Goal: Task Accomplishment & Management: Manage account settings

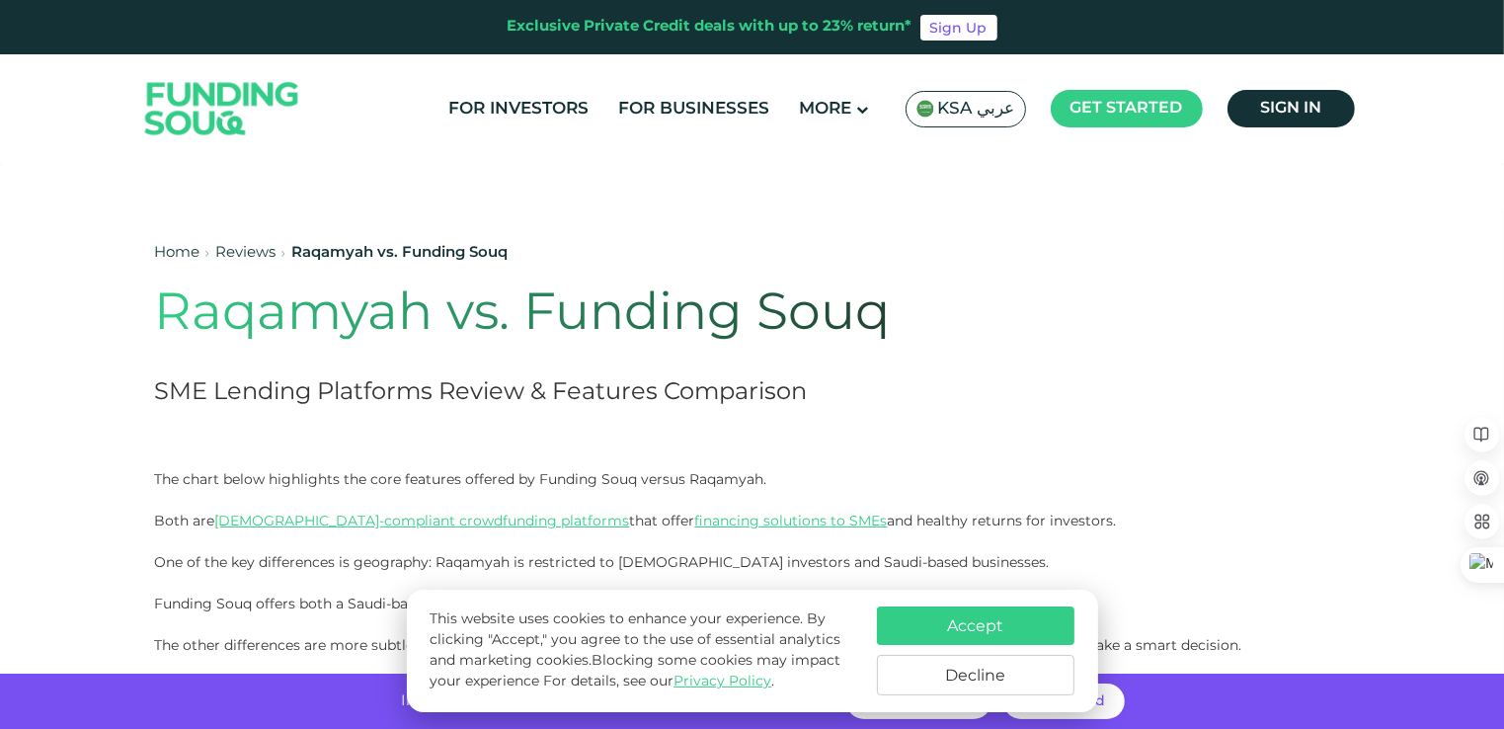
click at [1077, 273] on div "Home Reviews Raqamyah vs. Funding Souq Raqamyah vs. Funding Souq SME Lending Pl…" at bounding box center [633, 326] width 956 height 286
click at [969, 628] on button "Accept" at bounding box center [975, 625] width 197 height 39
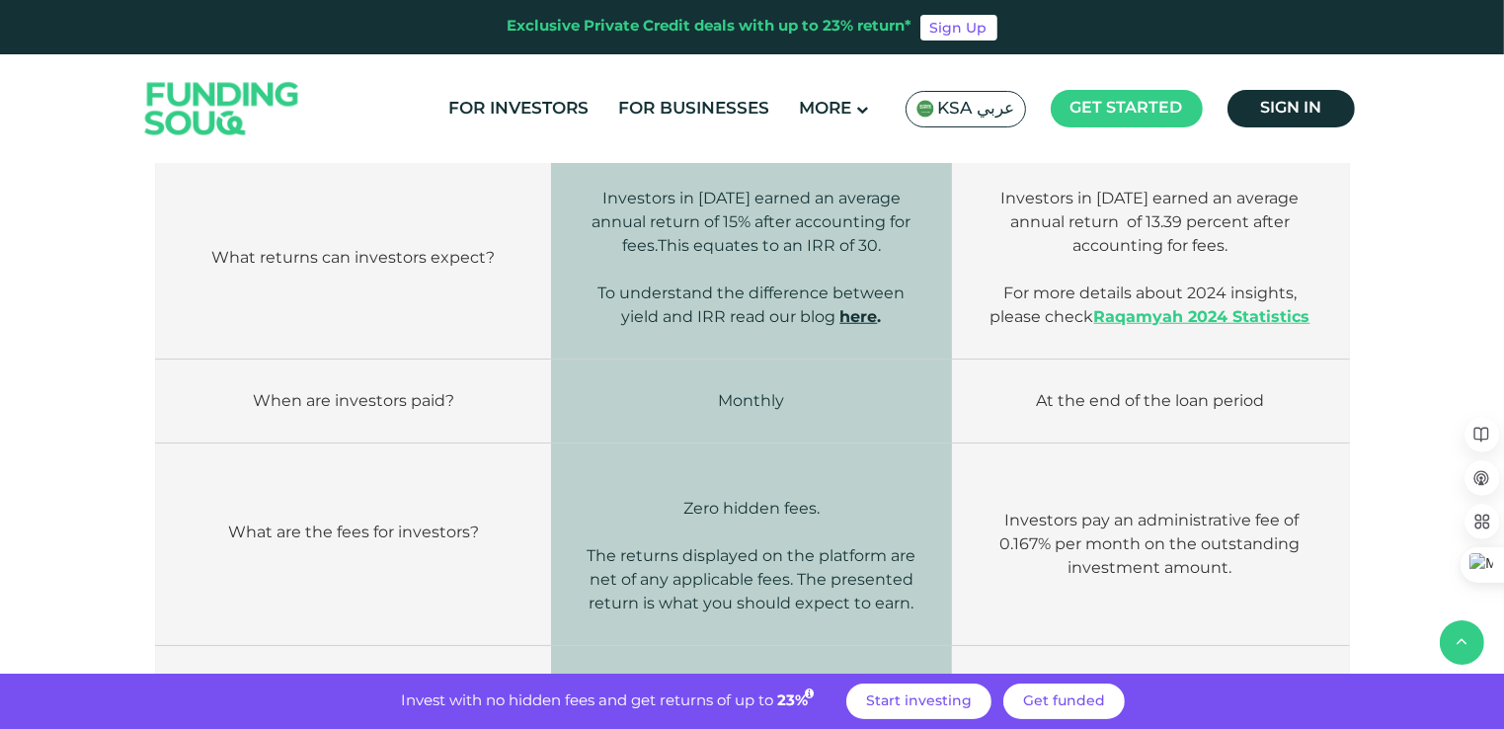
scroll to position [1678, 0]
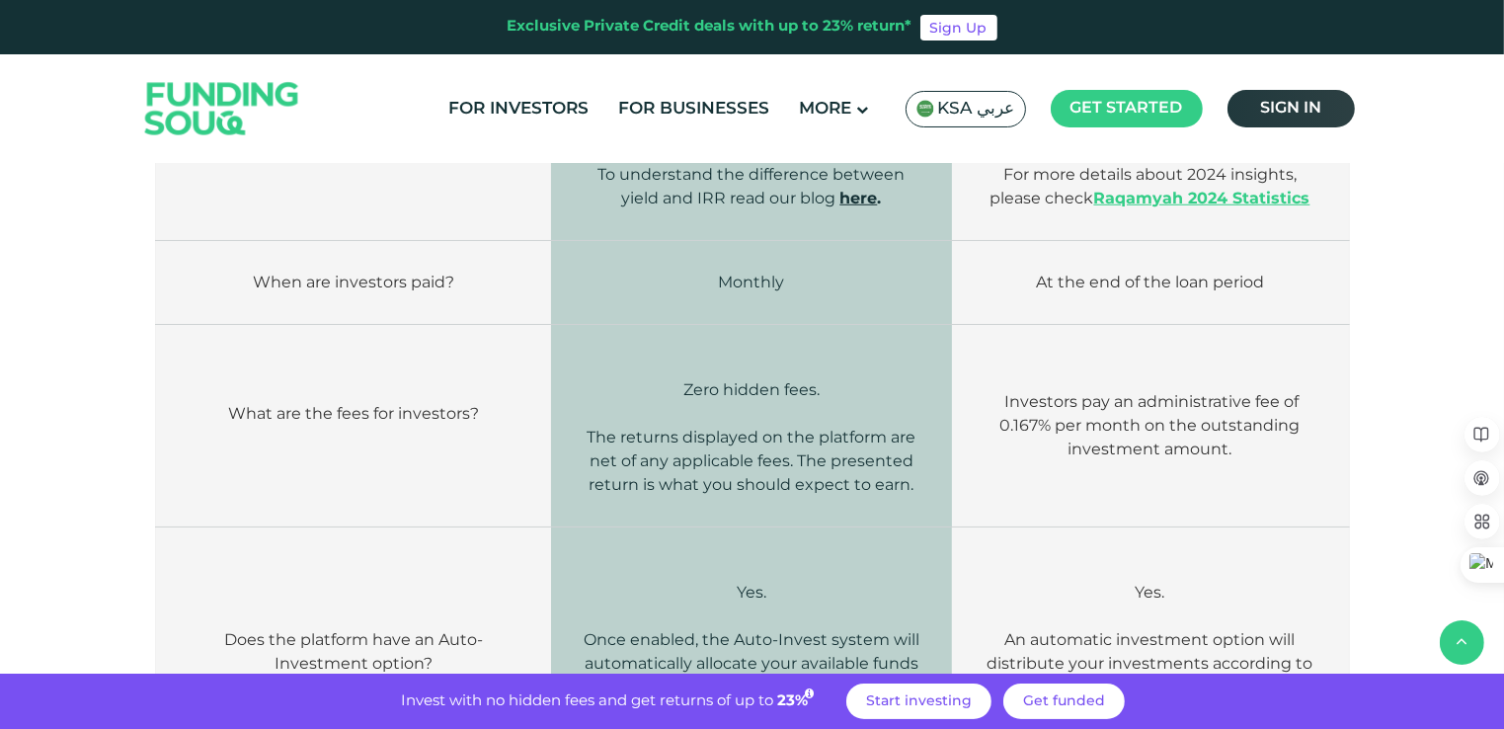
click at [1272, 109] on span "Sign in" at bounding box center [1290, 108] width 61 height 15
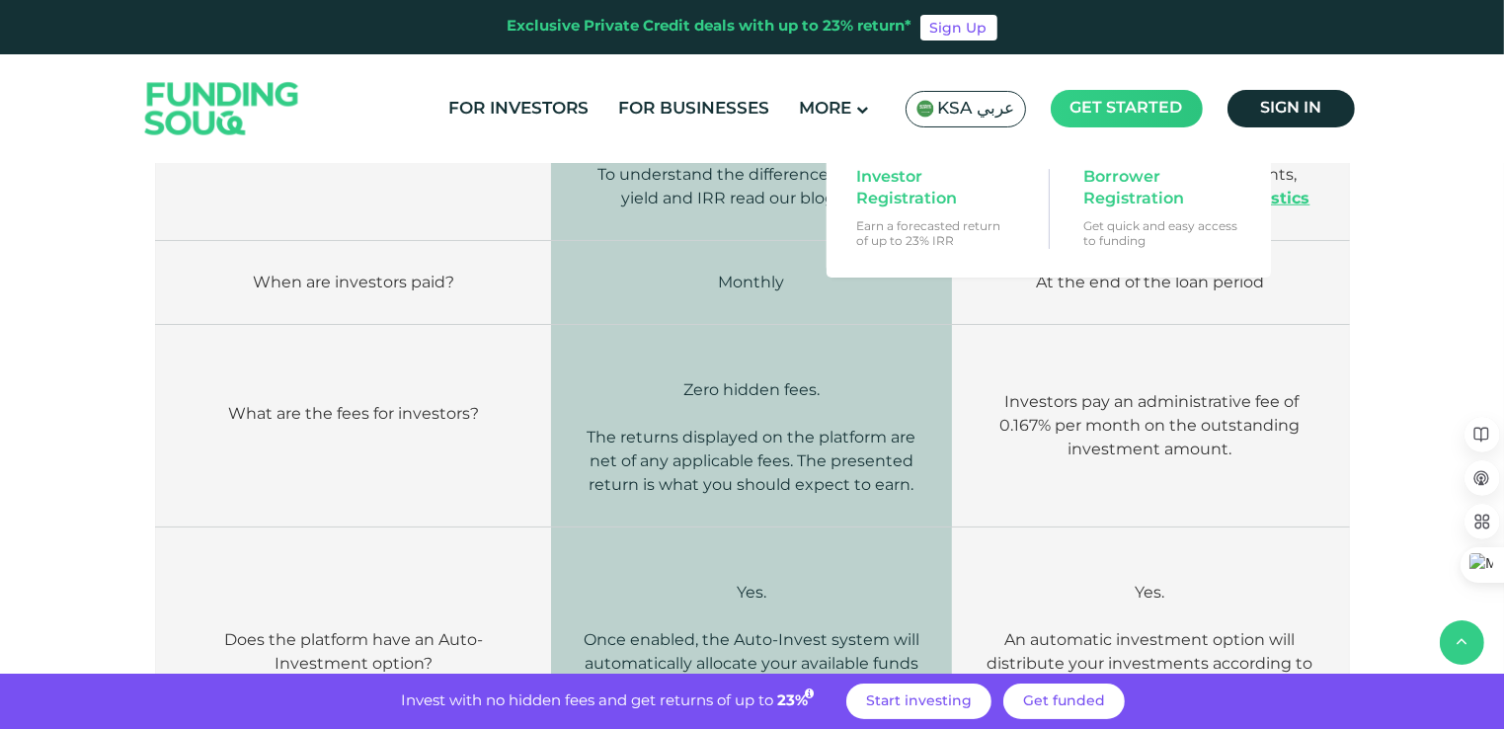
click at [1102, 109] on span "Get started" at bounding box center [1126, 108] width 113 height 15
click at [908, 198] on span "Investor Registration" at bounding box center [932, 188] width 152 height 43
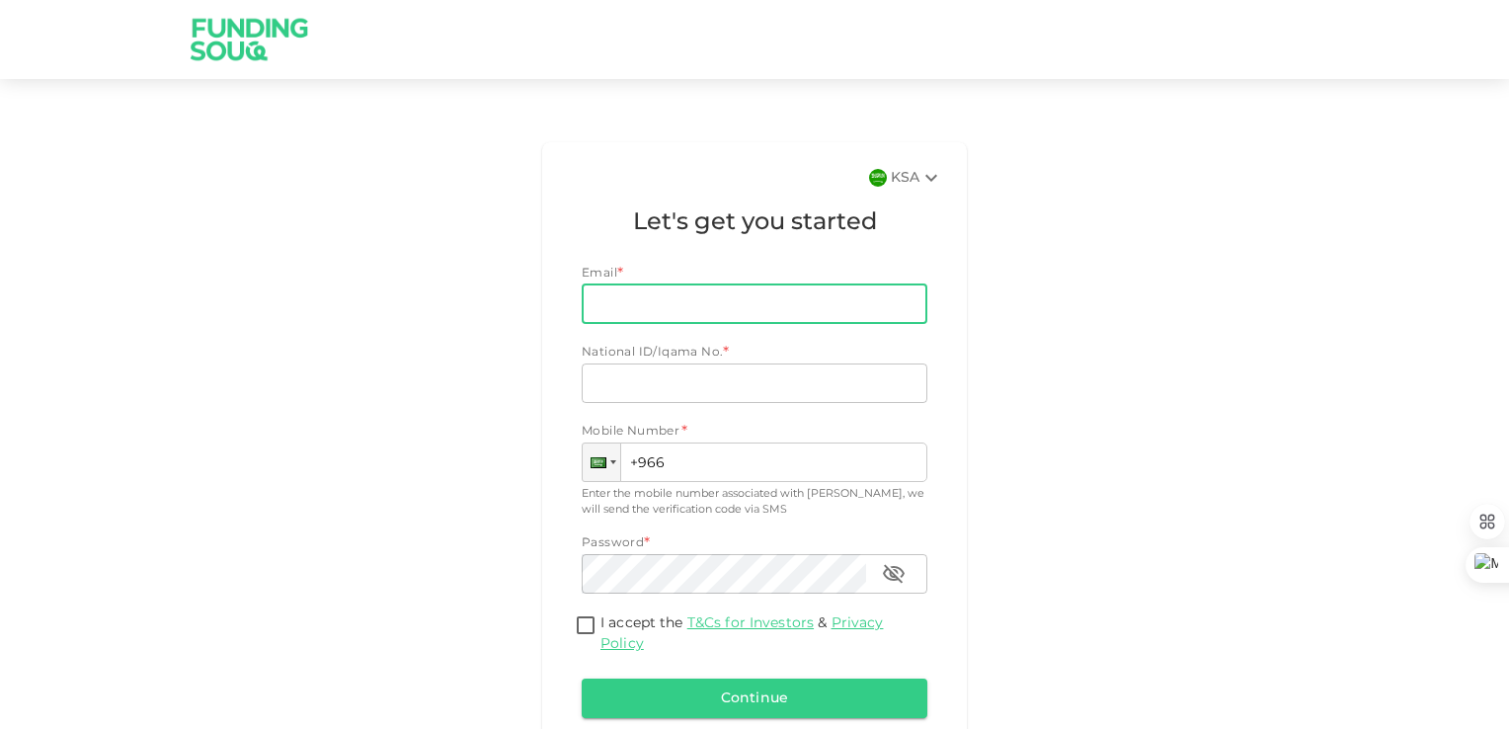
click at [625, 302] on input "Email" at bounding box center [744, 303] width 324 height 39
type input "[EMAIL_ADDRESS][DOMAIN_NAME]"
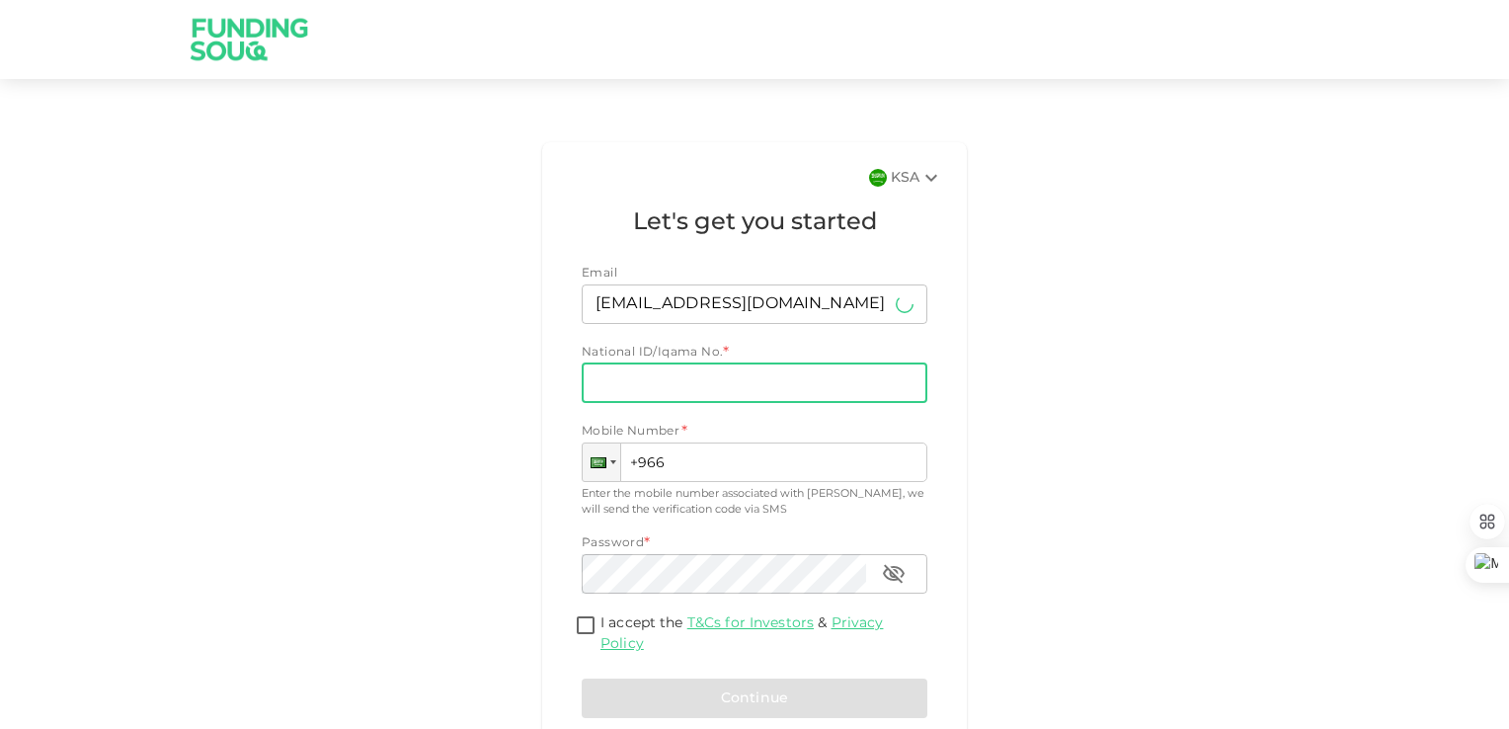
click at [620, 397] on input "National ID/Iqama No." at bounding box center [755, 382] width 346 height 39
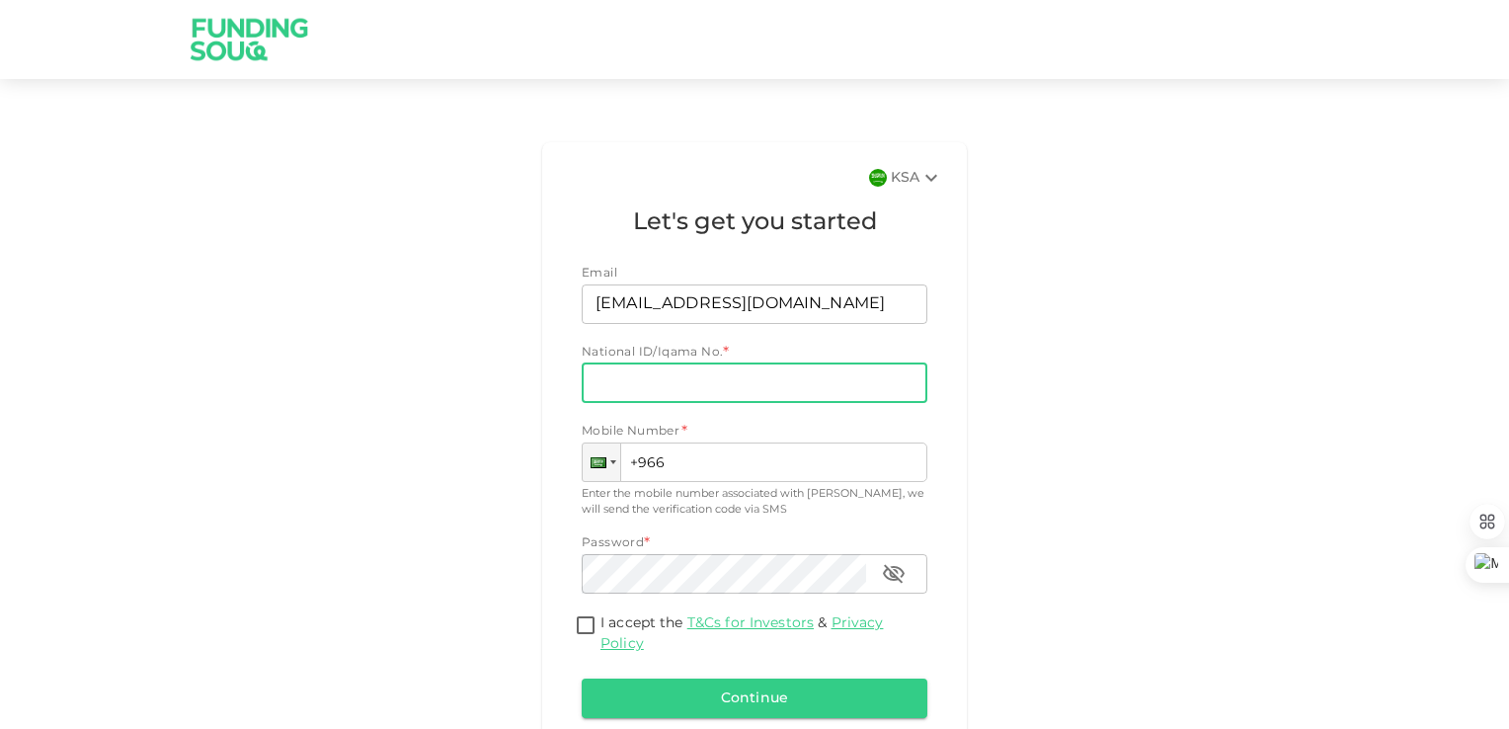
type input "1036256822"
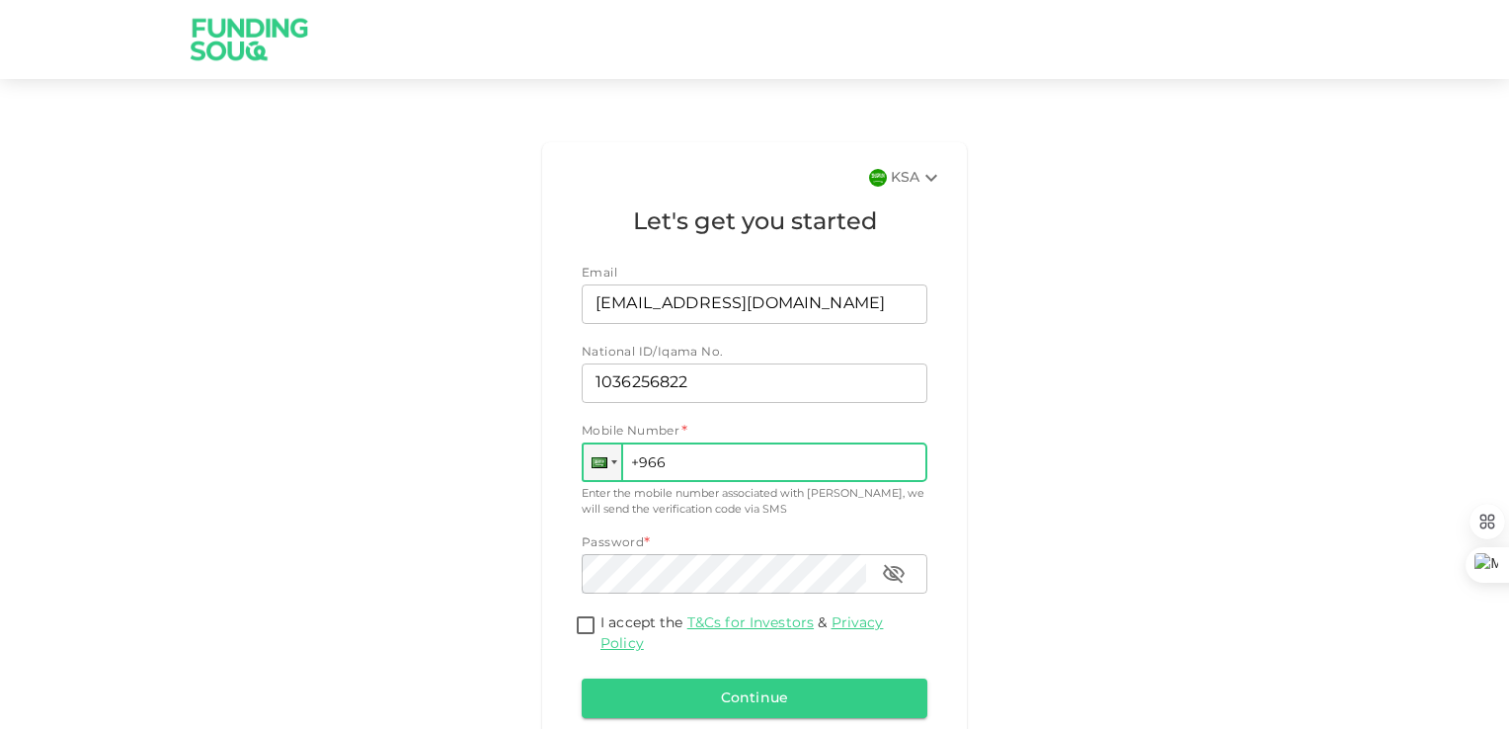
click at [674, 461] on input "+966" at bounding box center [755, 461] width 346 height 39
type input "+966 505 419 532"
click at [509, 495] on div "KSA Let's get you started Email Email msalhajjaj@gmail.com Email National ID/Iq…" at bounding box center [755, 467] width 1126 height 666
click at [572, 625] on input "I accept the T&Cs for Investors & Privacy Policy" at bounding box center [586, 626] width 30 height 27
checkbox input "true"
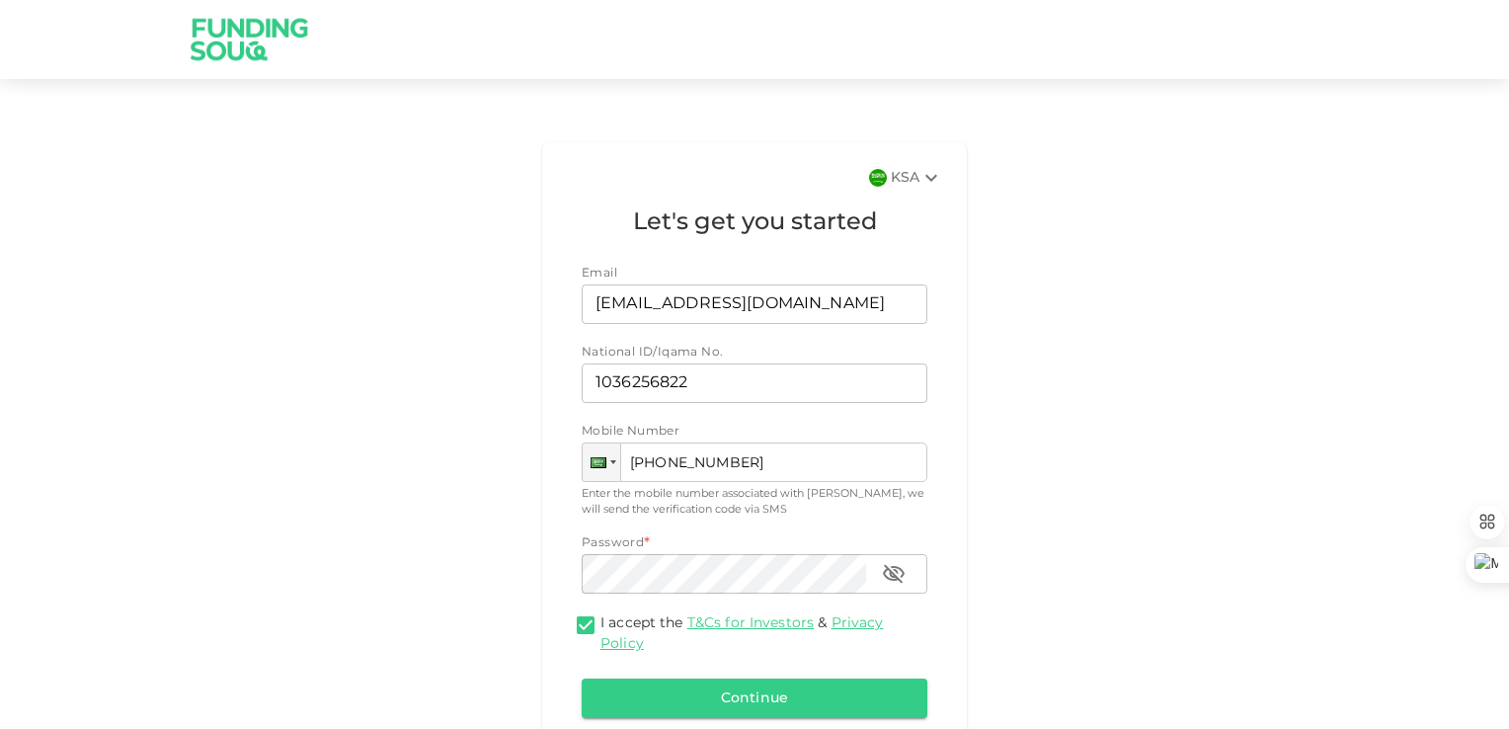
scroll to position [103, 0]
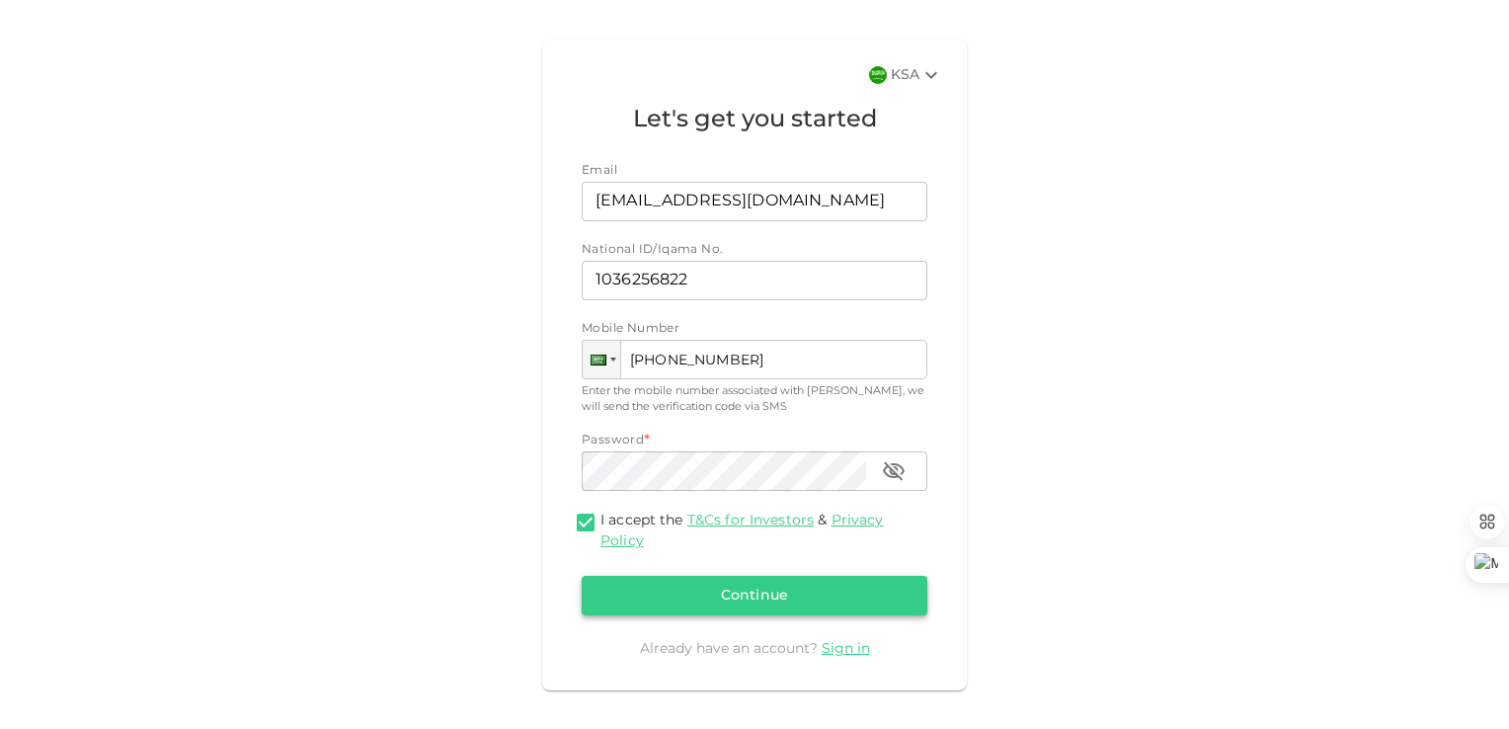
click at [730, 597] on button "Continue" at bounding box center [755, 595] width 346 height 39
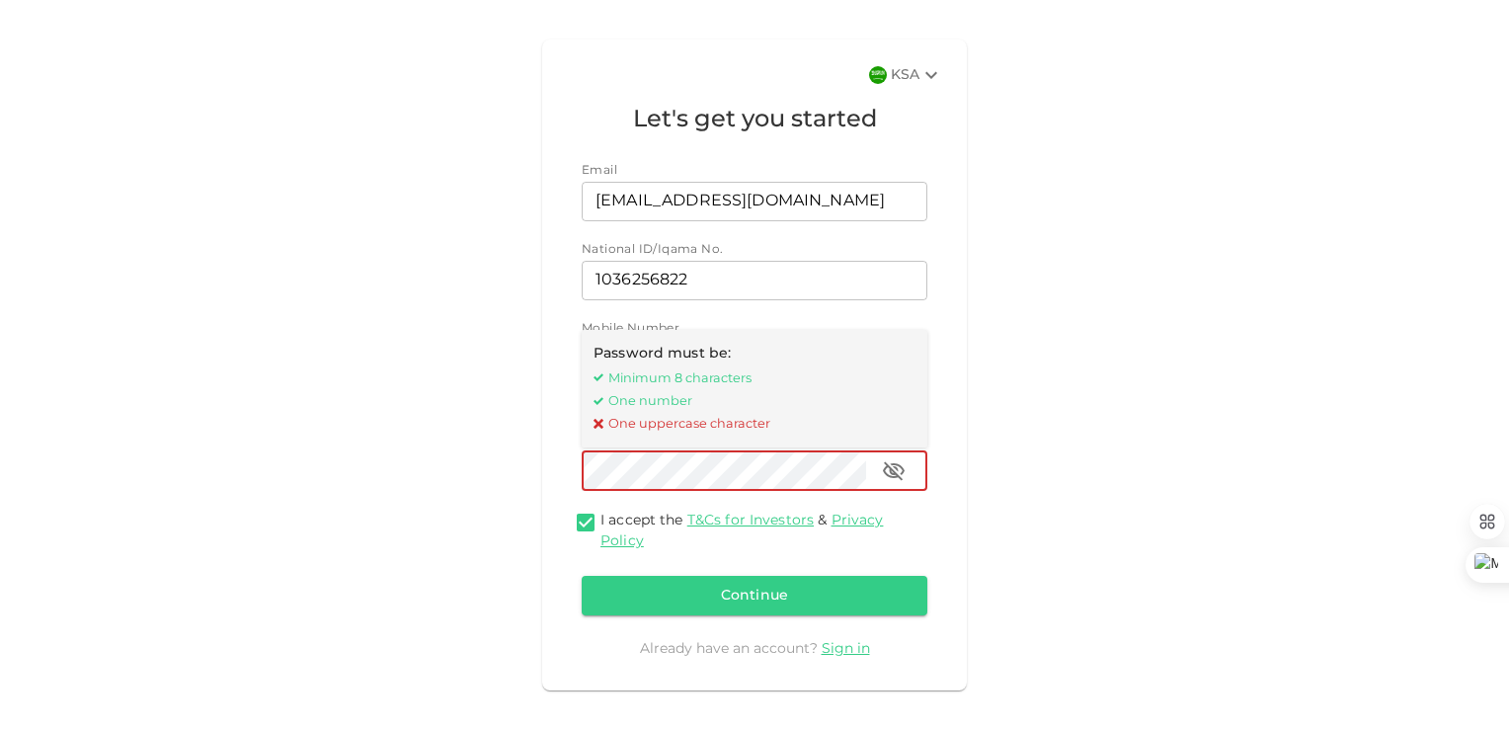
click at [449, 467] on div "KSA Let's get you started Email Email msalhajjaj@gmail.com Email National ID/Iq…" at bounding box center [755, 365] width 1126 height 666
click at [449, 463] on div "KSA Let's get you started Email Email msalhajjaj@gmail.com Email National ID/Iq…" at bounding box center [755, 365] width 1126 height 666
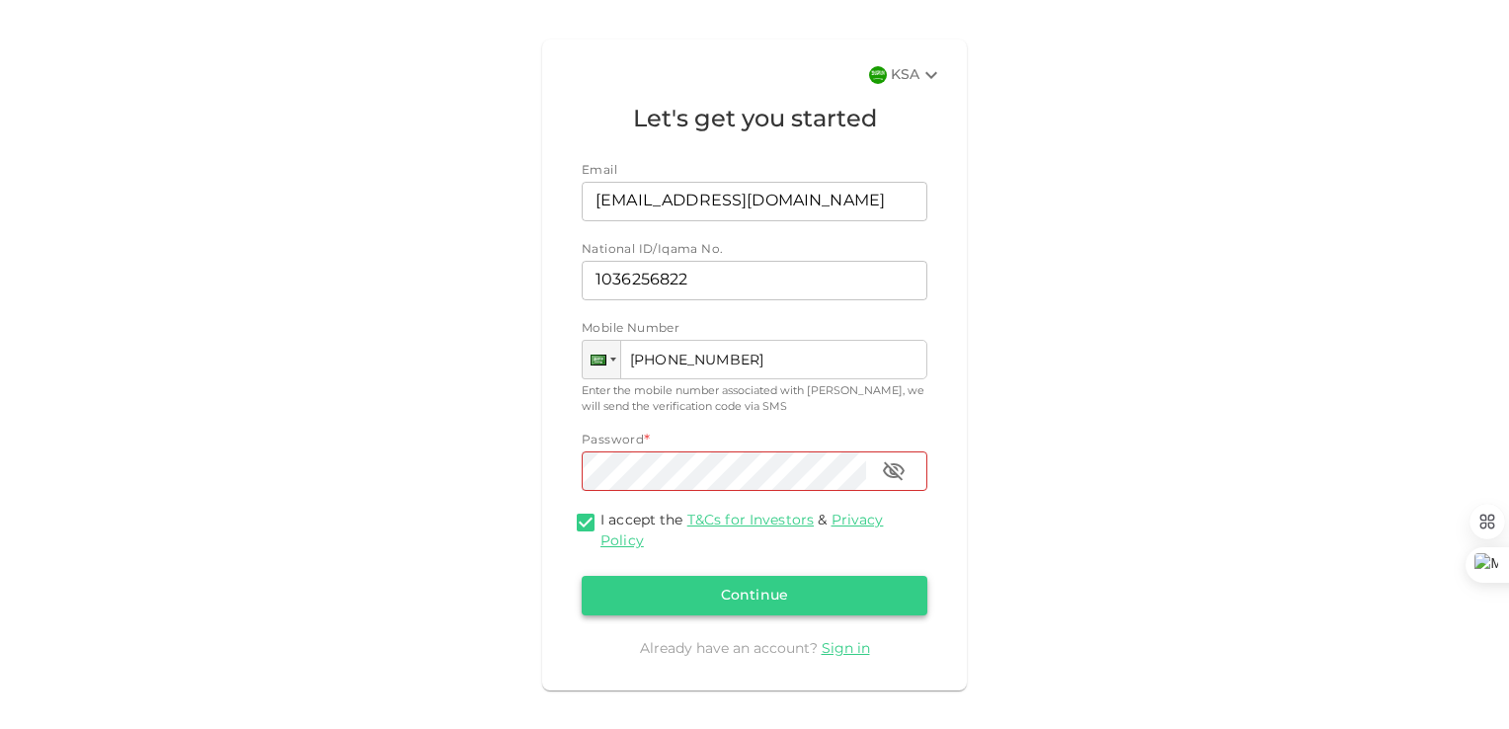
click at [735, 594] on button "Continue" at bounding box center [755, 595] width 346 height 39
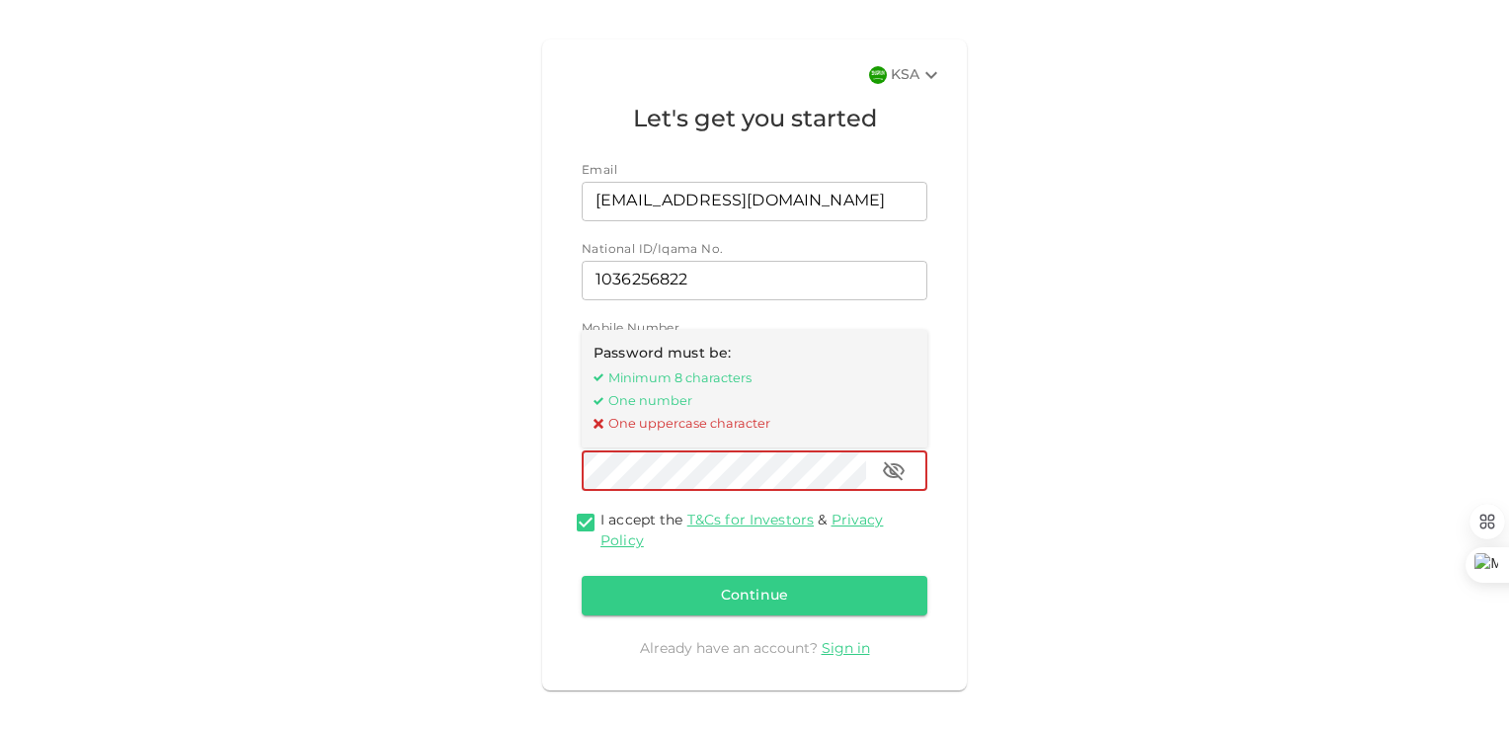
click at [410, 472] on div "KSA Let's get you started Email Email msalhajjaj@gmail.com Email National ID/Iq…" at bounding box center [755, 365] width 1126 height 666
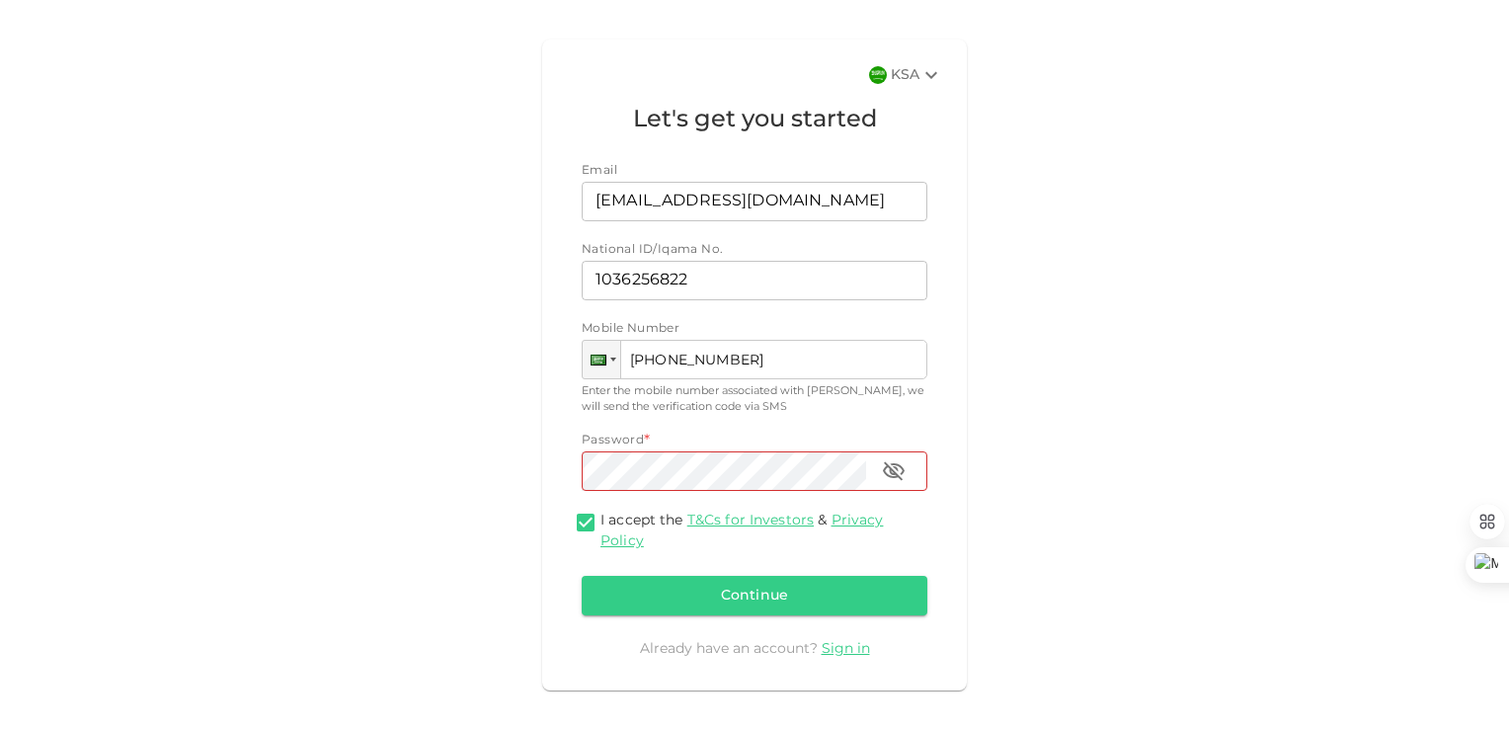
click at [400, 468] on div "KSA Let's get you started Email Email msalhajjaj@gmail.com Email National ID/Iq…" at bounding box center [755, 365] width 1126 height 666
click at [886, 473] on icon "button" at bounding box center [894, 470] width 22 height 19
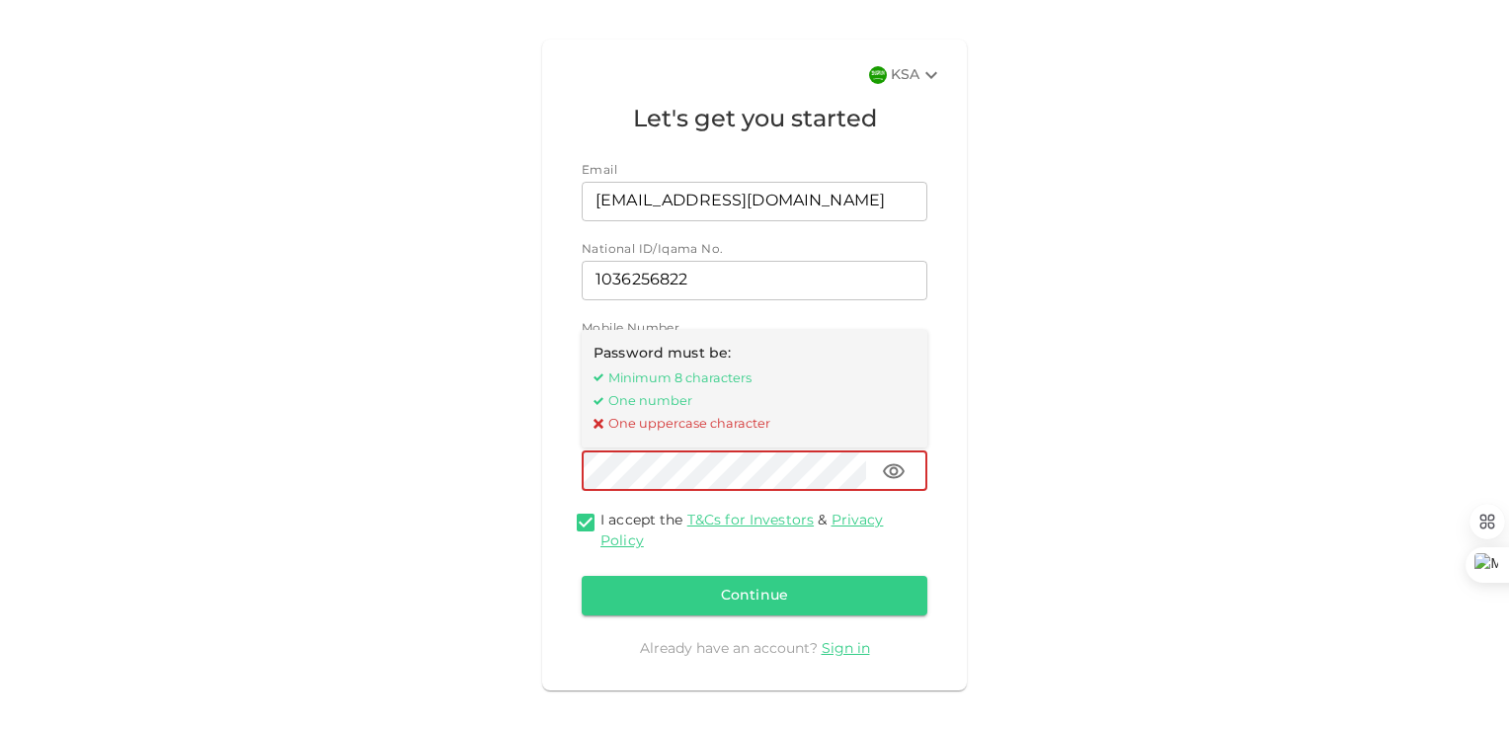
click at [368, 473] on div "KSA Let's get you started Email Email msalhajjaj@gmail.com Email National ID/Iq…" at bounding box center [755, 365] width 1126 height 666
click at [379, 429] on div "KSA Let's get you started Email Email msalhajjaj@gmail.com Email National ID/Iq…" at bounding box center [755, 365] width 1126 height 666
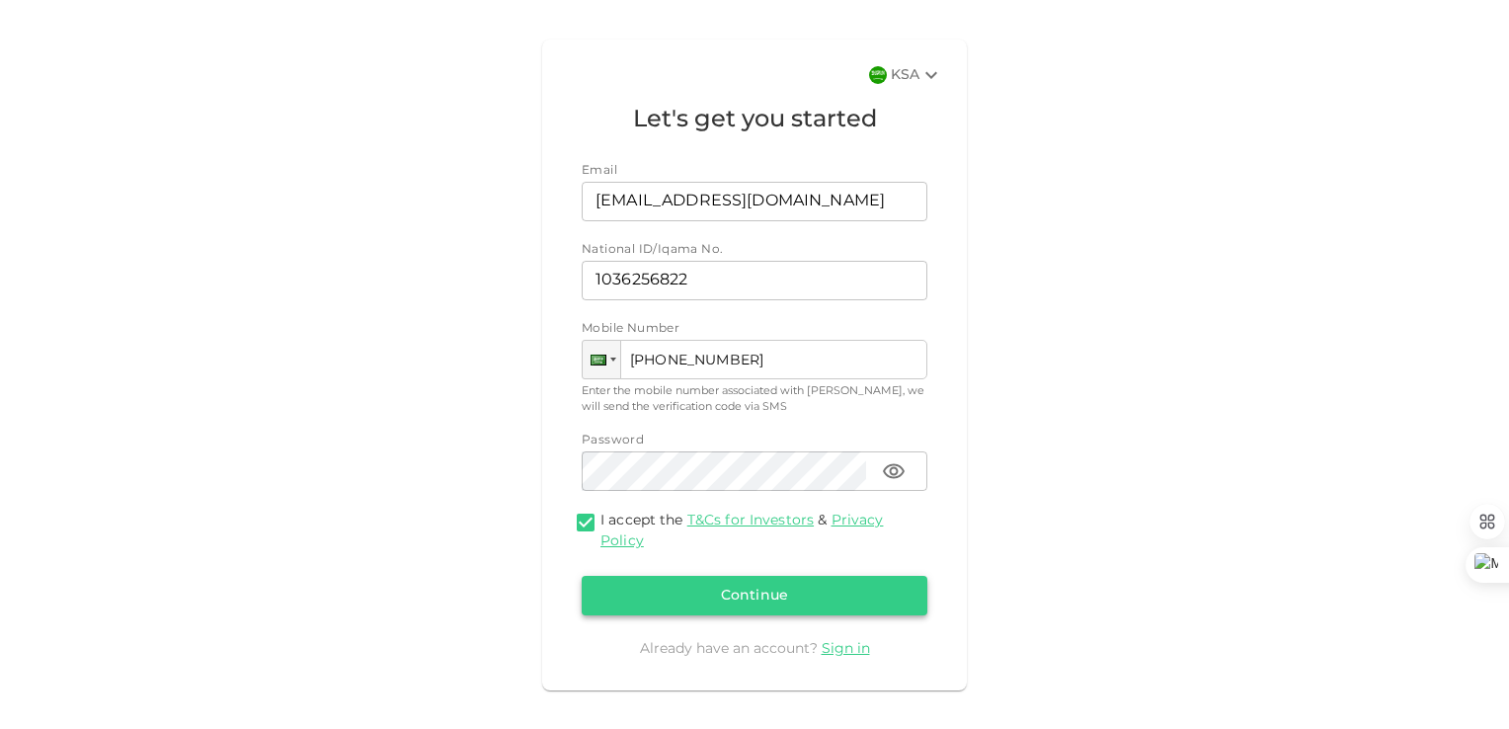
click at [656, 593] on button "Continue" at bounding box center [755, 595] width 346 height 39
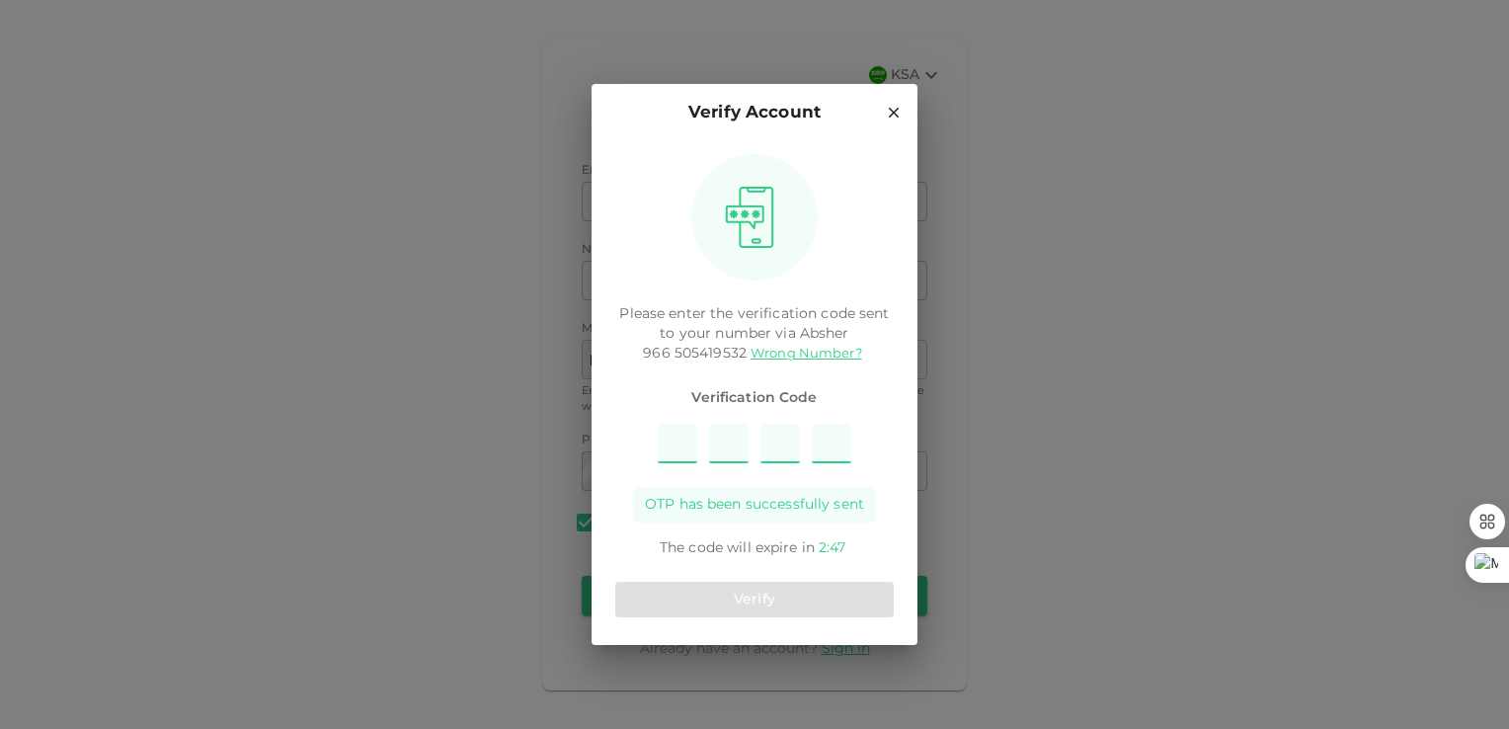
type input "1"
type input "5"
type input "8"
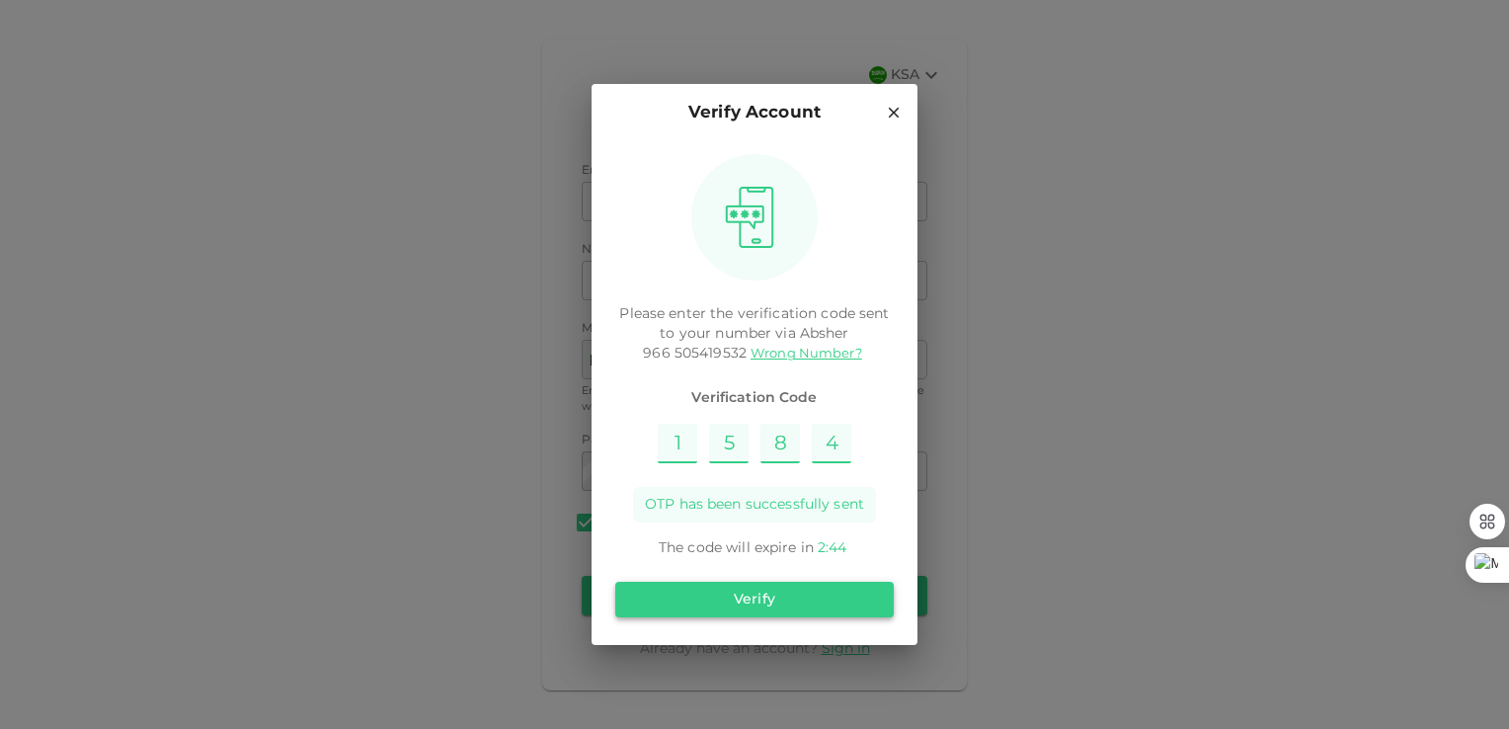
type input "4"
click at [772, 600] on button "Verify" at bounding box center [754, 600] width 278 height 36
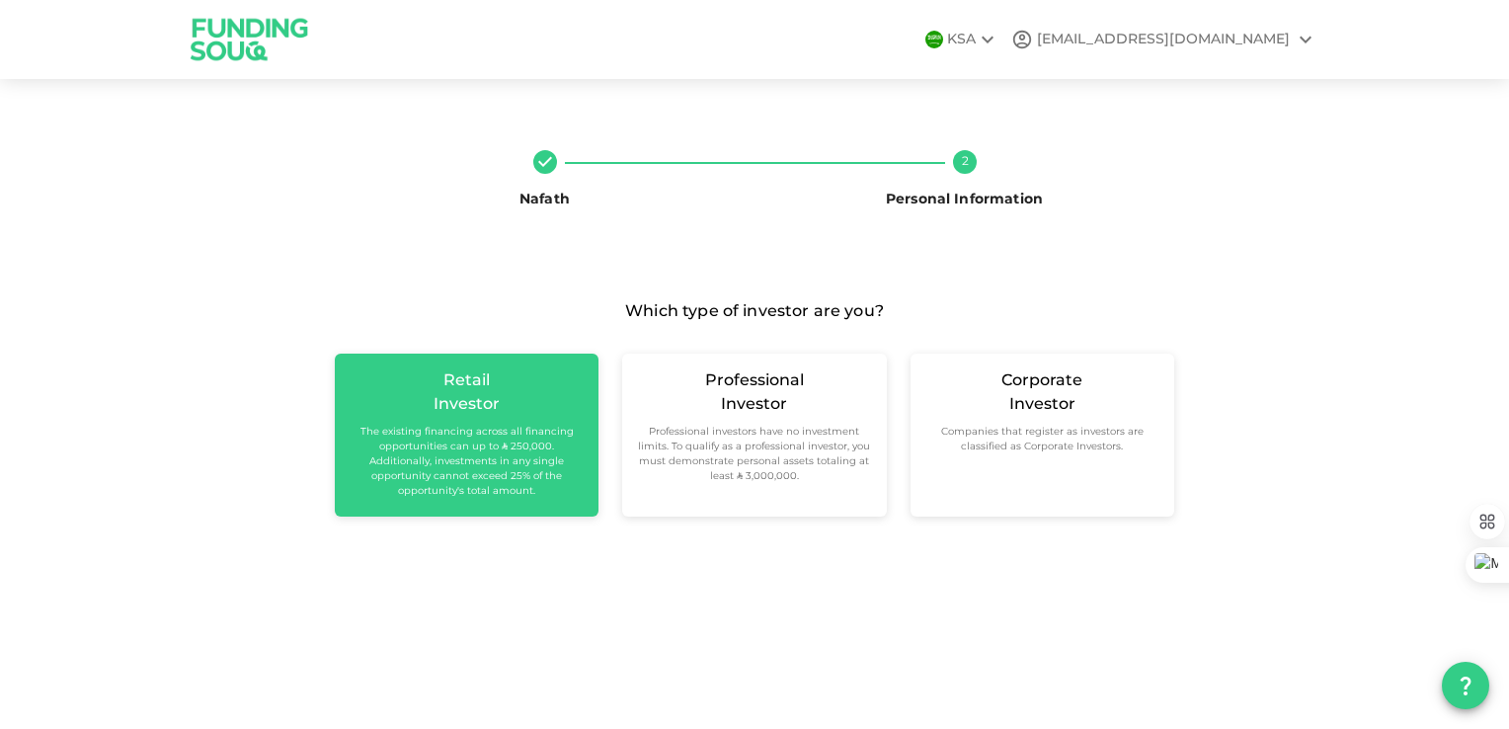
click at [452, 429] on small "The existing financing across all financing opportunities can up to ʢ 250,000. …" at bounding box center [467, 462] width 232 height 74
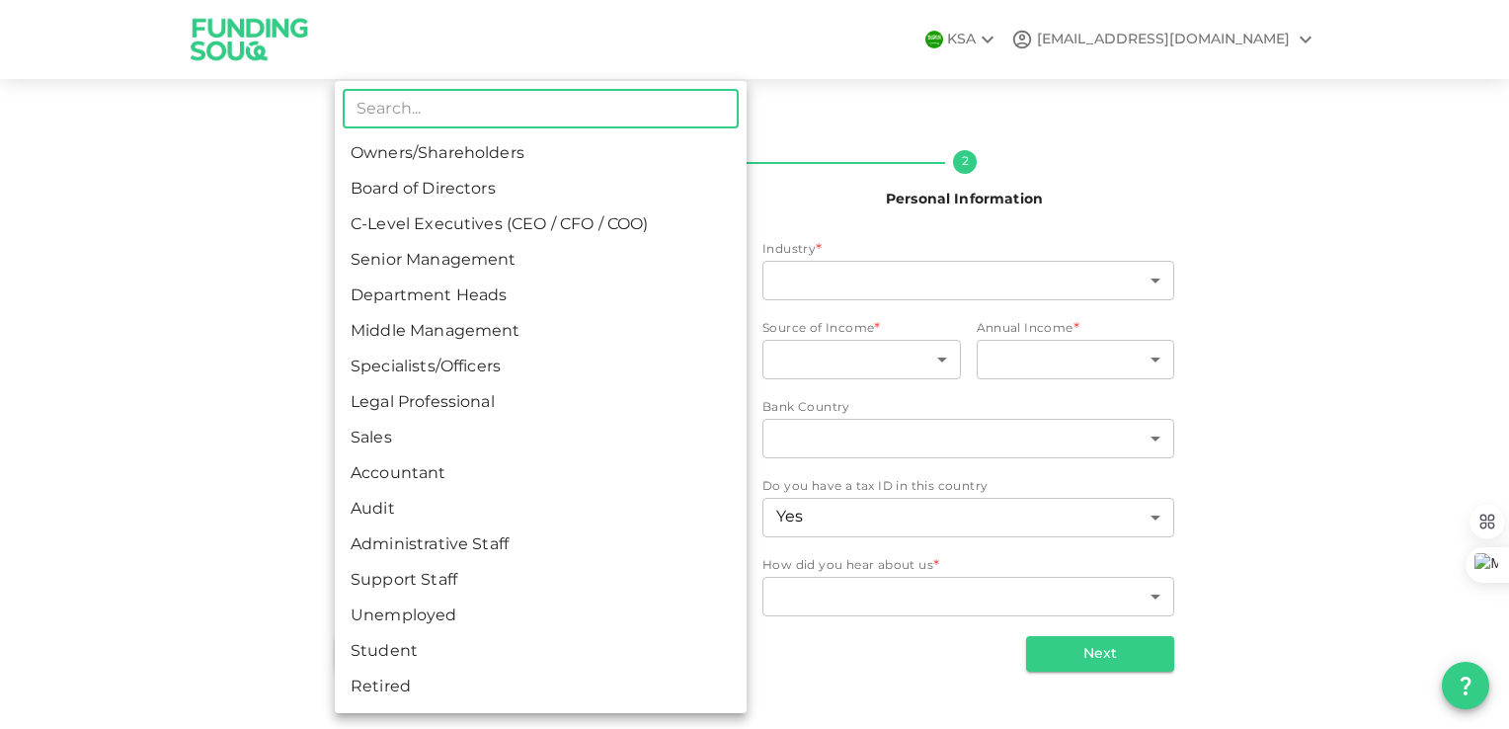
click at [452, 277] on body "KSA msalhajjaj@gmail.com Nafath 2 Personal Information Employment Status * ​ ​ …" at bounding box center [754, 364] width 1509 height 729
click at [412, 693] on li "Retired" at bounding box center [541, 687] width 412 height 36
type input "16"
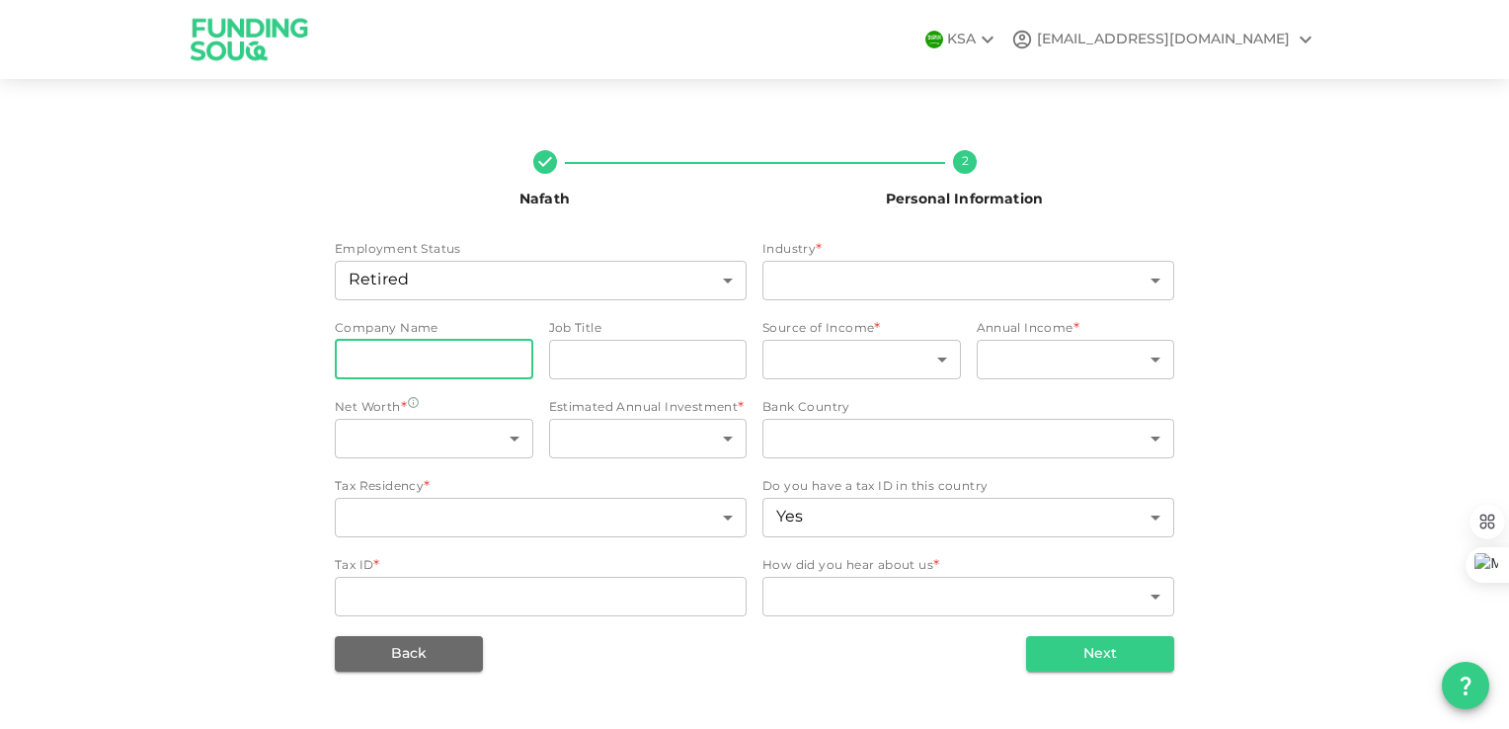
click at [482, 371] on input "companyName" at bounding box center [434, 359] width 198 height 39
type input "U"
click at [999, 39] on icon at bounding box center [987, 40] width 24 height 24
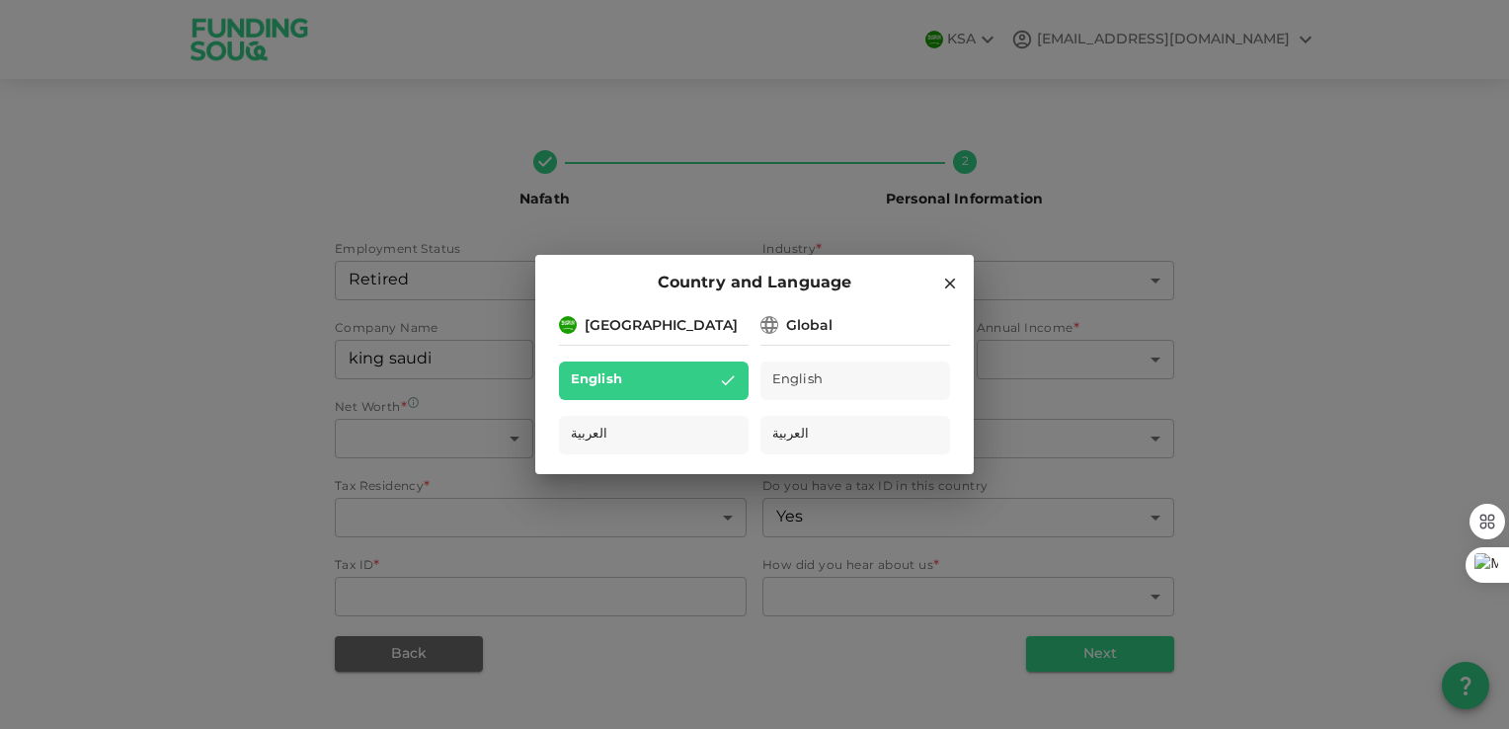
click at [1077, 39] on div "Country and Language Saudi Arabia English العربية Global English العربية" at bounding box center [754, 364] width 1509 height 729
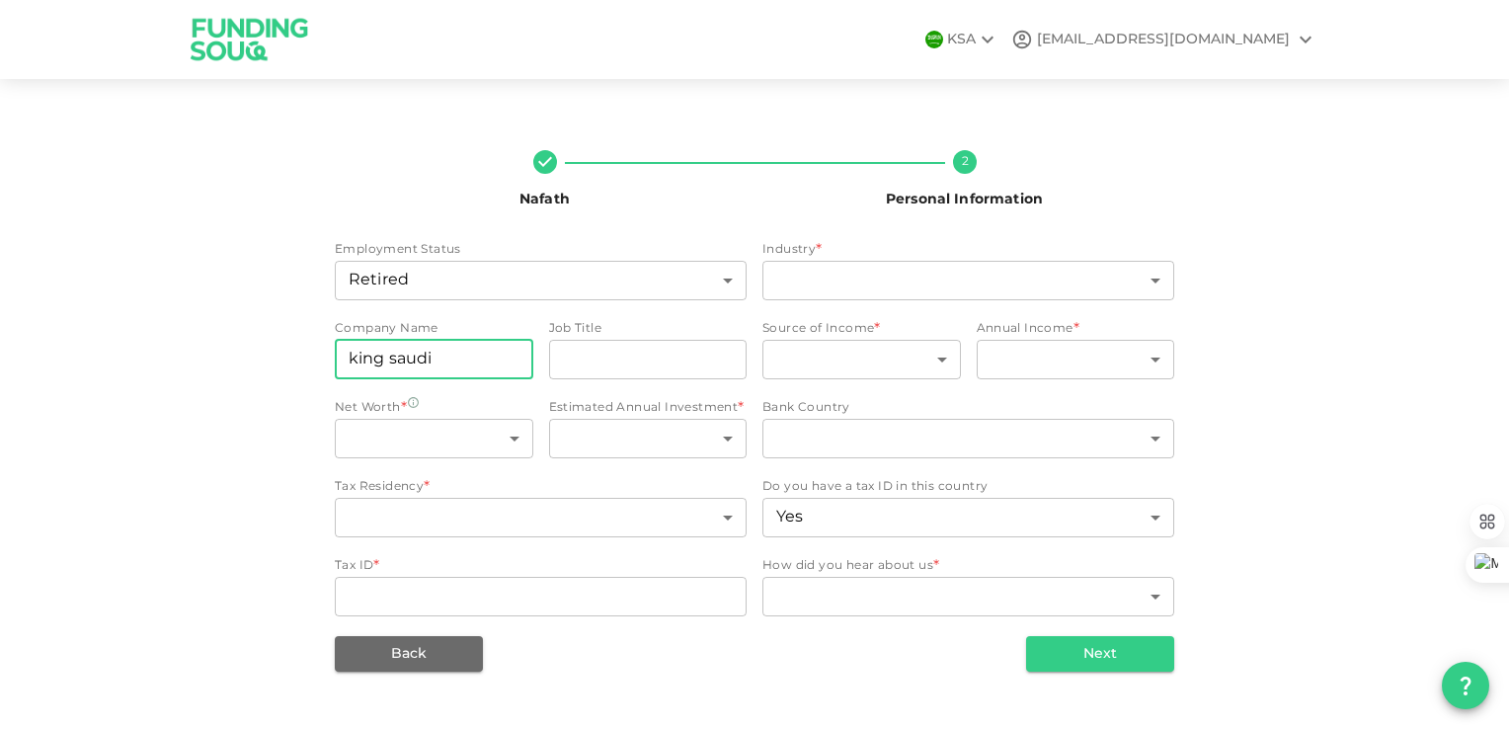
click at [503, 357] on input "king saudi" at bounding box center [434, 359] width 198 height 39
type input "[GEOGRAPHIC_DATA]"
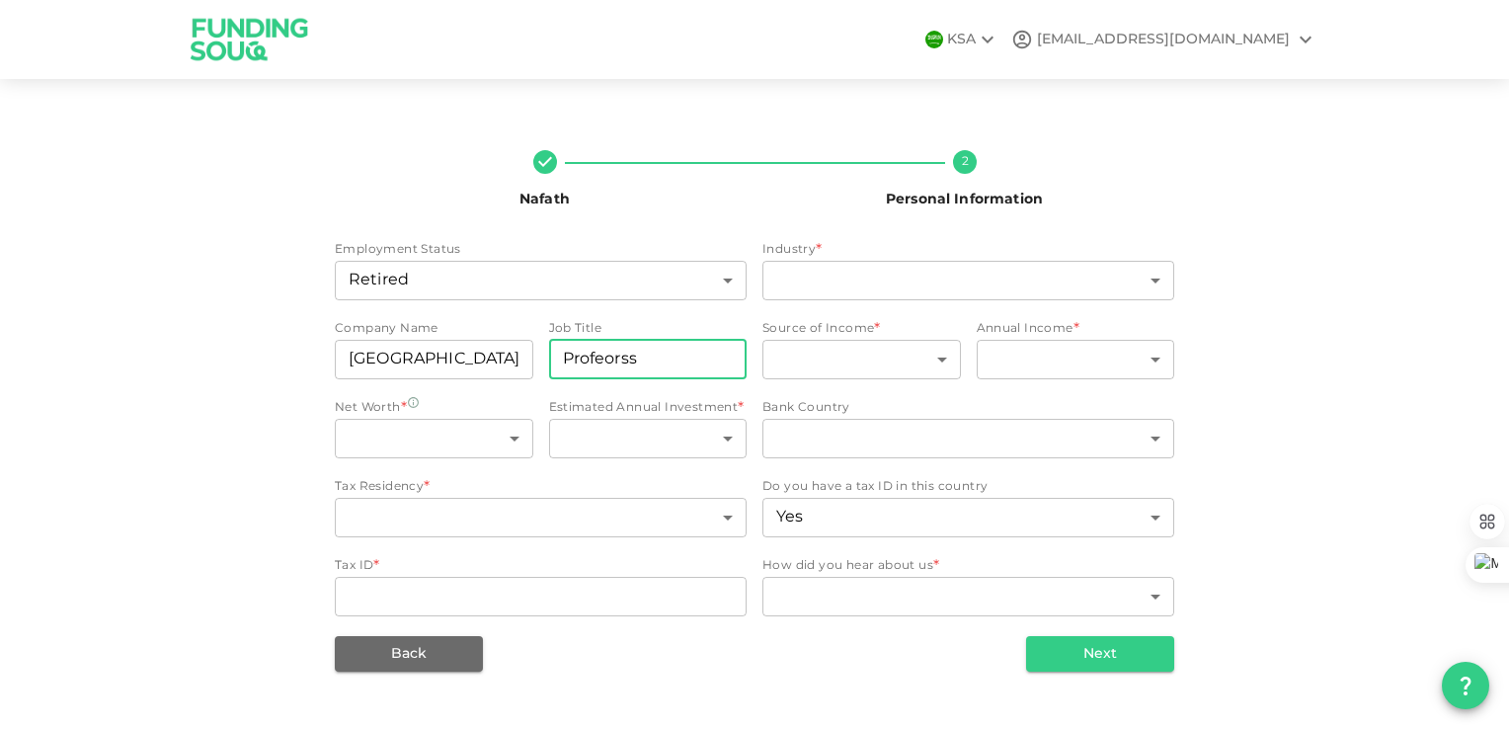
click at [605, 361] on input "Profeorss" at bounding box center [648, 359] width 198 height 39
type input "Professor"
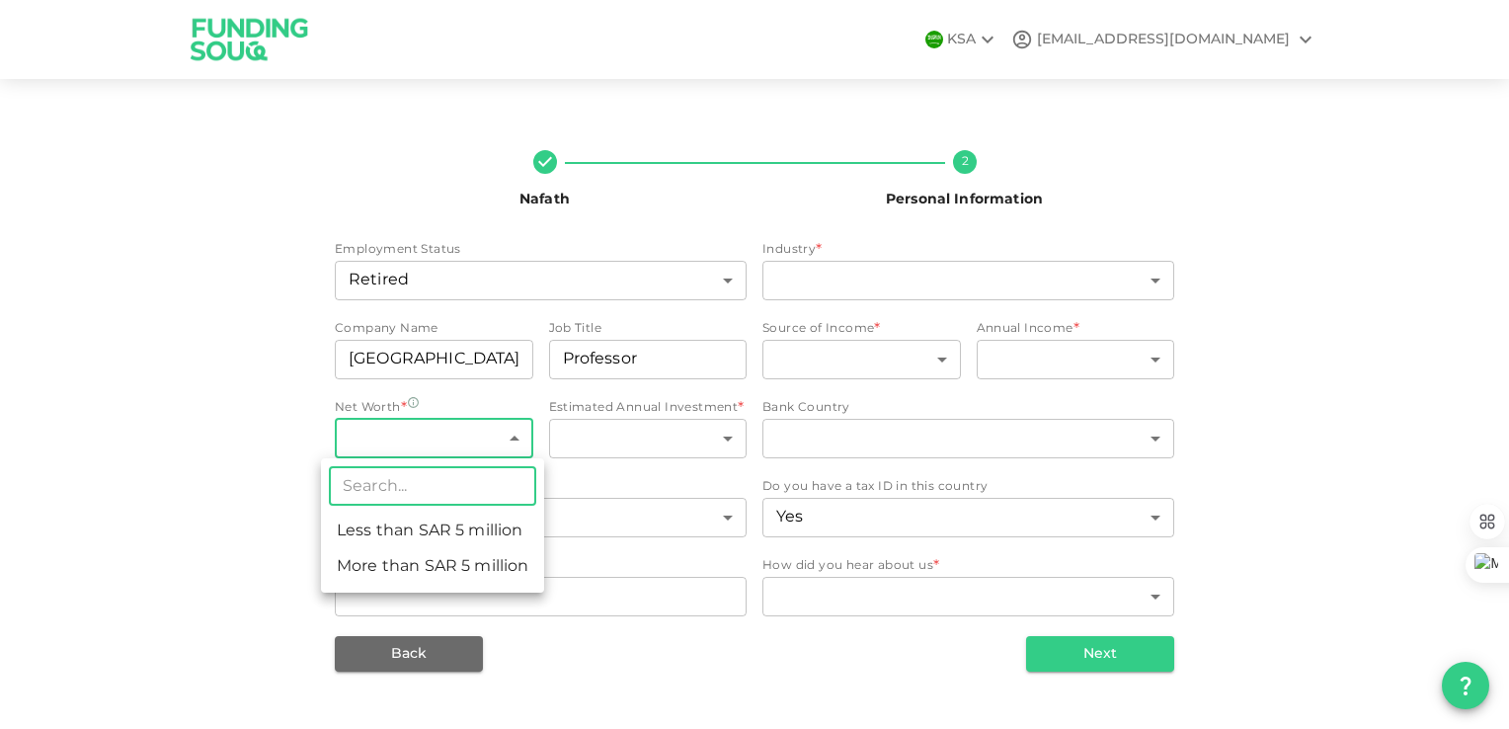
click at [491, 444] on body "KSA msalhajjaj@gmail.com Nafath 2 Personal Information Employment Status Retire…" at bounding box center [754, 364] width 1509 height 729
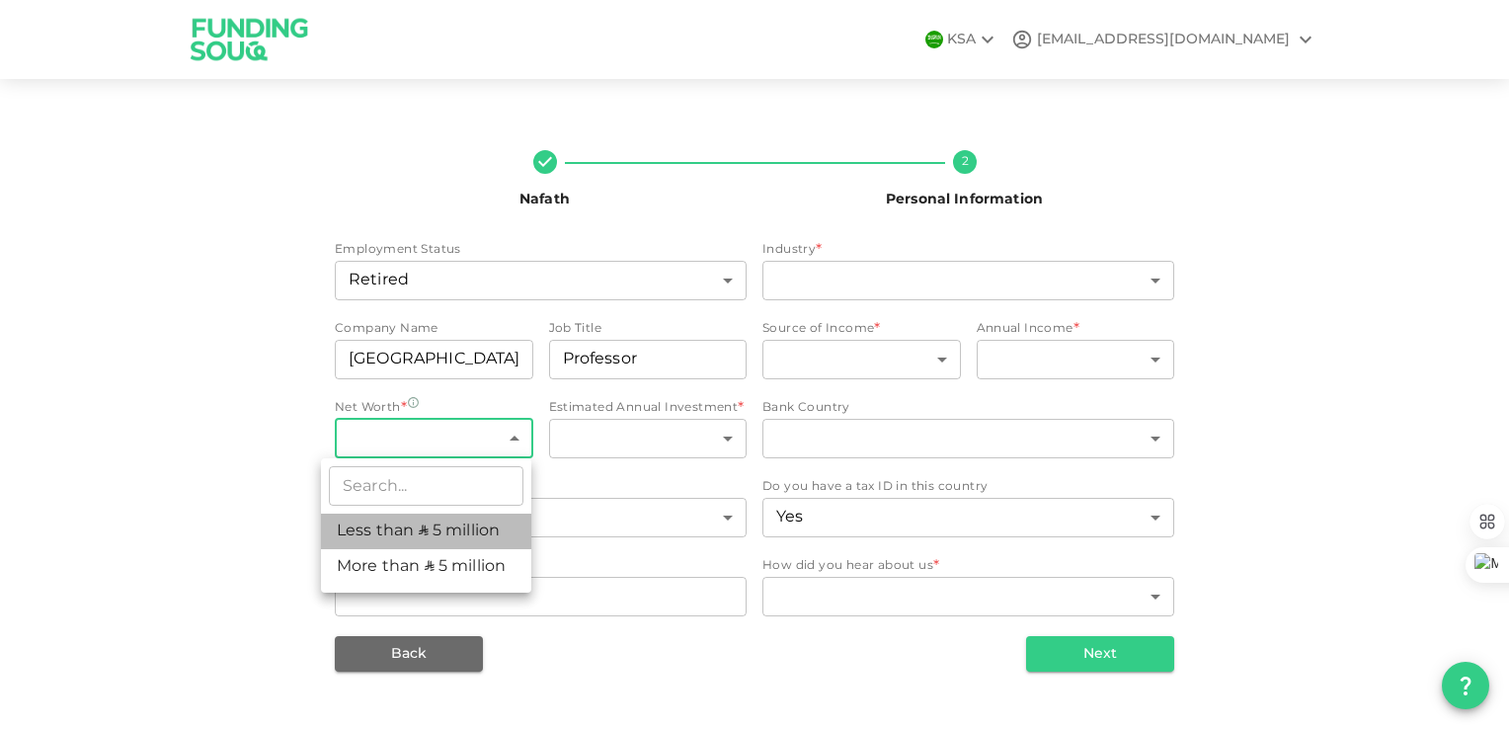
click at [454, 534] on li "Less than ʢ 5 million" at bounding box center [426, 531] width 210 height 36
type input "1"
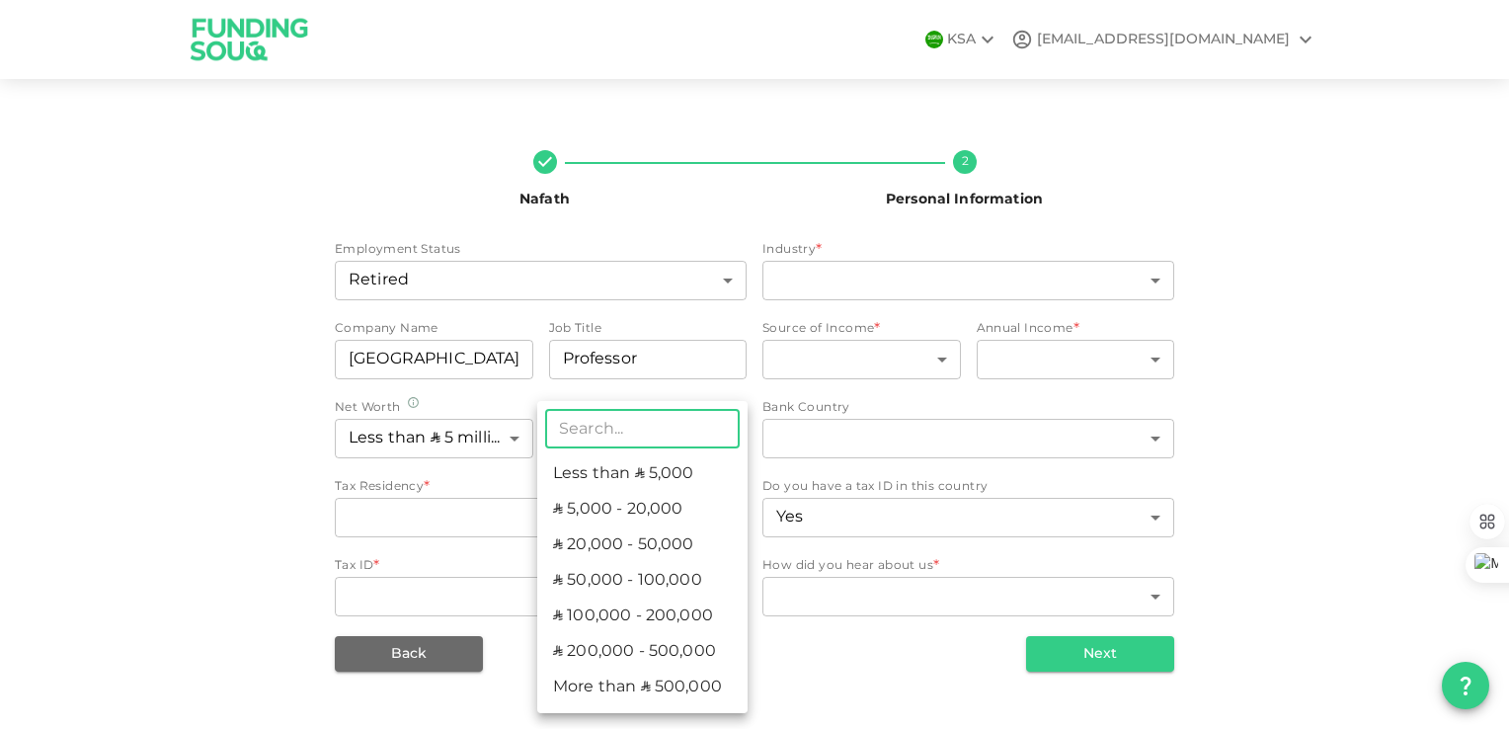
click at [687, 448] on body "KSA msalhajjaj@gmail.com Nafath 2 Personal Information Employment Status Retire…" at bounding box center [754, 364] width 1509 height 729
click at [645, 577] on li "ʢ 50,000 - 100,000" at bounding box center [642, 581] width 210 height 36
type input "4"
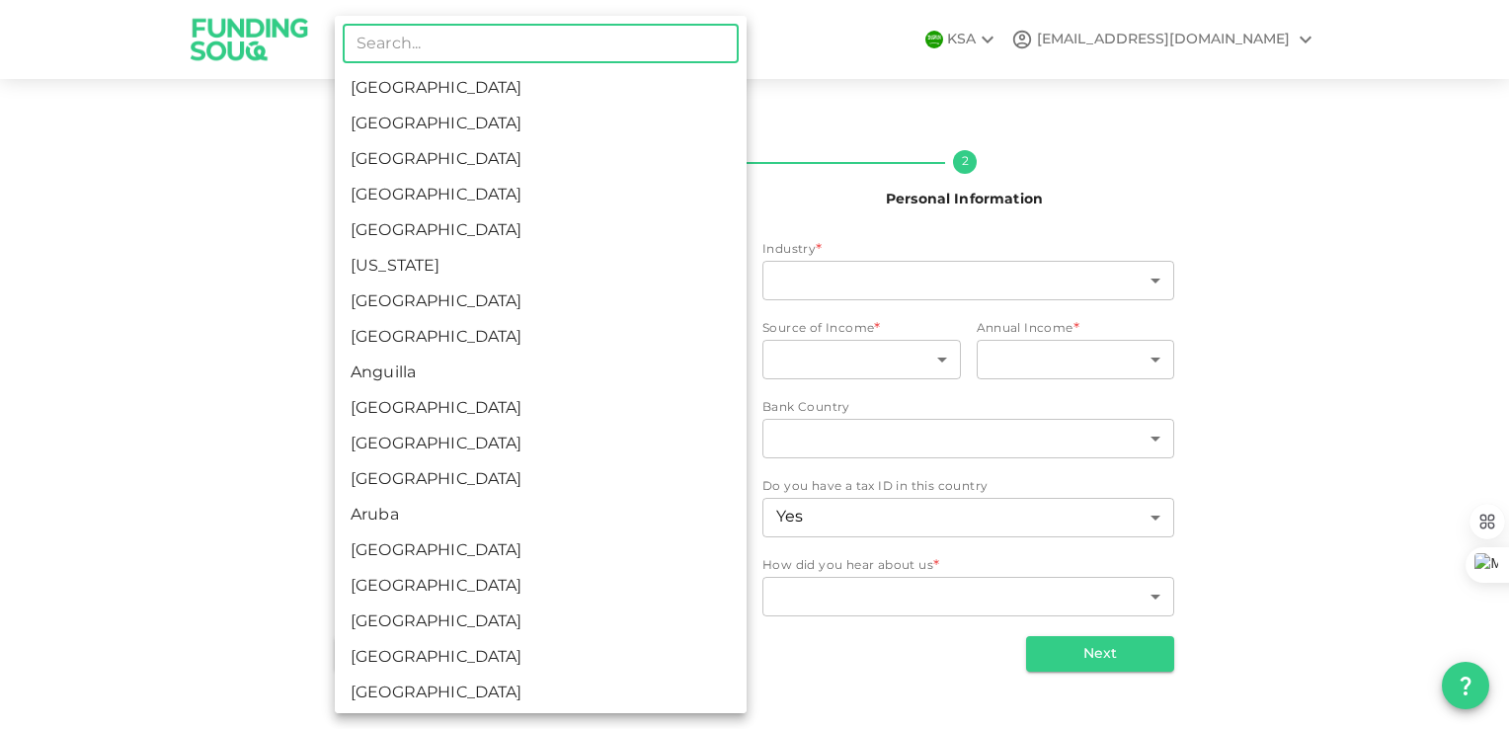
click at [602, 511] on body "KSA msalhajjaj@gmail.com Nafath 2 Personal Information Employment Status Retire…" at bounding box center [754, 364] width 1509 height 729
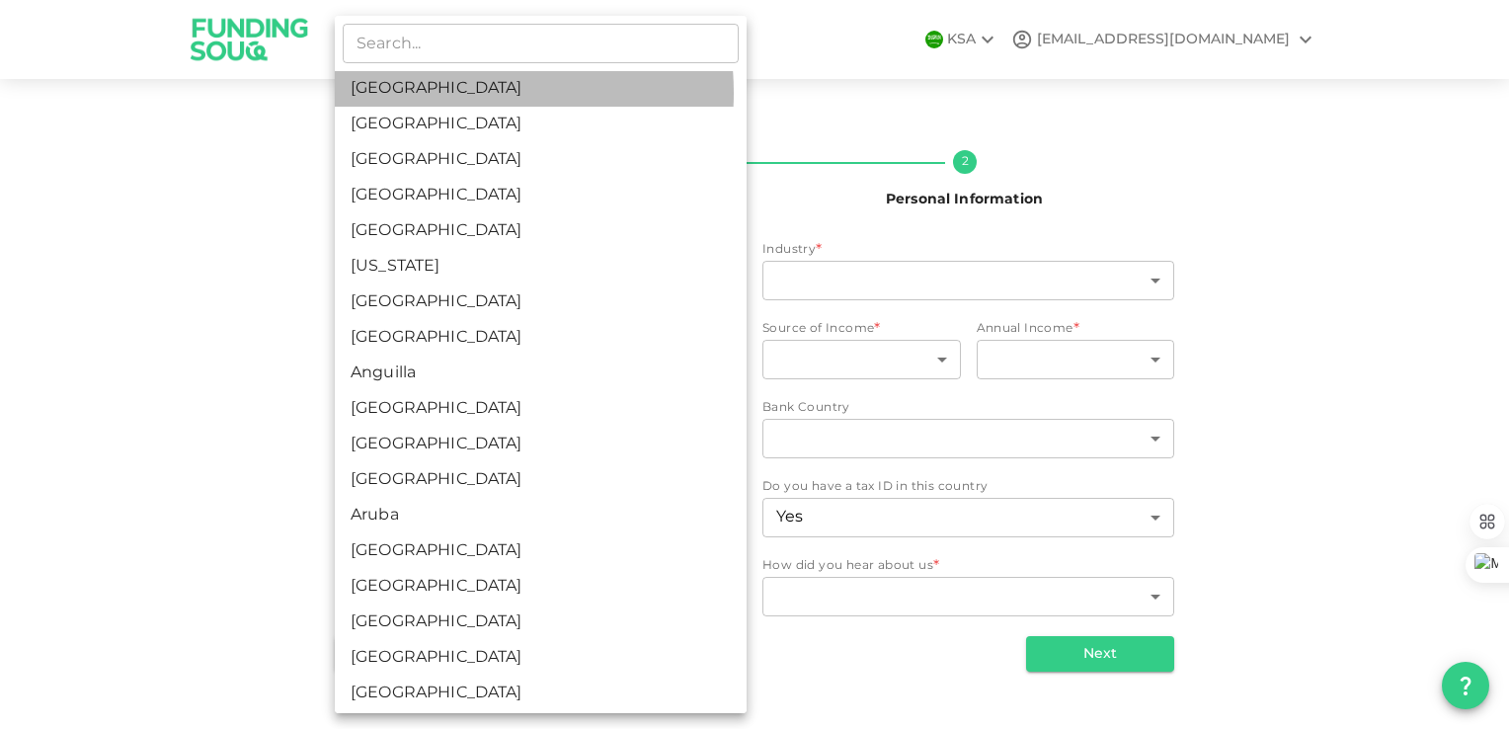
drag, startPoint x: 434, startPoint y: 93, endPoint x: 395, endPoint y: 123, distance: 50.0
click at [433, 93] on li "[GEOGRAPHIC_DATA]" at bounding box center [541, 89] width 412 height 36
type input "1"
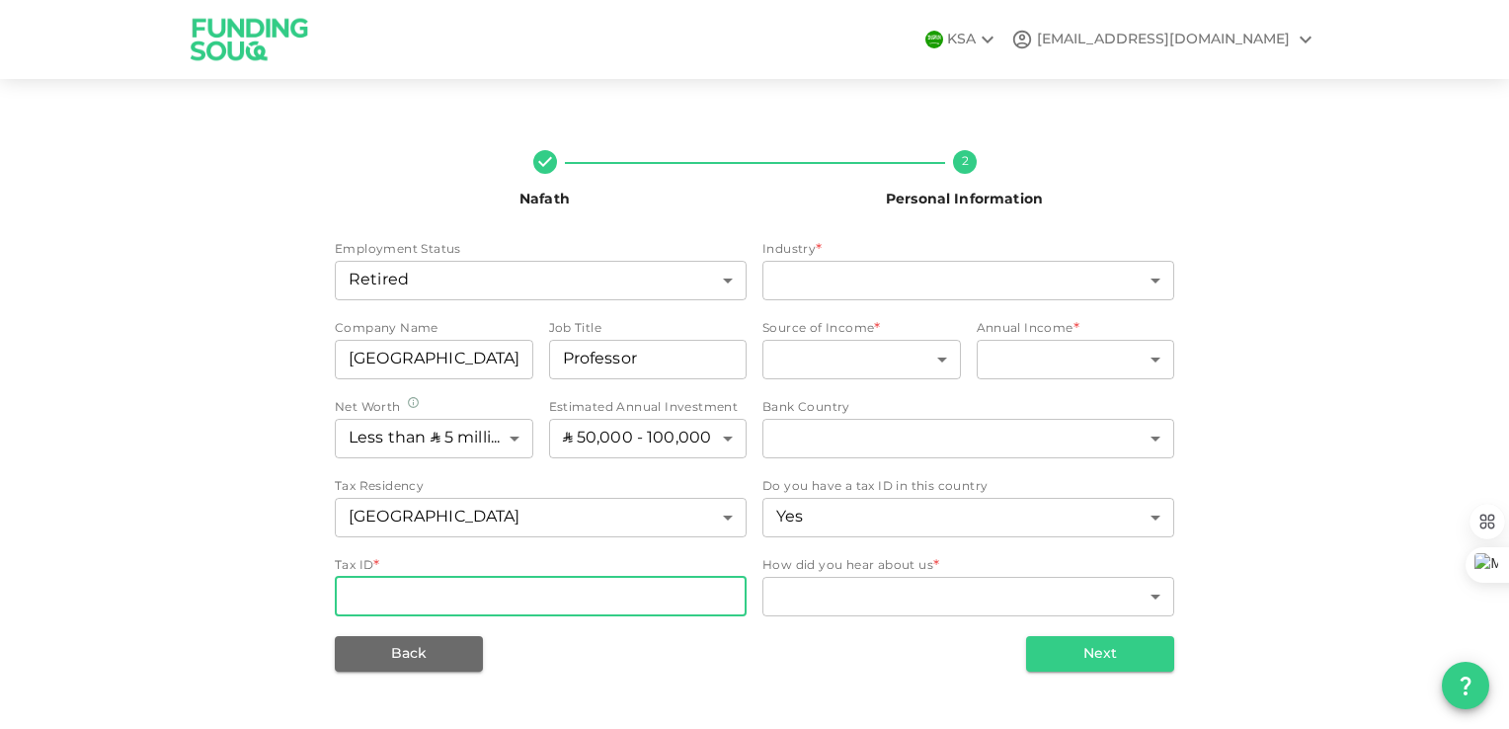
click at [503, 603] on input "Tax ID" at bounding box center [541, 596] width 412 height 39
type input "0123456"
click at [810, 658] on div "Back Next" at bounding box center [754, 654] width 839 height 36
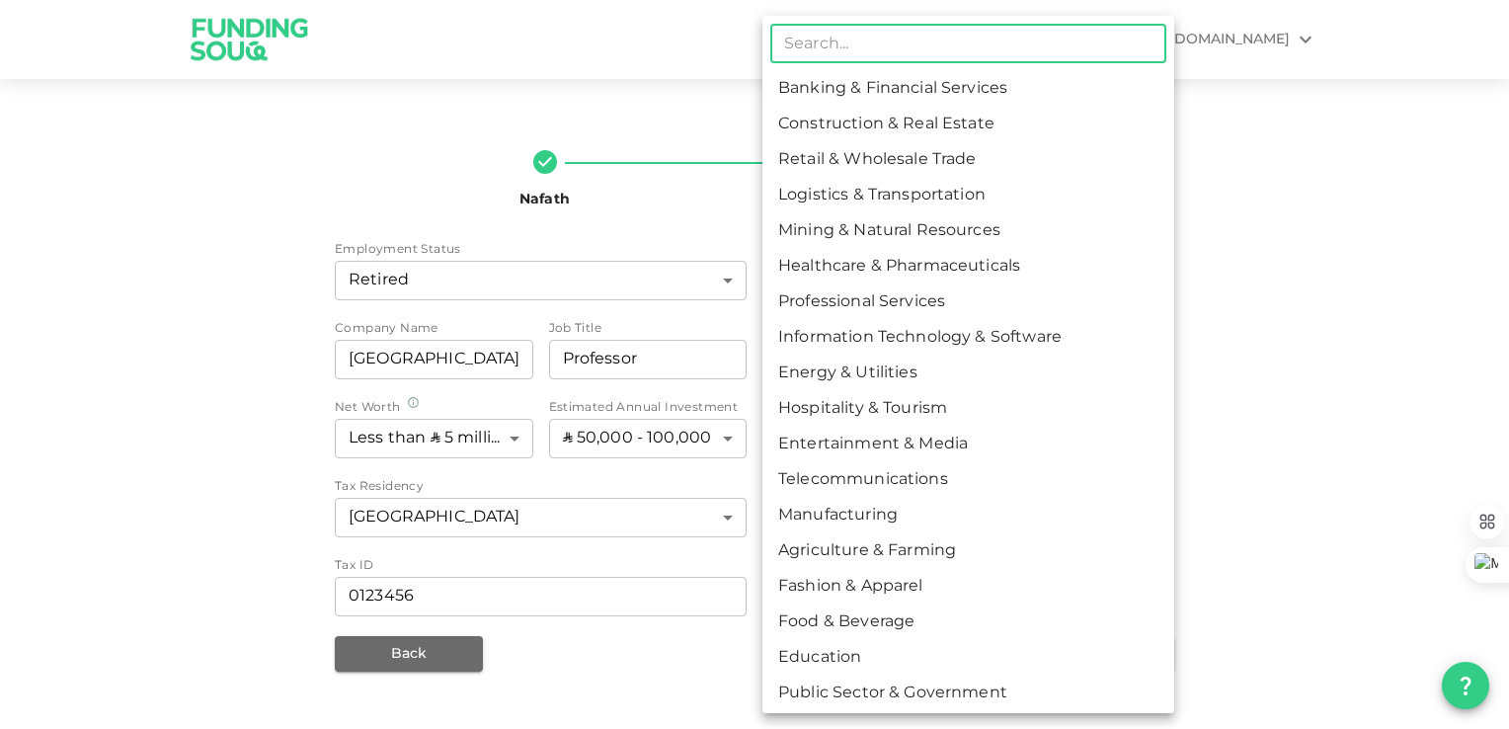
click at [886, 299] on body "KSA msalhajjaj@gmail.com Nafath 2 Personal Information Employment Status Retire…" at bounding box center [754, 364] width 1509 height 729
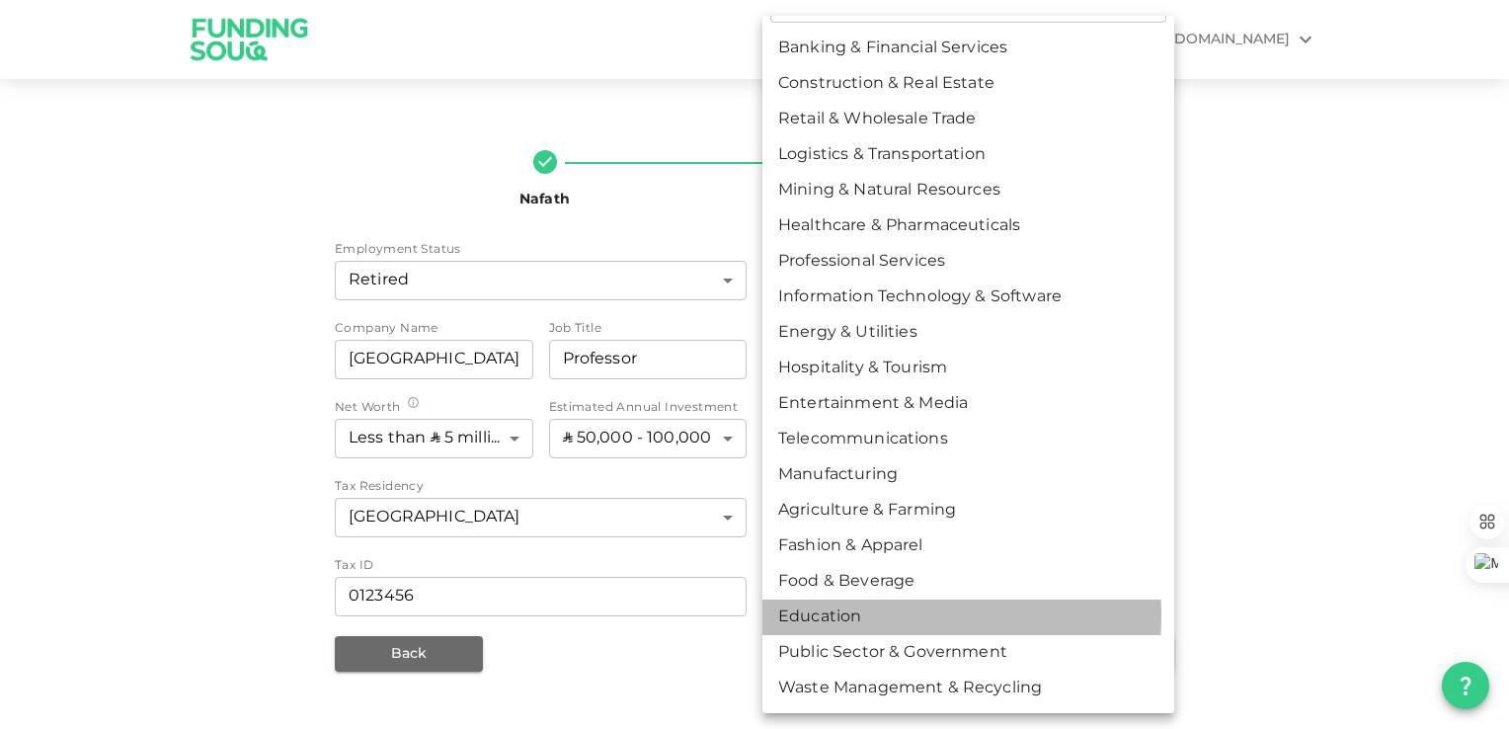
click at [820, 614] on li "Education" at bounding box center [968, 617] width 412 height 36
type input "17"
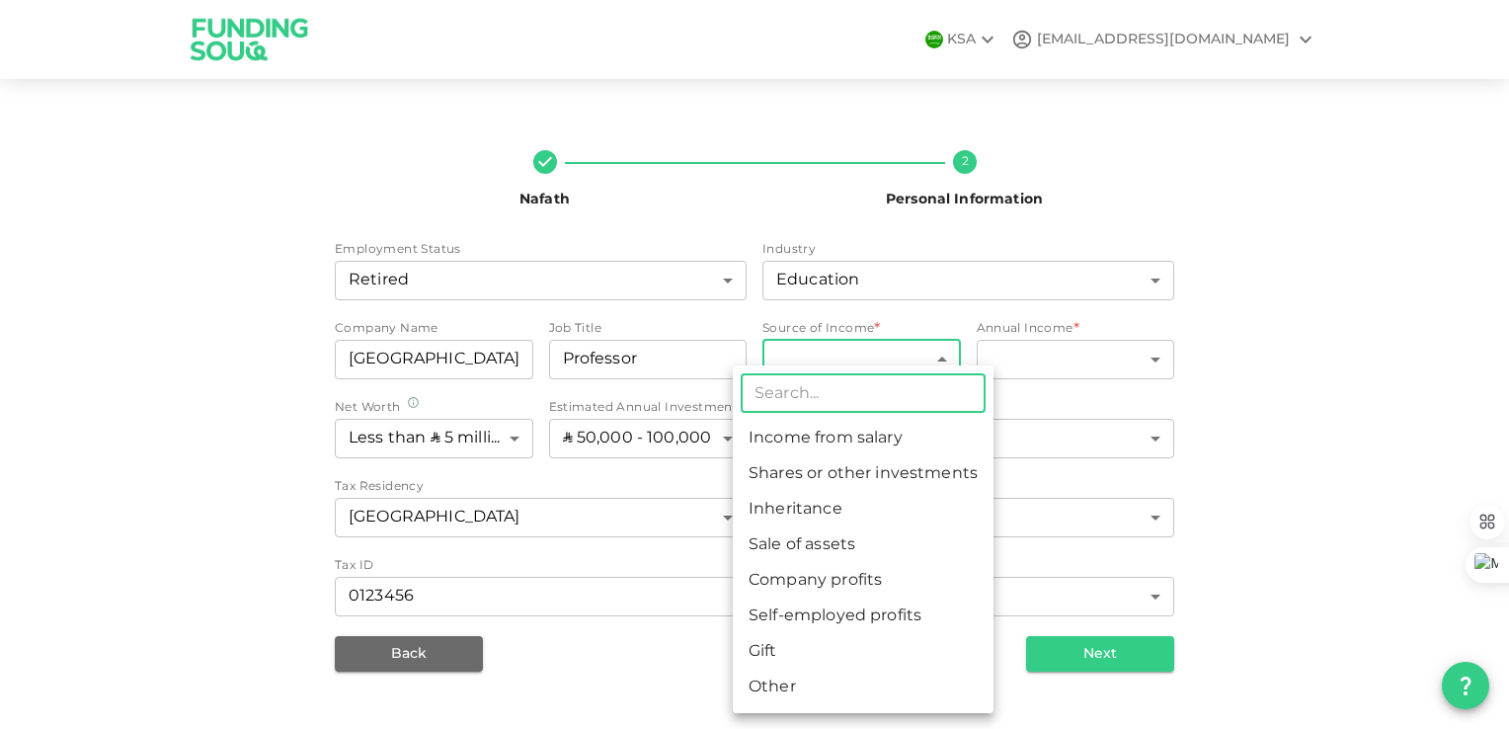
click at [888, 362] on body "KSA msalhajjaj@gmail.com Nafath 2 Personal Information Employment Status Retire…" at bounding box center [754, 364] width 1509 height 729
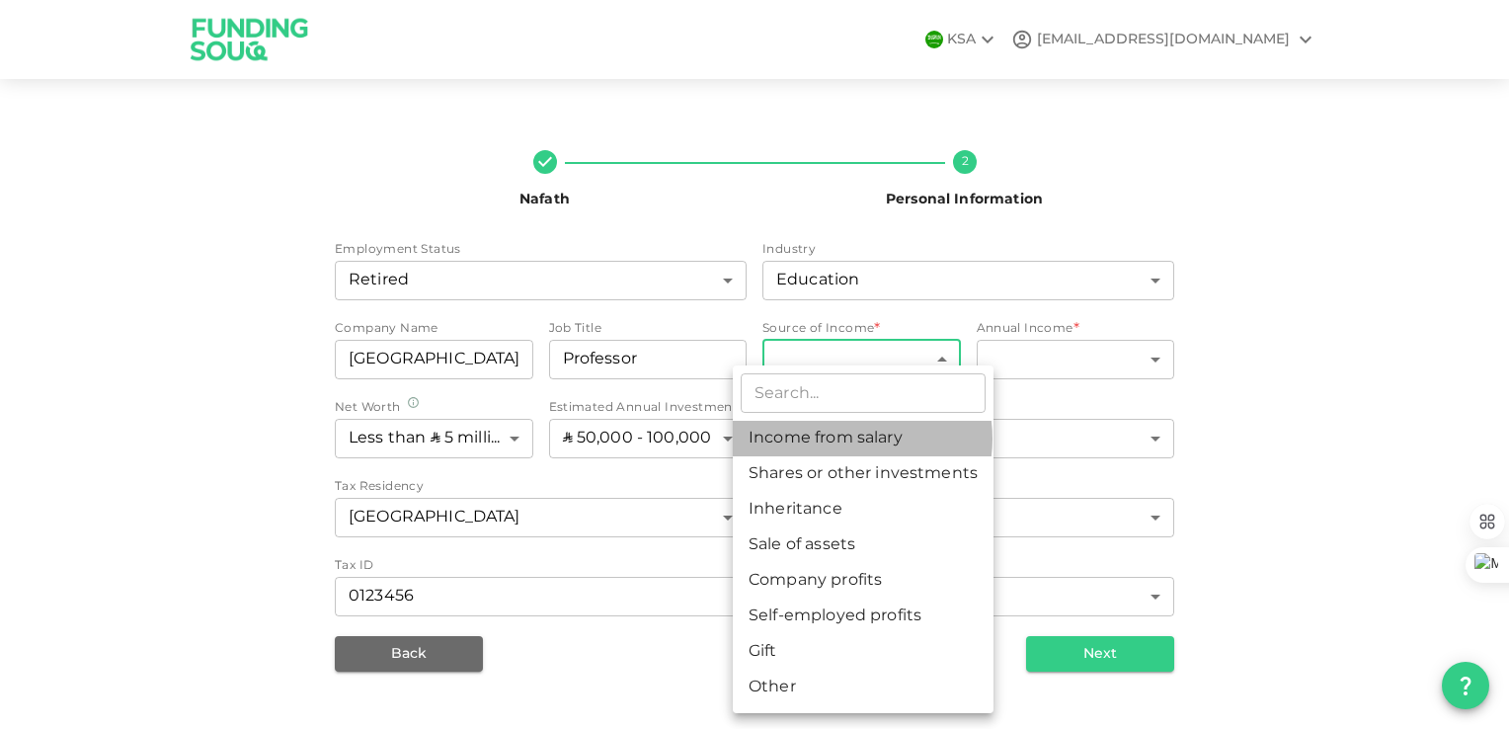
click at [848, 438] on li "Income from salary" at bounding box center [863, 439] width 261 height 36
type input "1"
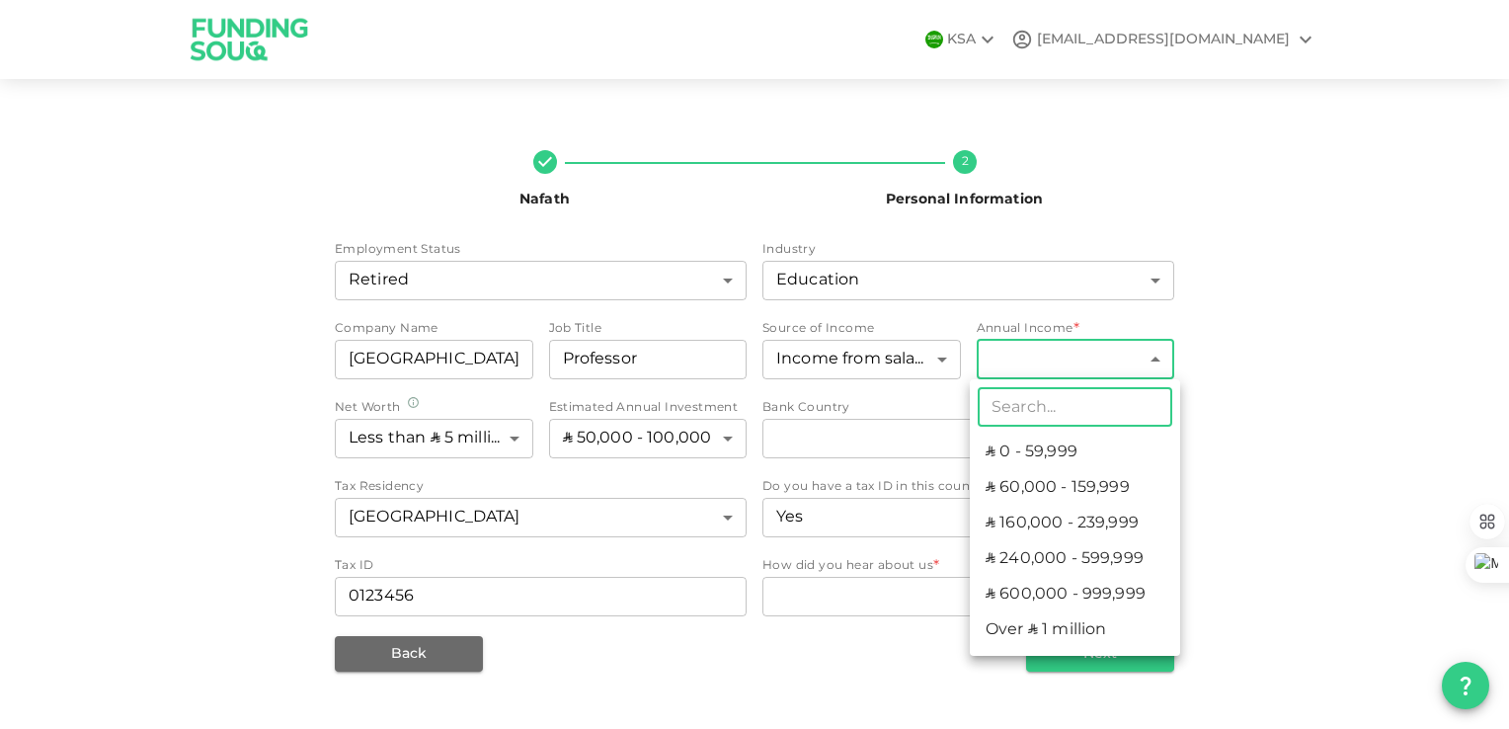
click at [1060, 363] on body "KSA msalhajjaj@gmail.com Nafath 2 Personal Information Employment Status Retire…" at bounding box center [754, 364] width 1509 height 729
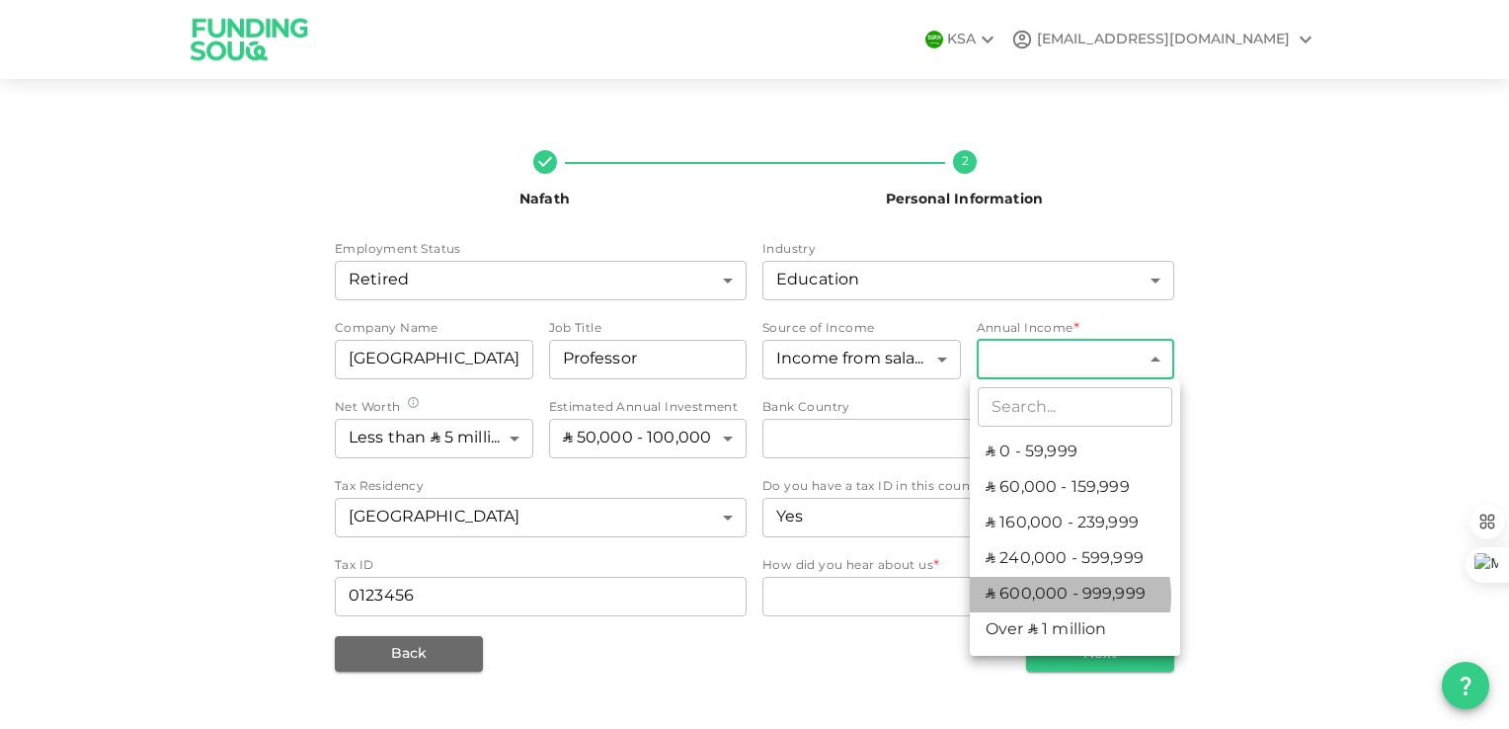
click at [1043, 596] on li "ʢ 600,000 - 999,999" at bounding box center [1075, 595] width 210 height 36
type input "5"
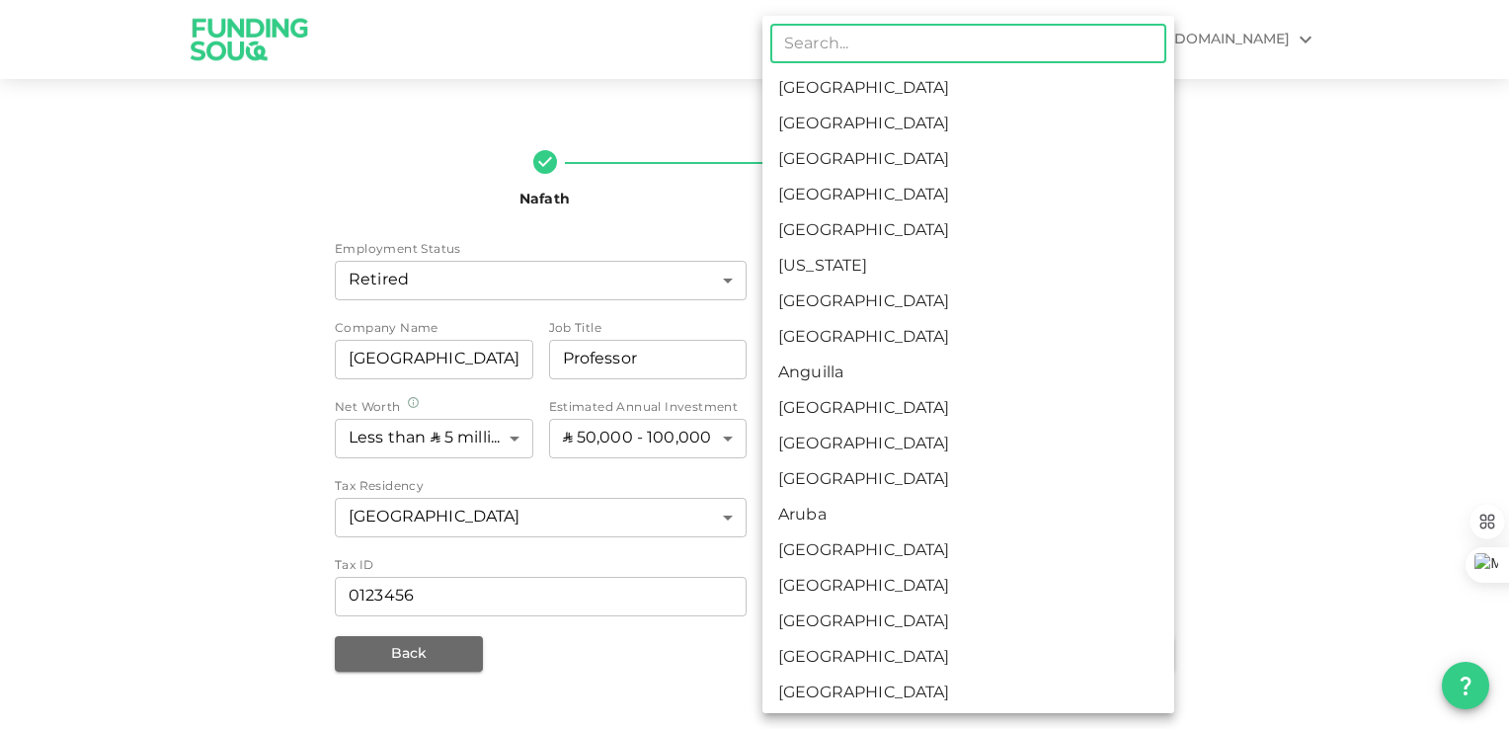
click at [915, 432] on body "KSA msalhajjaj@gmail.com Nafath 2 Personal Information Employment Status Retire…" at bounding box center [754, 364] width 1509 height 729
click at [861, 88] on li "[GEOGRAPHIC_DATA]" at bounding box center [968, 89] width 412 height 36
type input "1"
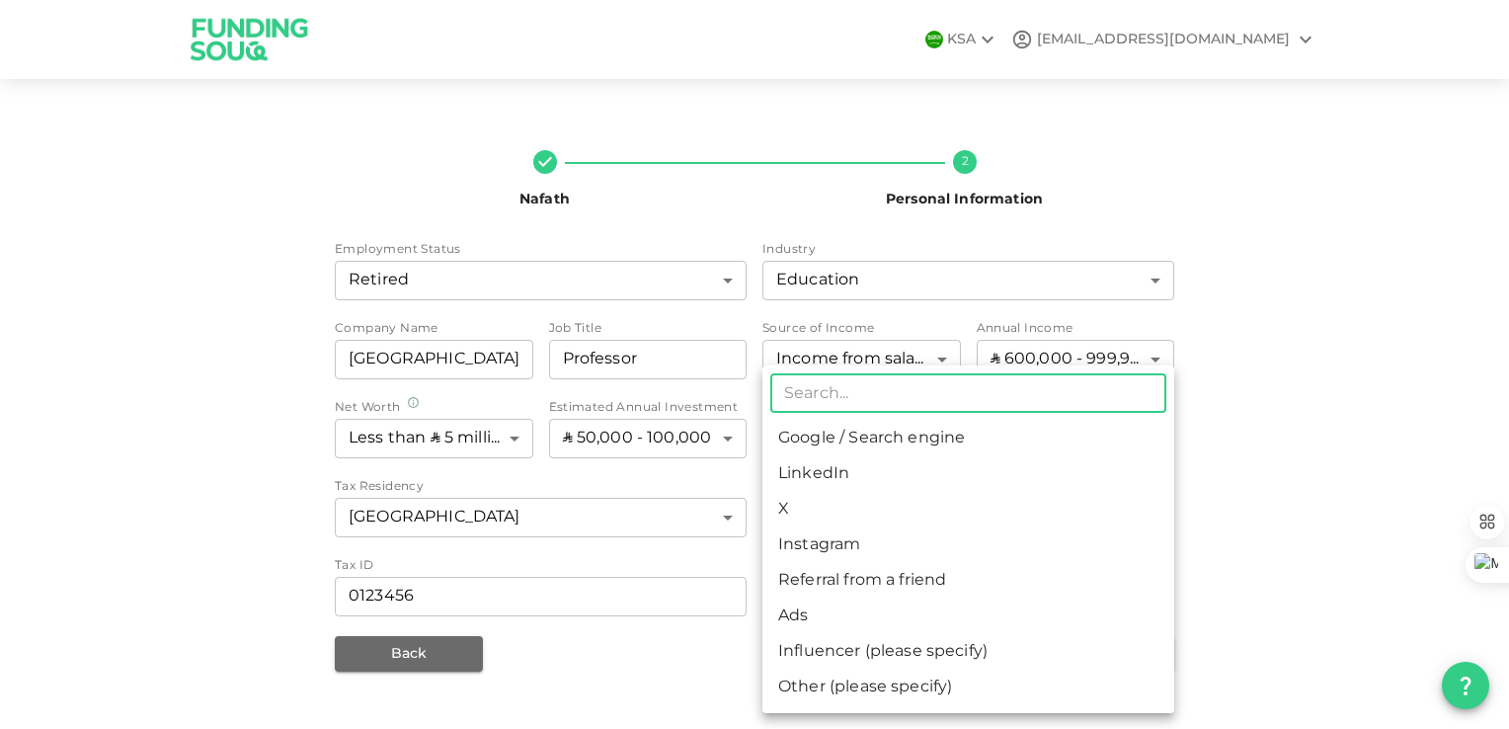
click at [927, 585] on body "KSA msalhajjaj@gmail.com Nafath 2 Personal Information Employment Status Retire…" at bounding box center [754, 364] width 1509 height 729
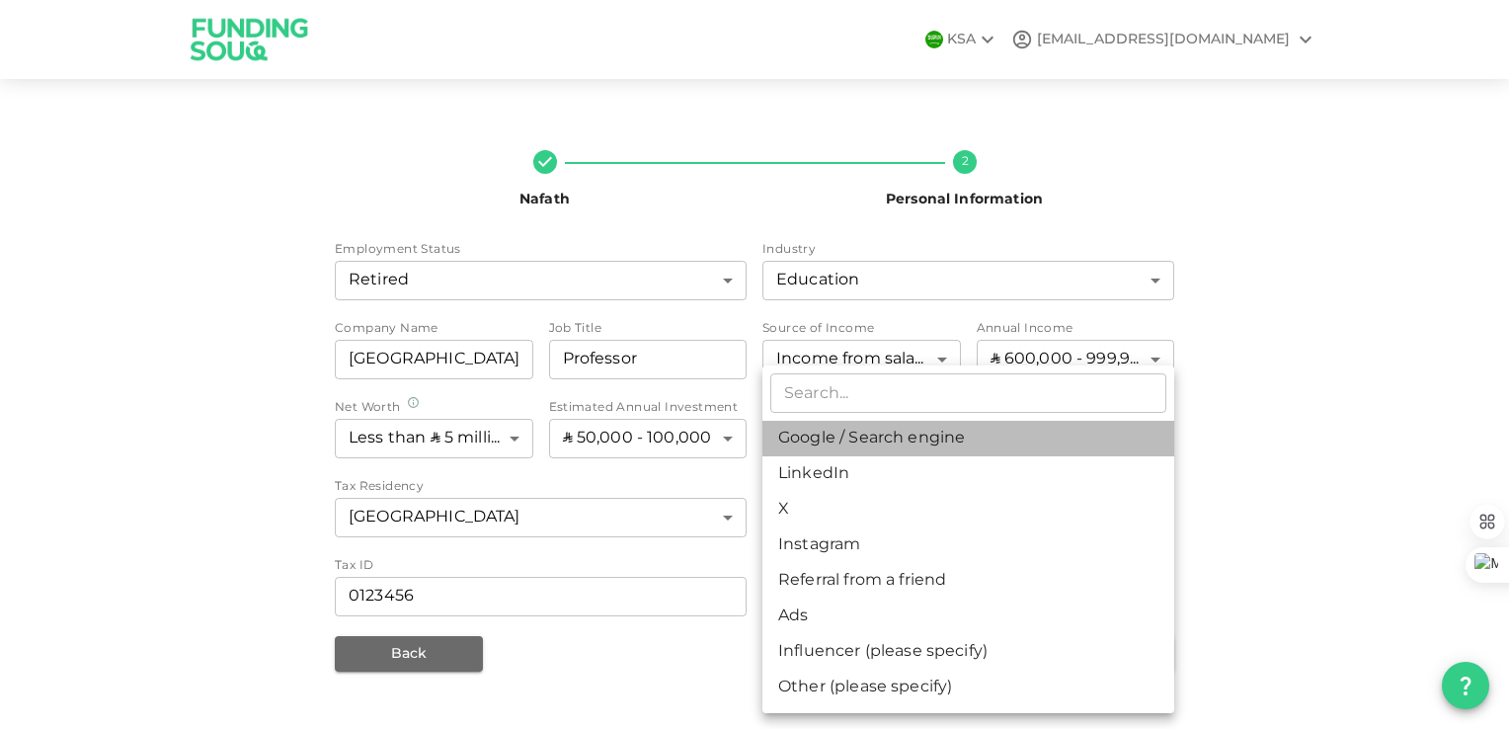
click at [904, 439] on li "Google / Search engine" at bounding box center [968, 439] width 412 height 36
type input "1"
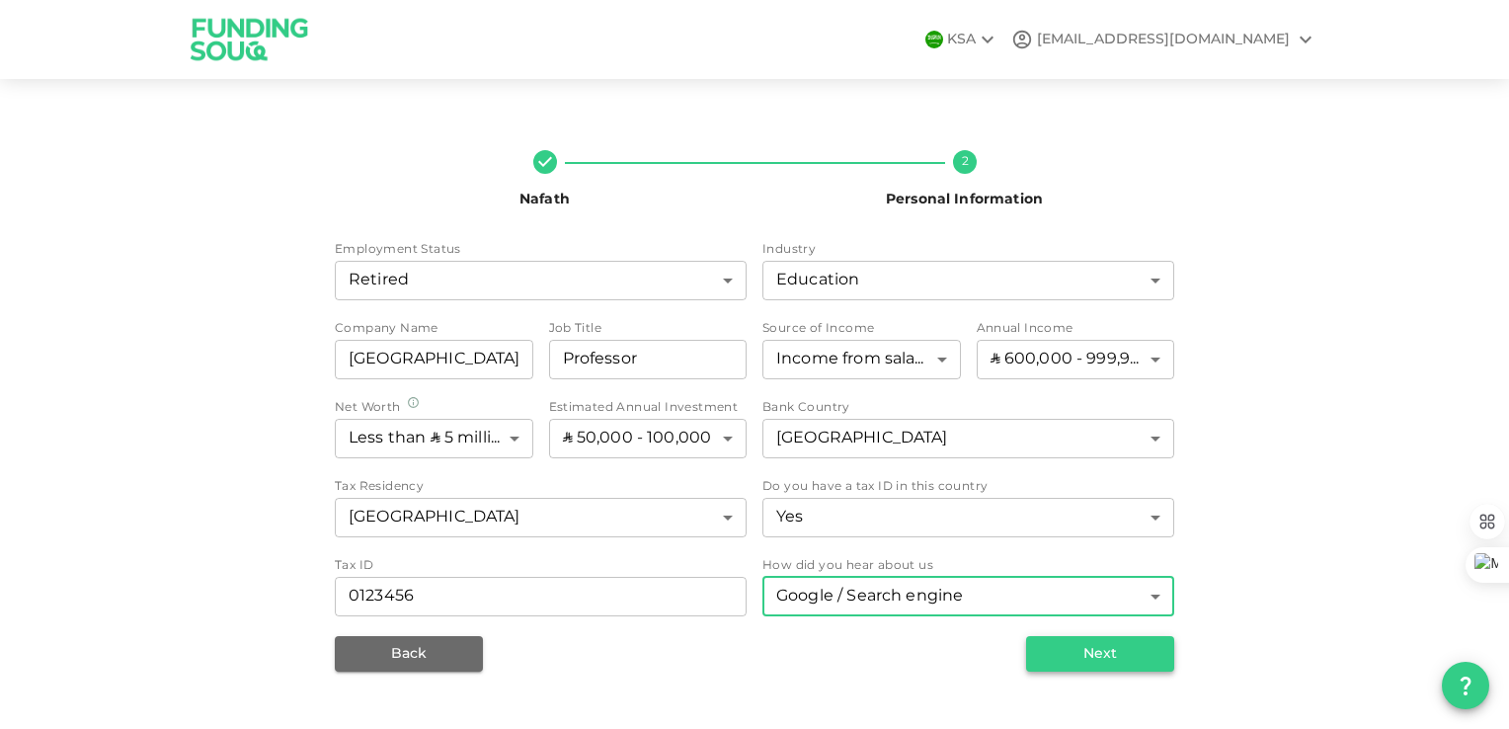
click at [1102, 652] on button "Next" at bounding box center [1100, 654] width 148 height 36
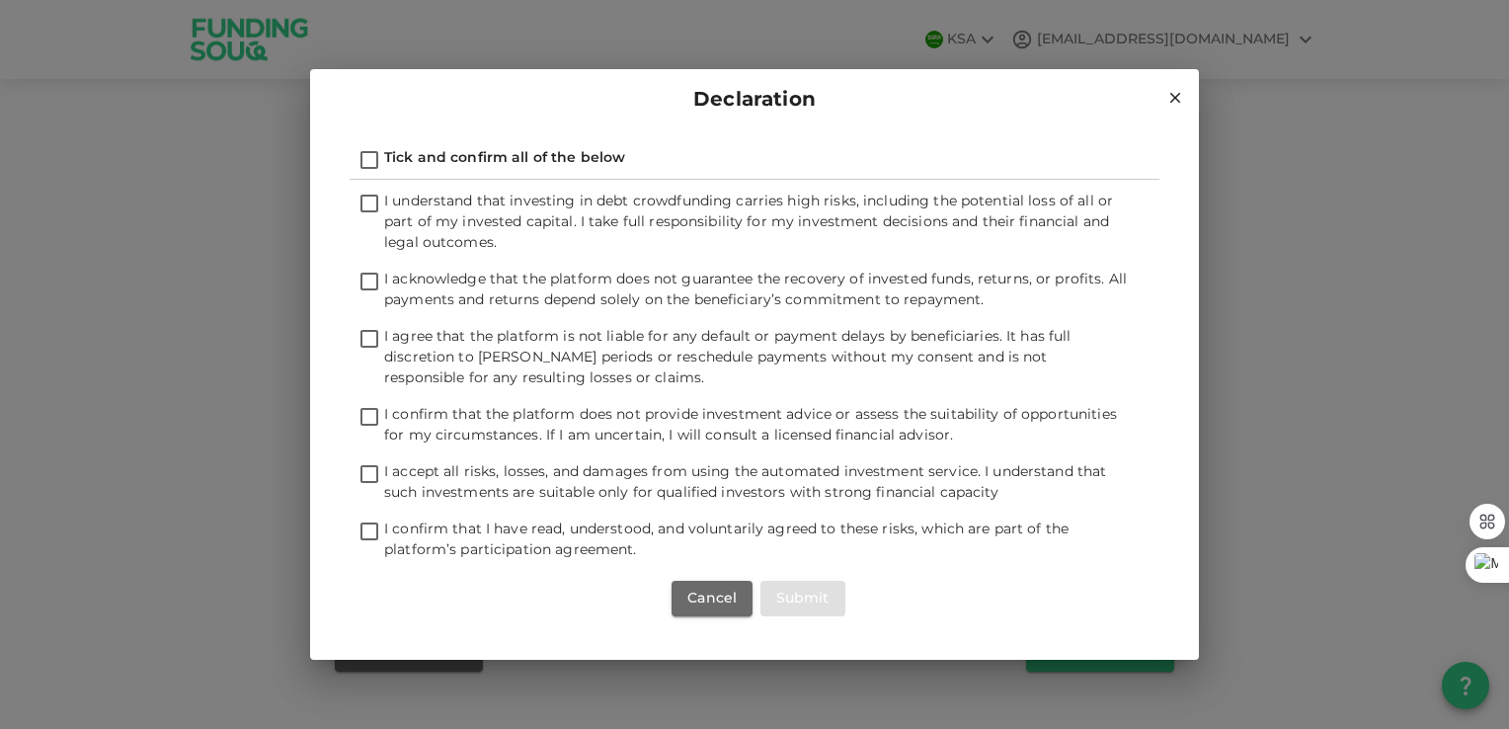
click at [365, 204] on input "I understand that investing in debt crowdfunding carries high risks, including …" at bounding box center [369, 205] width 30 height 27
checkbox input "true"
click at [370, 274] on input "I acknowledge that the platform does not guarantee the recovery of invested fun…" at bounding box center [369, 283] width 30 height 27
checkbox input "true"
click at [376, 332] on input "I agree that the platform is not liable for any default or payment delays by be…" at bounding box center [369, 340] width 30 height 27
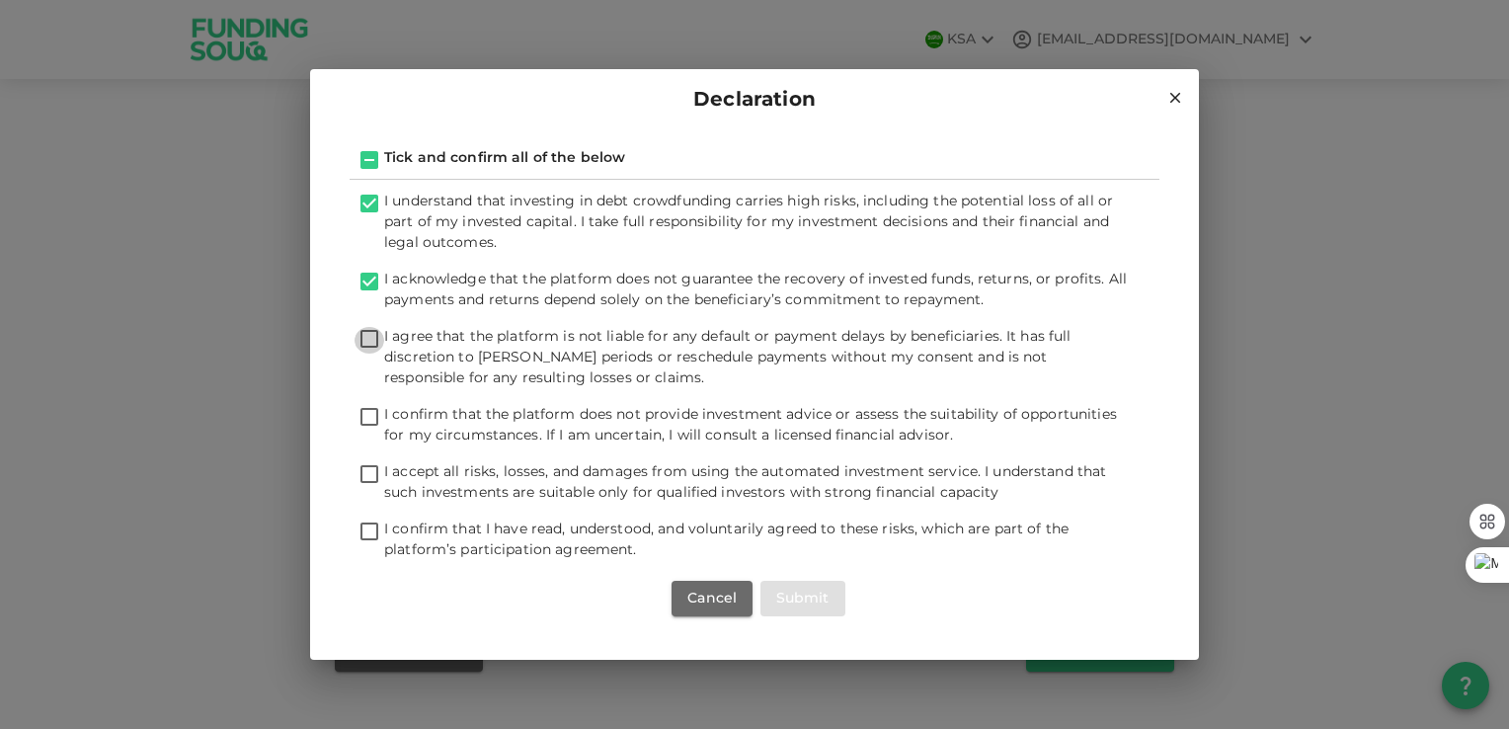
checkbox input "true"
click at [366, 412] on input "I confirm that the platform does not provide investment advice or assess the su…" at bounding box center [369, 418] width 30 height 27
checkbox input "true"
click at [371, 472] on input "I accept all risks, losses, and damages from using the automated investment ser…" at bounding box center [369, 475] width 30 height 27
checkbox input "true"
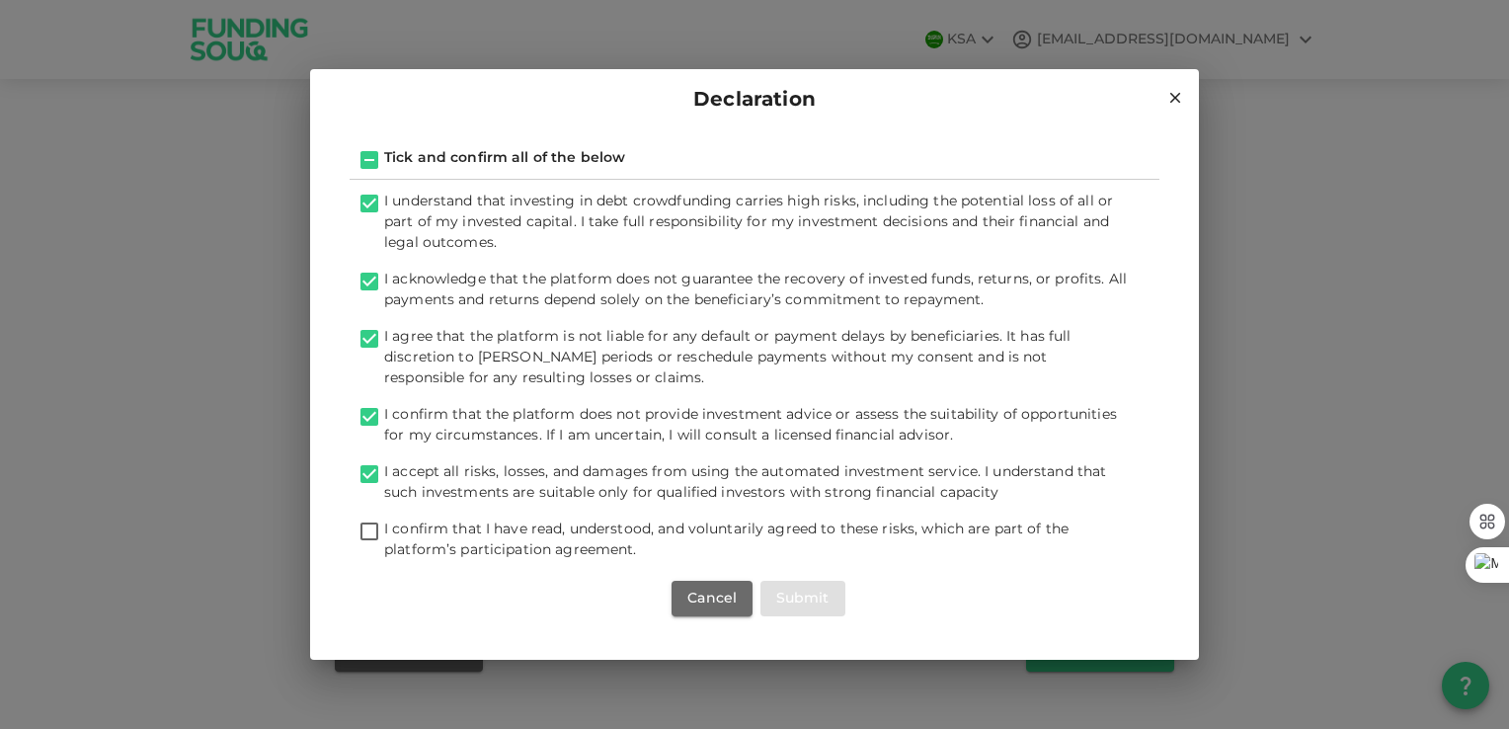
click at [367, 527] on input "I confirm that I have read, understood, and voluntarily agreed to these risks, …" at bounding box center [369, 532] width 30 height 27
checkbox input "true"
click at [791, 586] on button "Submit" at bounding box center [802, 599] width 85 height 36
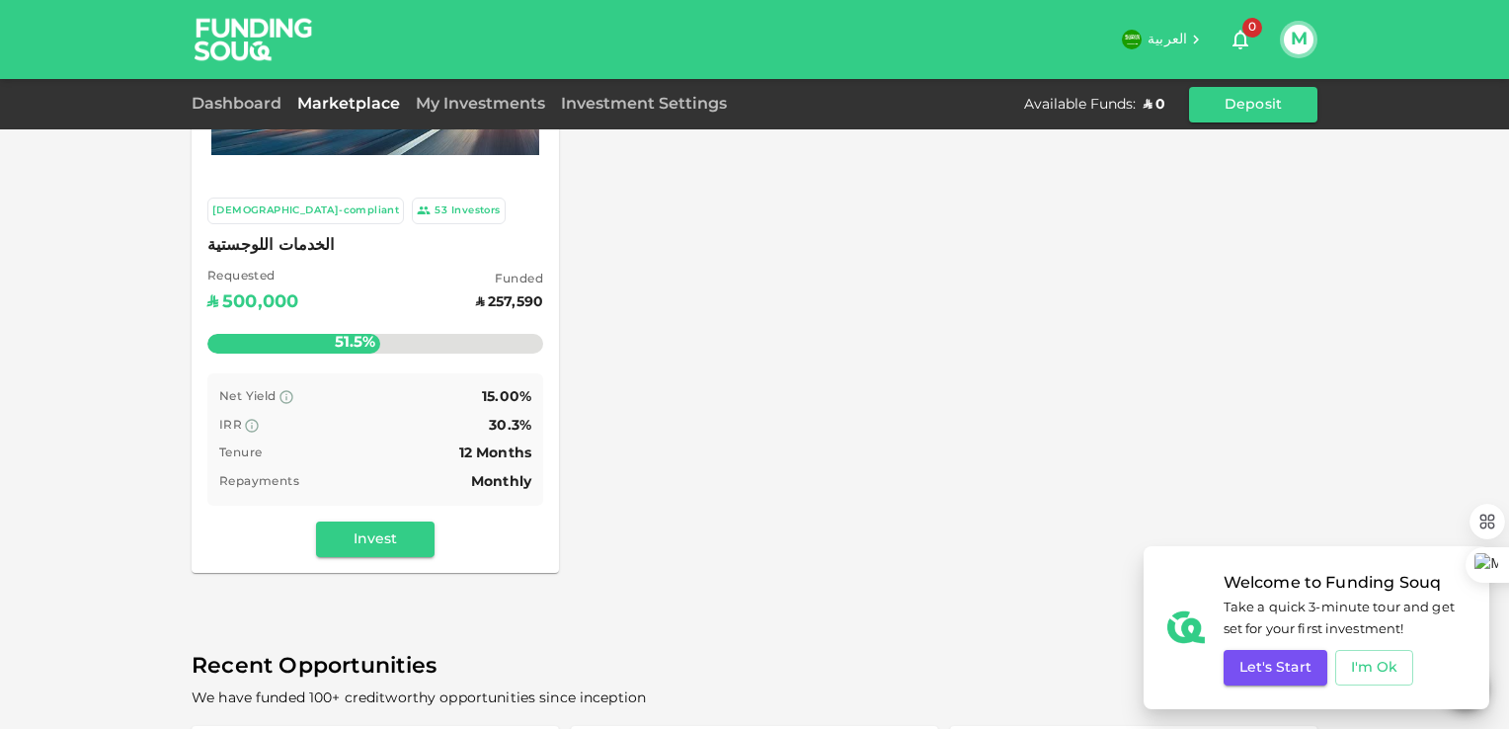
scroll to position [296, 0]
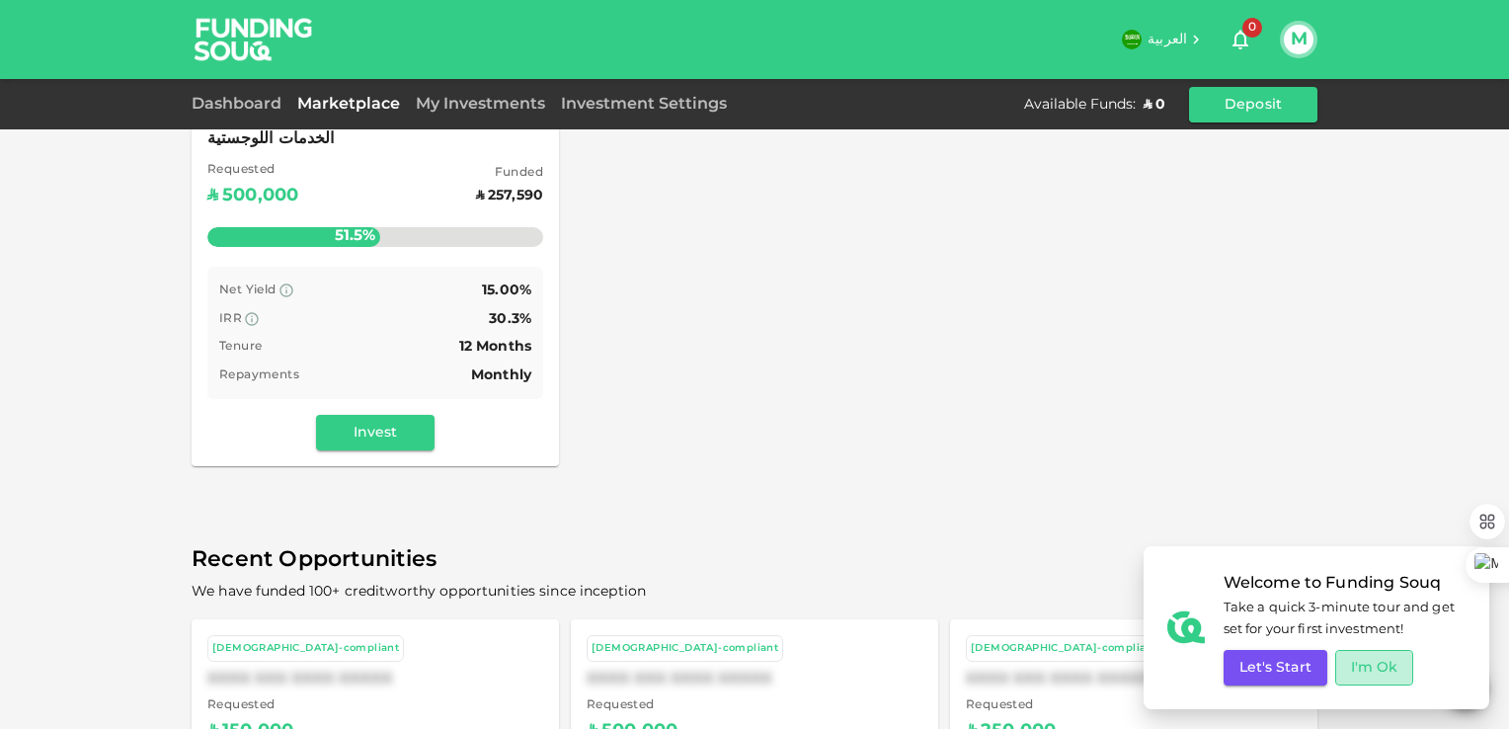
click at [1366, 666] on button "I'm Ok" at bounding box center [1374, 668] width 79 height 36
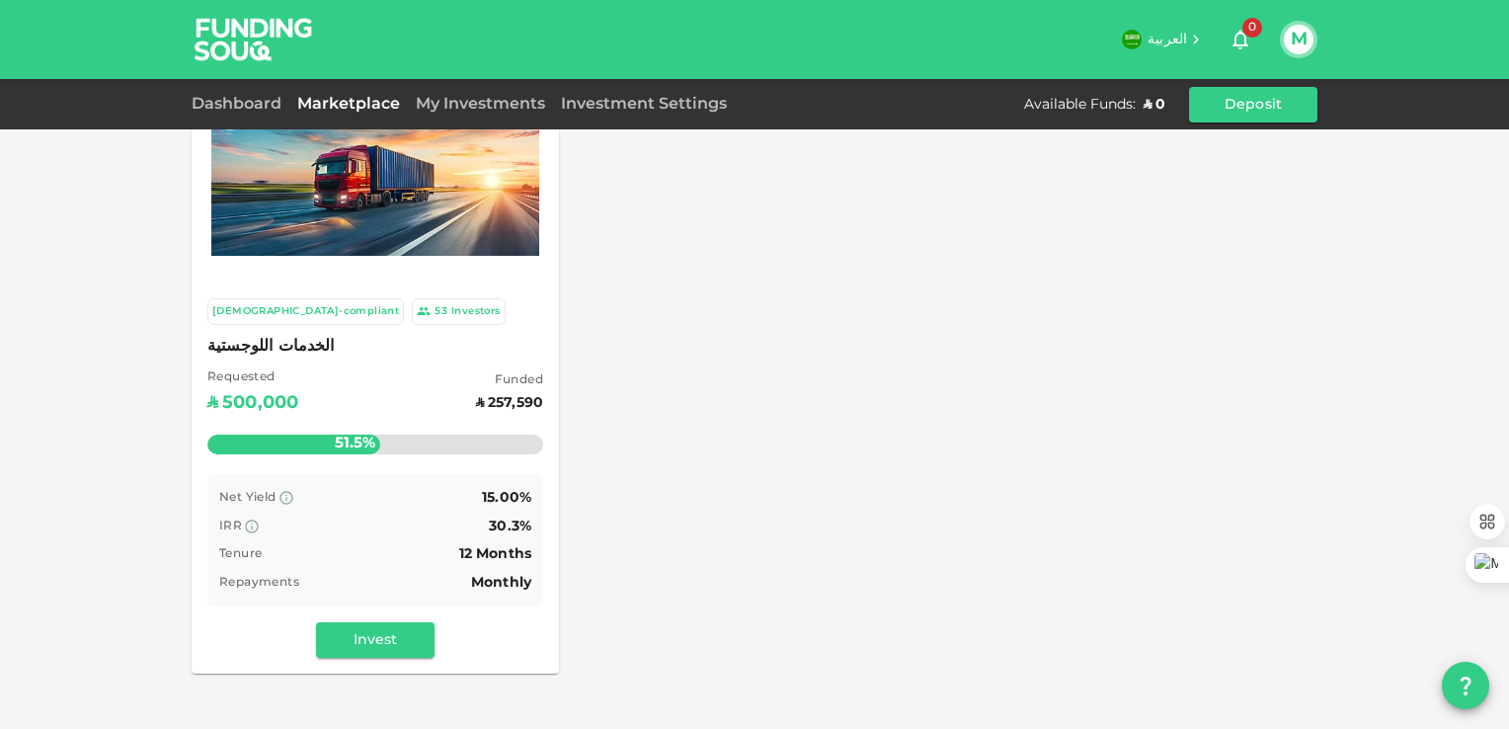
scroll to position [0, 0]
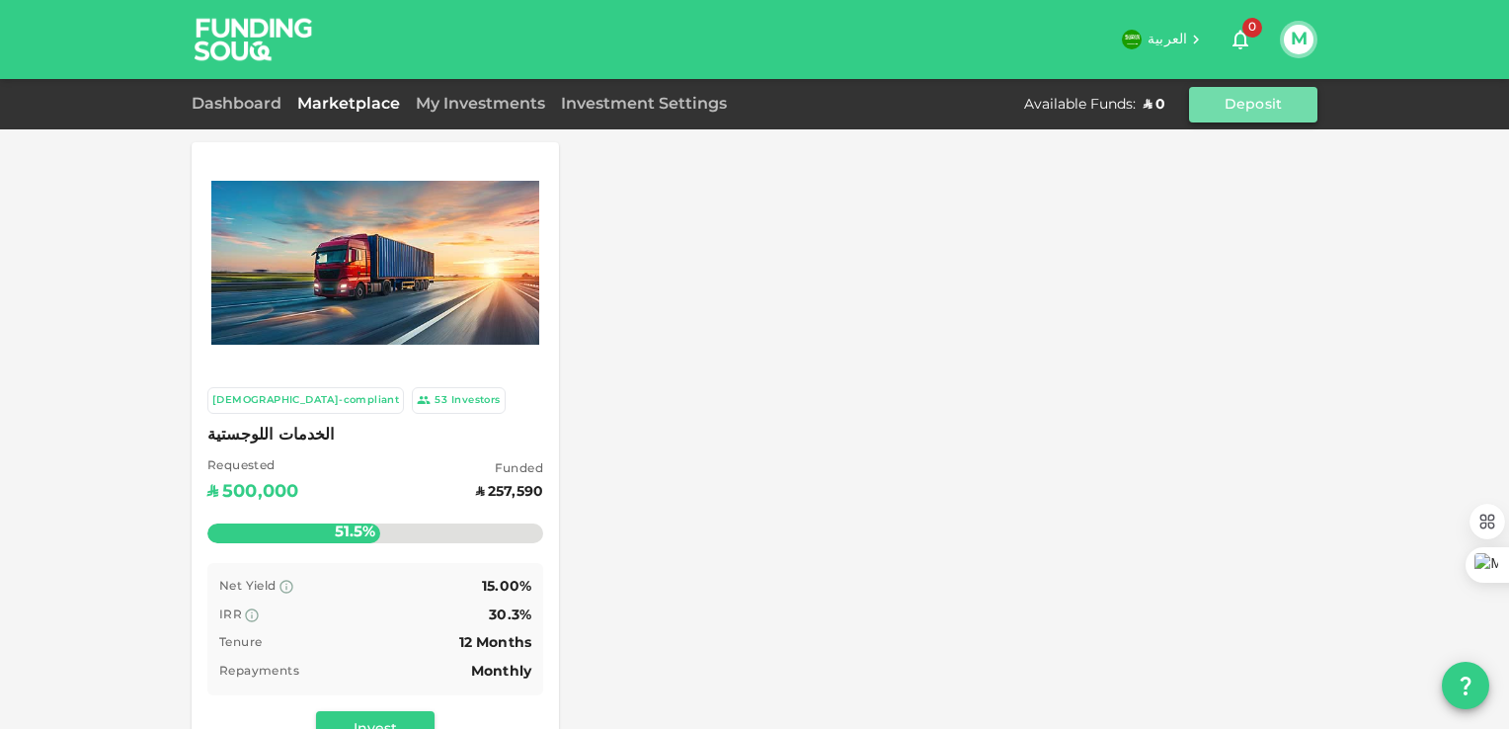
click at [1241, 103] on button "Deposit" at bounding box center [1253, 105] width 128 height 36
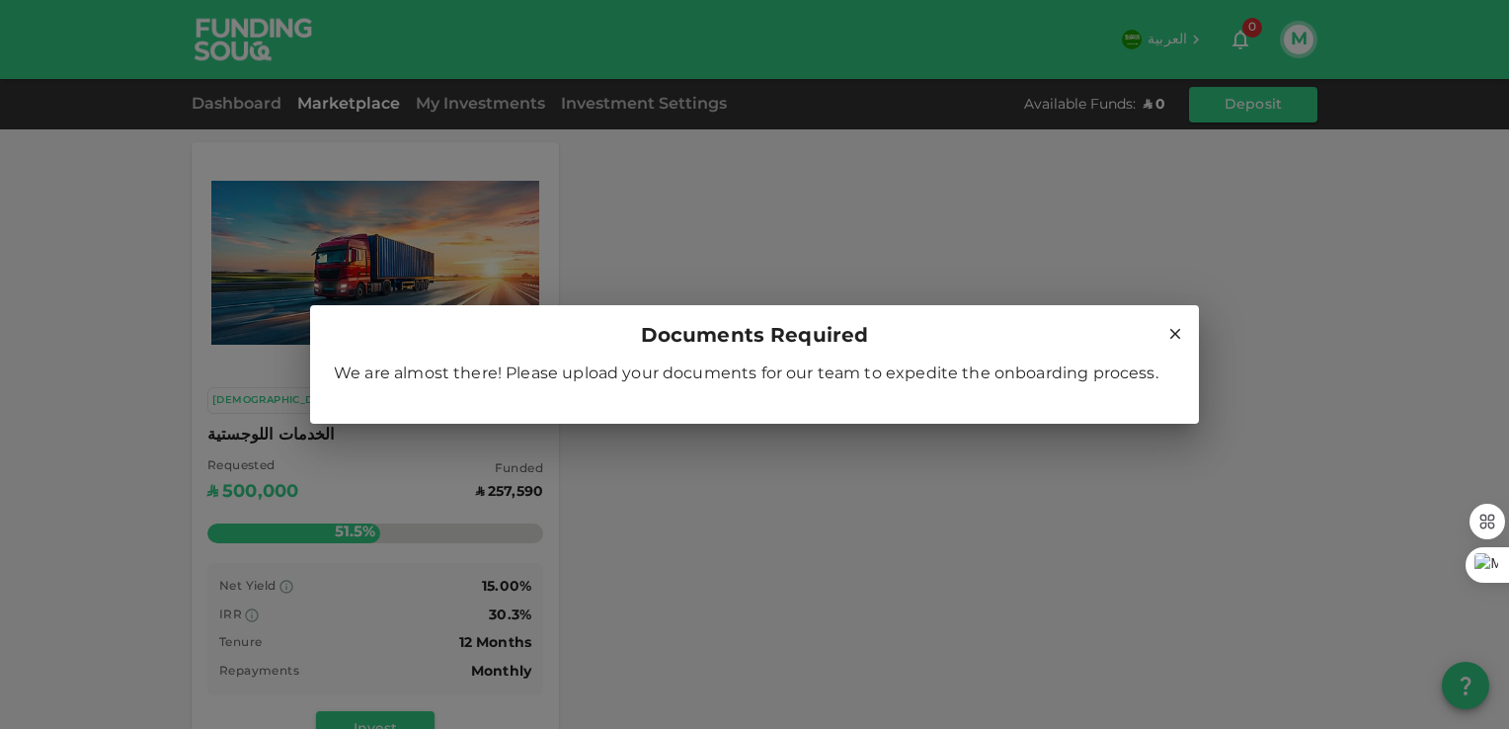
click at [1172, 331] on icon at bounding box center [1175, 334] width 11 height 11
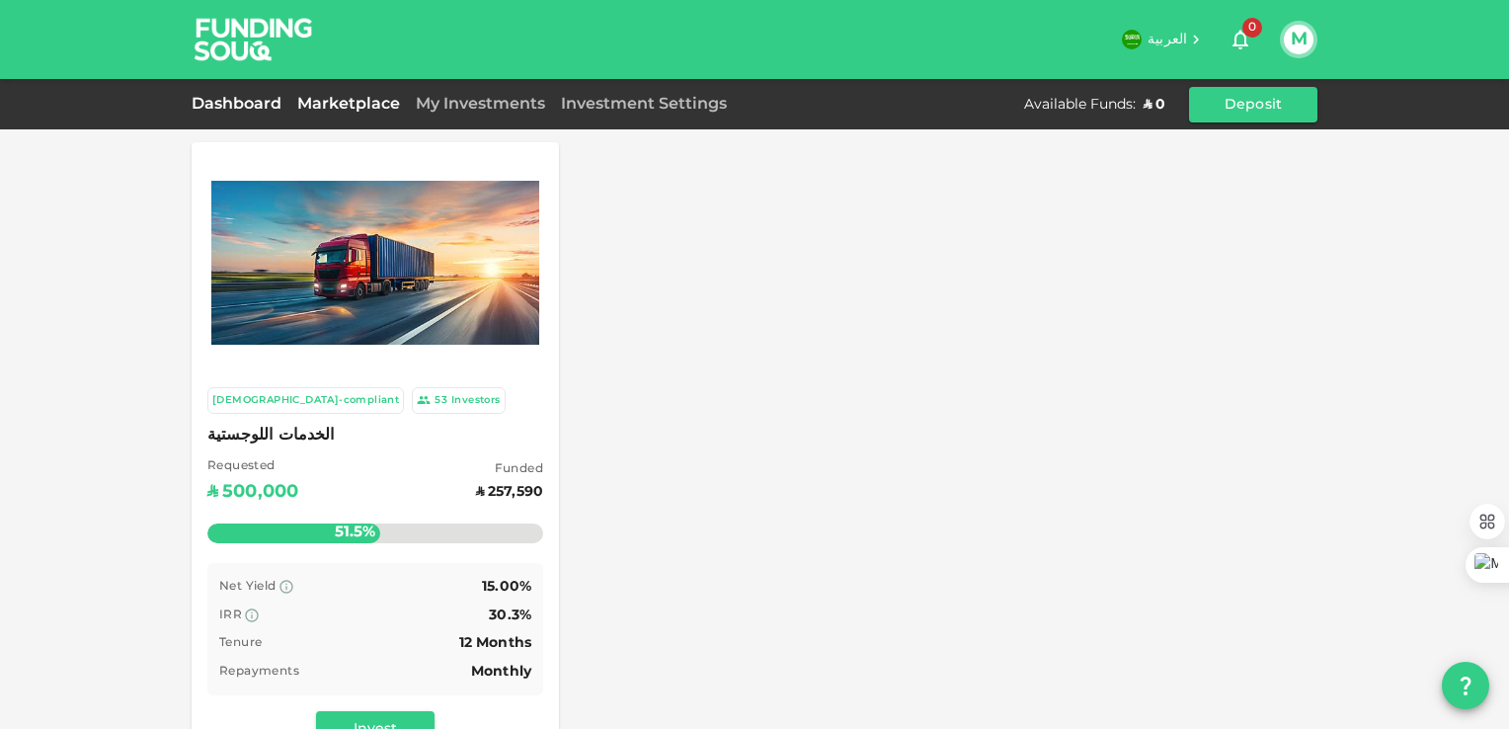
click at [242, 101] on link "Dashboard" at bounding box center [241, 104] width 98 height 15
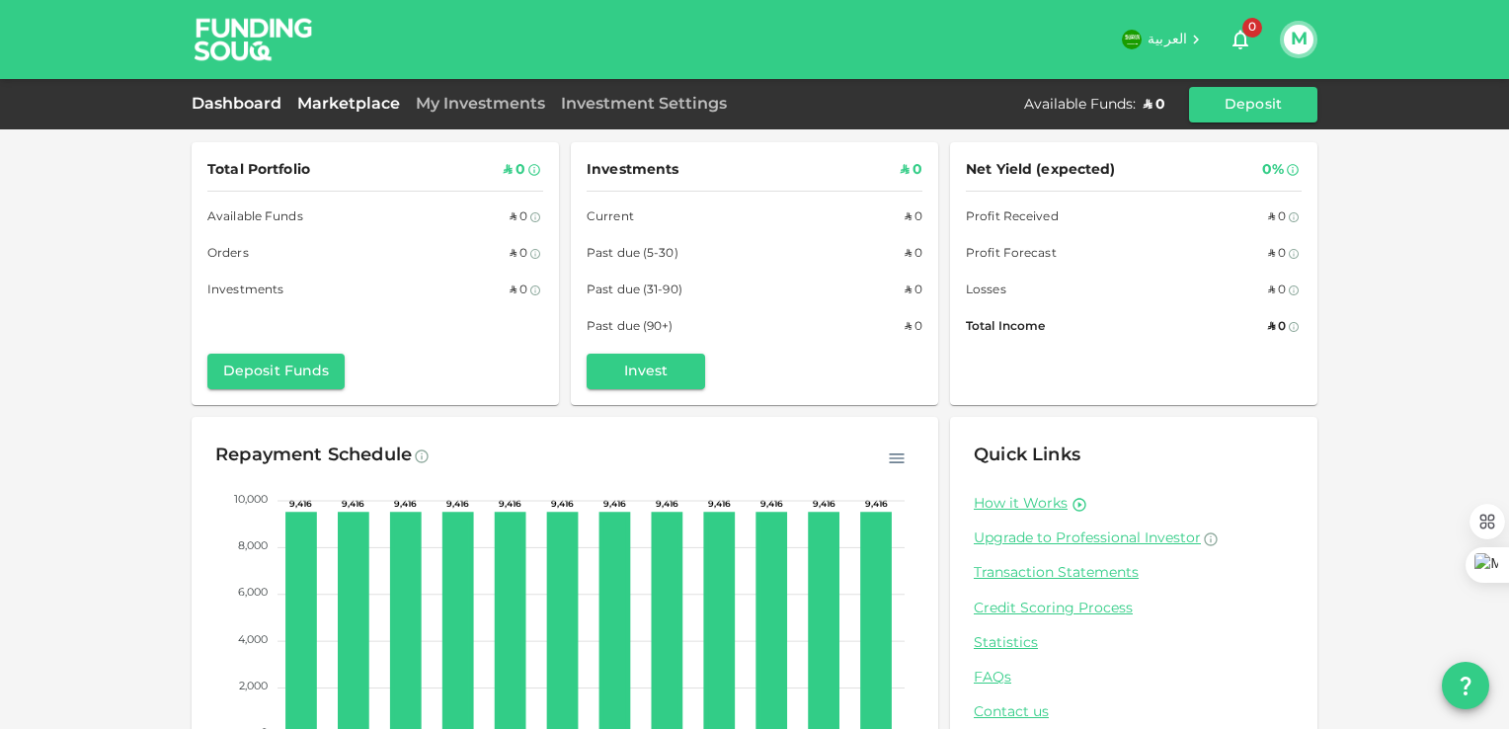
click at [362, 106] on link "Marketplace" at bounding box center [348, 104] width 118 height 15
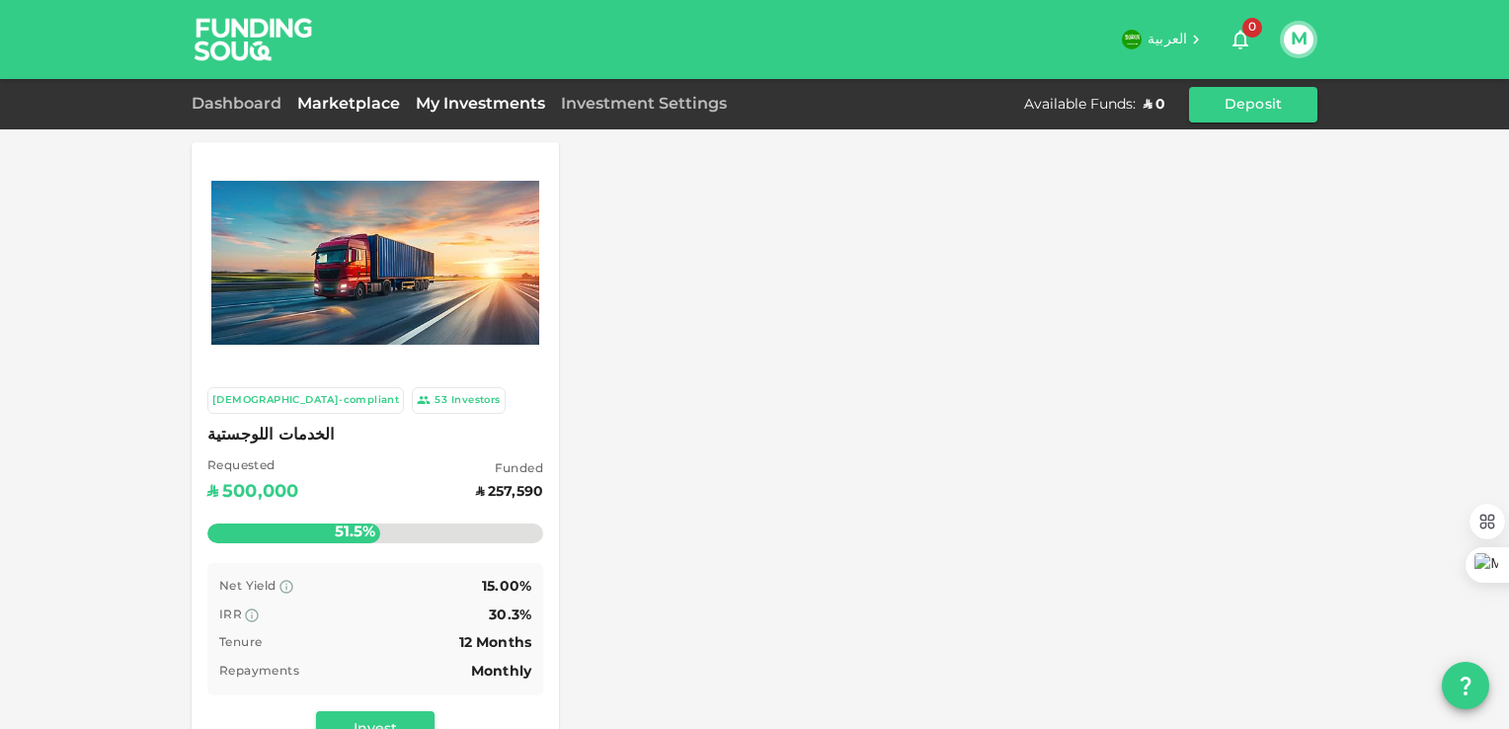
click at [485, 105] on link "My Investments" at bounding box center [480, 104] width 145 height 15
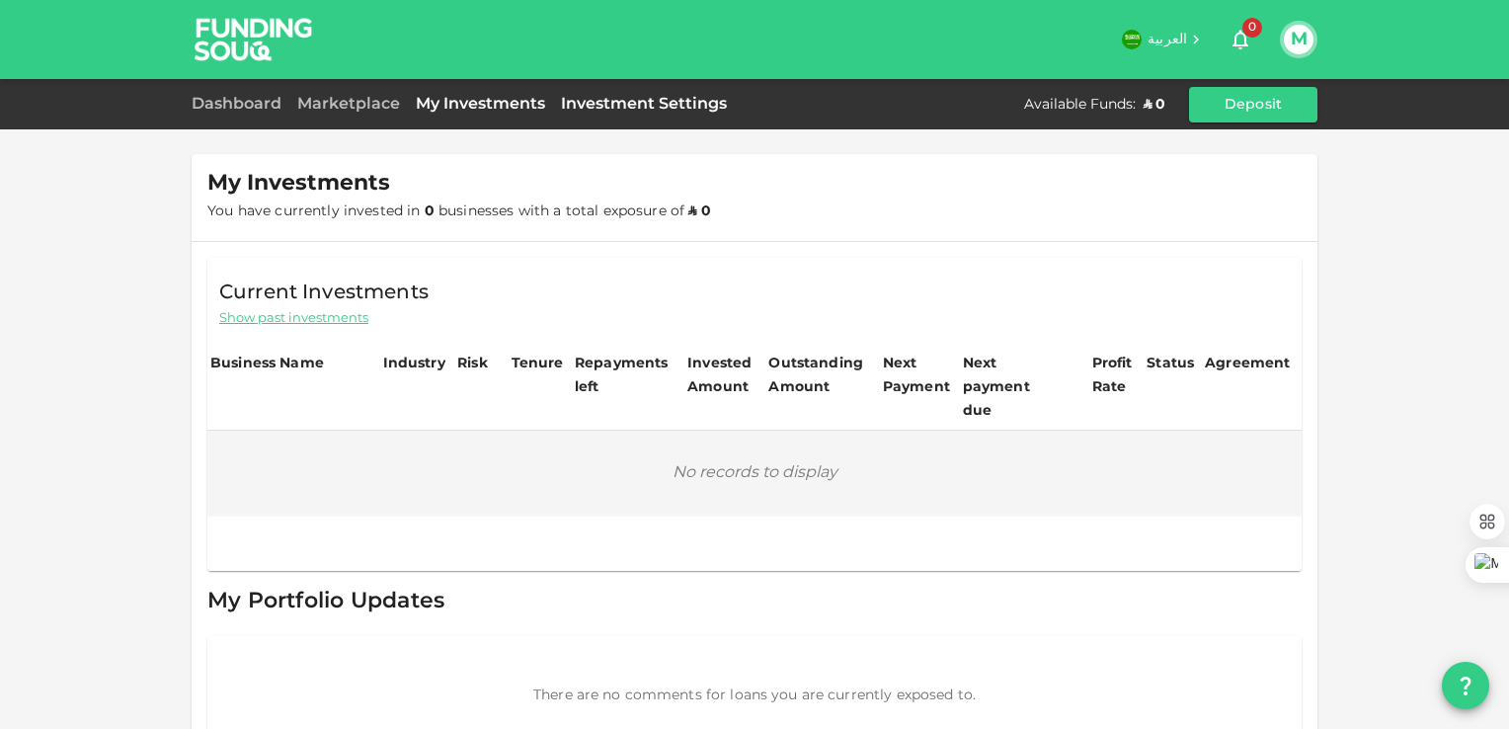
click at [621, 99] on link "Investment Settings" at bounding box center [644, 104] width 182 height 15
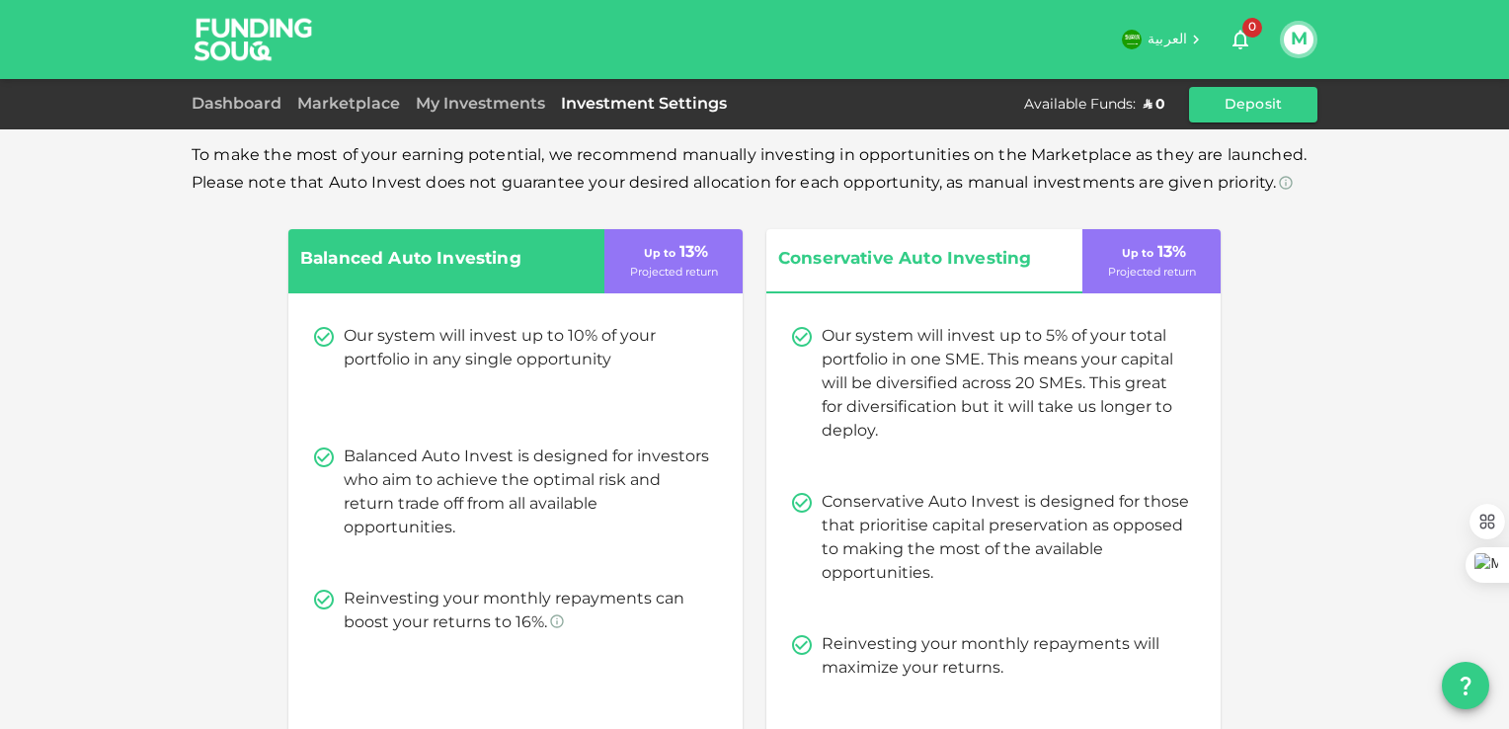
click at [1007, 180] on span "To make the most of your earning potential, we recommend manually investing in …" at bounding box center [749, 169] width 1115 height 42
click at [697, 112] on div "Investment Settings" at bounding box center [644, 105] width 182 height 24
click at [1287, 221] on div "To make the most of your earning potential, we recommend manually investing in …" at bounding box center [755, 591] width 1126 height 898
click at [466, 104] on link "My Investments" at bounding box center [480, 104] width 145 height 15
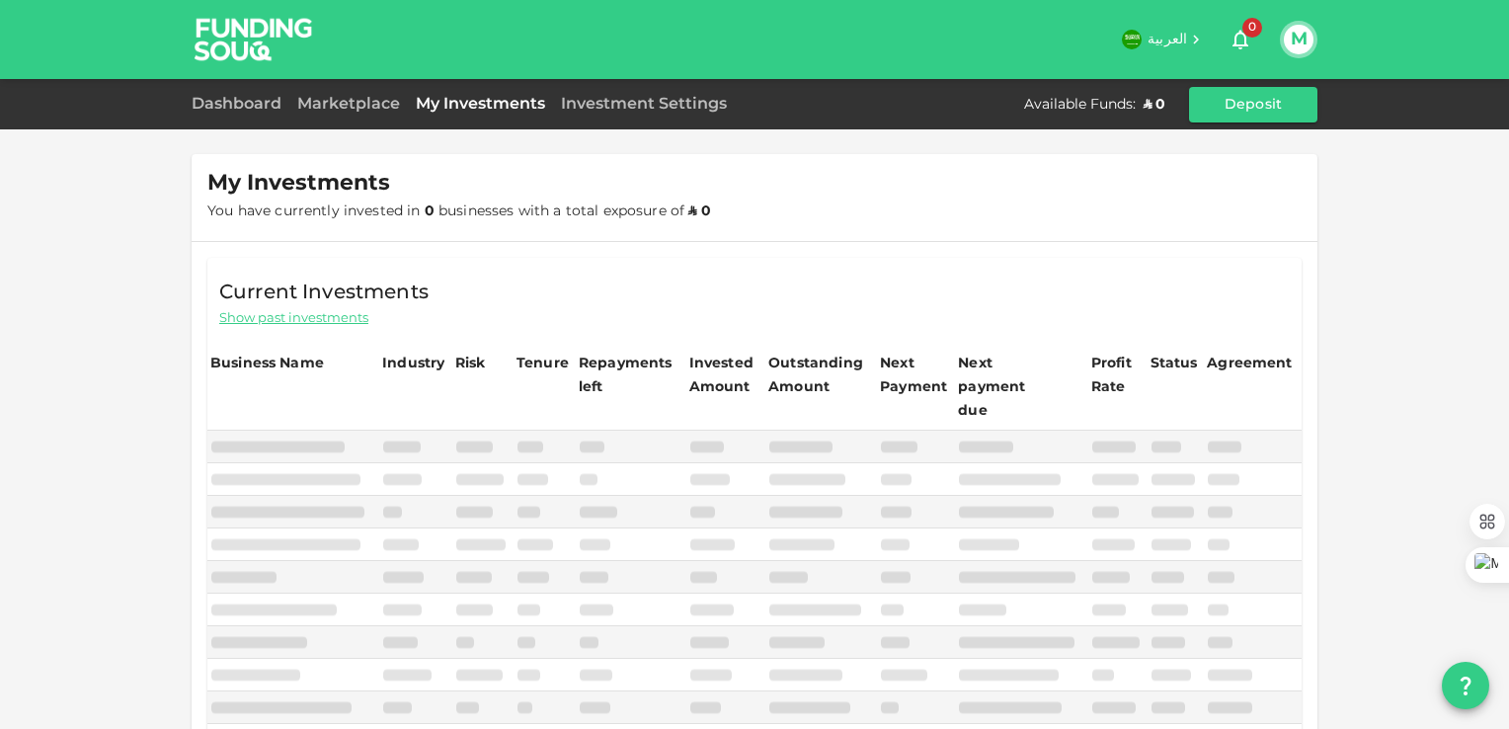
scroll to position [29, 0]
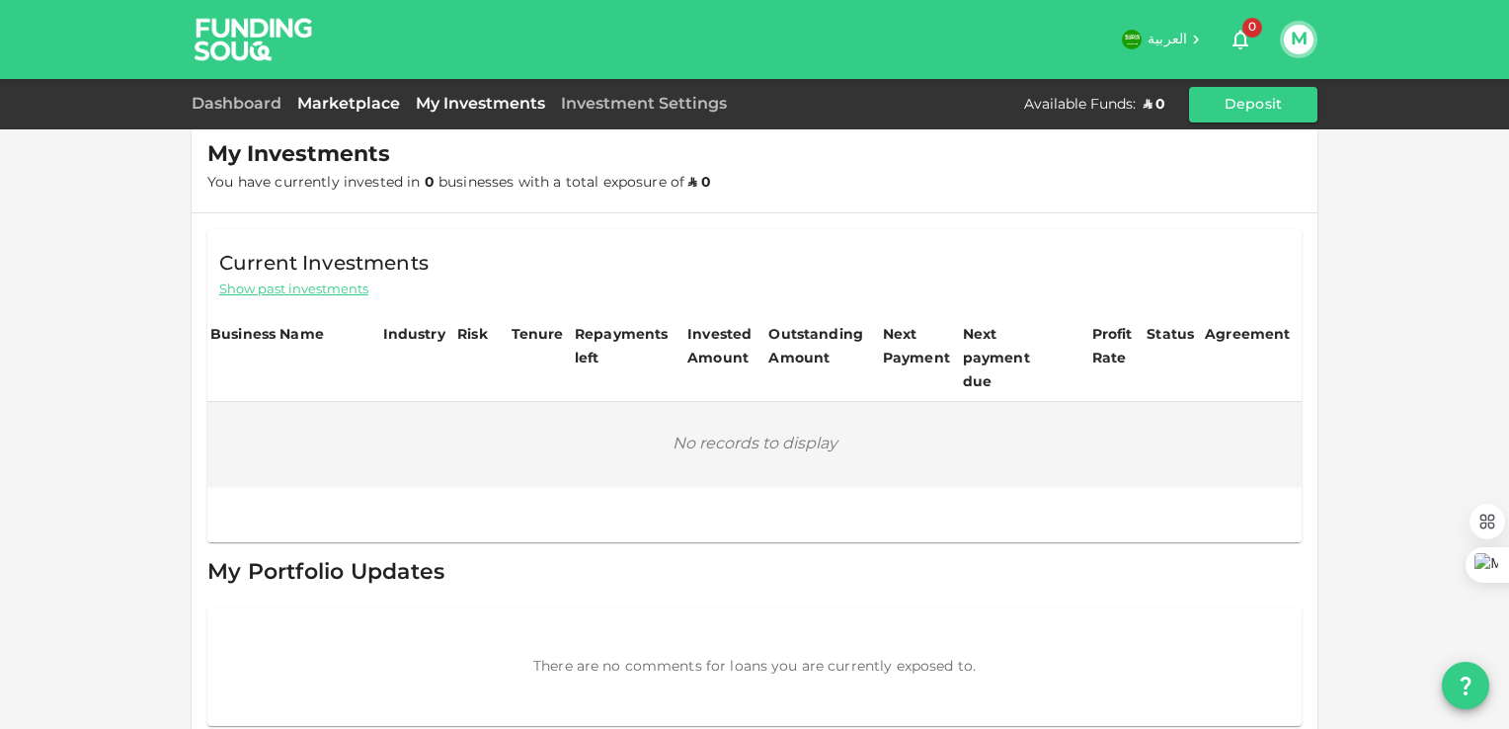
click at [362, 107] on link "Marketplace" at bounding box center [348, 104] width 118 height 15
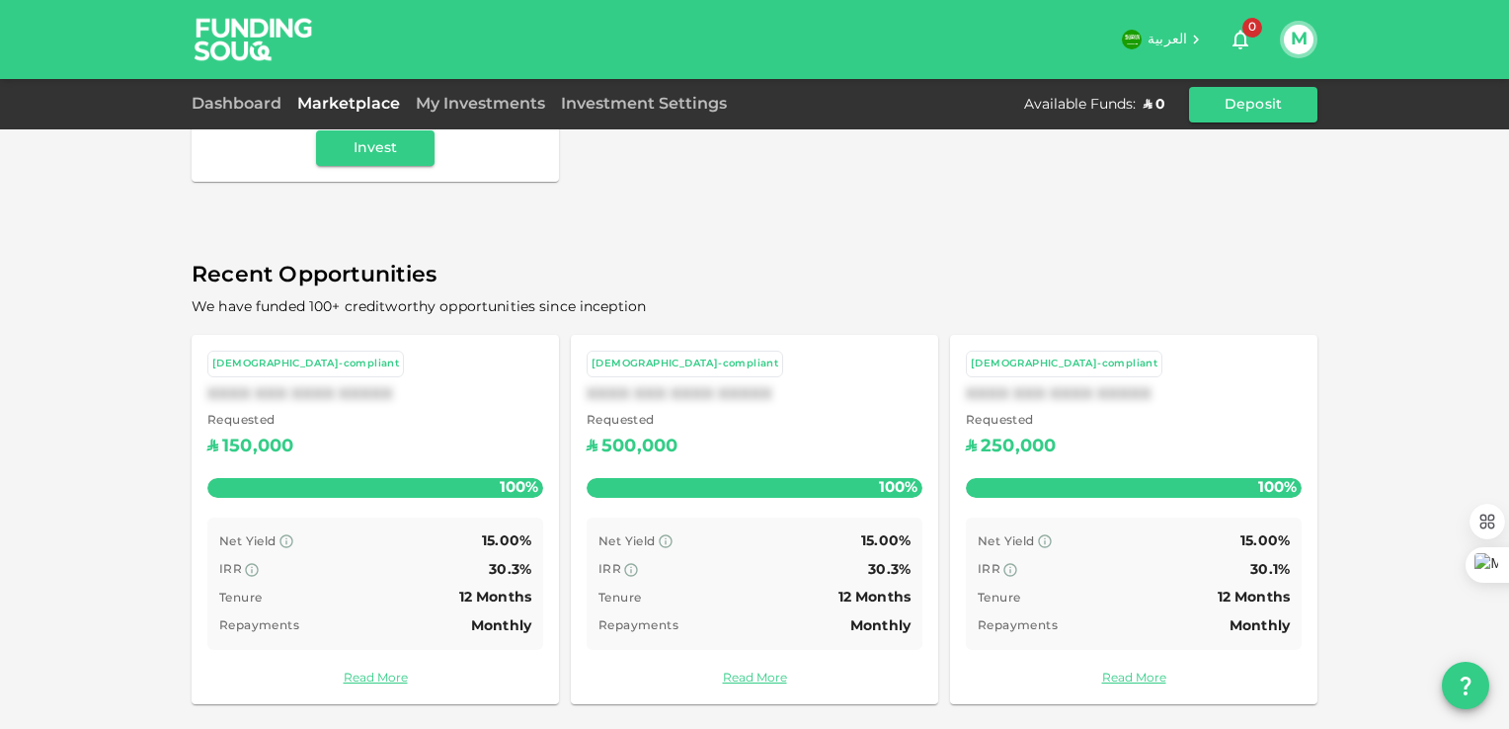
scroll to position [583, 0]
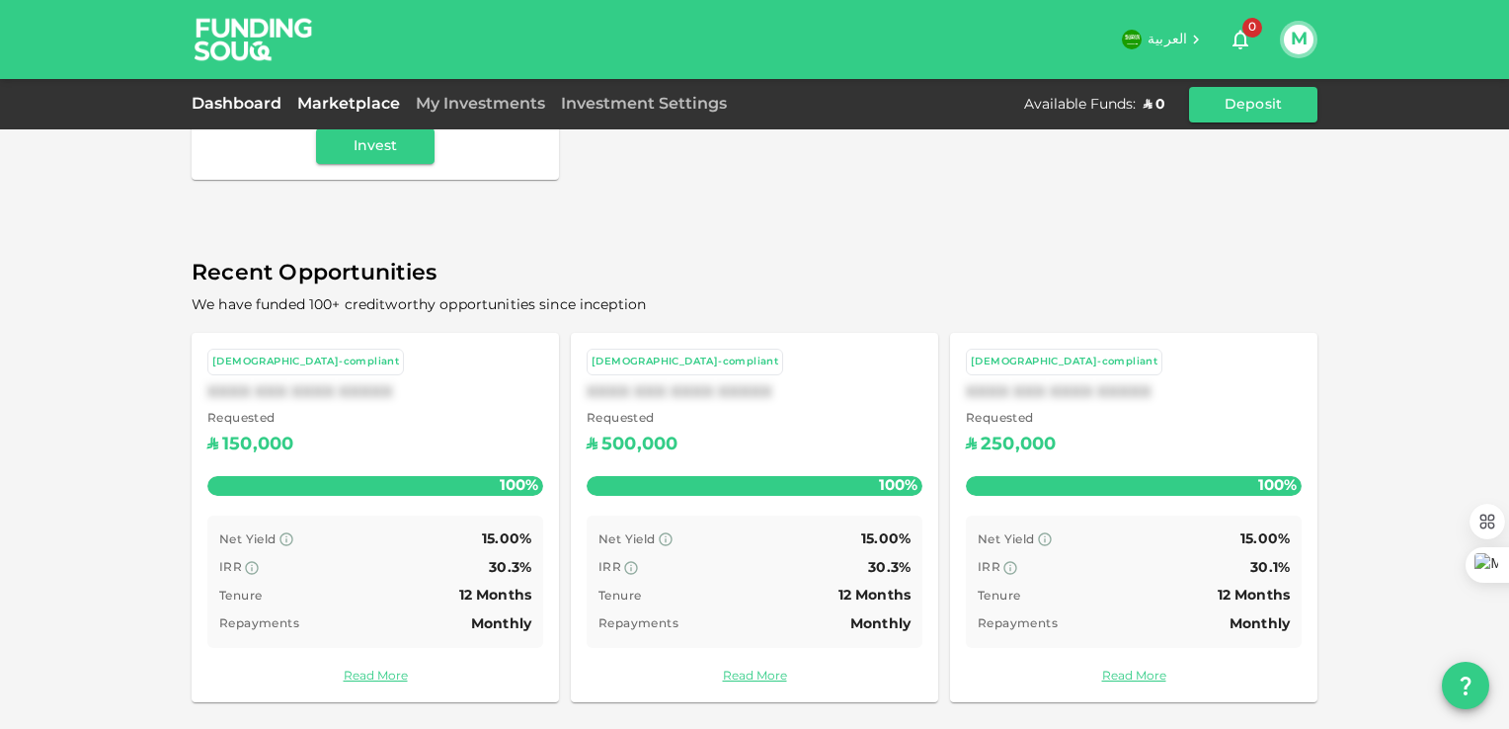
click at [257, 108] on link "Dashboard" at bounding box center [241, 104] width 98 height 15
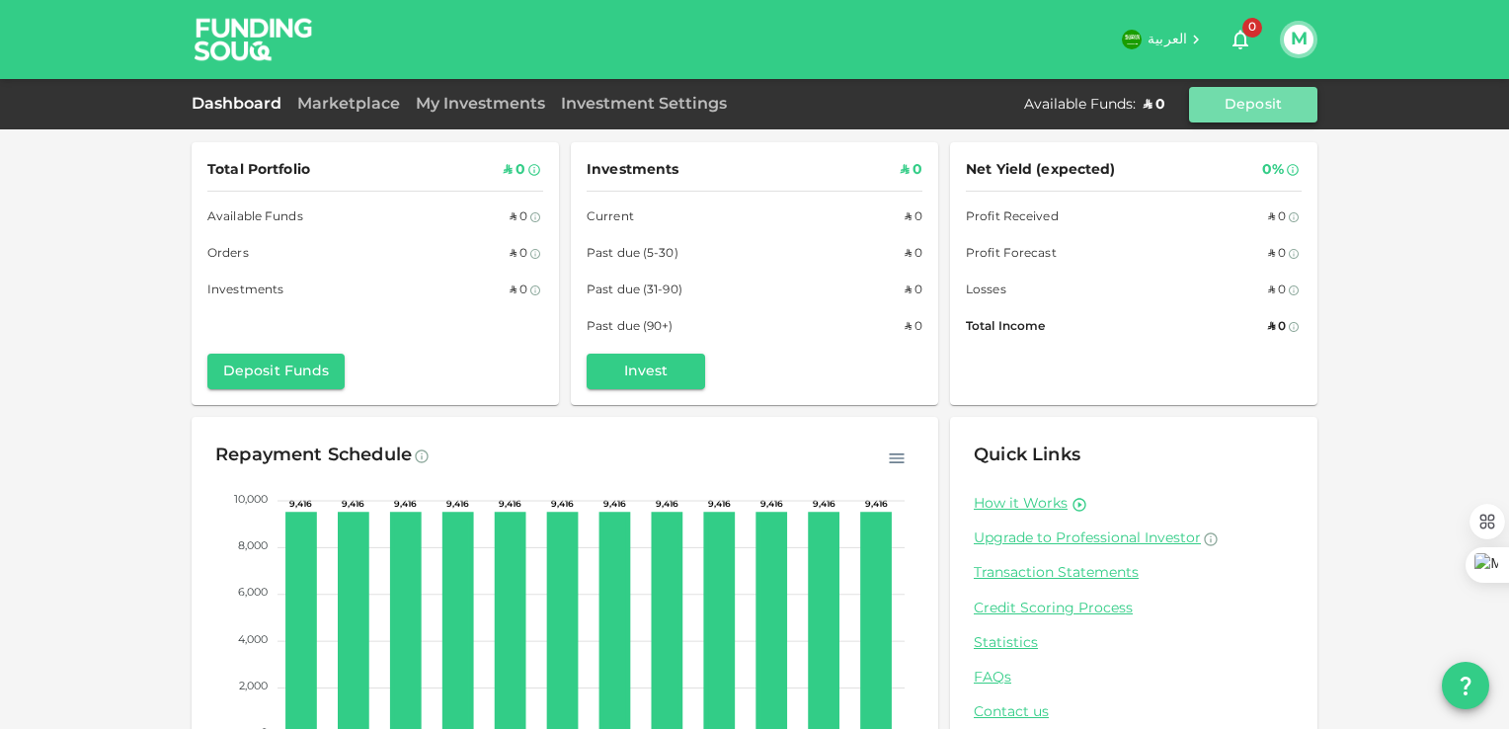
click at [1281, 98] on button "Deposit" at bounding box center [1253, 105] width 128 height 36
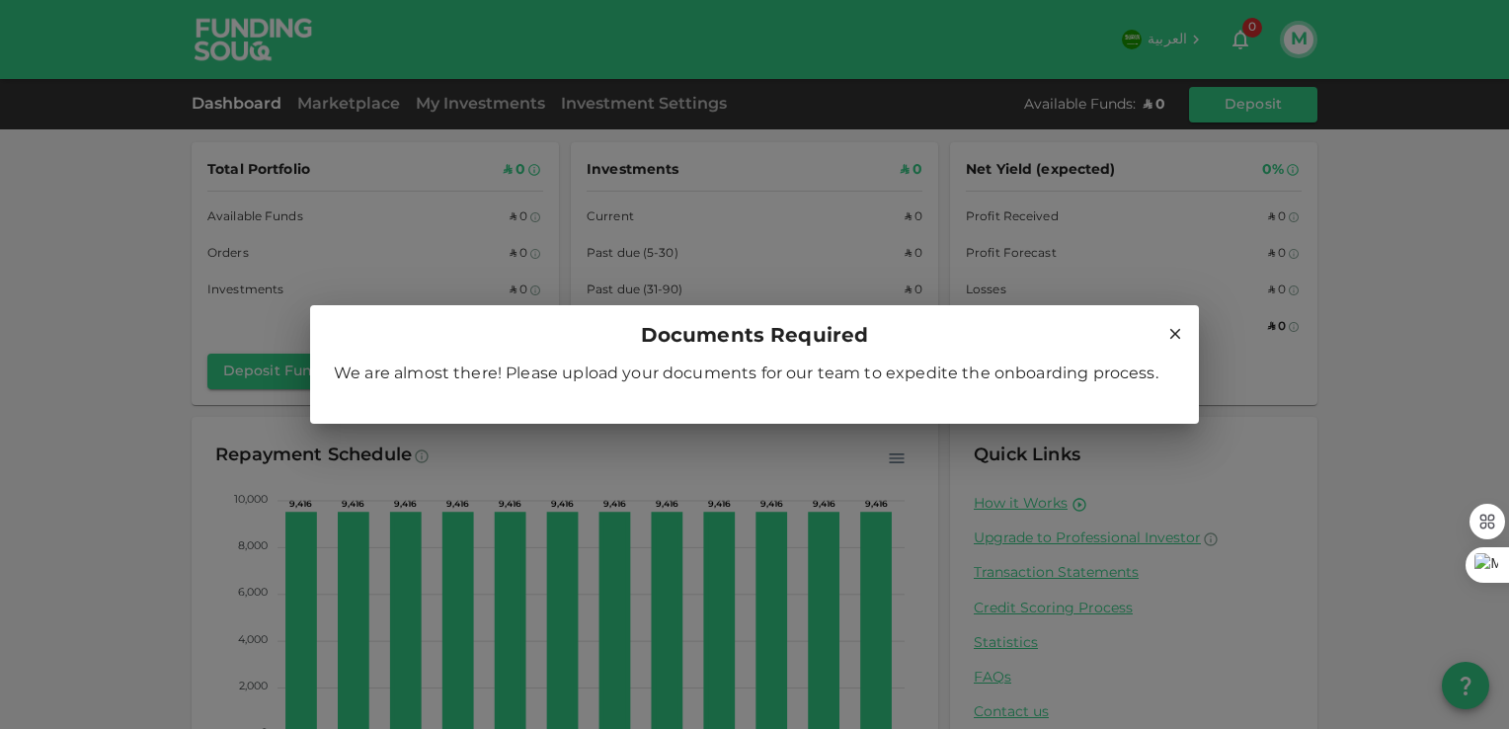
click at [1174, 338] on icon at bounding box center [1175, 334] width 18 height 18
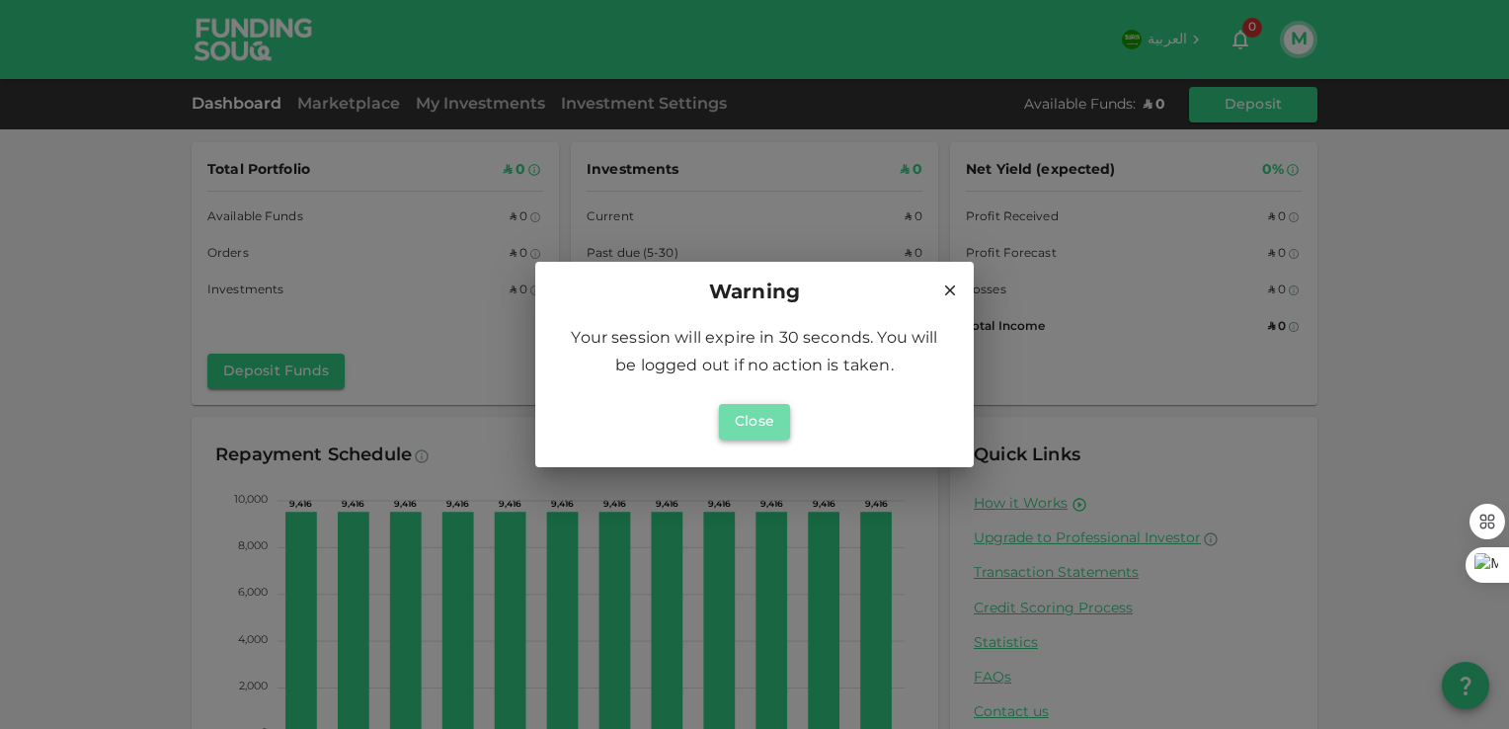
click at [750, 420] on button "Close" at bounding box center [754, 422] width 71 height 36
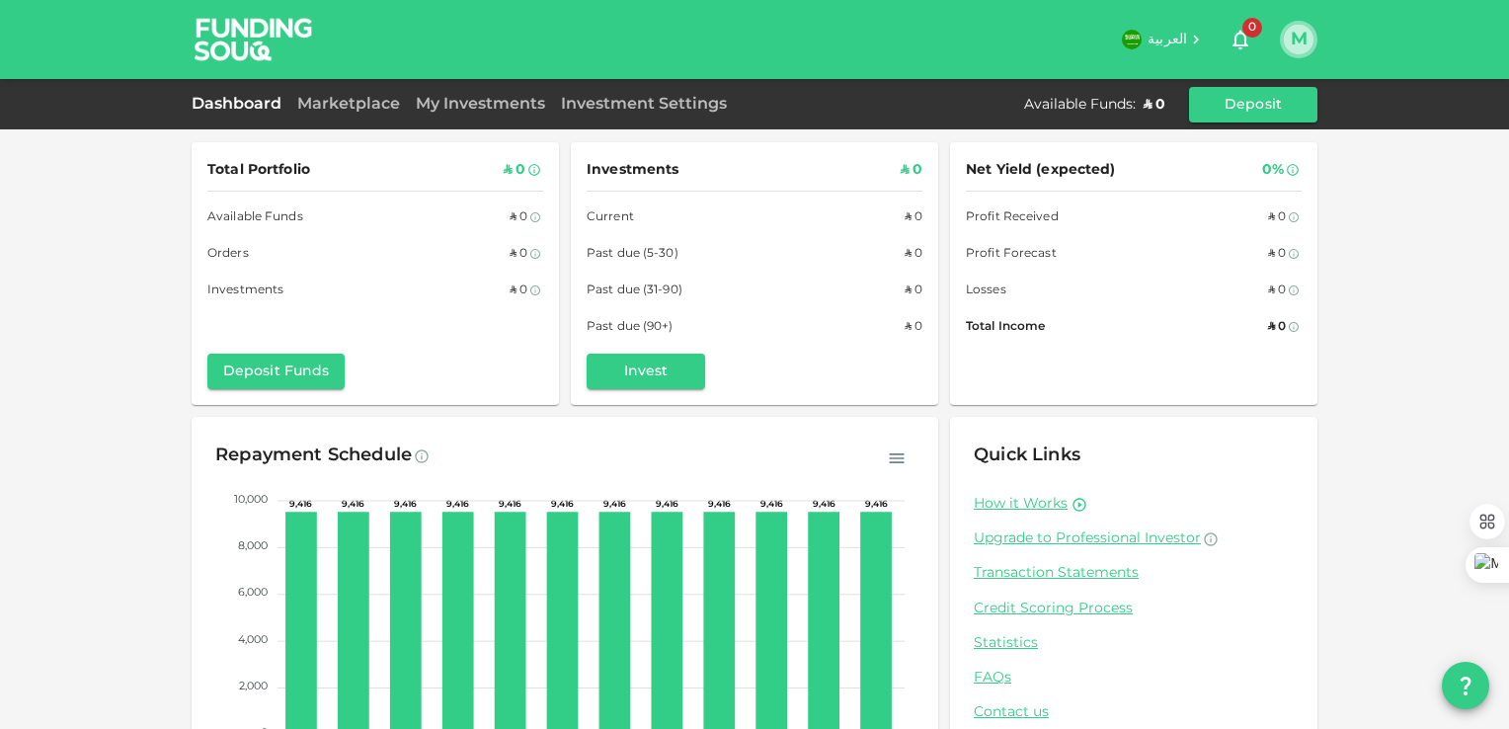
click at [1297, 39] on button "M" at bounding box center [1299, 40] width 30 height 30
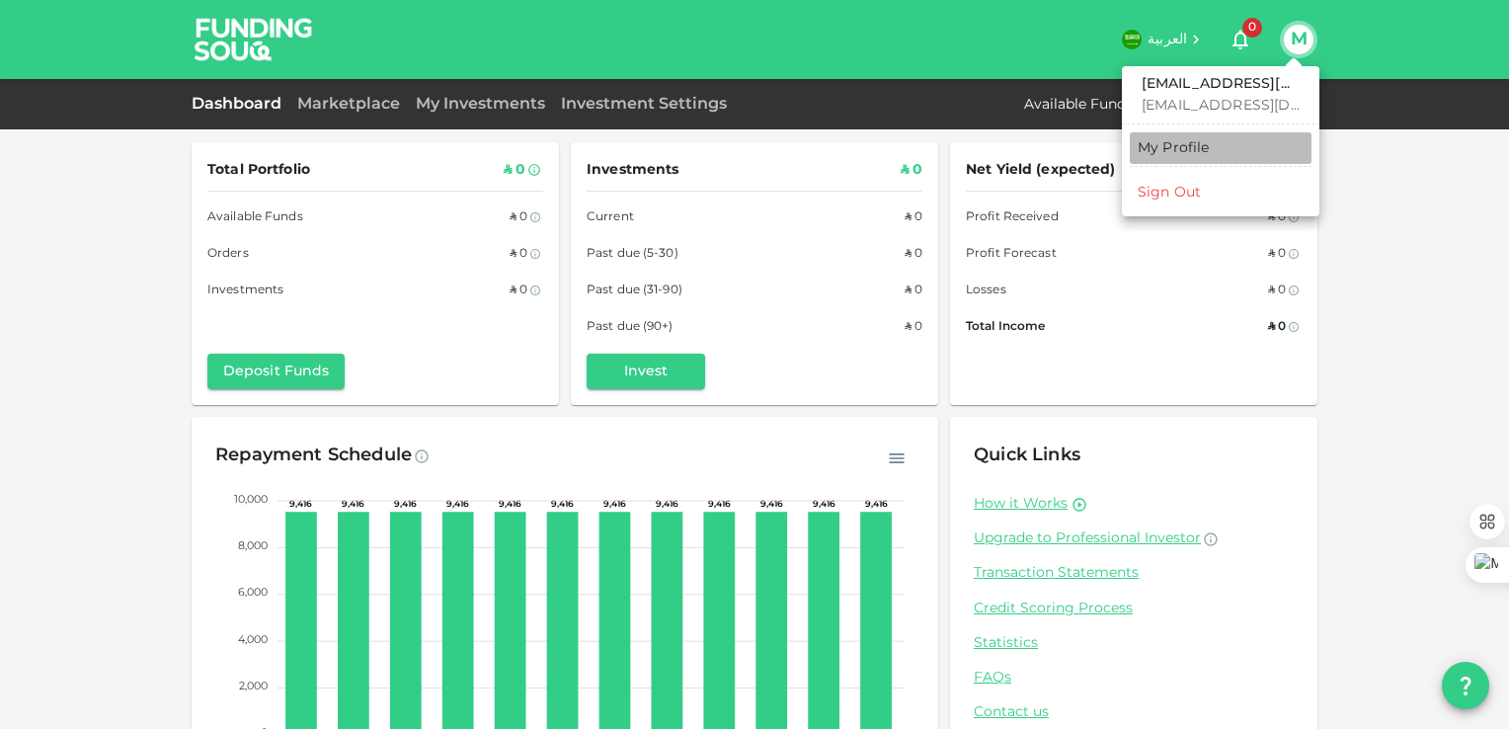
click at [1189, 148] on div "My Profile" at bounding box center [1173, 148] width 72 height 20
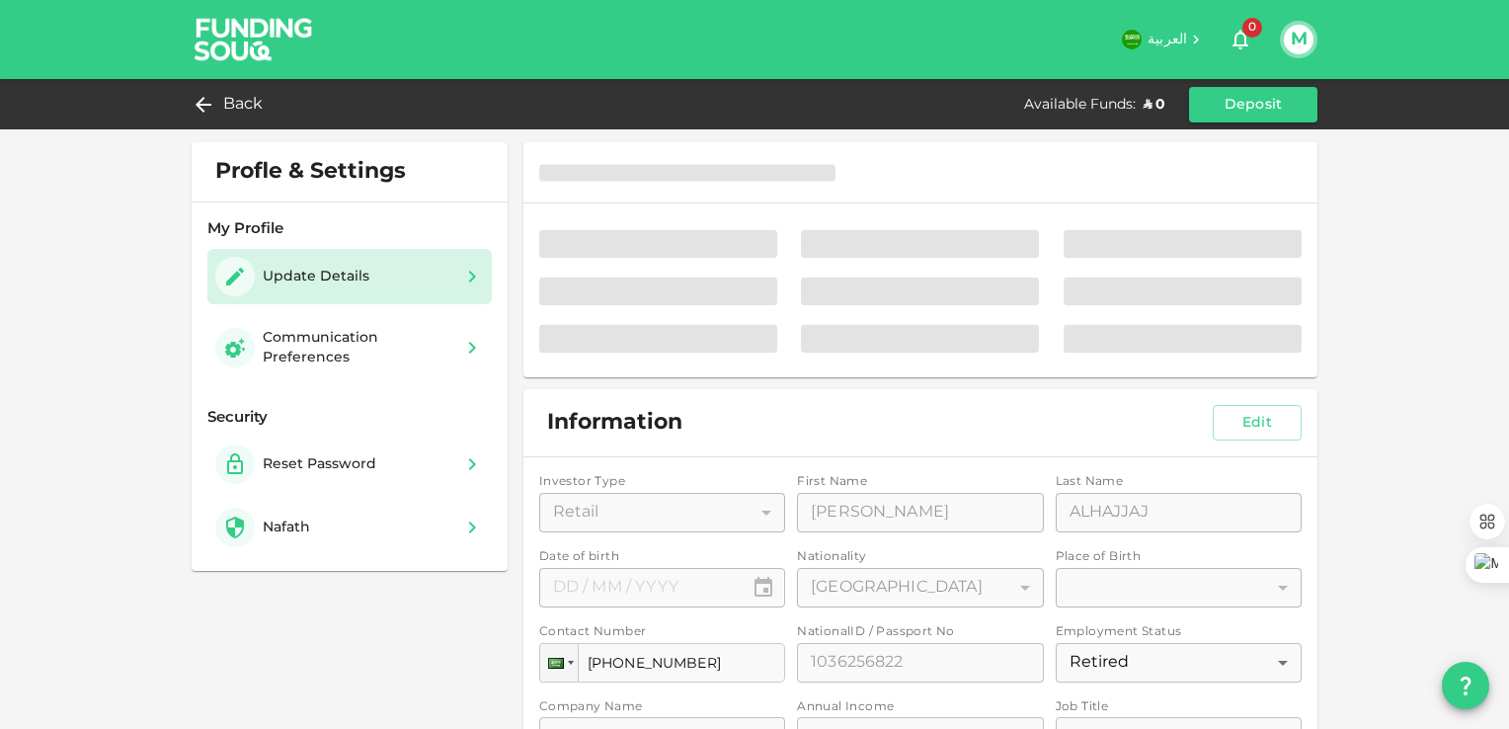
type input "⁦⁨31⁩ / ⁨01⁩ / ⁨1957⁩⁩"
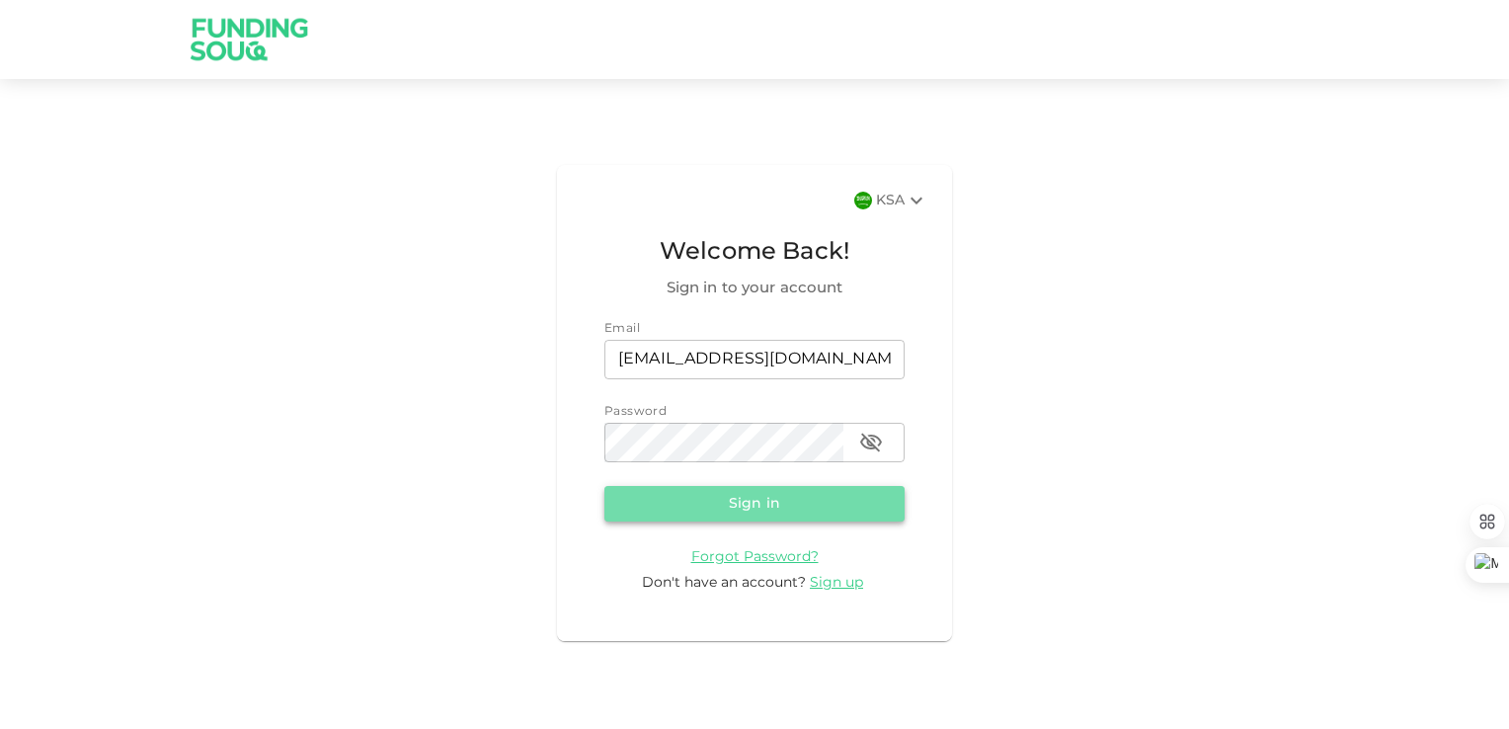
click at [741, 515] on button "Sign in" at bounding box center [754, 504] width 300 height 36
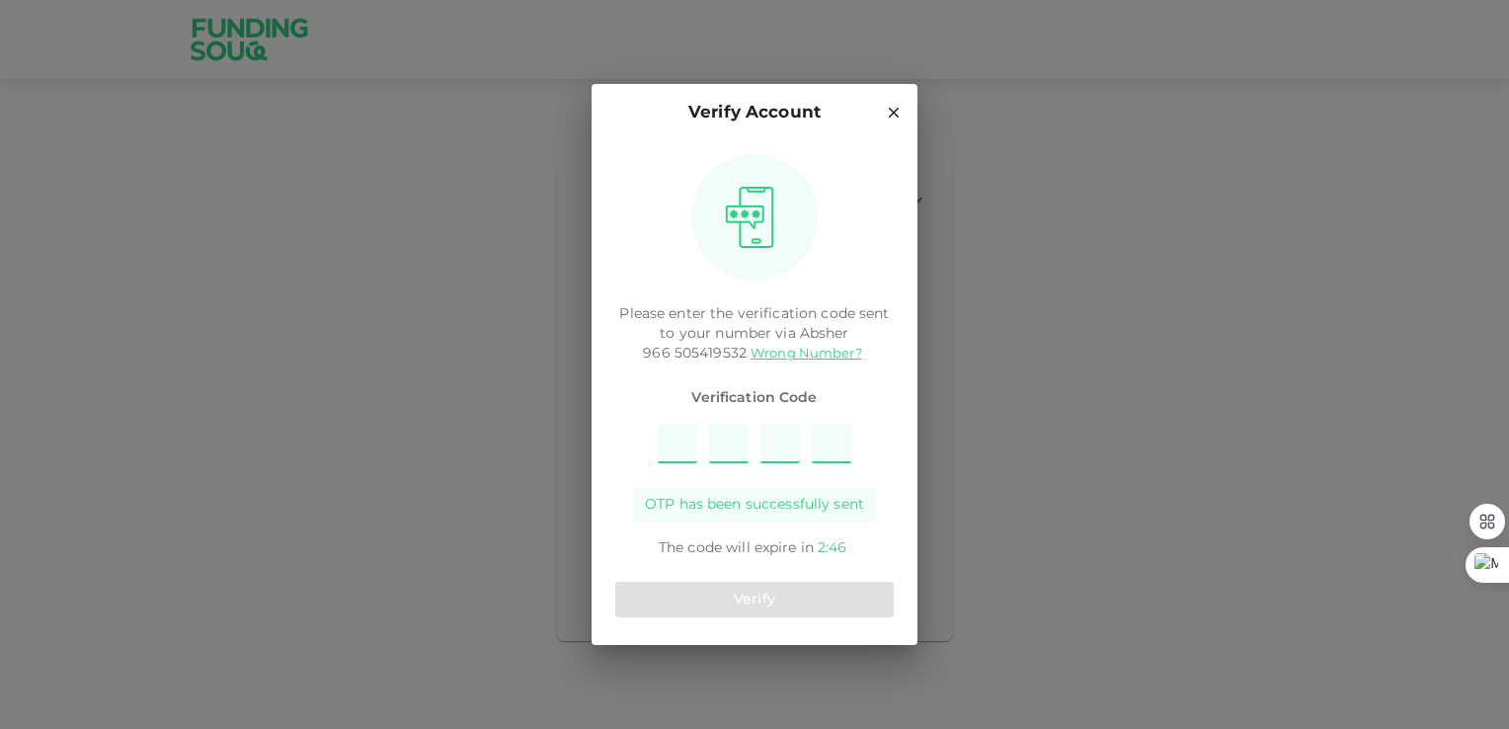
type input "4"
type input "2"
type input "6"
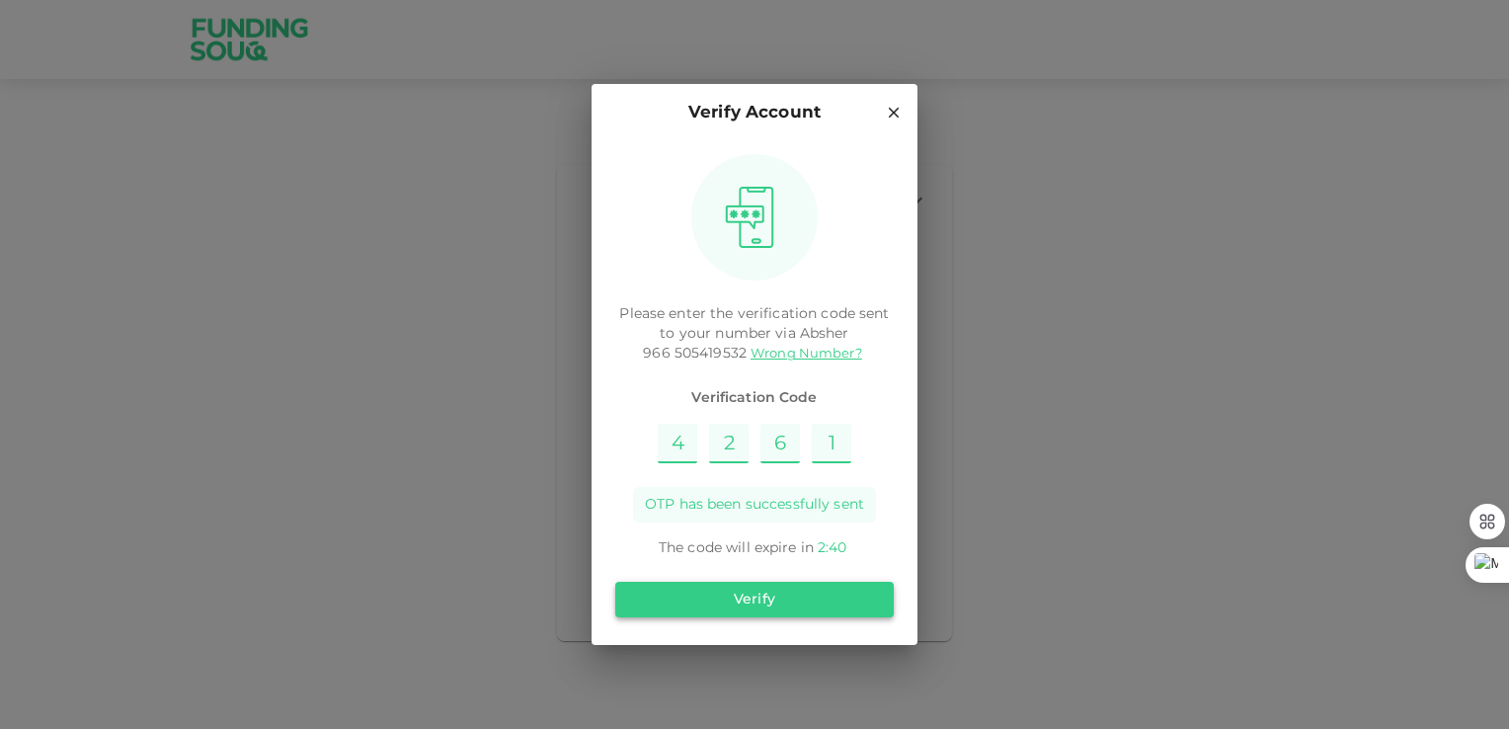
type input "1"
click at [792, 607] on button "Verify" at bounding box center [754, 600] width 278 height 36
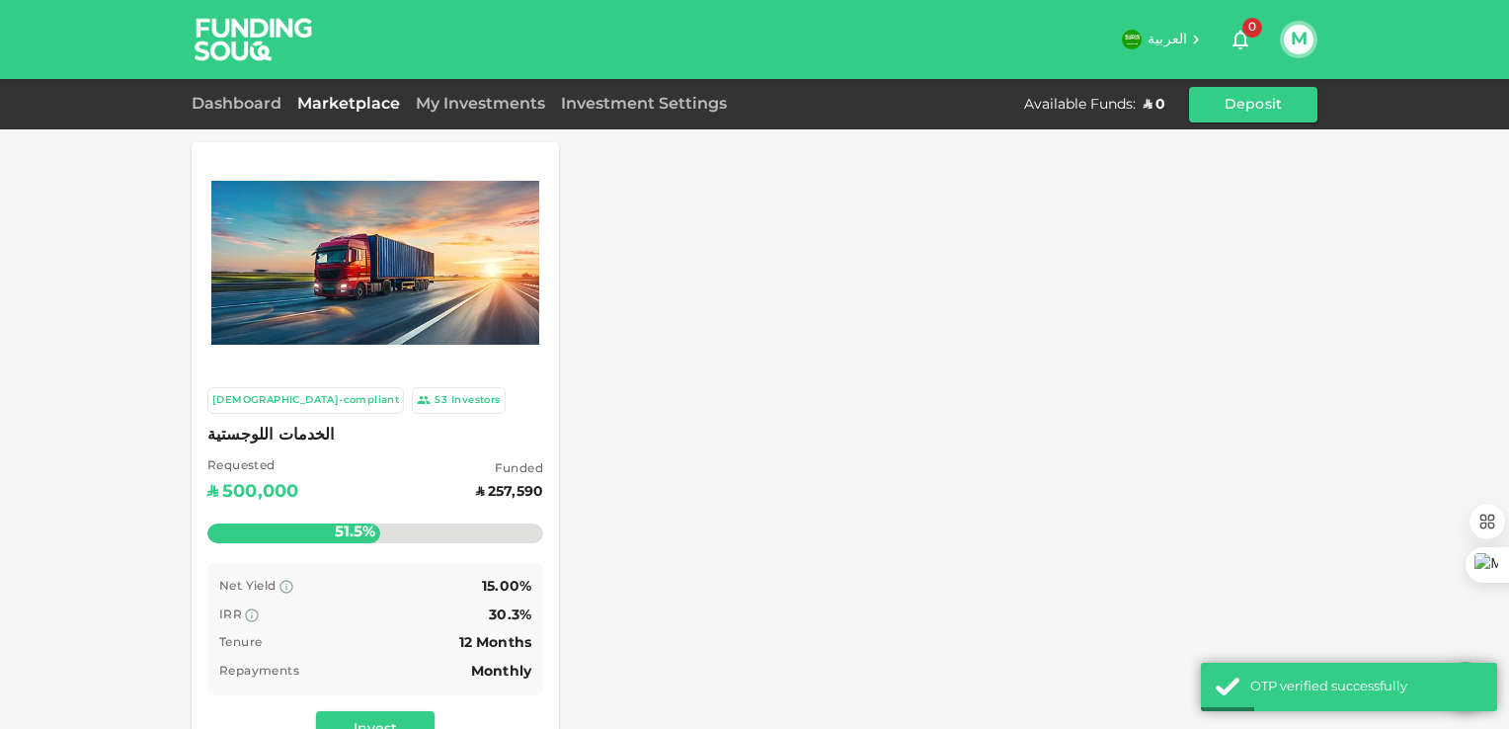
click at [1296, 39] on button "M" at bounding box center [1299, 40] width 30 height 30
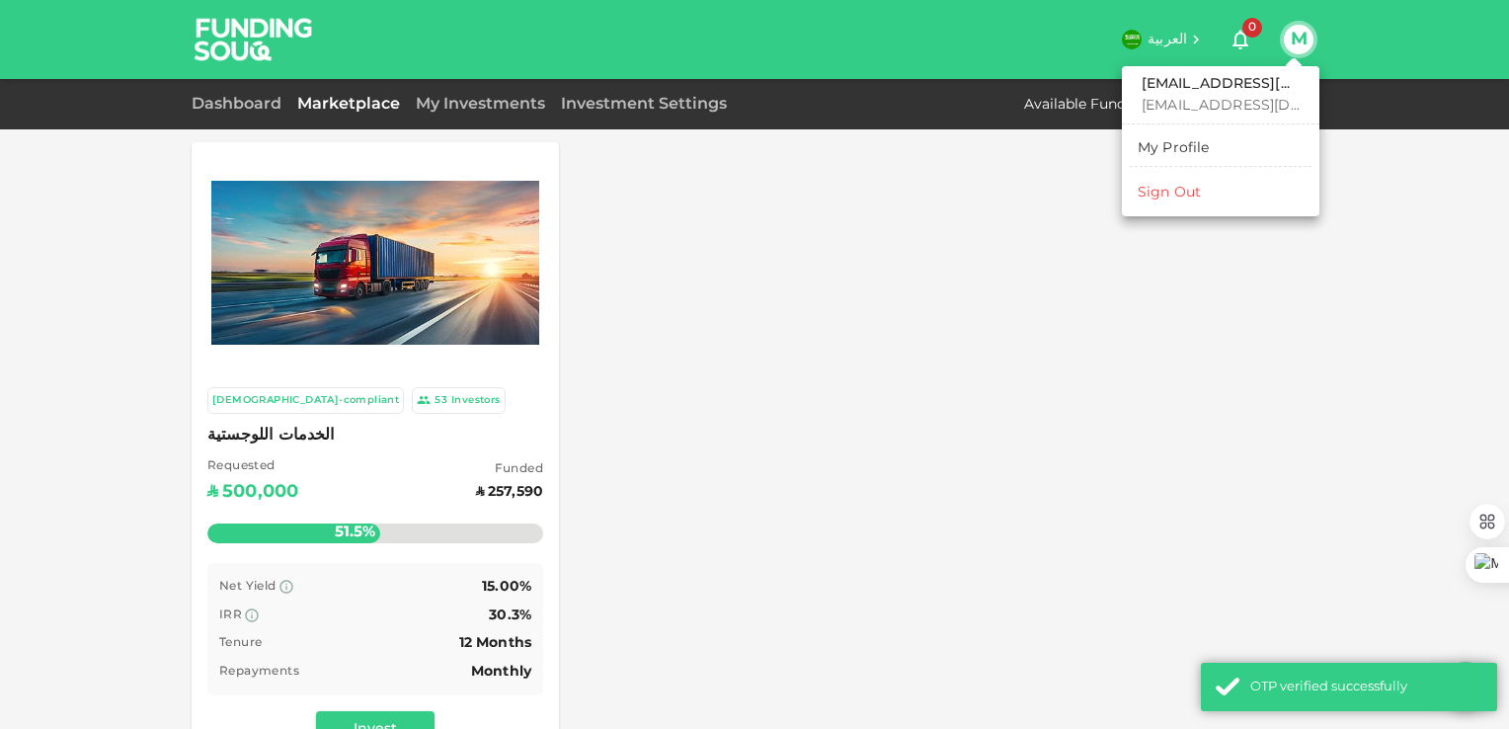
click at [1155, 152] on div "My Profile" at bounding box center [1173, 148] width 72 height 20
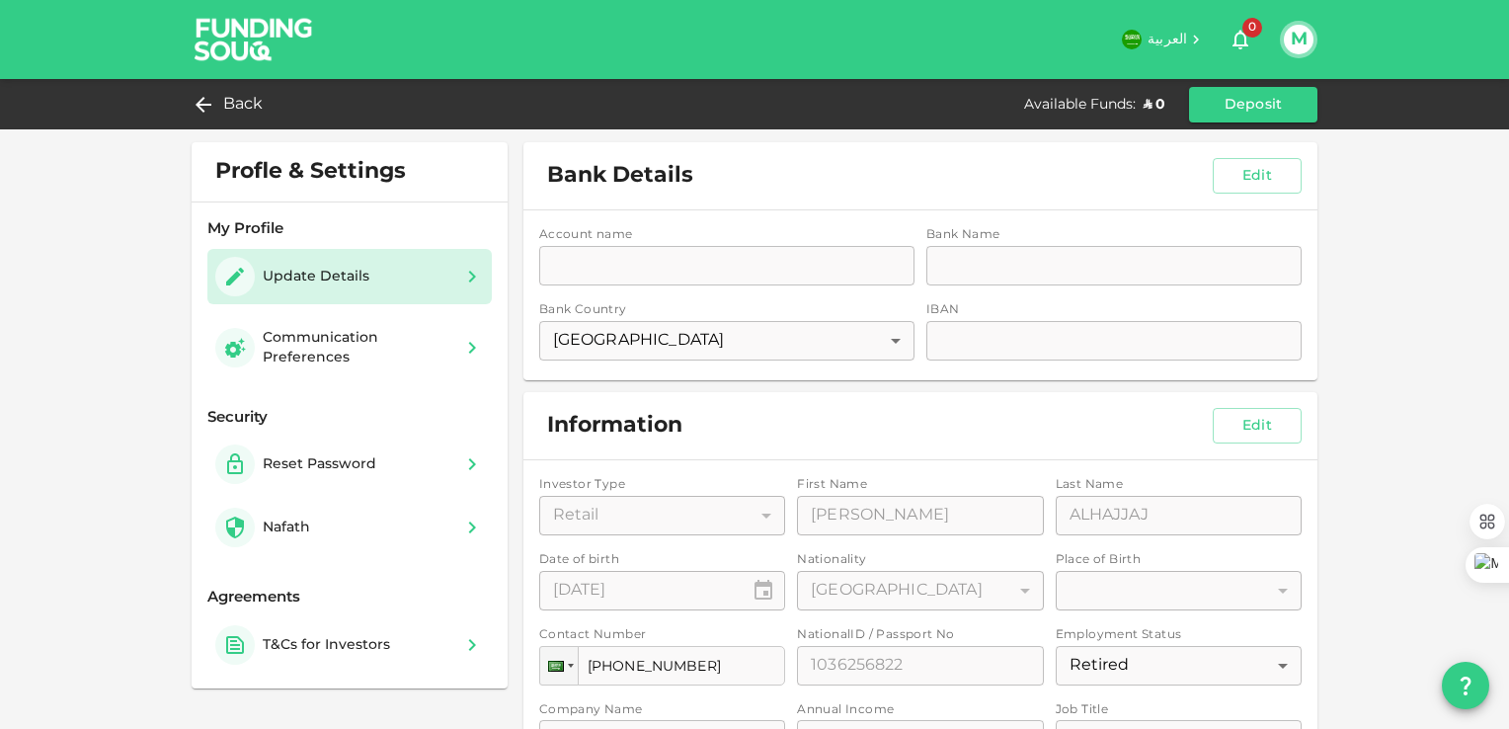
click at [702, 273] on div "Account name accountName accountName Bank Name bankName bankName Bank Country S…" at bounding box center [920, 295] width 794 height 170
click at [620, 273] on div "Account name accountName accountName Bank Name bankName bankName Bank Country S…" at bounding box center [920, 295] width 794 height 170
click at [411, 277] on div "Update Details" at bounding box center [349, 276] width 269 height 39
drag, startPoint x: 588, startPoint y: 276, endPoint x: 606, endPoint y: 278, distance: 17.9
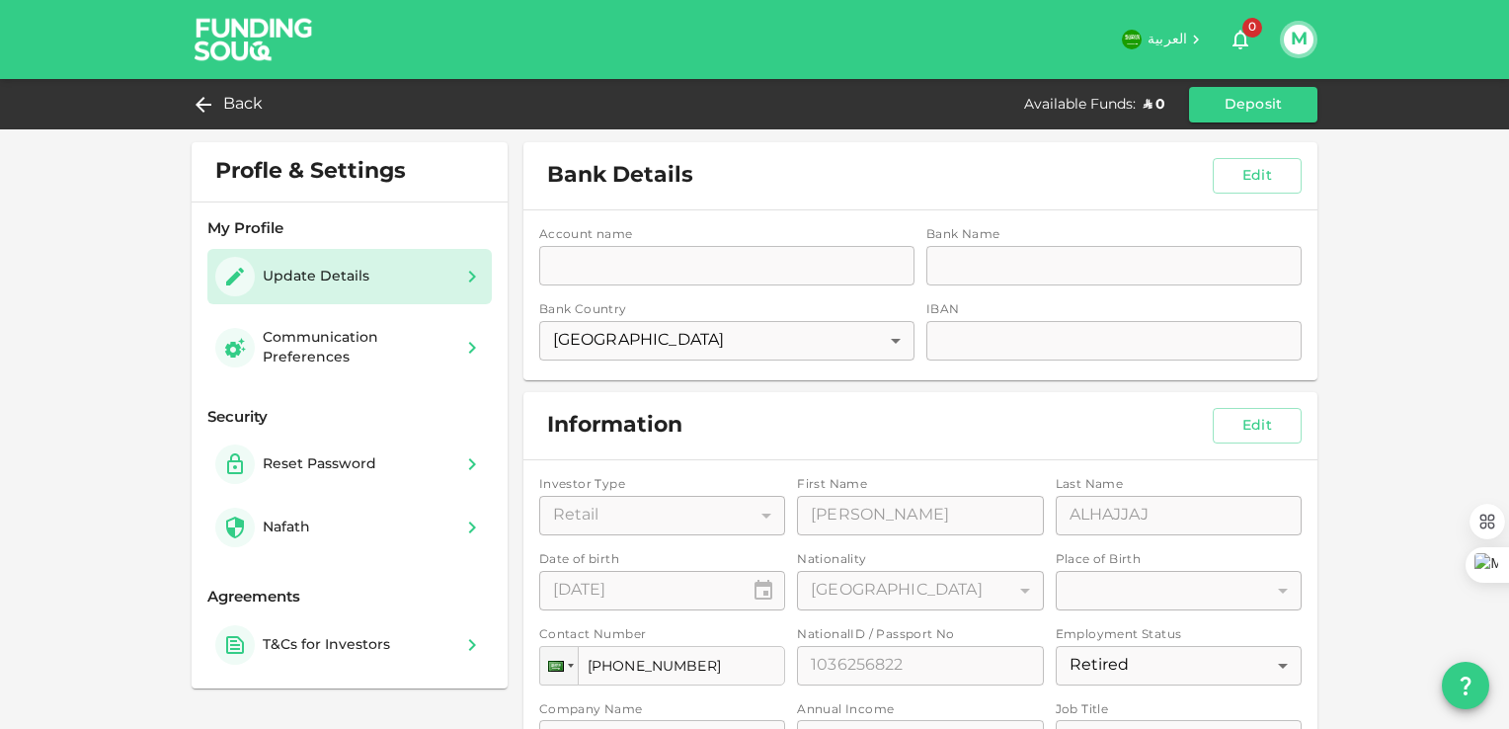
click at [588, 276] on div "Account name accountName accountName Bank Name bankName bankName Bank Country S…" at bounding box center [920, 295] width 794 height 170
click at [819, 338] on div "Account name accountName accountName Bank Name bankName bankName Bank Country S…" at bounding box center [920, 295] width 794 height 170
click at [982, 267] on div "Account name accountName accountName Bank Name bankName bankName Bank Country S…" at bounding box center [920, 295] width 794 height 170
click at [1259, 168] on button "Edit" at bounding box center [1256, 176] width 89 height 36
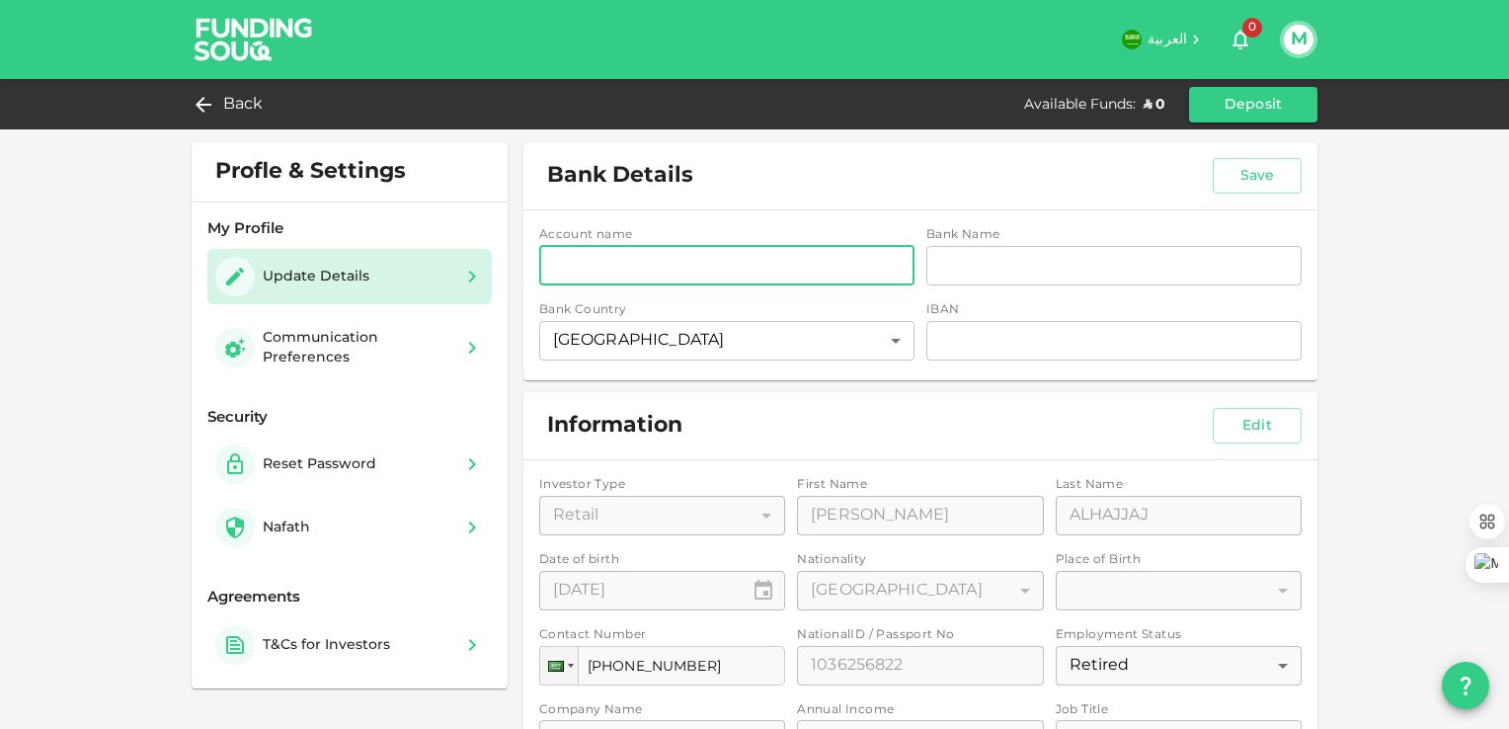
click at [683, 269] on input "accountName" at bounding box center [726, 265] width 375 height 39
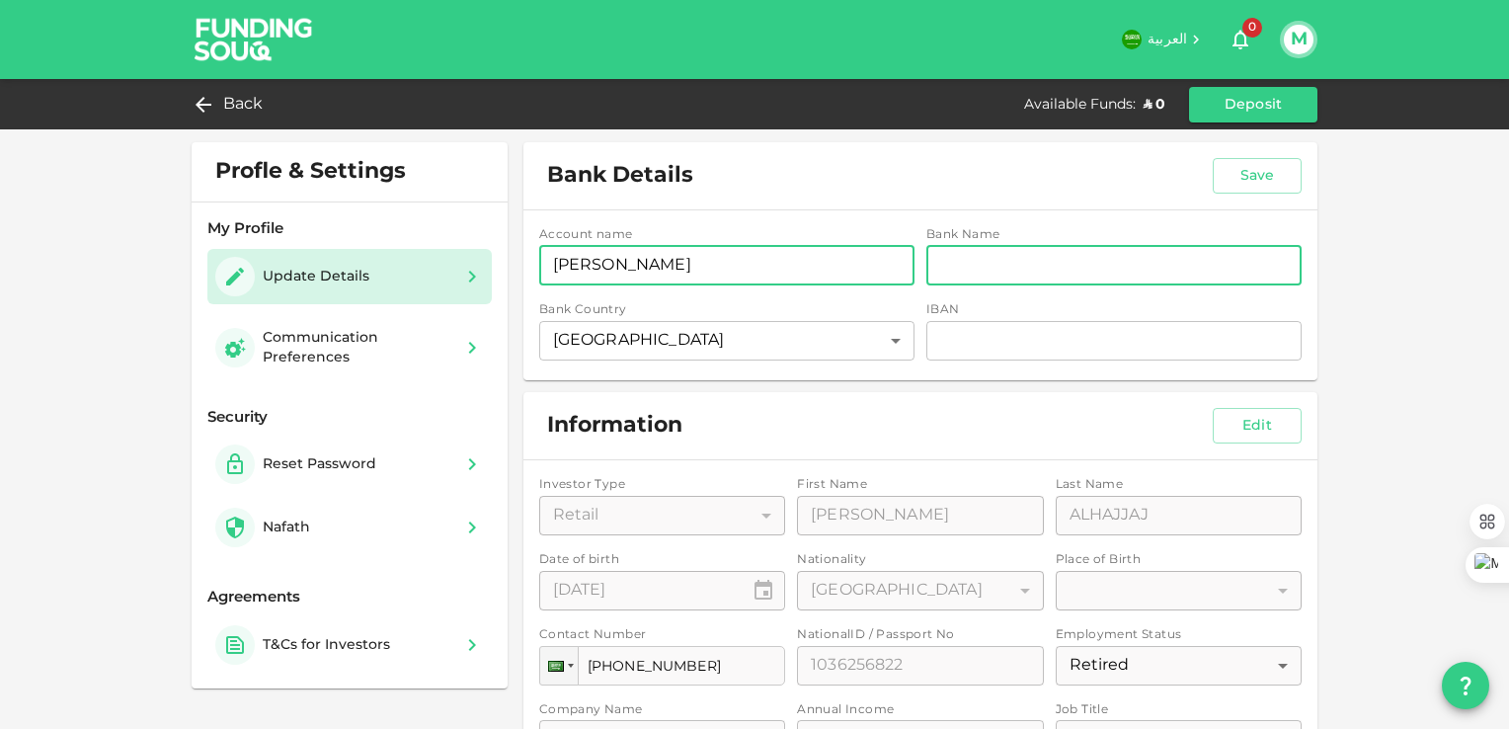
type input "Mohamed Saleh A Alhajjaj"
click at [997, 251] on input "bankName" at bounding box center [1113, 265] width 375 height 39
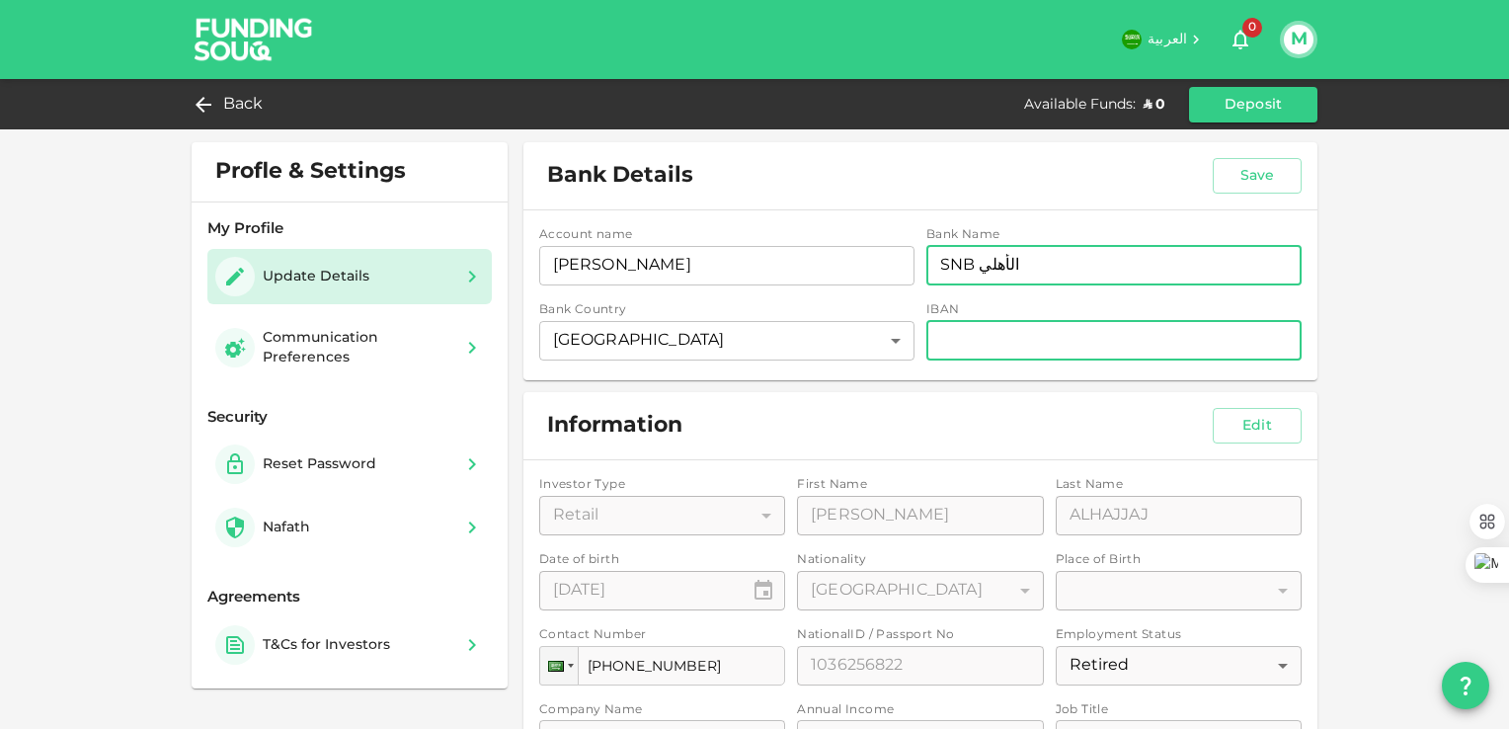
type input "SNB الأهلي"
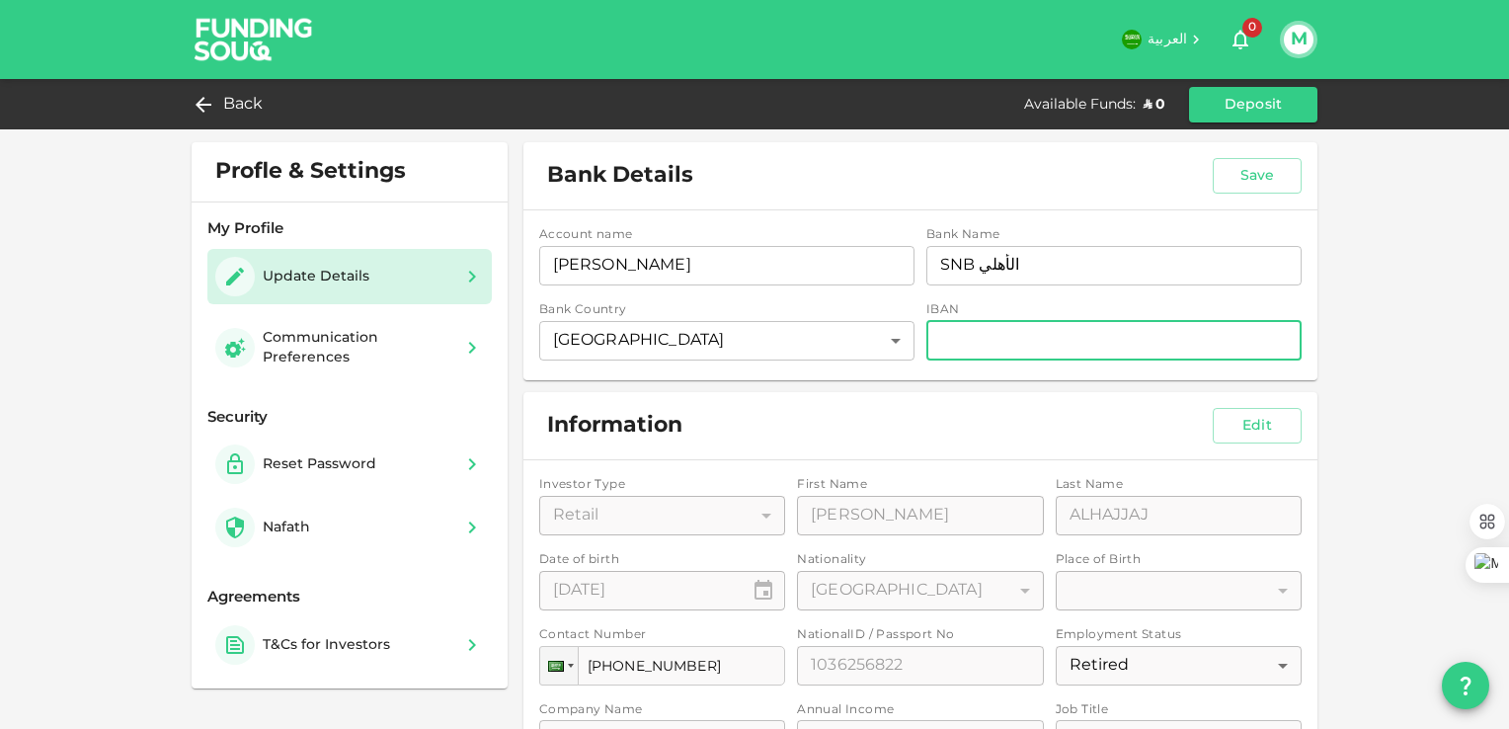
click at [945, 343] on input "iban" at bounding box center [1113, 340] width 375 height 39
type input "س"
type input "ٍ"
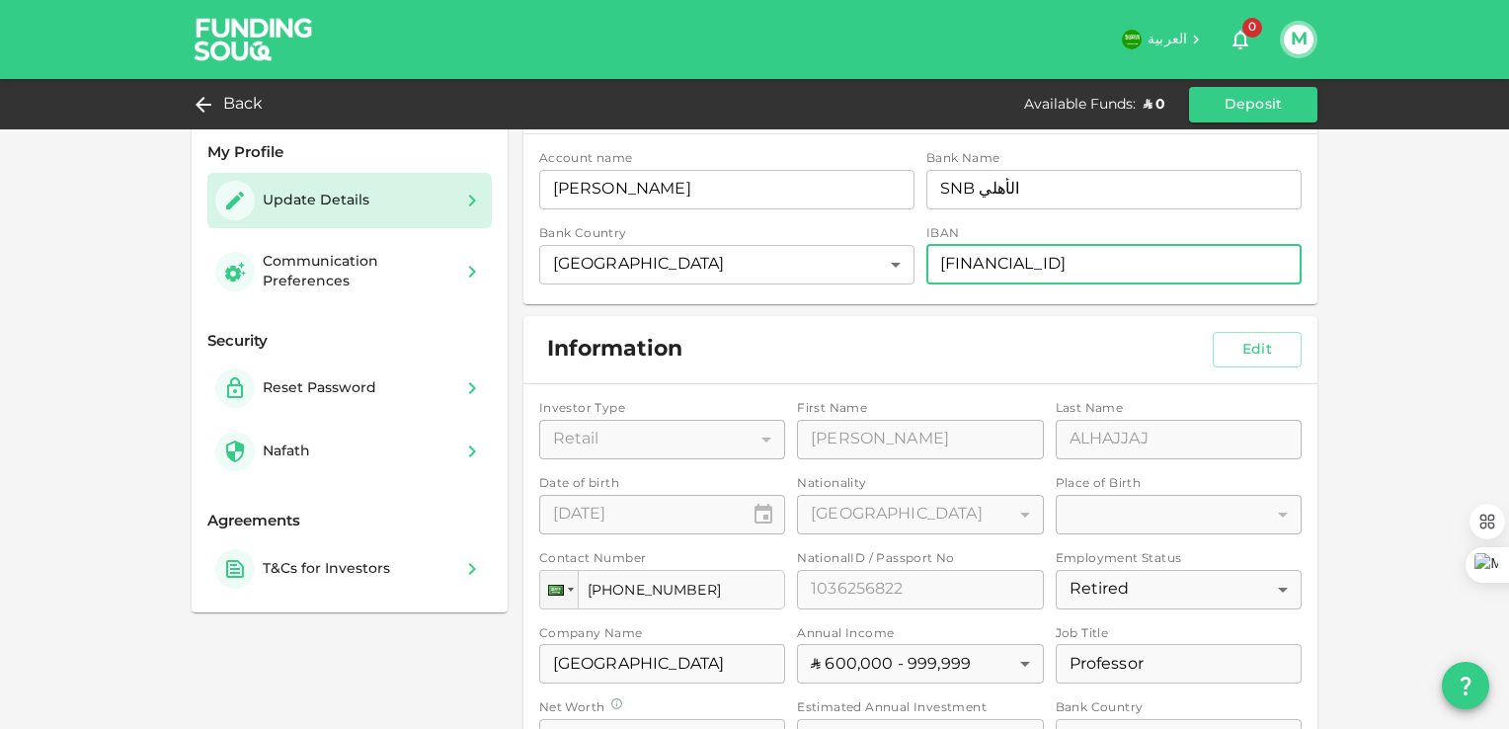
scroll to position [197, 0]
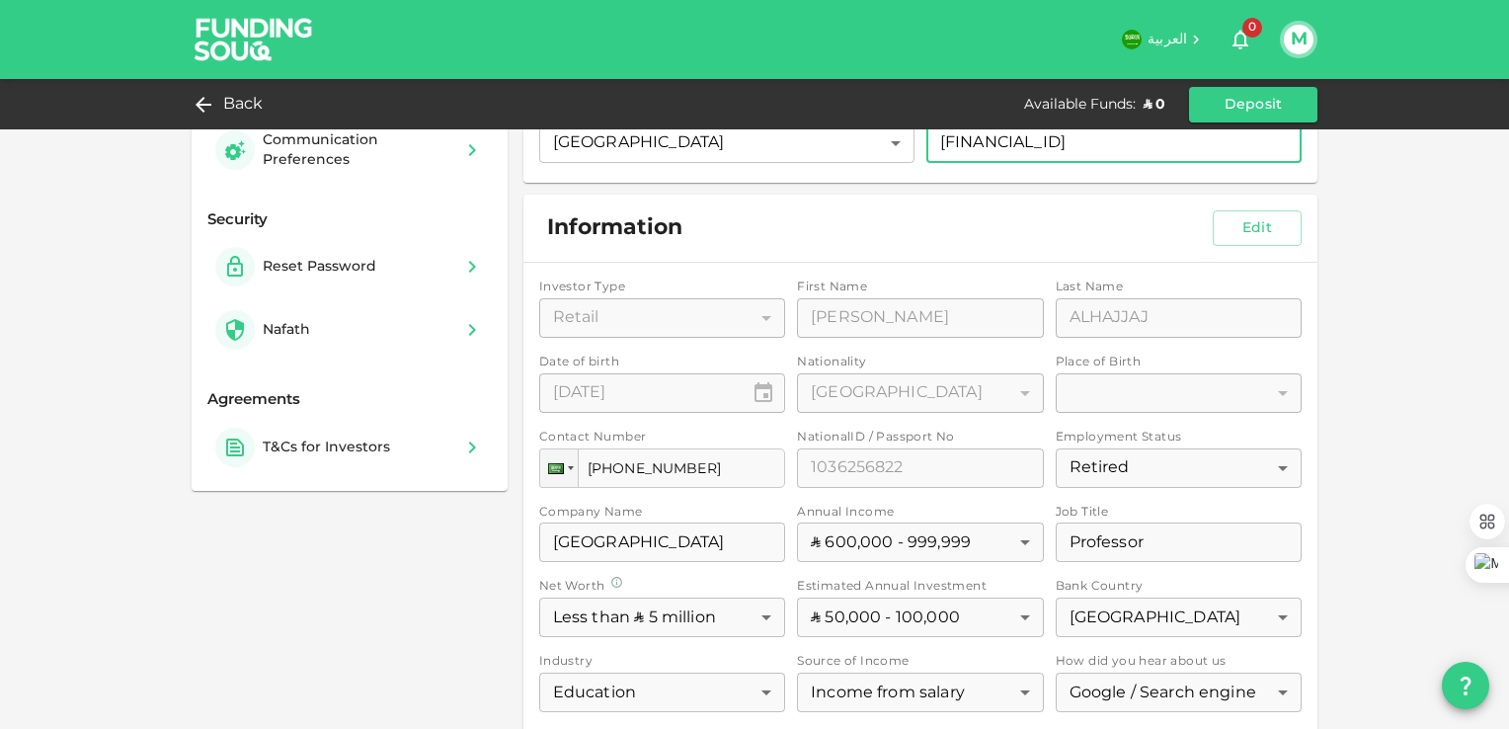
type input "[FINANCIAL_ID]"
click at [719, 319] on div "Investor Type Retail 1 ​ First Name First Name MOHAMED First Name Last Name Las…" at bounding box center [920, 534] width 762 height 512
click at [1242, 228] on button "Edit" at bounding box center [1256, 228] width 89 height 36
click at [714, 323] on div "Retail" at bounding box center [662, 317] width 246 height 39
click at [755, 321] on div "Retail" at bounding box center [662, 317] width 246 height 39
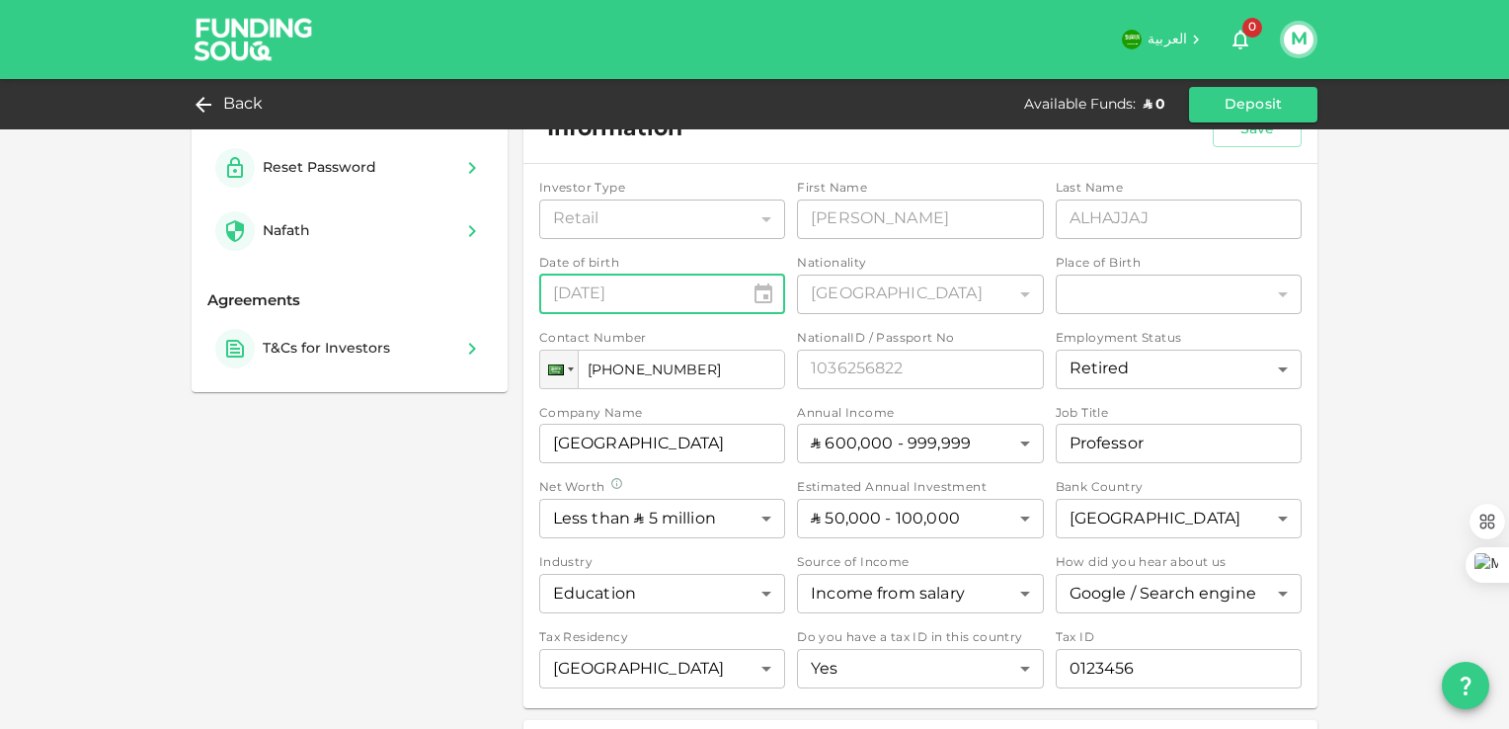
scroll to position [368, 0]
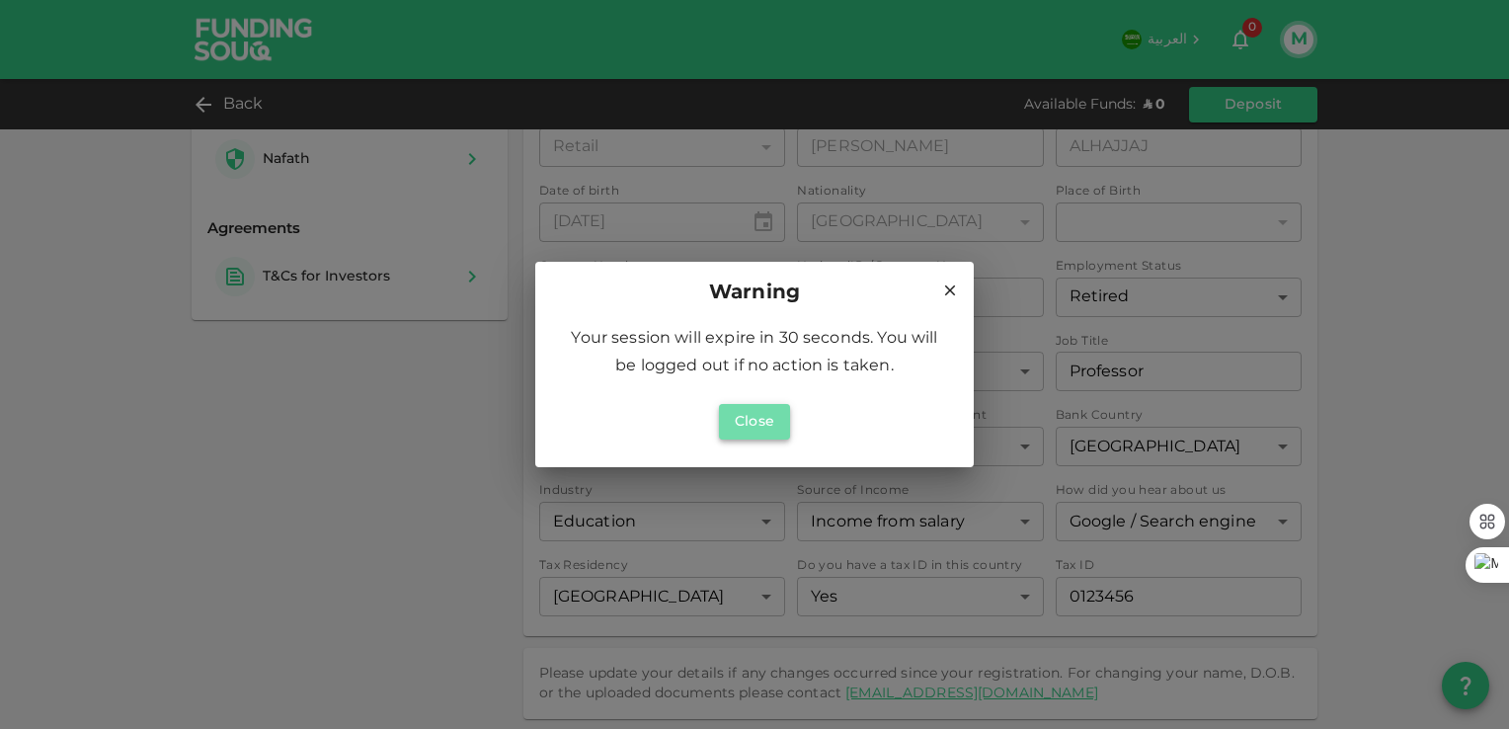
click at [757, 419] on button "Close" at bounding box center [754, 422] width 71 height 36
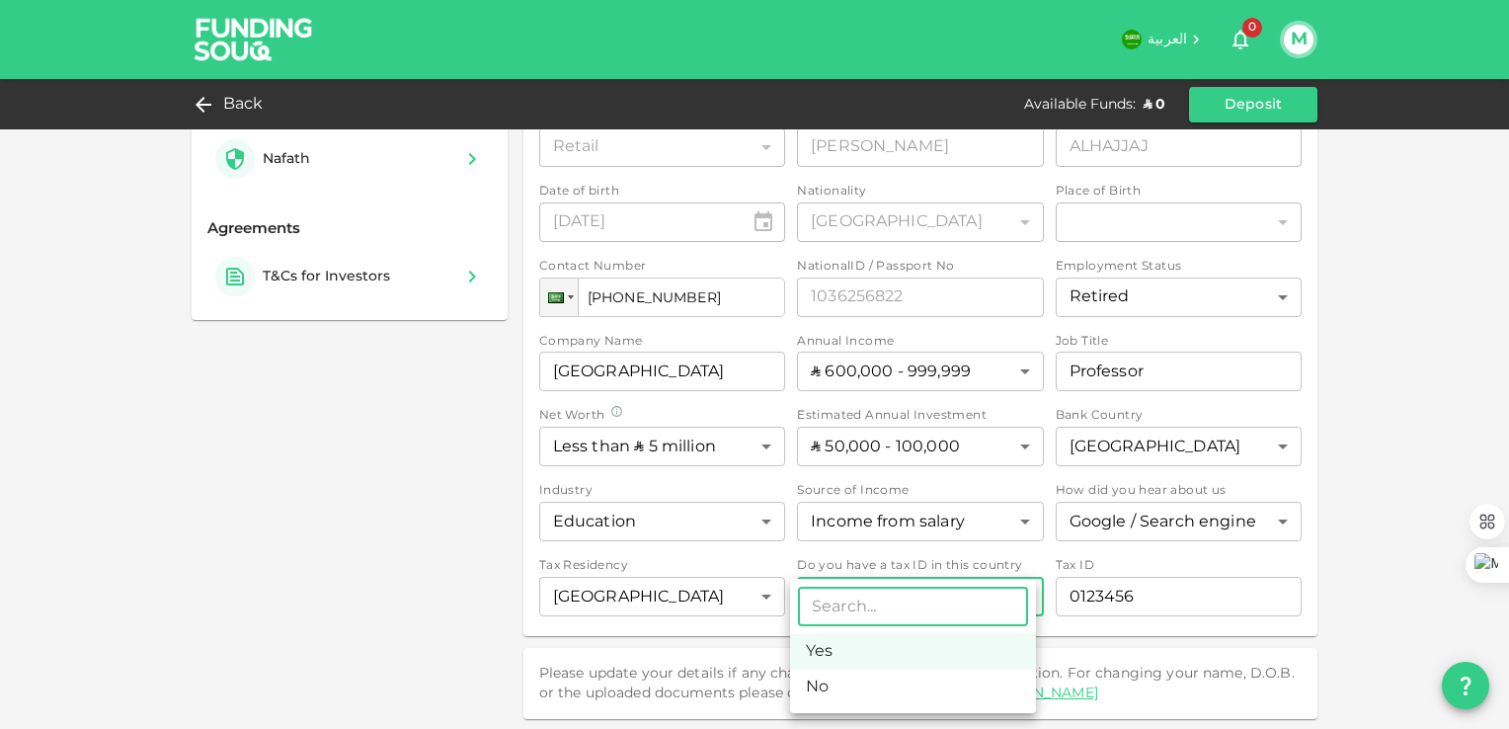
click at [991, 601] on body "العربية 0 M Back Available Funds : ʢ 0 Deposit Profle & Settings My Profile Upd…" at bounding box center [754, 364] width 1509 height 729
click at [818, 689] on li "No" at bounding box center [913, 687] width 246 height 36
type input "false"
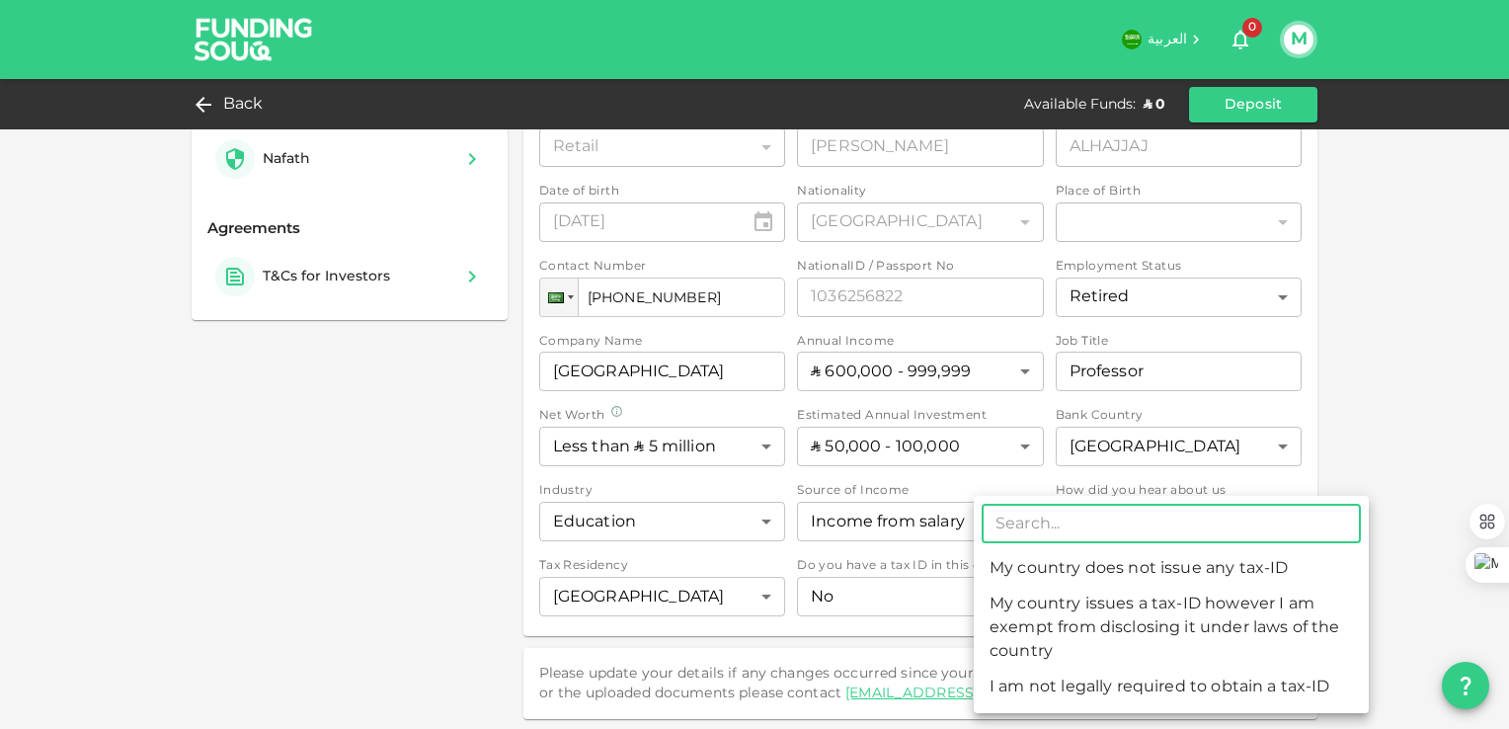
click at [1138, 586] on body "العربية 0 M Back Available Funds : ʢ 0 Deposit Profle & Settings My Profile Upd…" at bounding box center [754, 364] width 1509 height 729
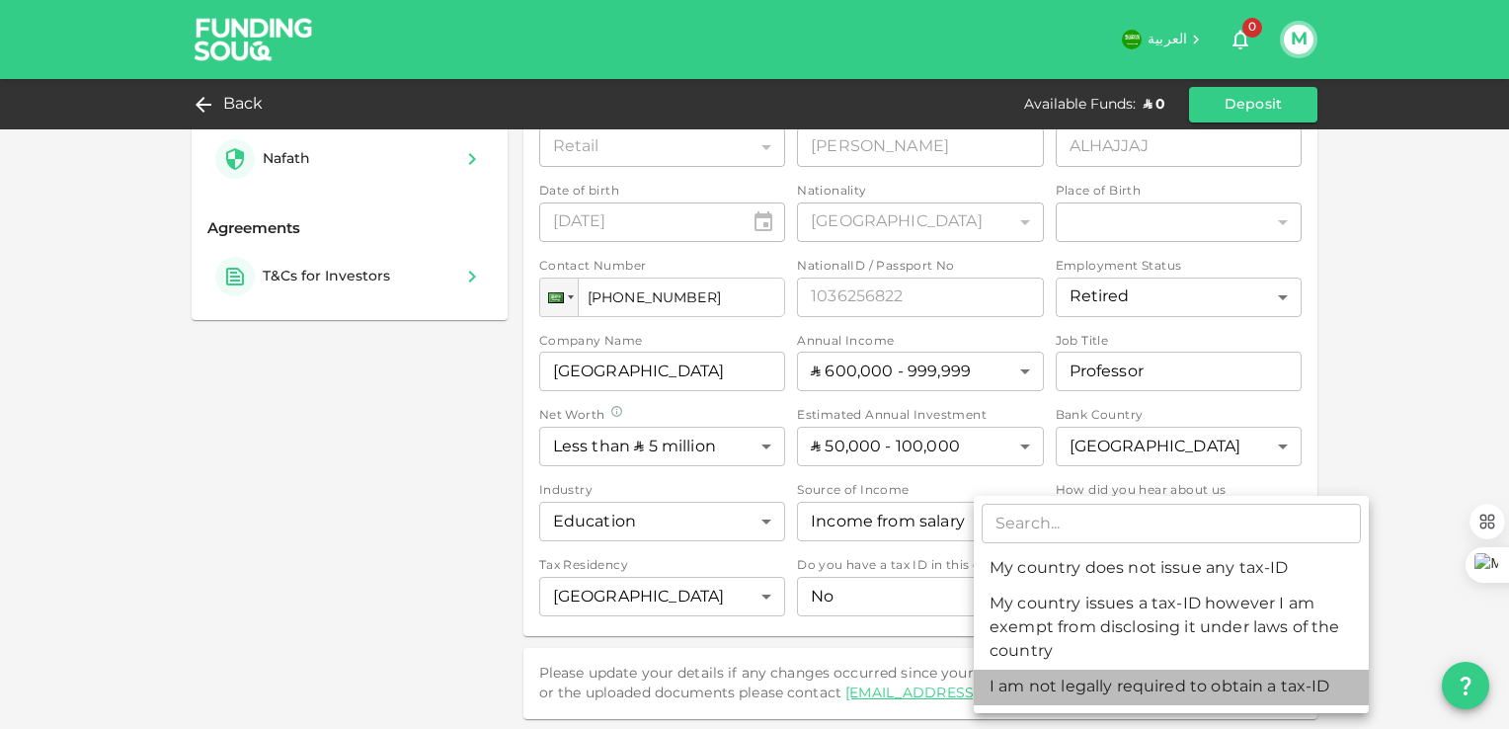
click at [1099, 683] on li "I am not legally required to obtain a tax-ID" at bounding box center [1171, 687] width 395 height 36
type input "3"
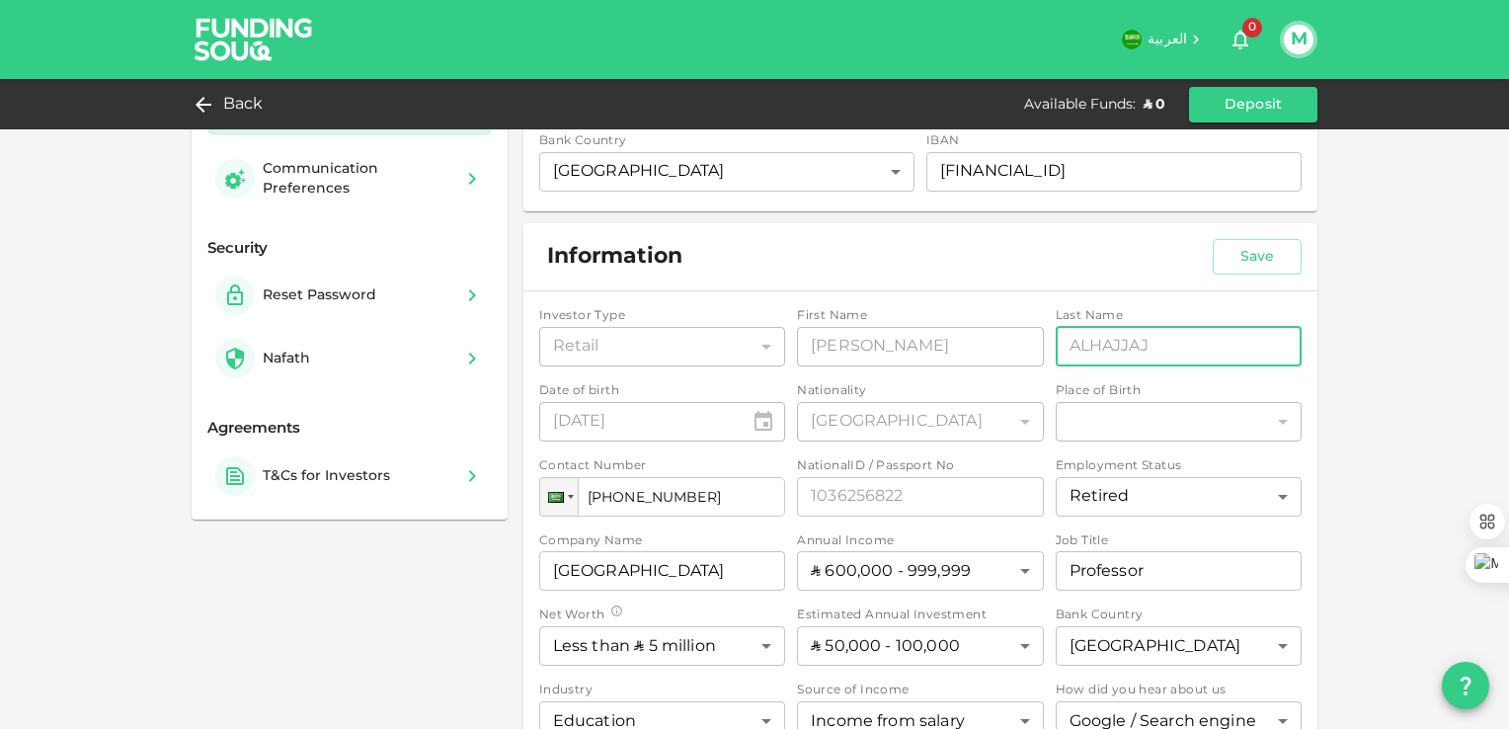
scroll to position [0, 0]
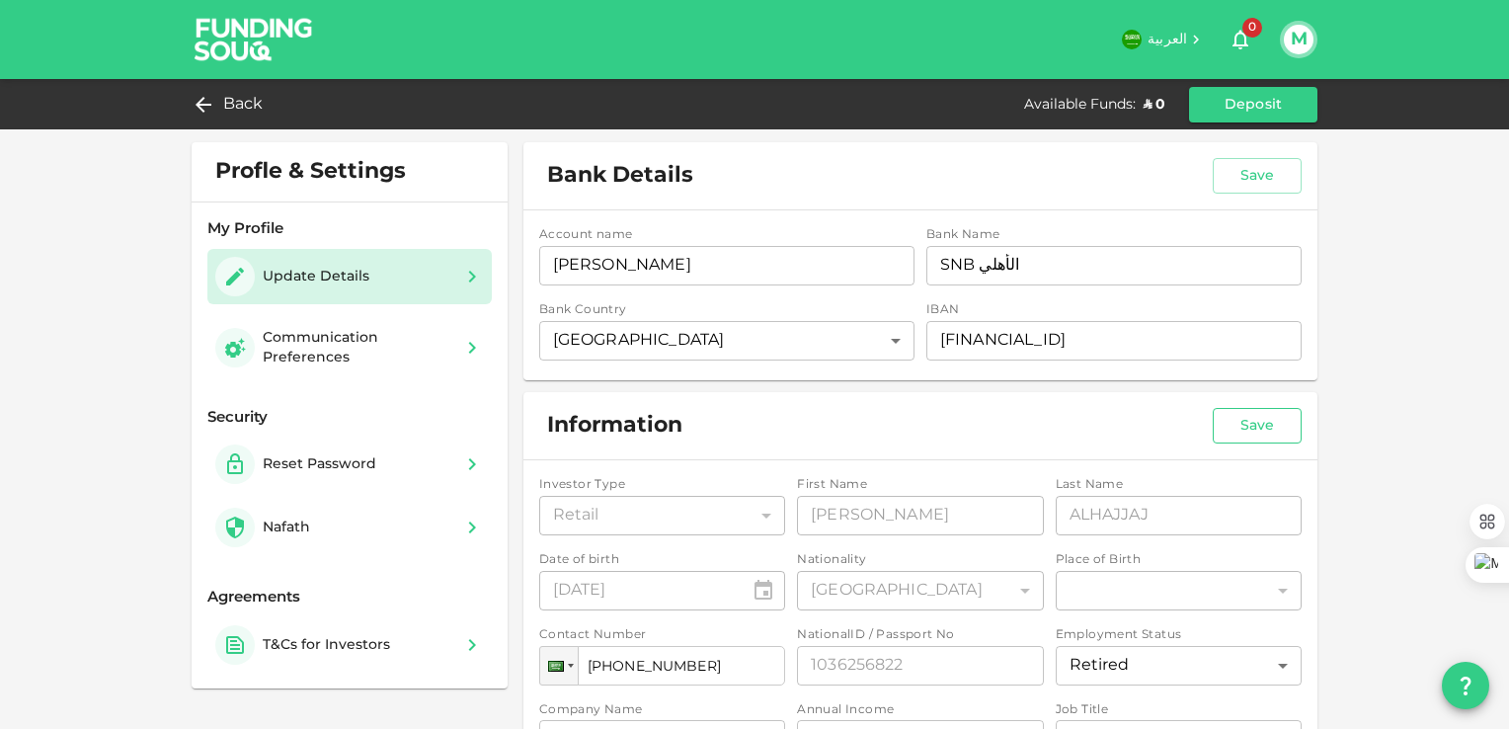
click at [1252, 424] on button "Save" at bounding box center [1256, 426] width 89 height 36
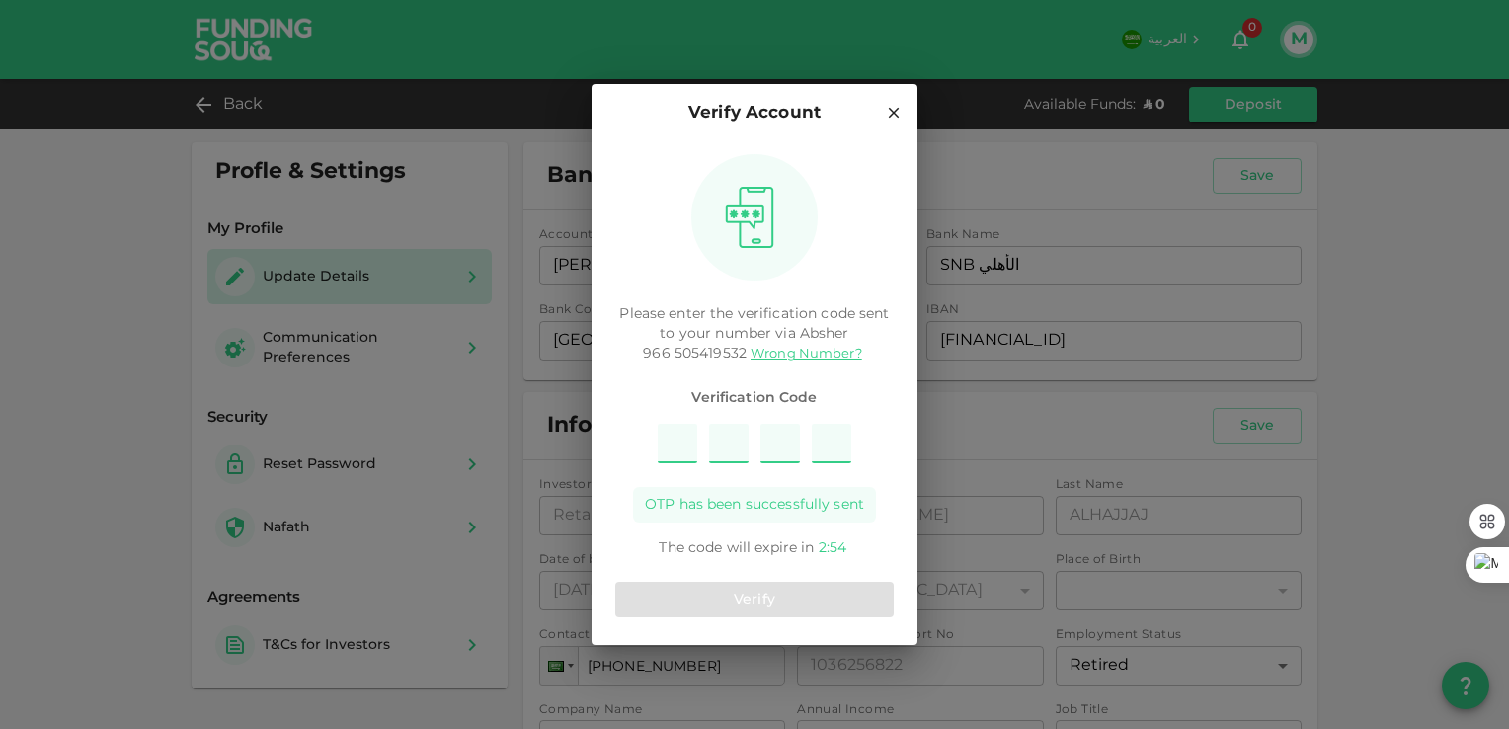
type input "7"
type input "5"
type input "6"
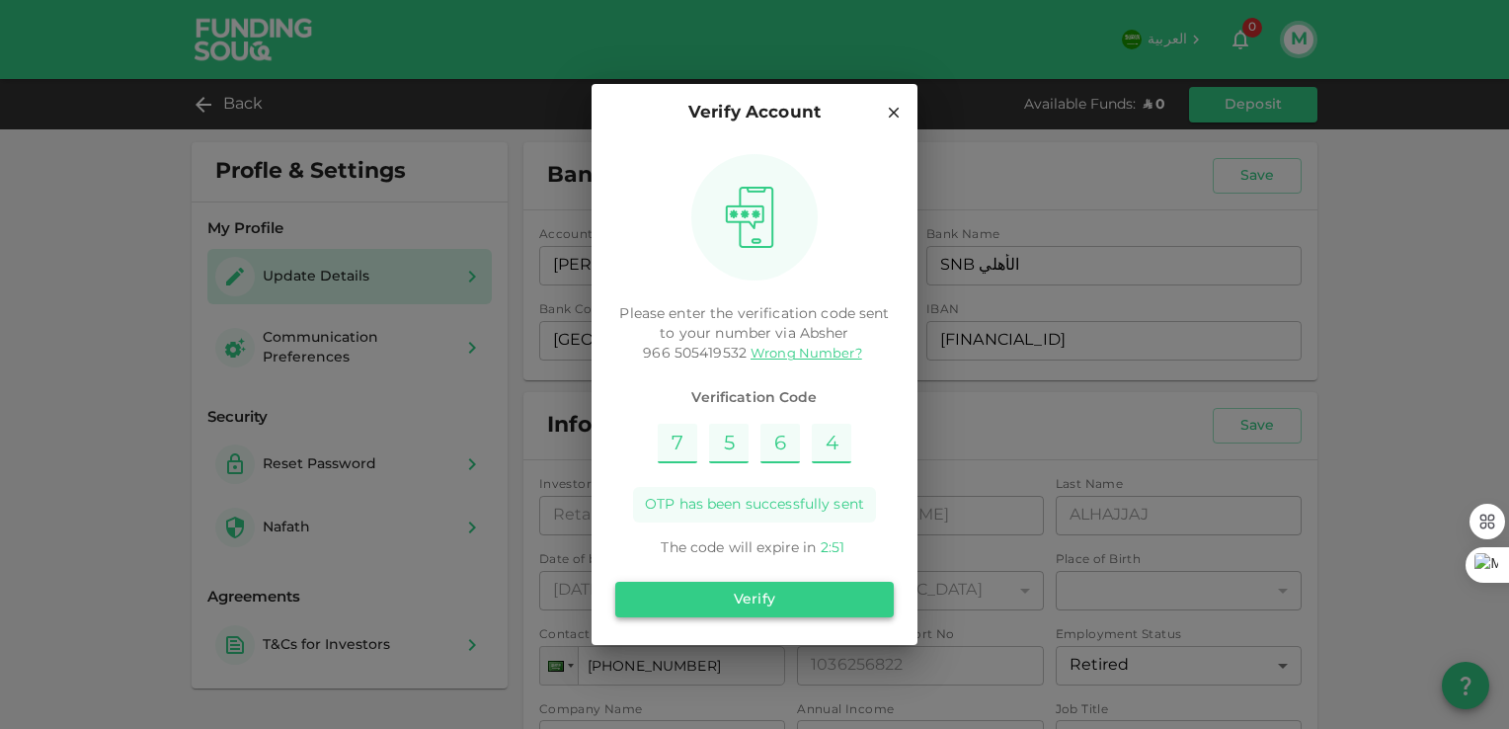
type input "4"
click at [731, 599] on button "Verify" at bounding box center [754, 600] width 278 height 36
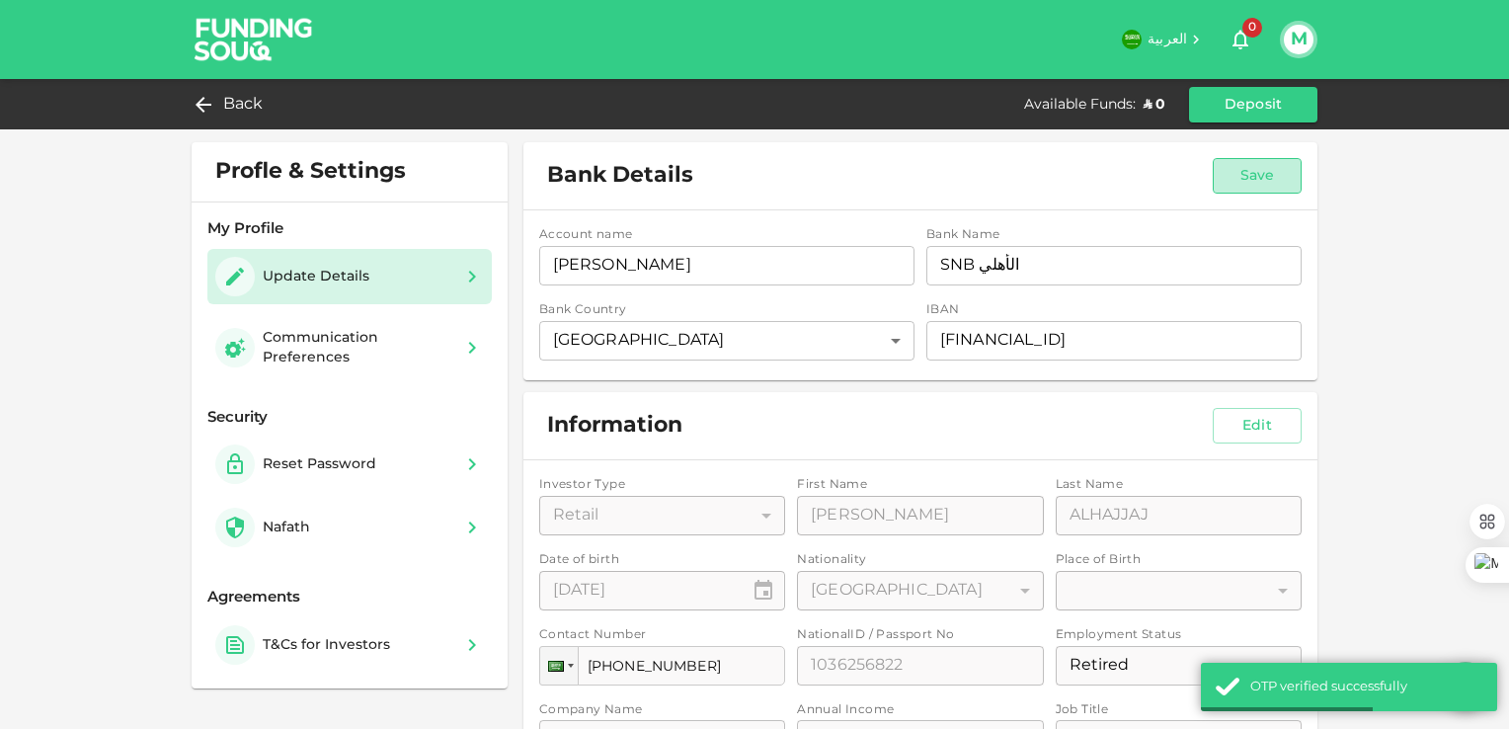
click at [1250, 174] on button "Save" at bounding box center [1256, 176] width 89 height 36
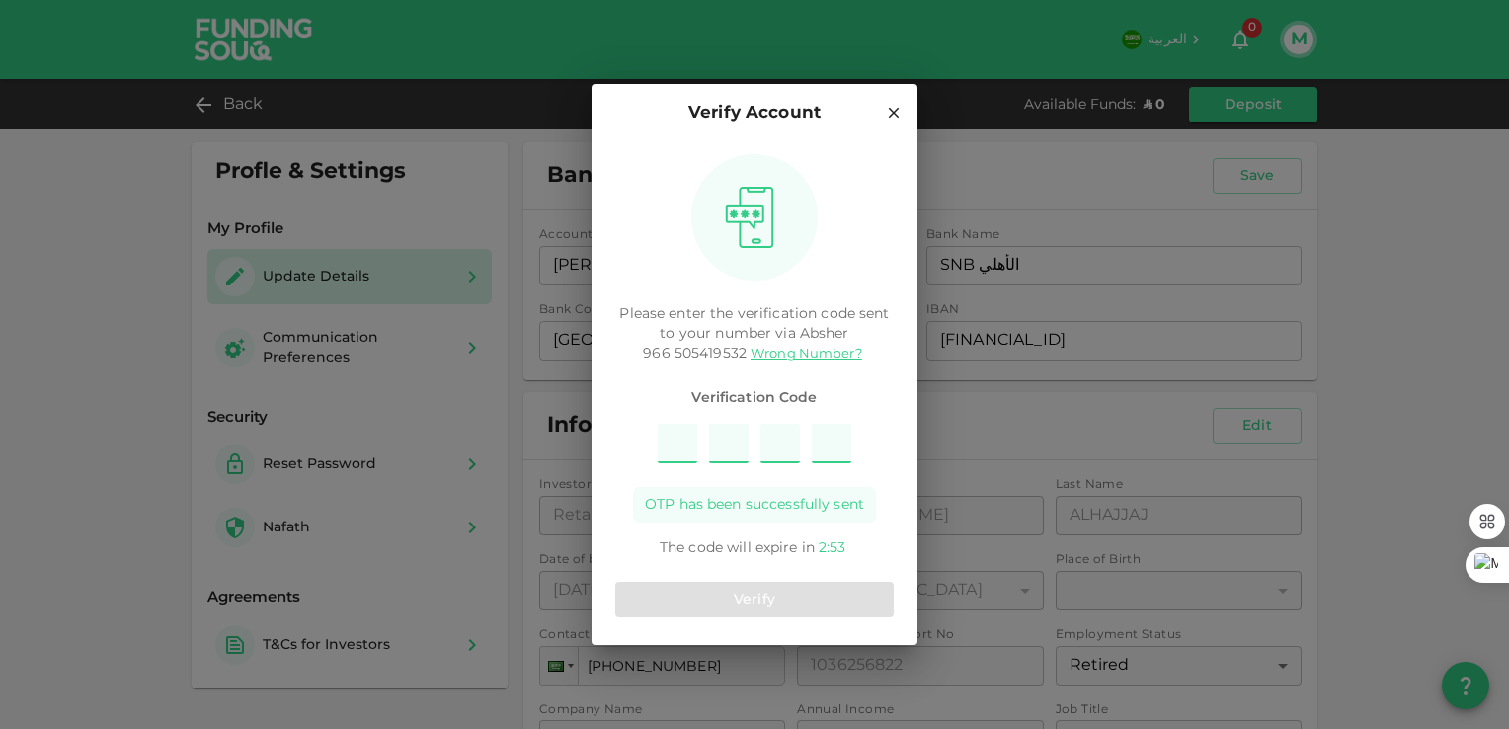
type input "2"
type input "6"
type input "1"
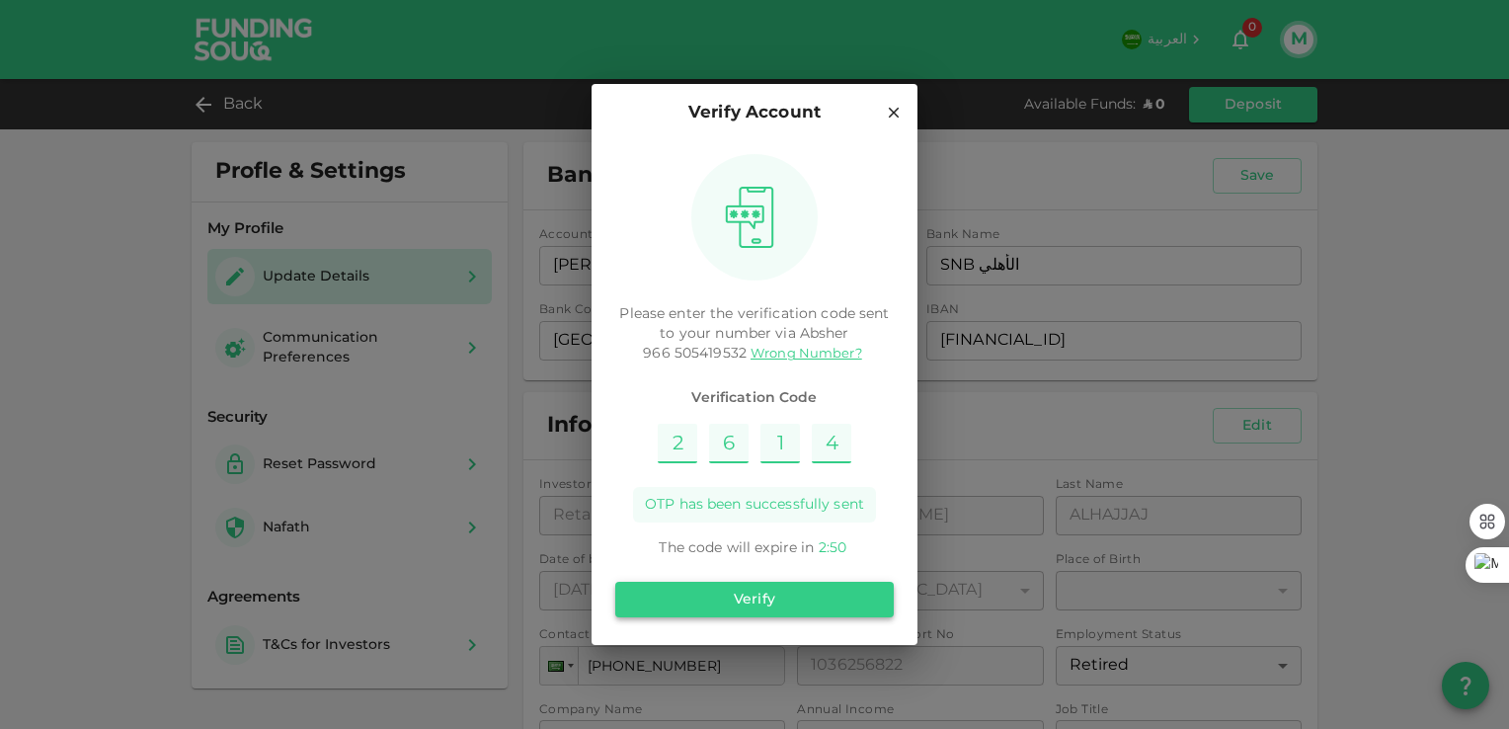
type input "4"
click at [719, 599] on button "Verify" at bounding box center [754, 600] width 278 height 36
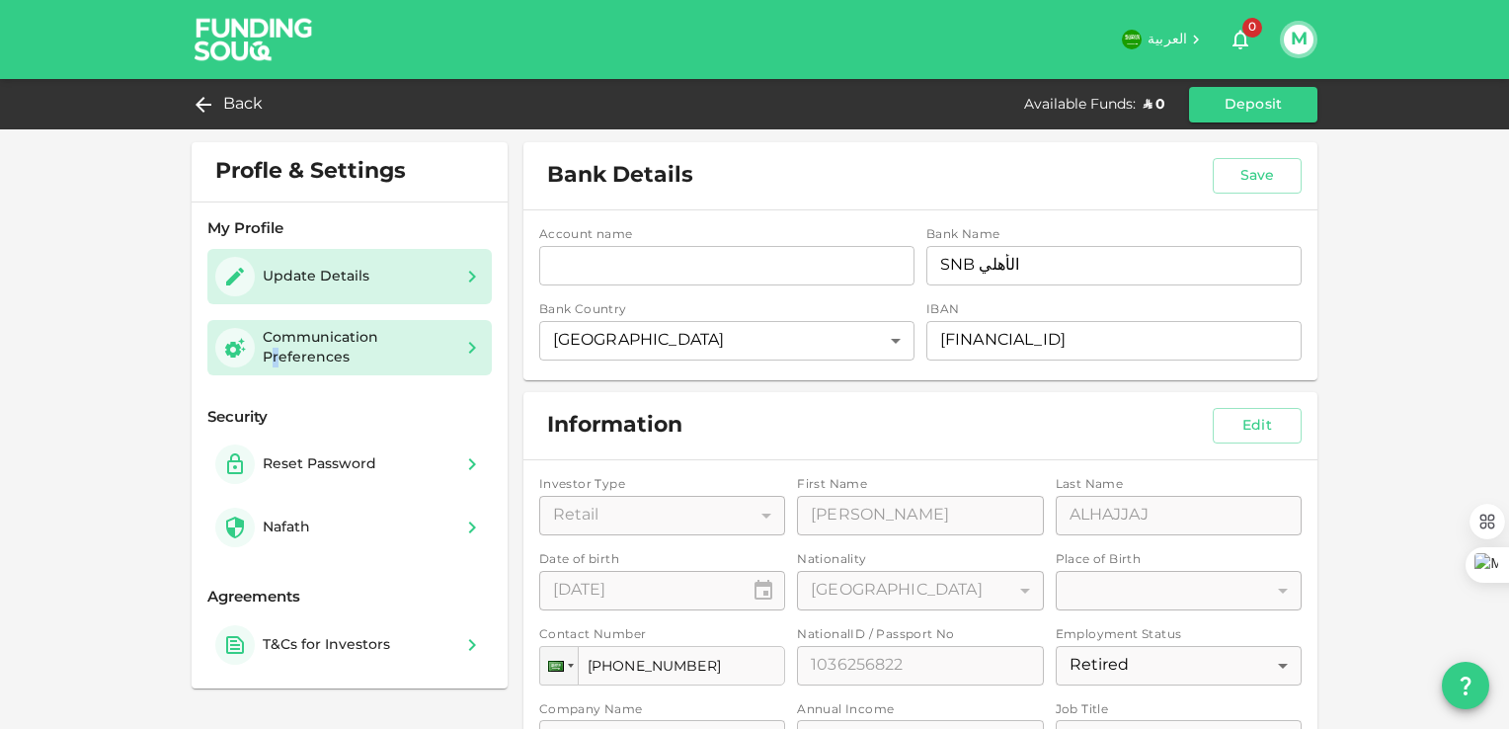
click at [269, 353] on div "Communication Preferences" at bounding box center [358, 347] width 190 height 39
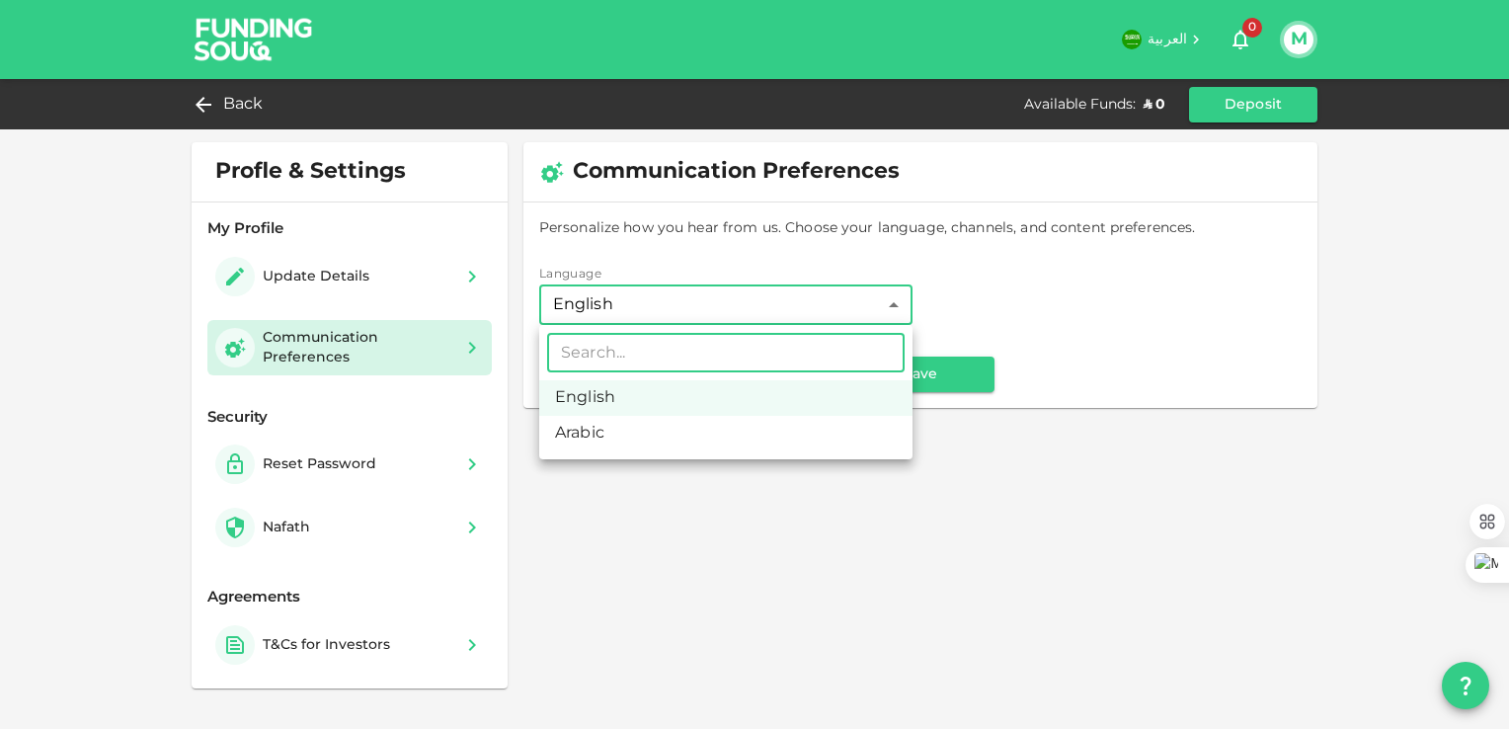
click at [857, 306] on body "العربية 0 M Back Available Funds : ʢ 0 Deposit Profle & Settings My Profile Upd…" at bounding box center [754, 364] width 1509 height 729
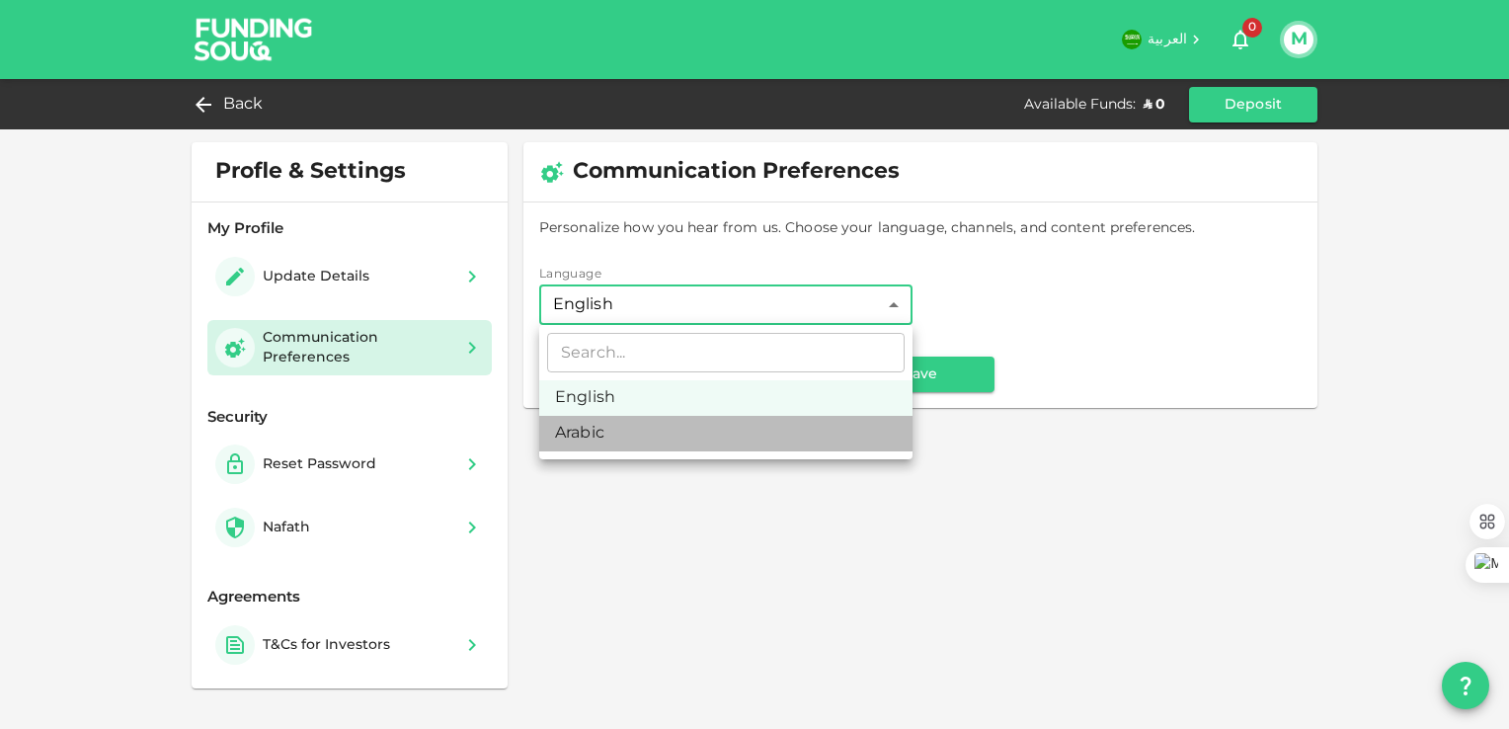
click at [616, 433] on li "Arabic" at bounding box center [725, 434] width 373 height 36
type input "2"
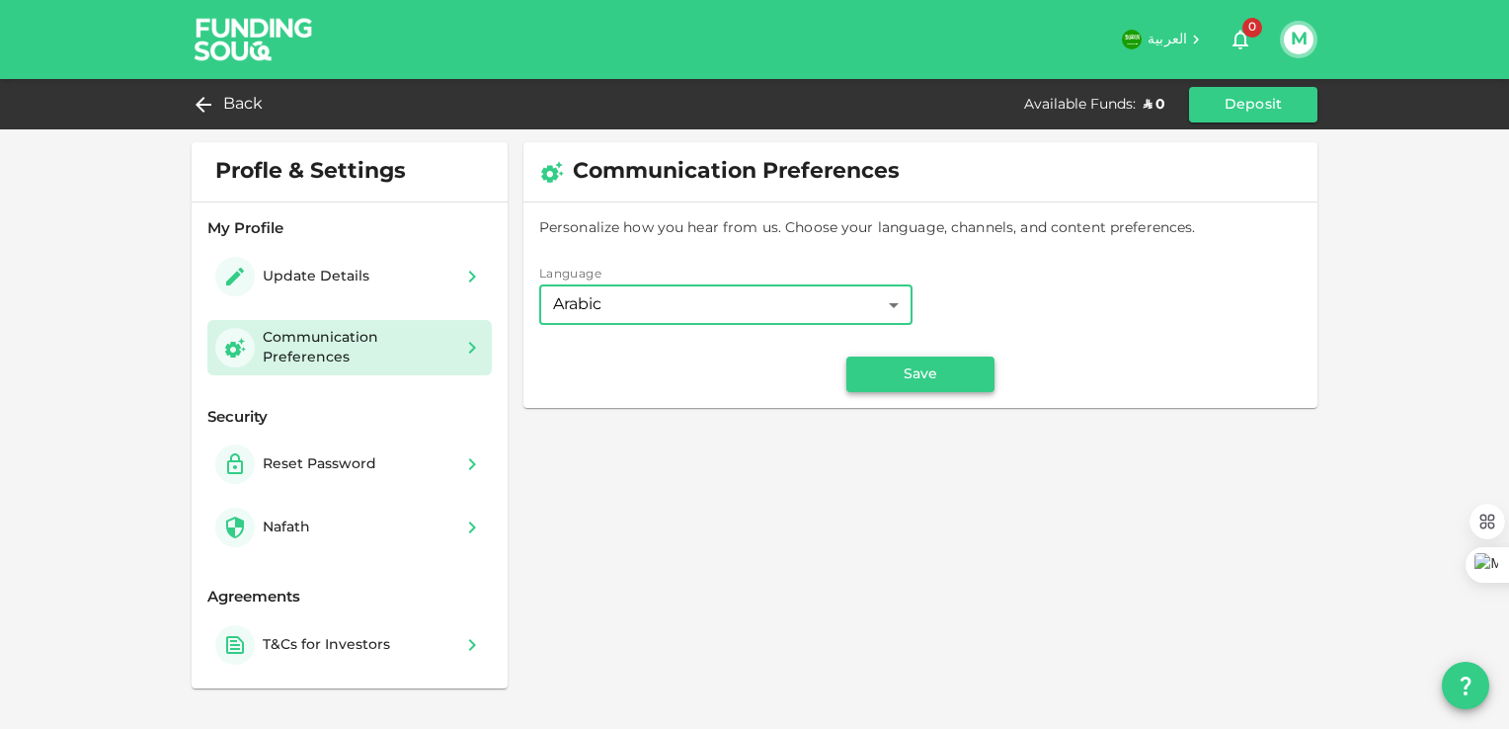
click at [934, 374] on button "Save" at bounding box center [920, 374] width 148 height 36
click at [906, 362] on button "Save" at bounding box center [920, 374] width 148 height 36
click at [898, 375] on button "Save" at bounding box center [920, 374] width 148 height 36
click at [1174, 36] on span "العربية" at bounding box center [1166, 40] width 39 height 14
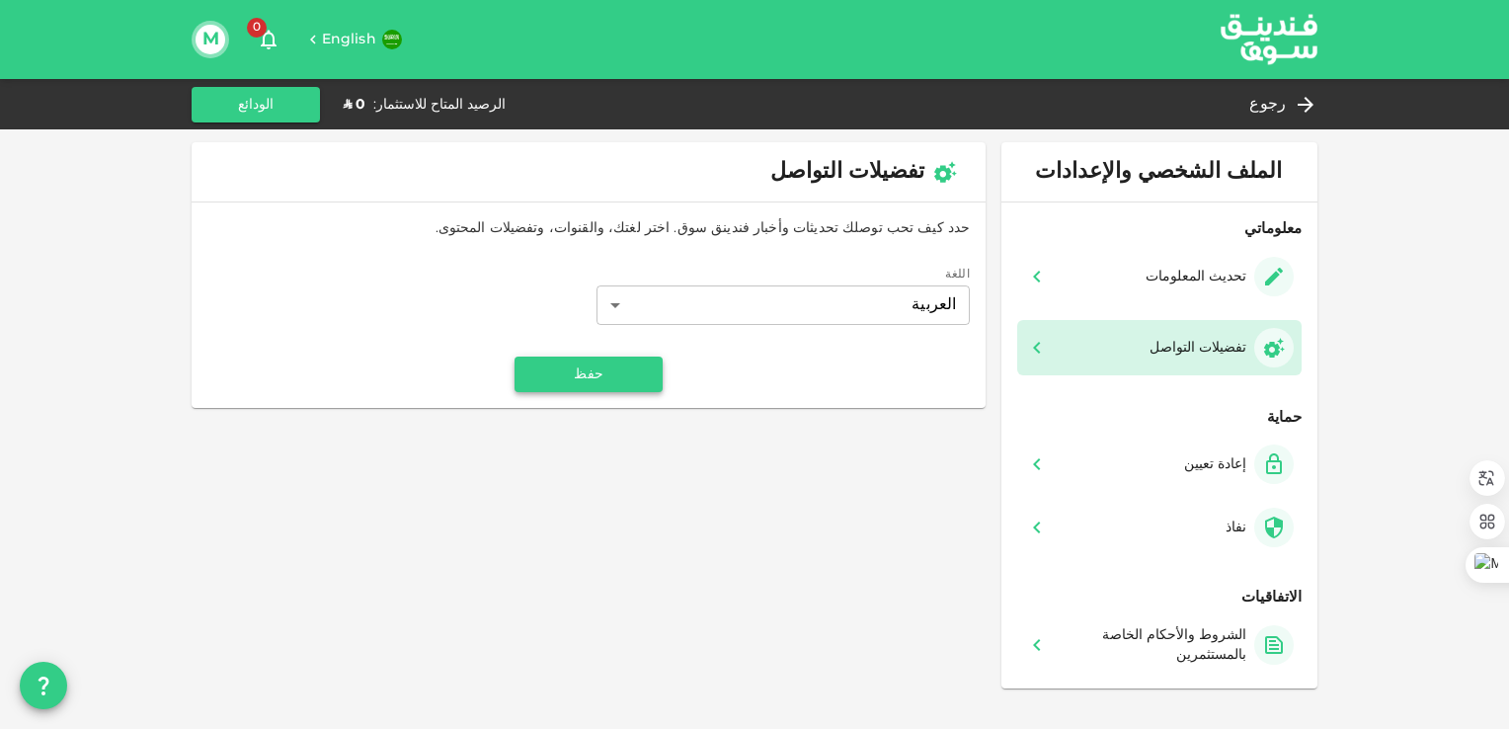
click at [600, 369] on button "حفظ" at bounding box center [588, 374] width 148 height 36
click at [264, 103] on button "الودائع" at bounding box center [256, 105] width 128 height 36
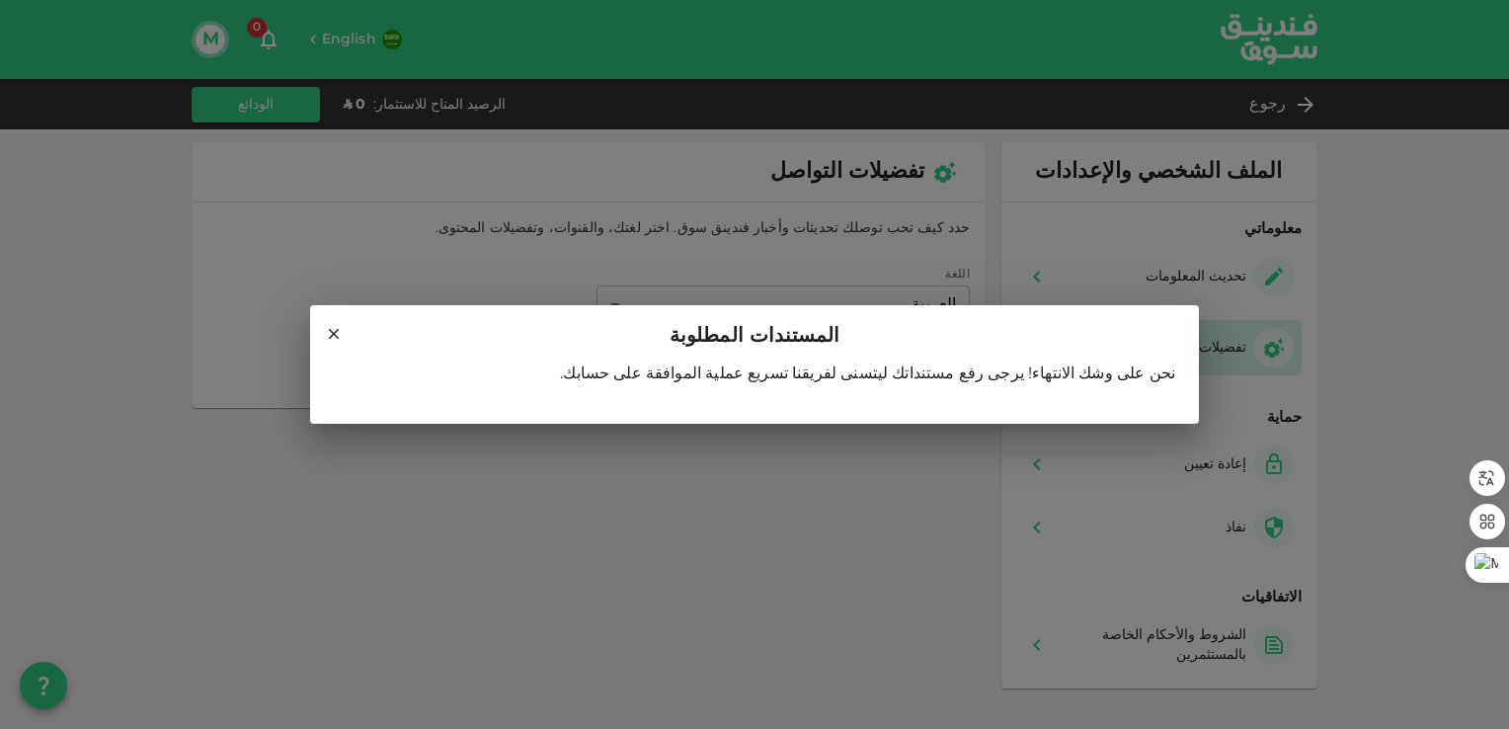
click at [331, 334] on icon at bounding box center [334, 334] width 18 height 18
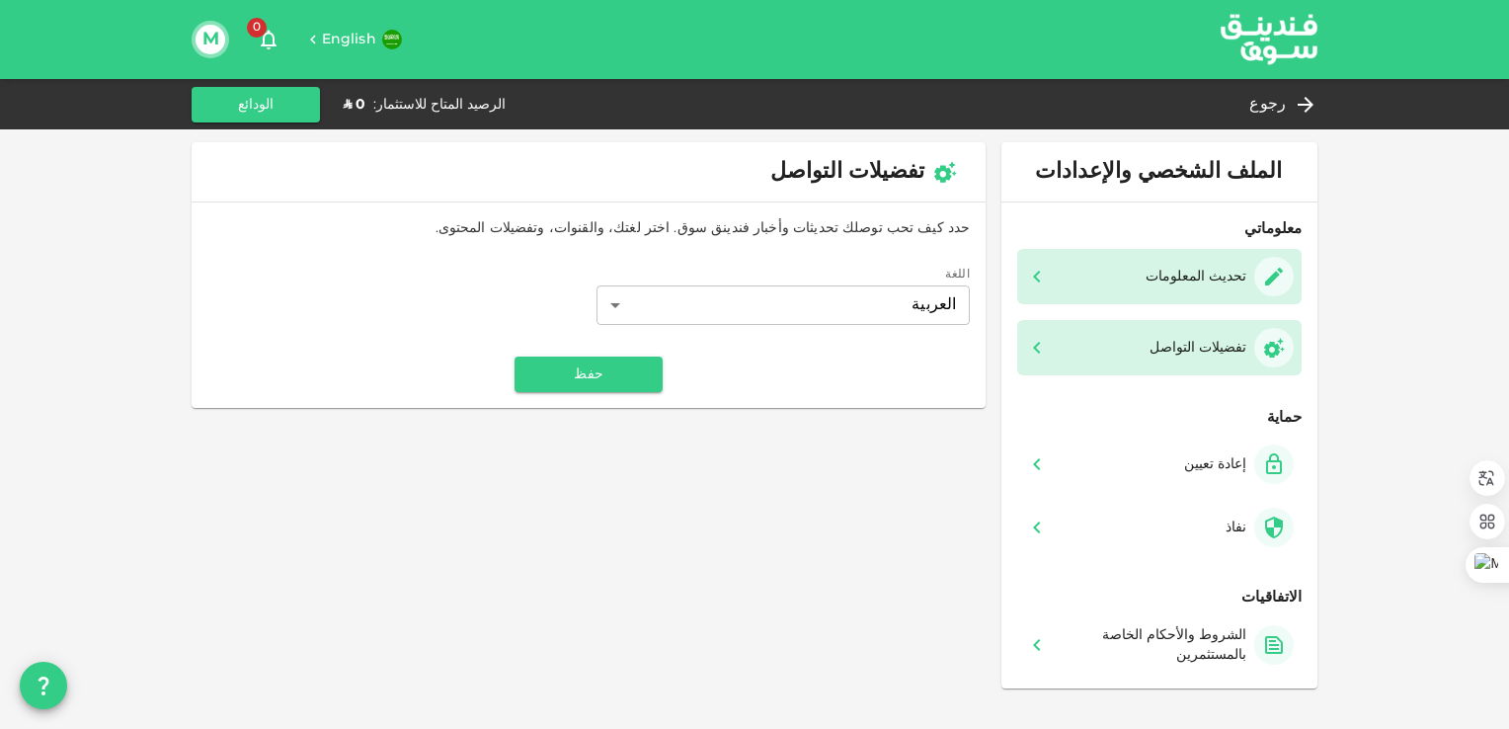
click at [1043, 279] on icon at bounding box center [1037, 277] width 24 height 24
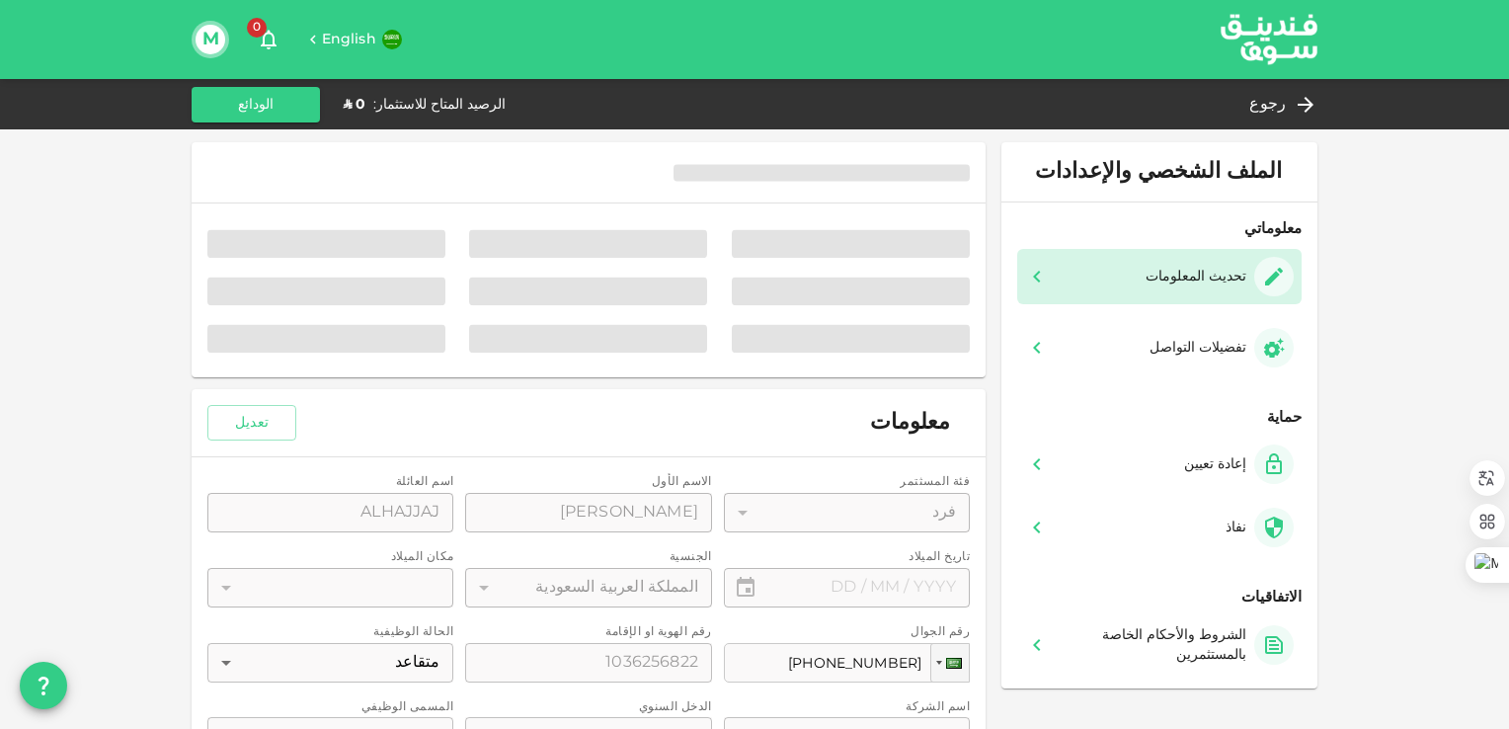
type input "⁦⁨[DATE]⁩⁩"
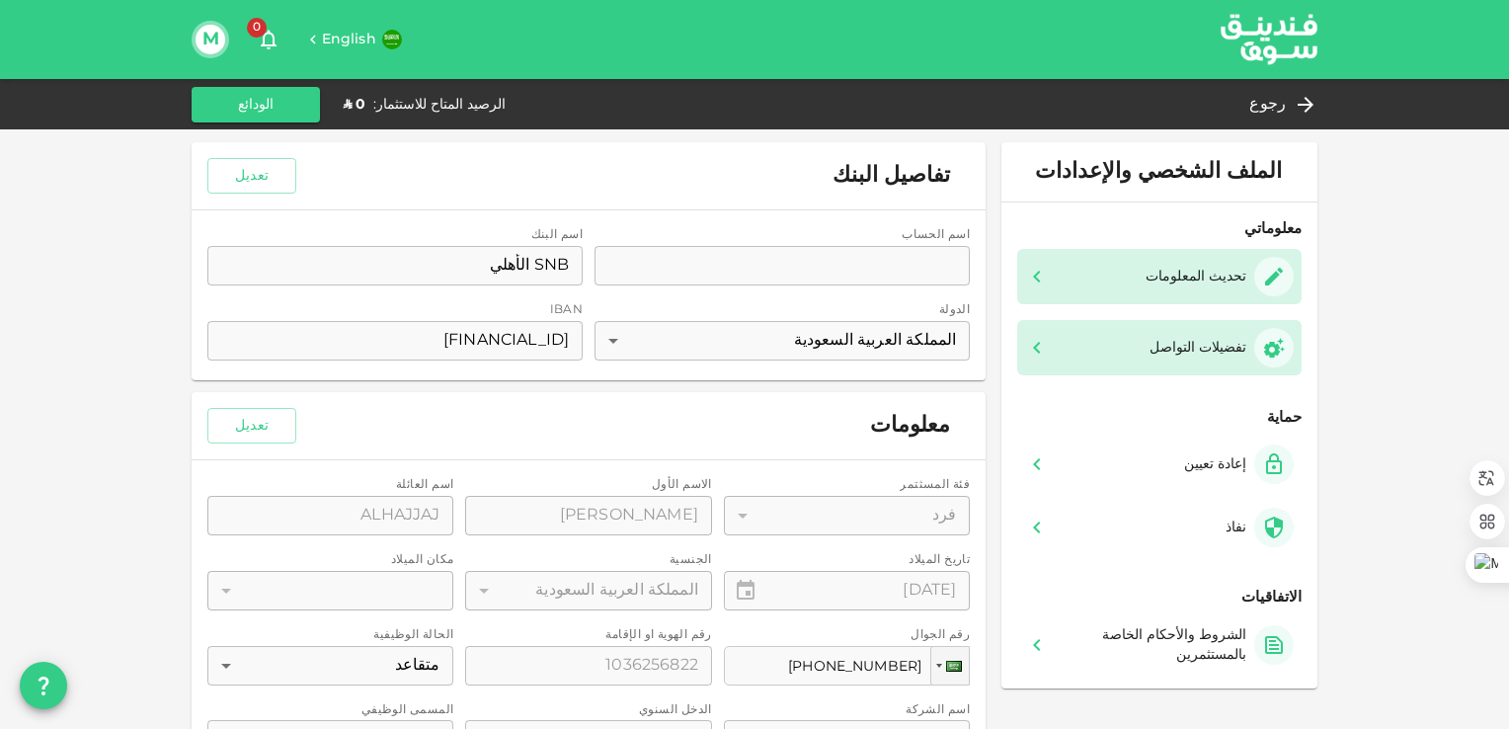
click at [1142, 349] on div "تفضيلات التواصل" at bounding box center [1159, 347] width 269 height 39
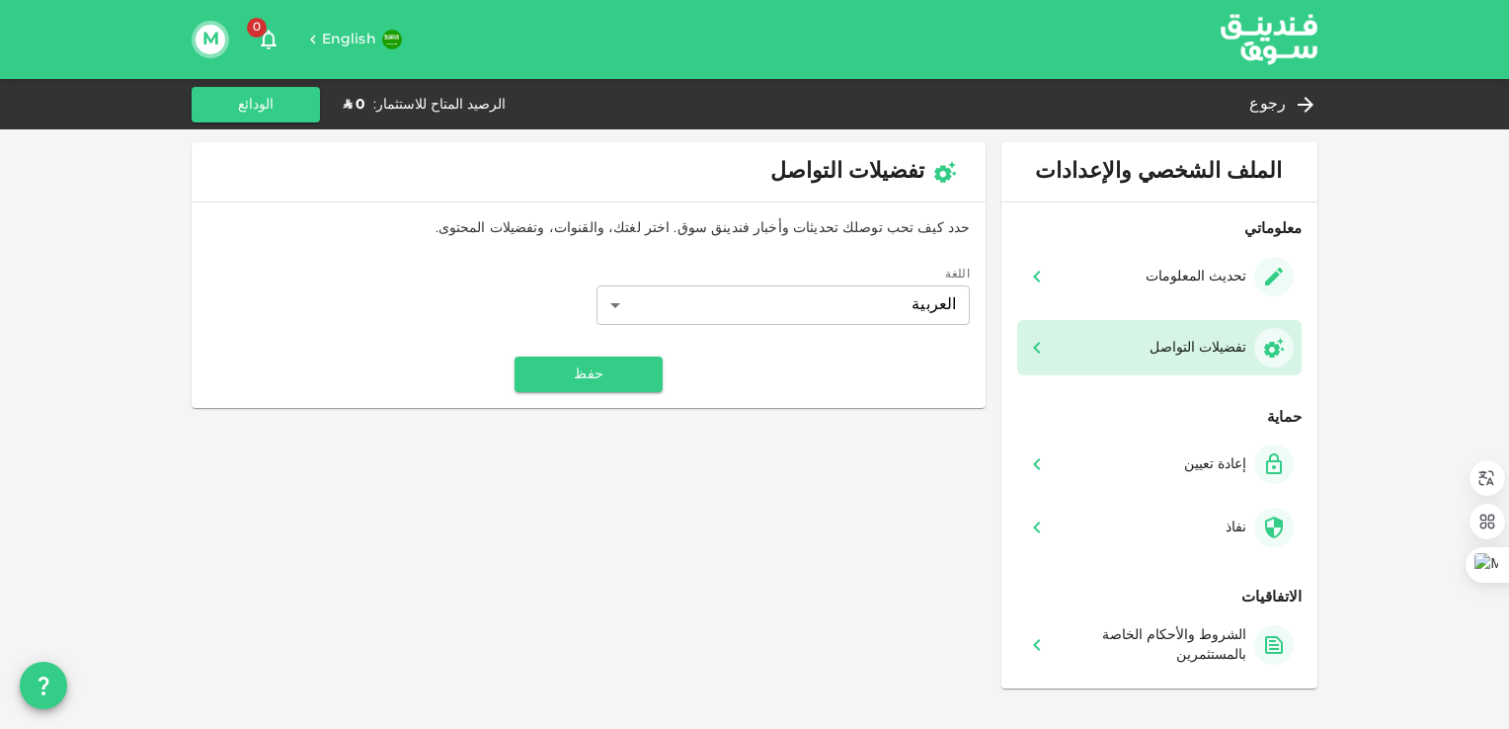
click at [423, 109] on div "الرصيد المتاح للاستثمار :" at bounding box center [439, 105] width 132 height 20
click at [1282, 109] on span "رجوع" at bounding box center [1267, 105] width 37 height 28
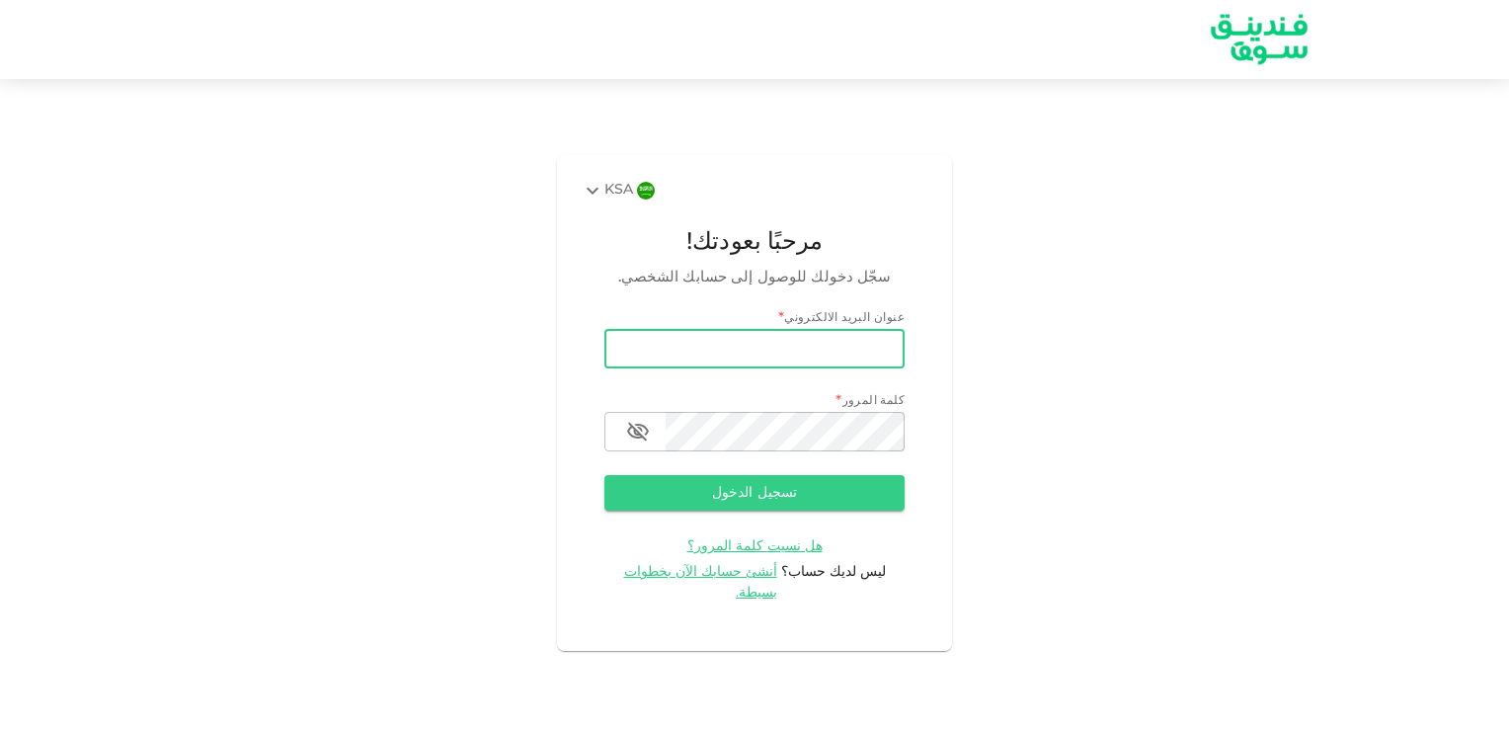
click at [868, 365] on input "email" at bounding box center [754, 348] width 300 height 39
type input "[EMAIL_ADDRESS][DOMAIN_NAME]"
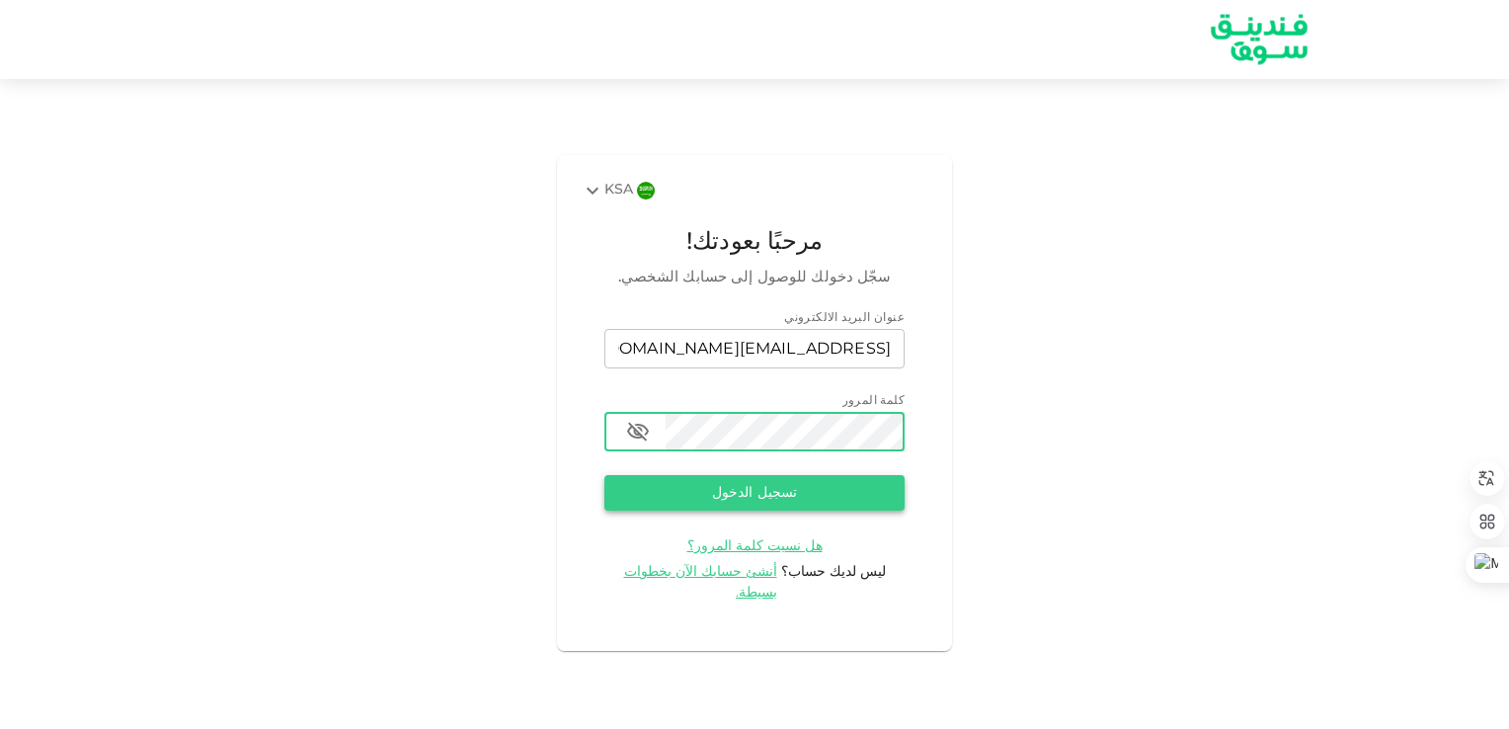
click at [762, 503] on button "تسجيل الدخول" at bounding box center [754, 493] width 300 height 36
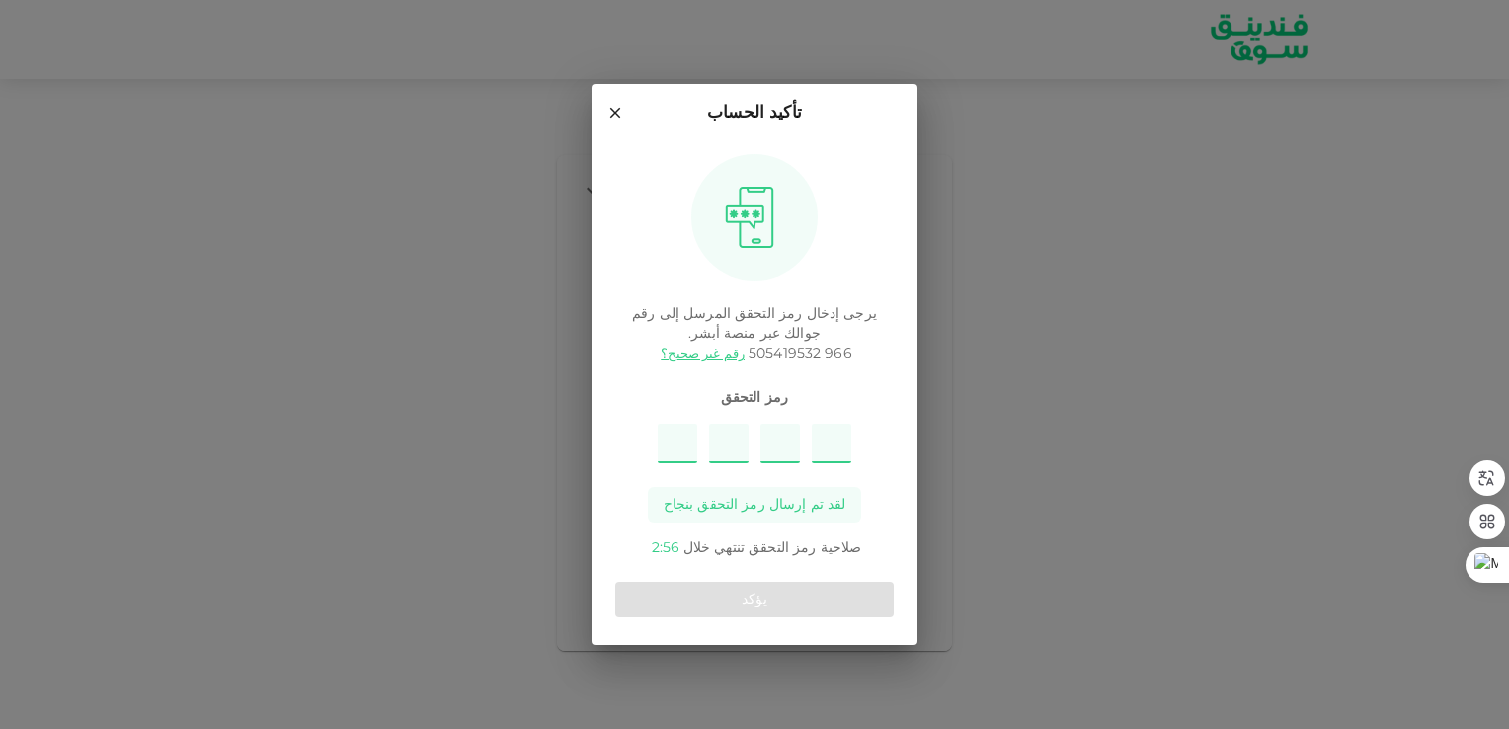
type input "2"
type input "4"
type input "6"
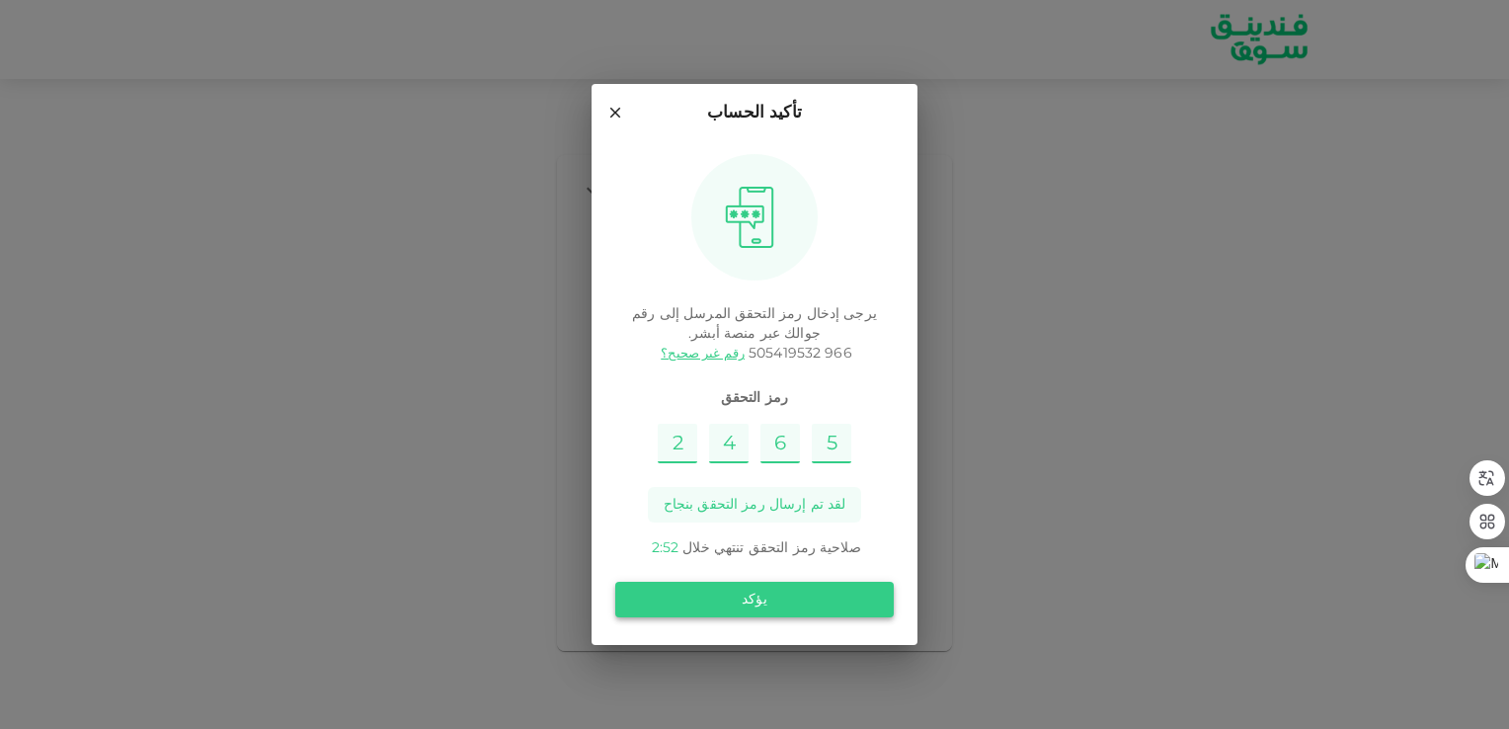
type input "5"
click at [758, 605] on button "يؤكد" at bounding box center [754, 600] width 278 height 36
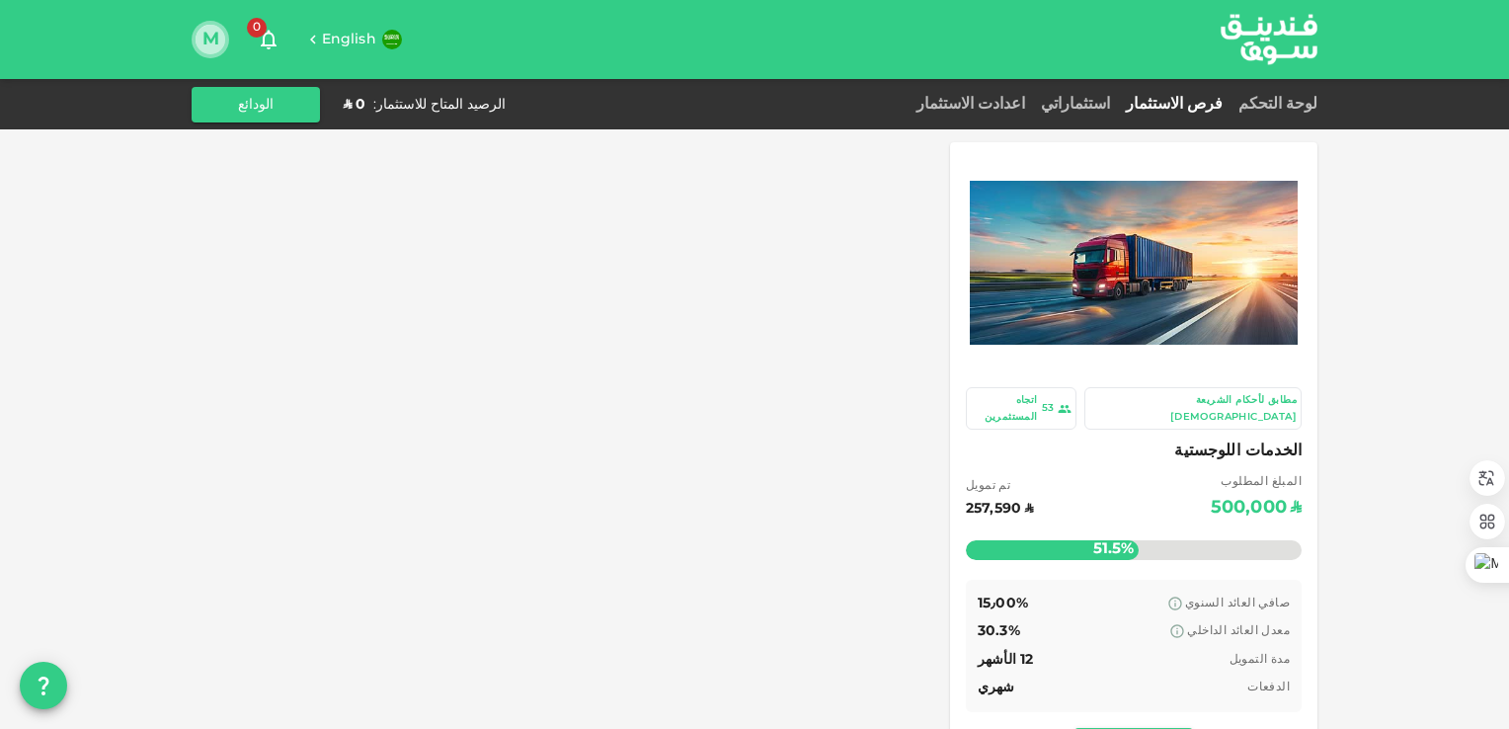
click at [215, 45] on button "M" at bounding box center [210, 40] width 30 height 30
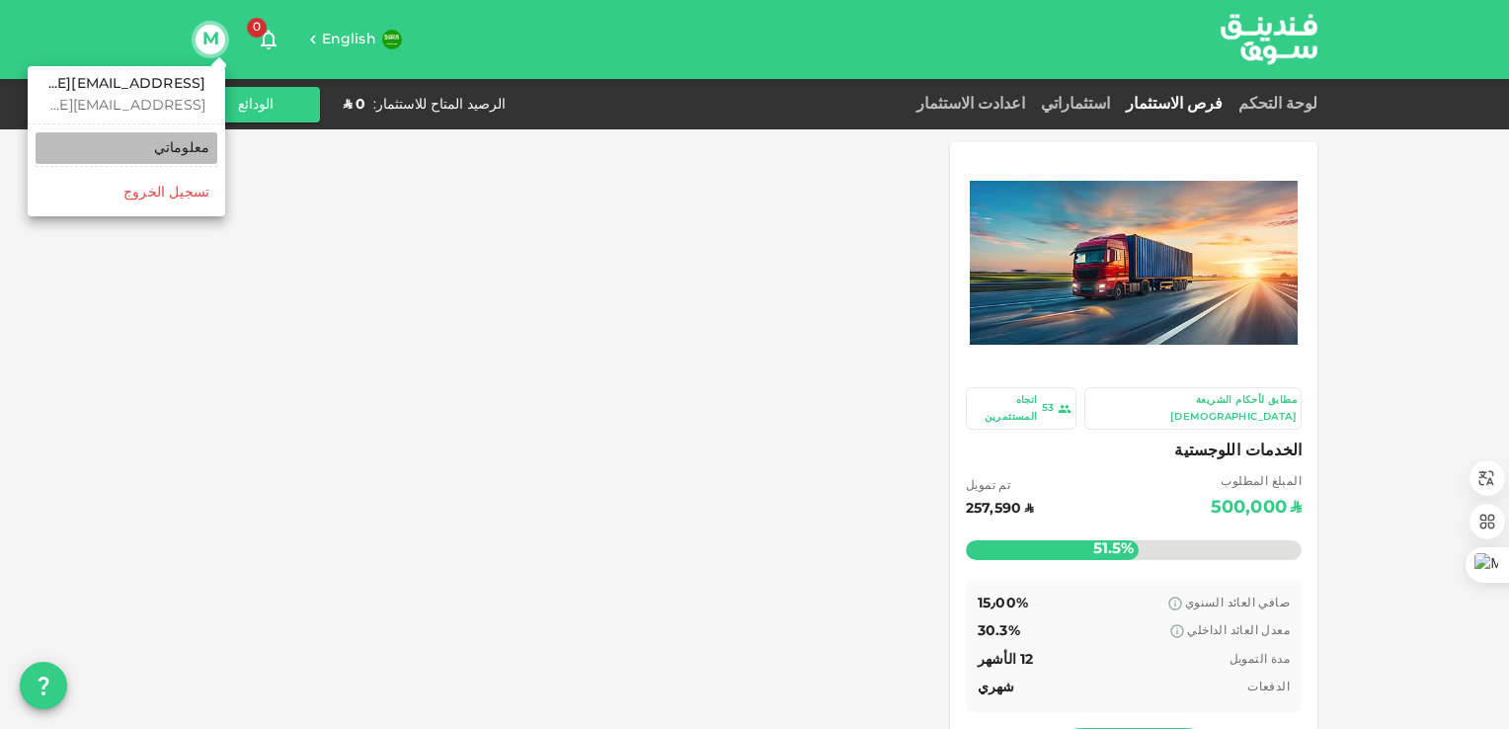
click at [174, 149] on div "معلوماتي" at bounding box center [181, 148] width 55 height 20
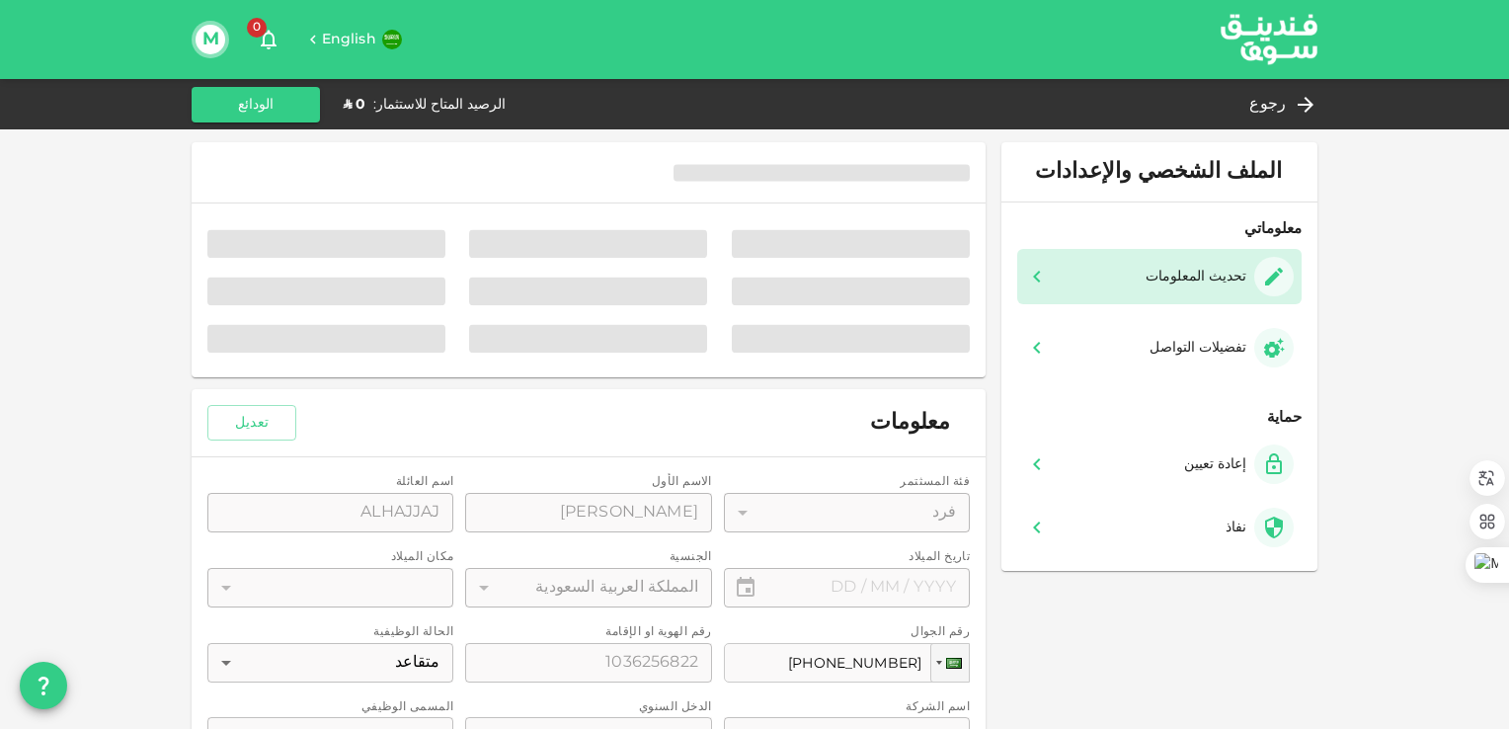
type input "⁦⁨[DATE]⁩⁩"
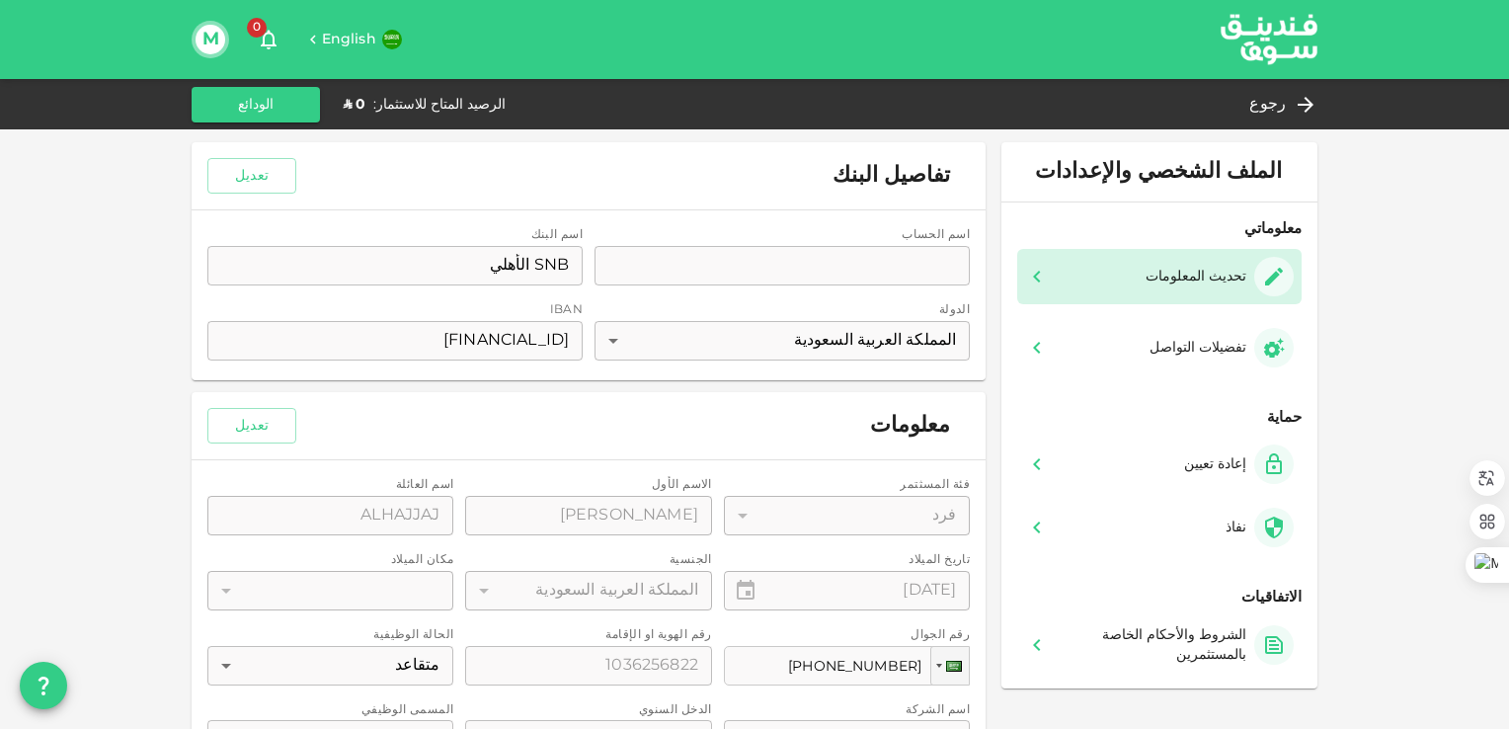
click at [752, 268] on div "اسم الحساب accountName accountName اسم البنك bankName SNB الأهلي bankName الدول…" at bounding box center [589, 295] width 794 height 170
click at [853, 268] on div "اسم الحساب accountName accountName اسم البنك bankName SNB الأهلي bankName الدول…" at bounding box center [589, 295] width 794 height 170
click at [258, 176] on button "تعديل" at bounding box center [251, 176] width 89 height 36
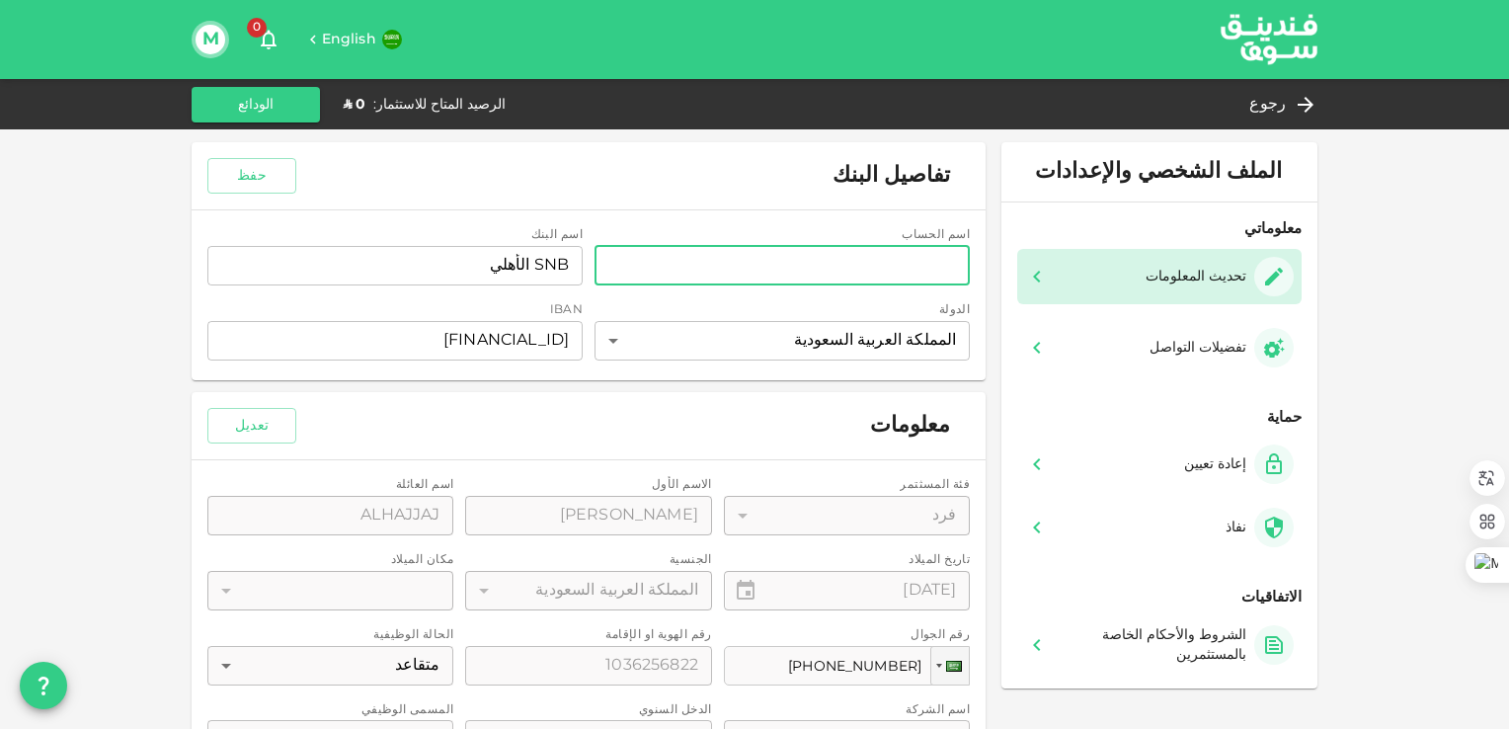
click at [853, 268] on input "accountName" at bounding box center [781, 265] width 375 height 39
type input "محمد بن صالح بن علي الحجاج"
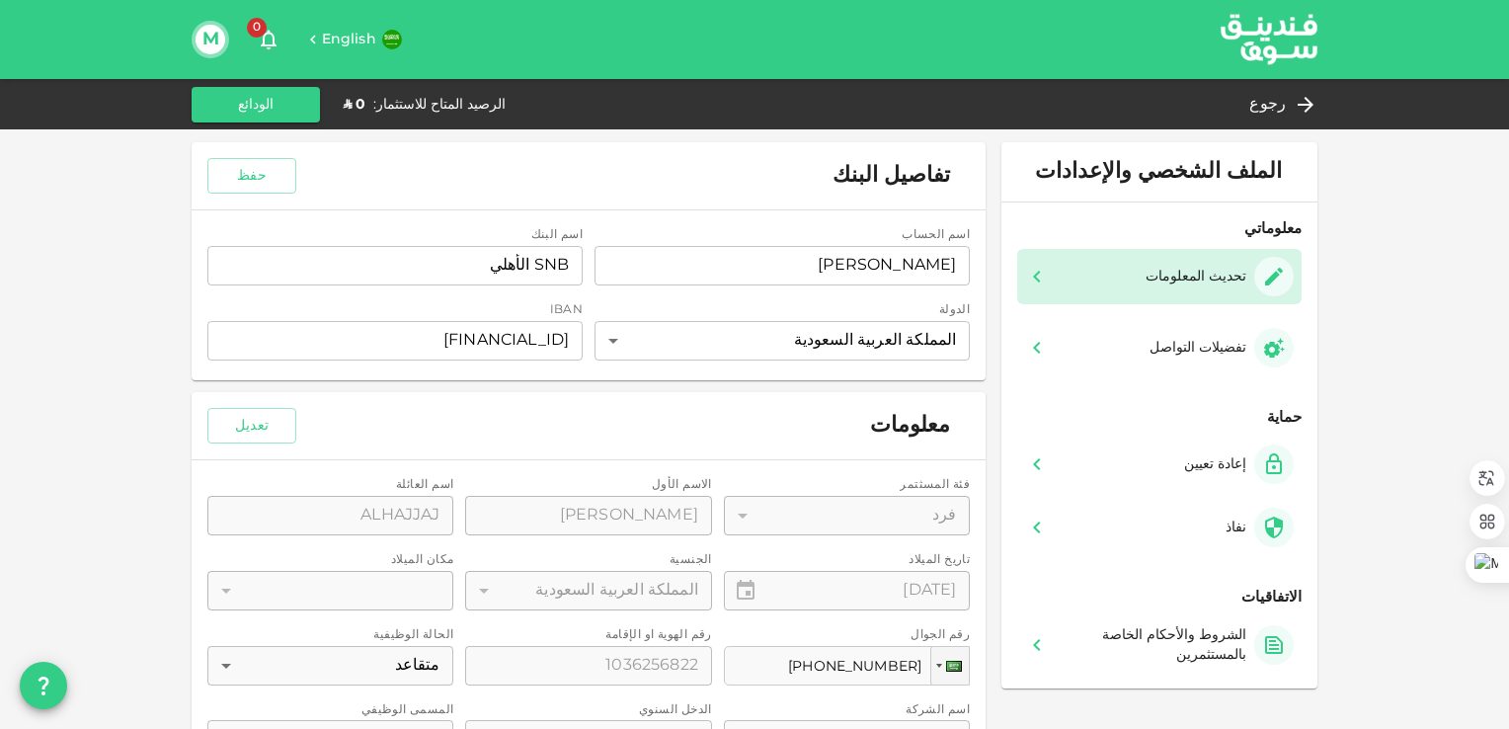
click at [100, 297] on div "الملف الشخصي والإعدادات معلوماتي تحديث المعلومات تفضيلات التواصل حماية إعادة تع…" at bounding box center [754, 549] width 1509 height 1099
click at [262, 180] on button "حفظ" at bounding box center [251, 176] width 89 height 36
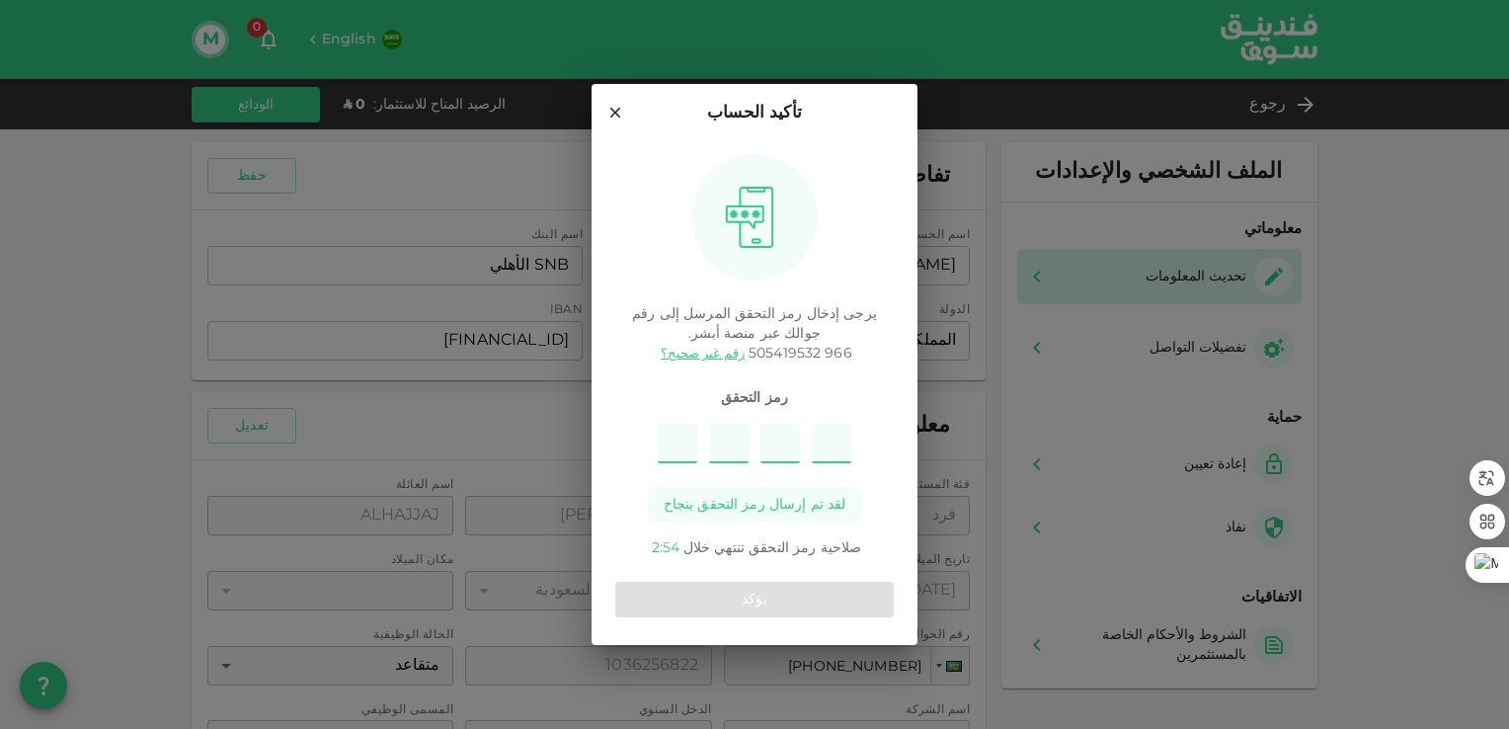
type input "3"
type input "1"
type input "7"
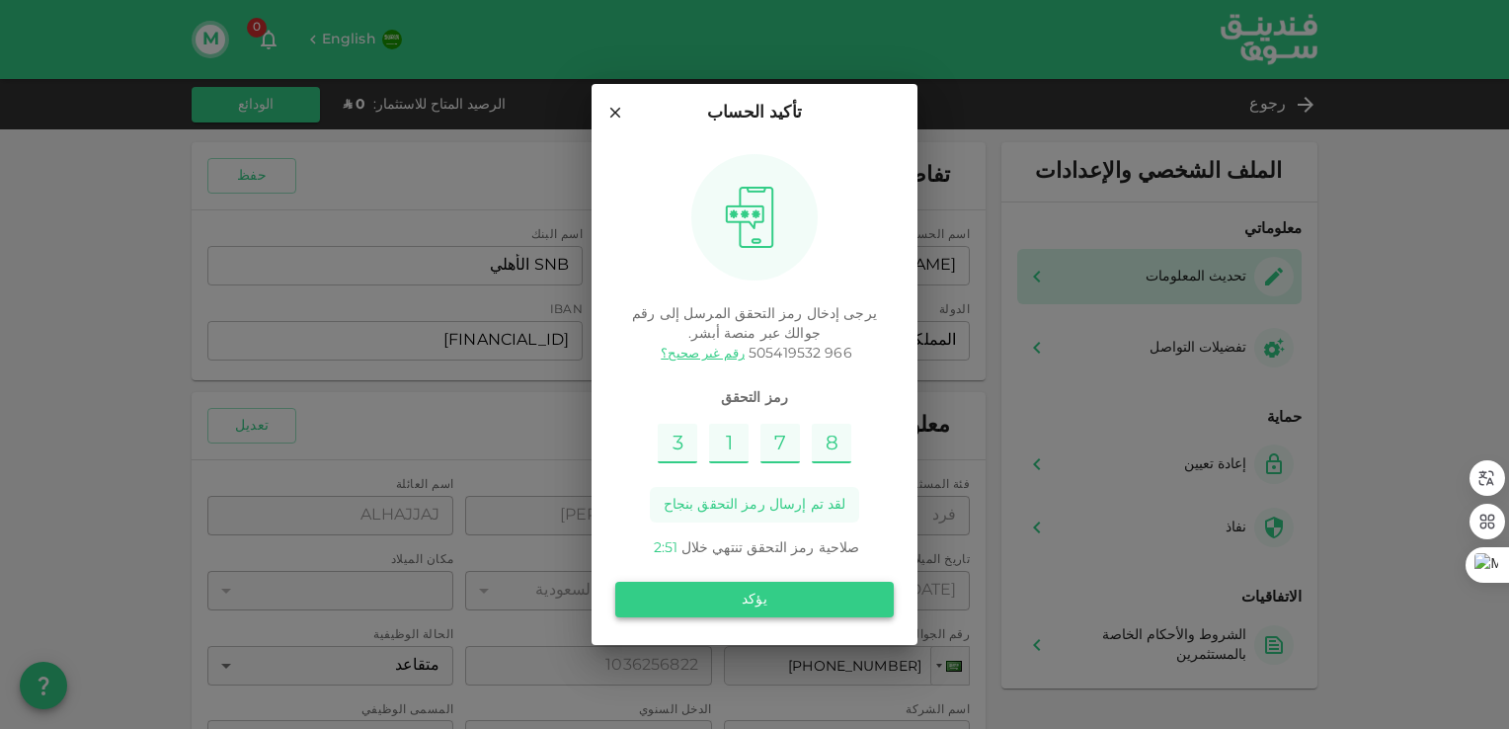
type input "8"
click at [756, 598] on button "يؤكد" at bounding box center [754, 600] width 278 height 36
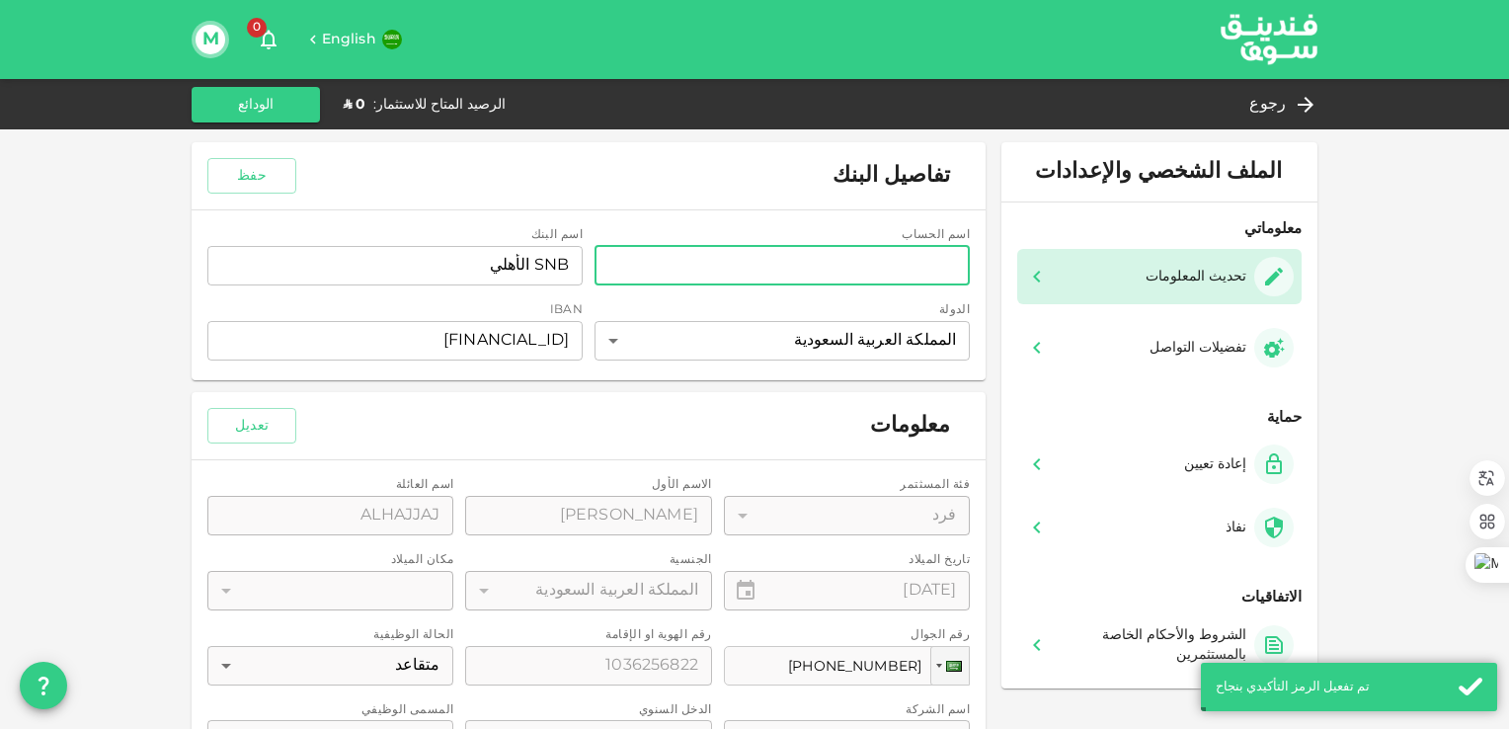
click at [801, 269] on input "accountName" at bounding box center [781, 265] width 375 height 39
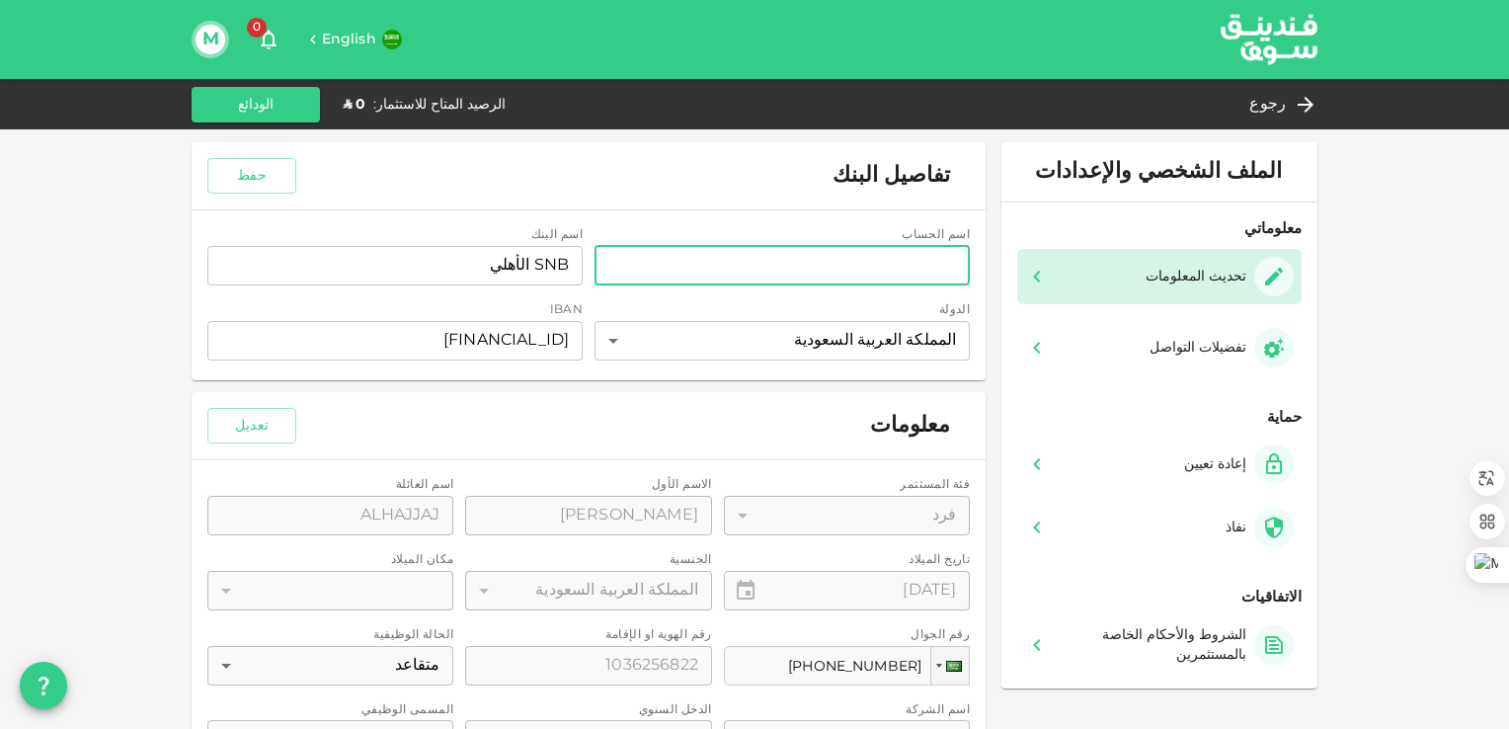
type input "محمد بن صالح بن علي الحجاج"
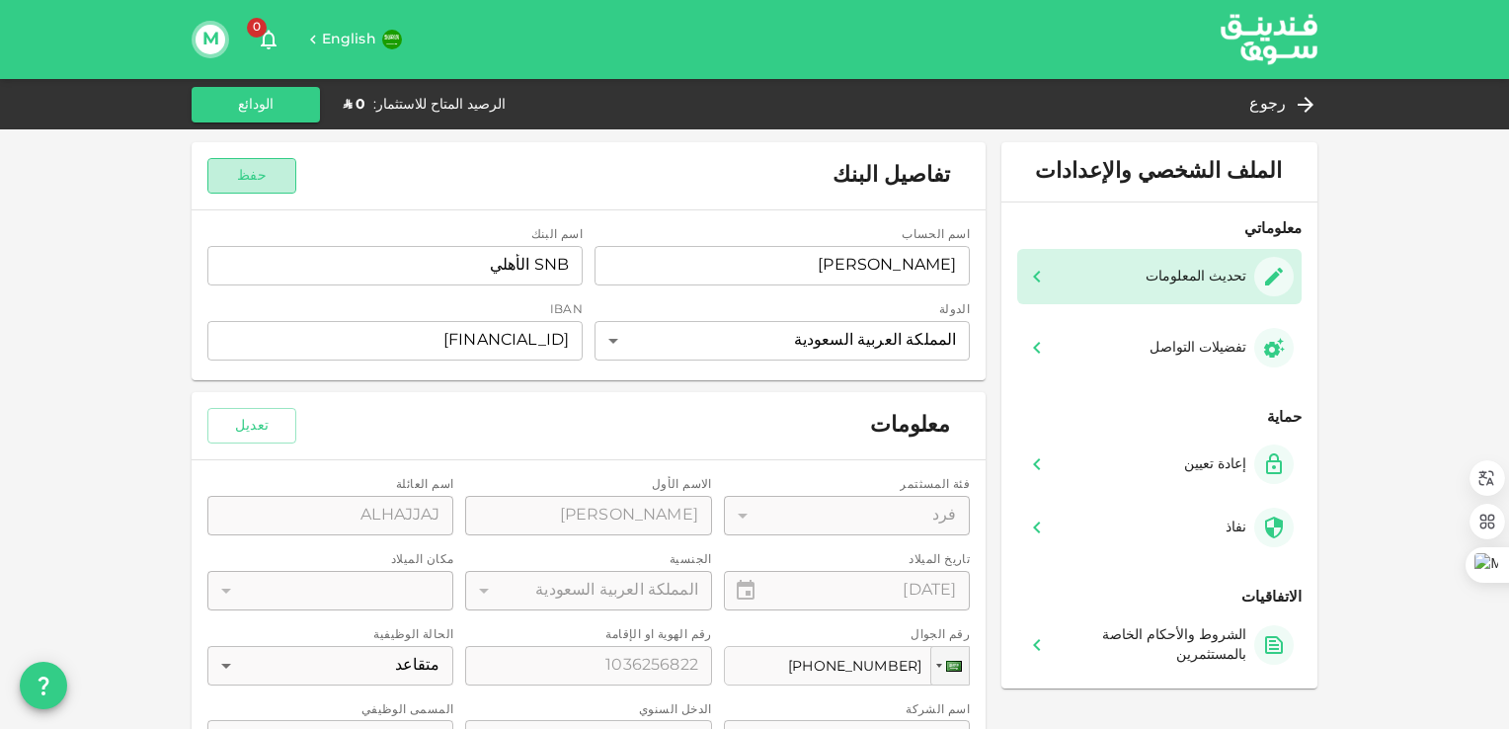
click at [266, 172] on button "حفظ" at bounding box center [251, 176] width 89 height 36
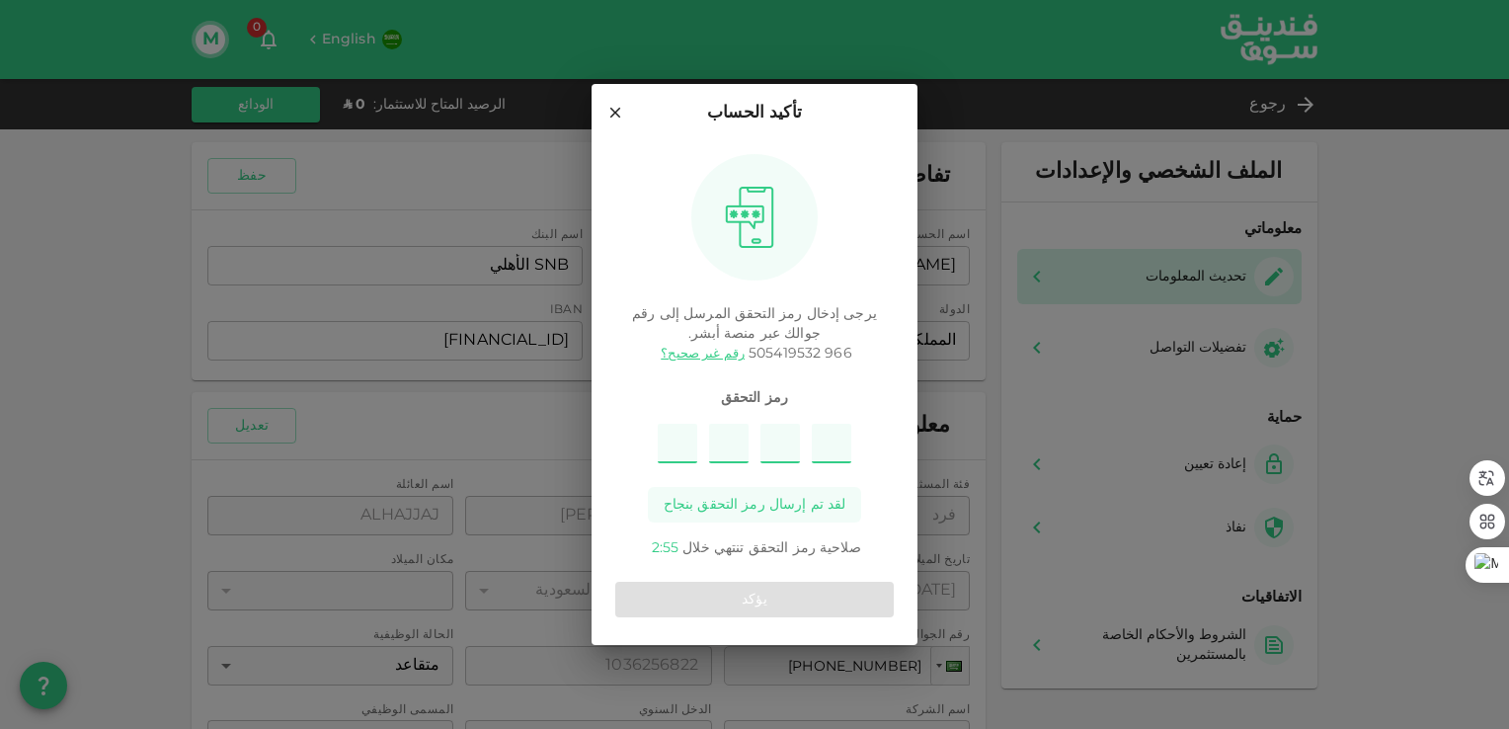
type input "8"
type input "1"
type input "9"
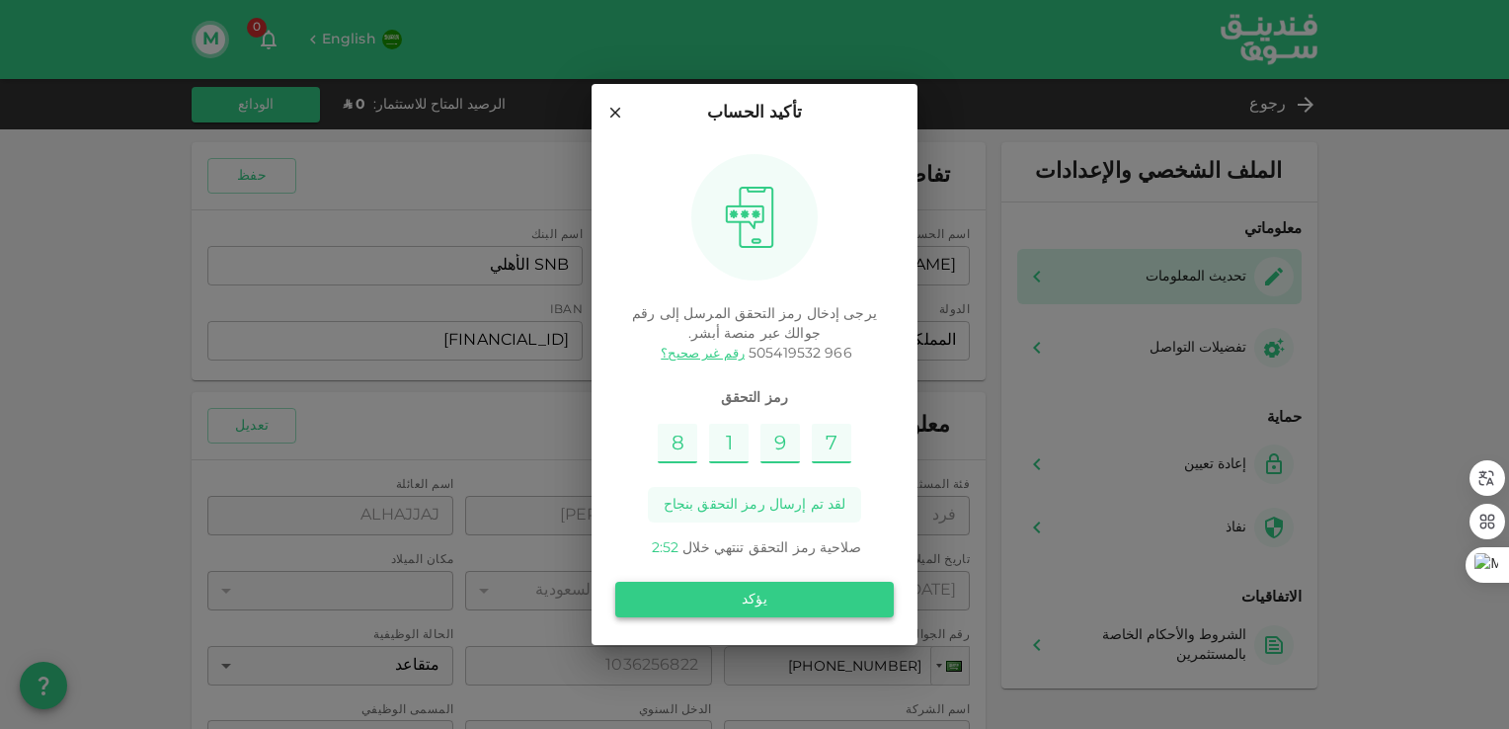
type input "7"
click at [732, 608] on button "يؤكد" at bounding box center [754, 600] width 278 height 36
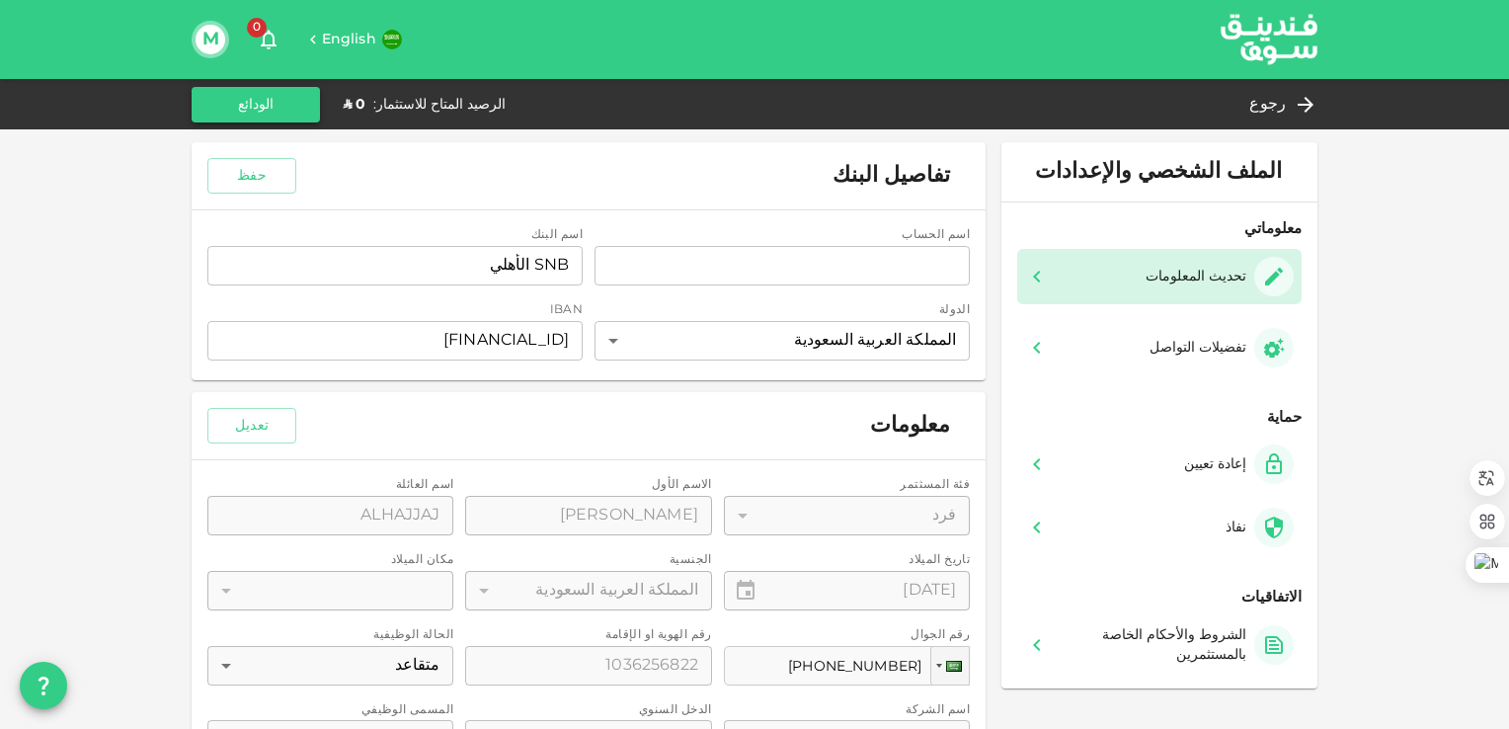
click at [248, 104] on button "الودائع" at bounding box center [256, 105] width 128 height 36
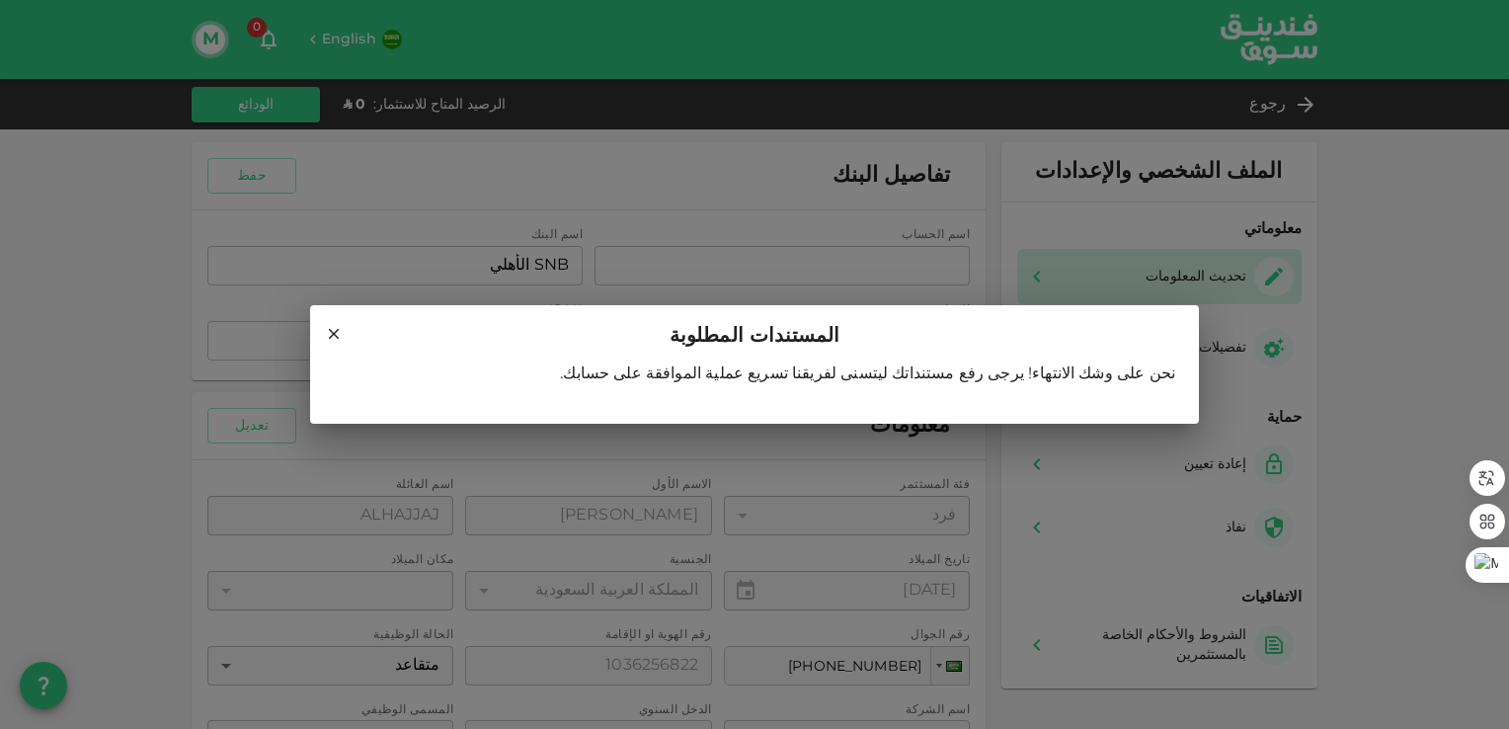
click at [325, 330] on icon at bounding box center [334, 334] width 18 height 18
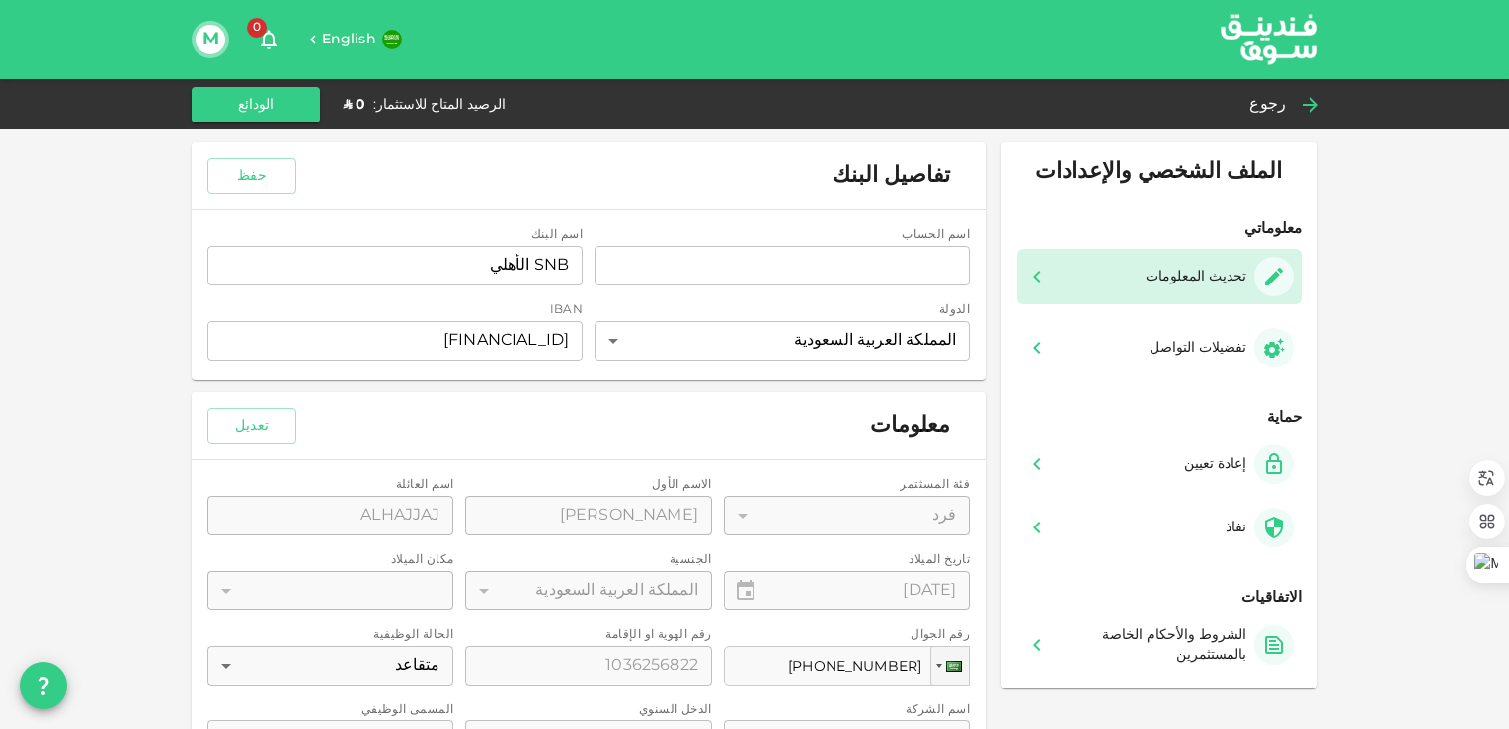
click at [1303, 105] on icon at bounding box center [1310, 105] width 16 height 16
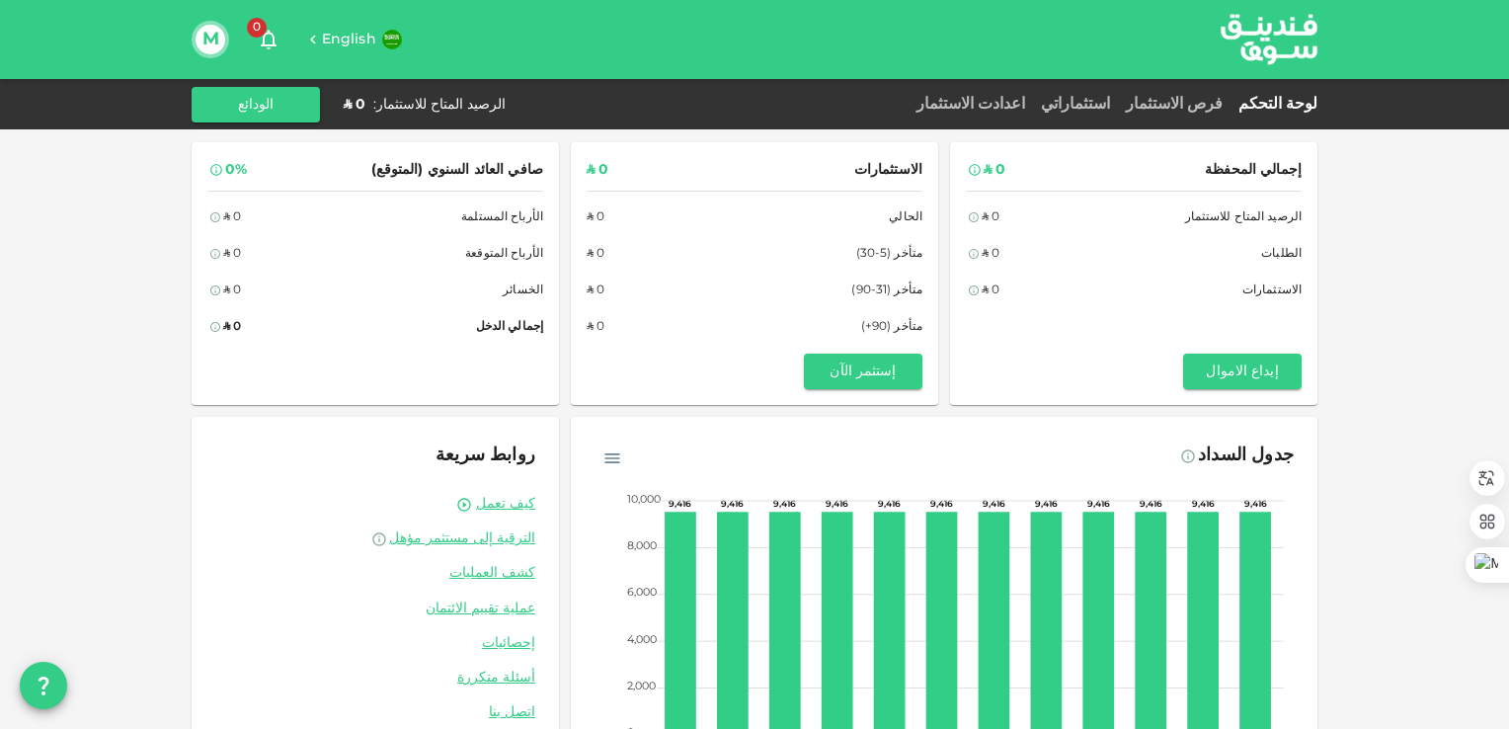
click at [1283, 98] on link "لوحة التحكم" at bounding box center [1273, 104] width 87 height 15
click at [263, 39] on icon "button" at bounding box center [269, 41] width 16 height 20
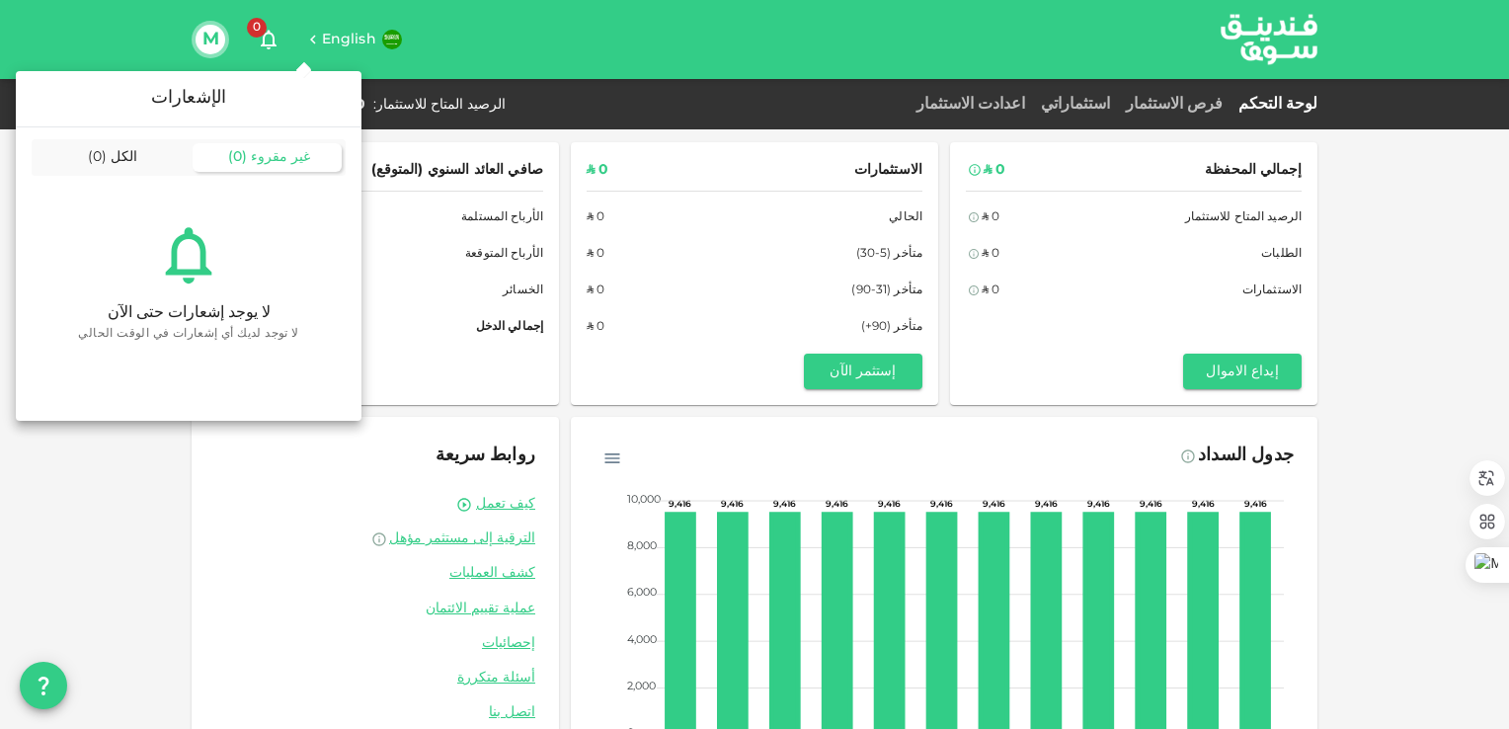
click at [217, 39] on div at bounding box center [754, 364] width 1509 height 729
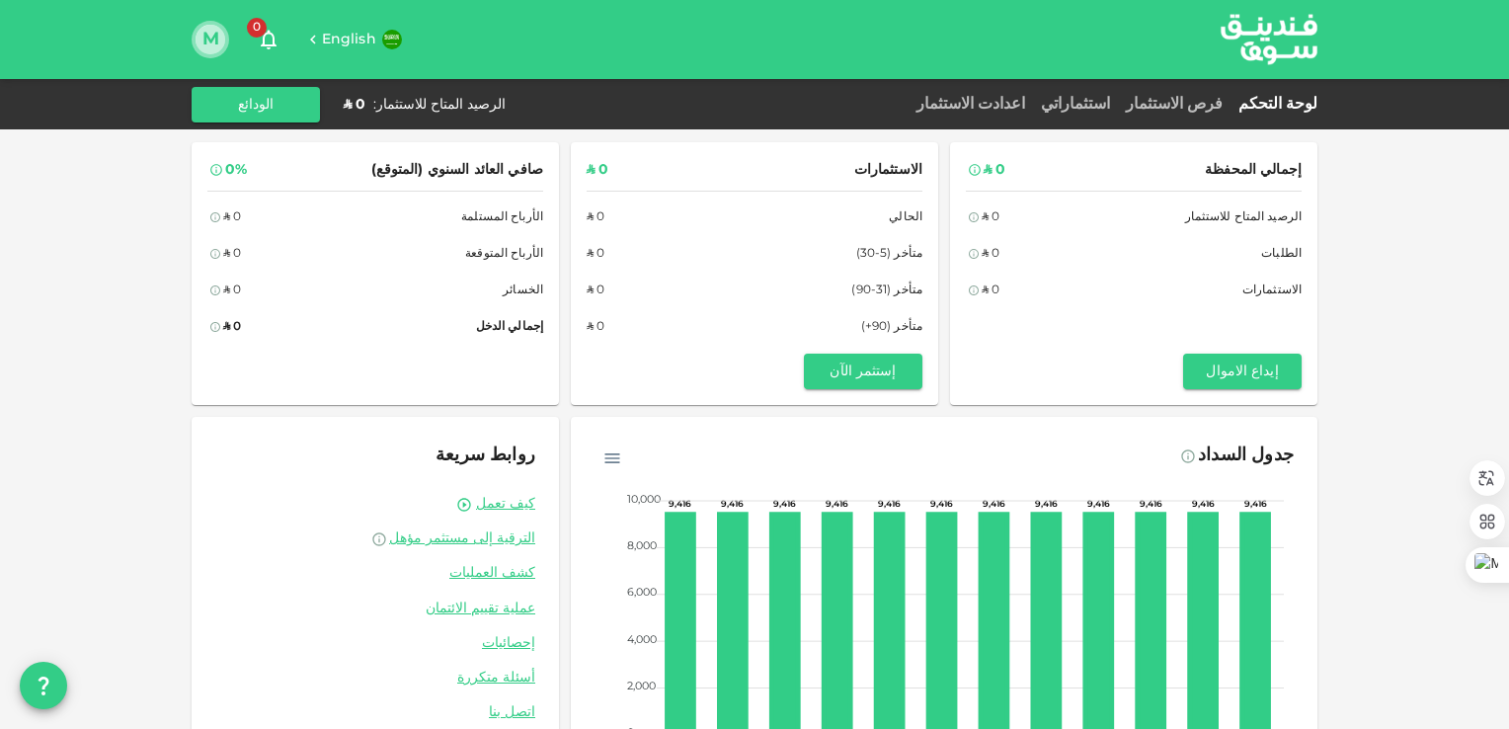
click at [212, 47] on button "M" at bounding box center [210, 40] width 30 height 30
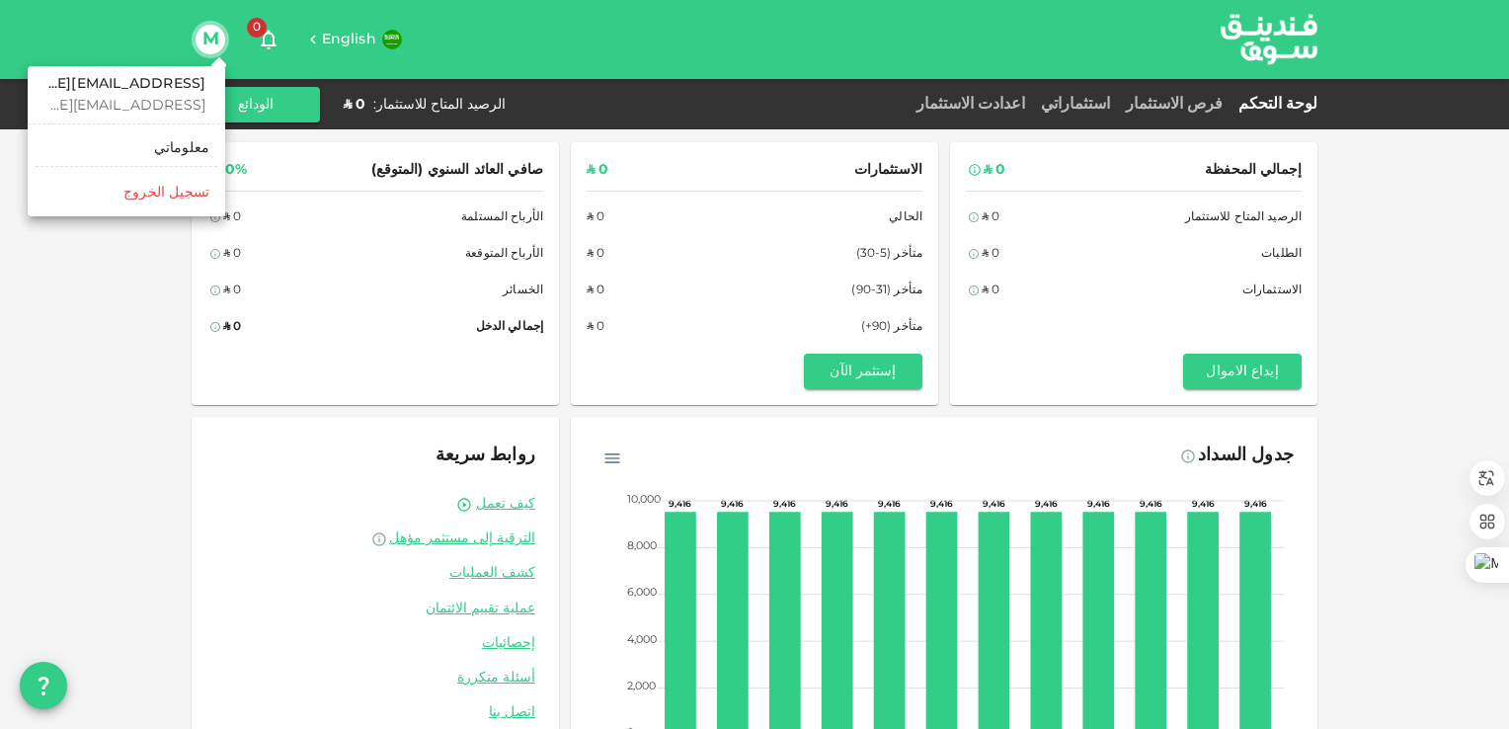
click at [190, 148] on div "معلوماتي" at bounding box center [181, 148] width 55 height 20
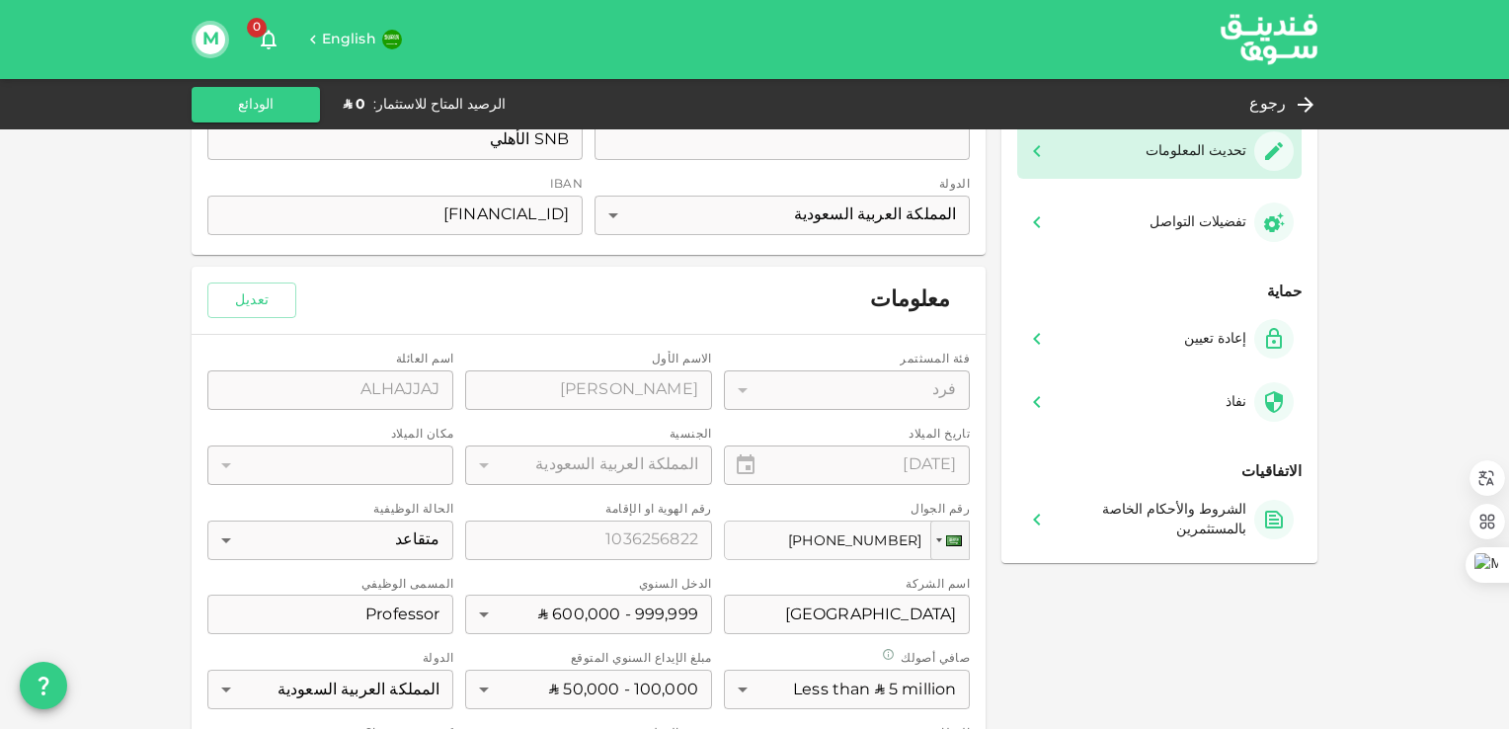
scroll to position [171, 0]
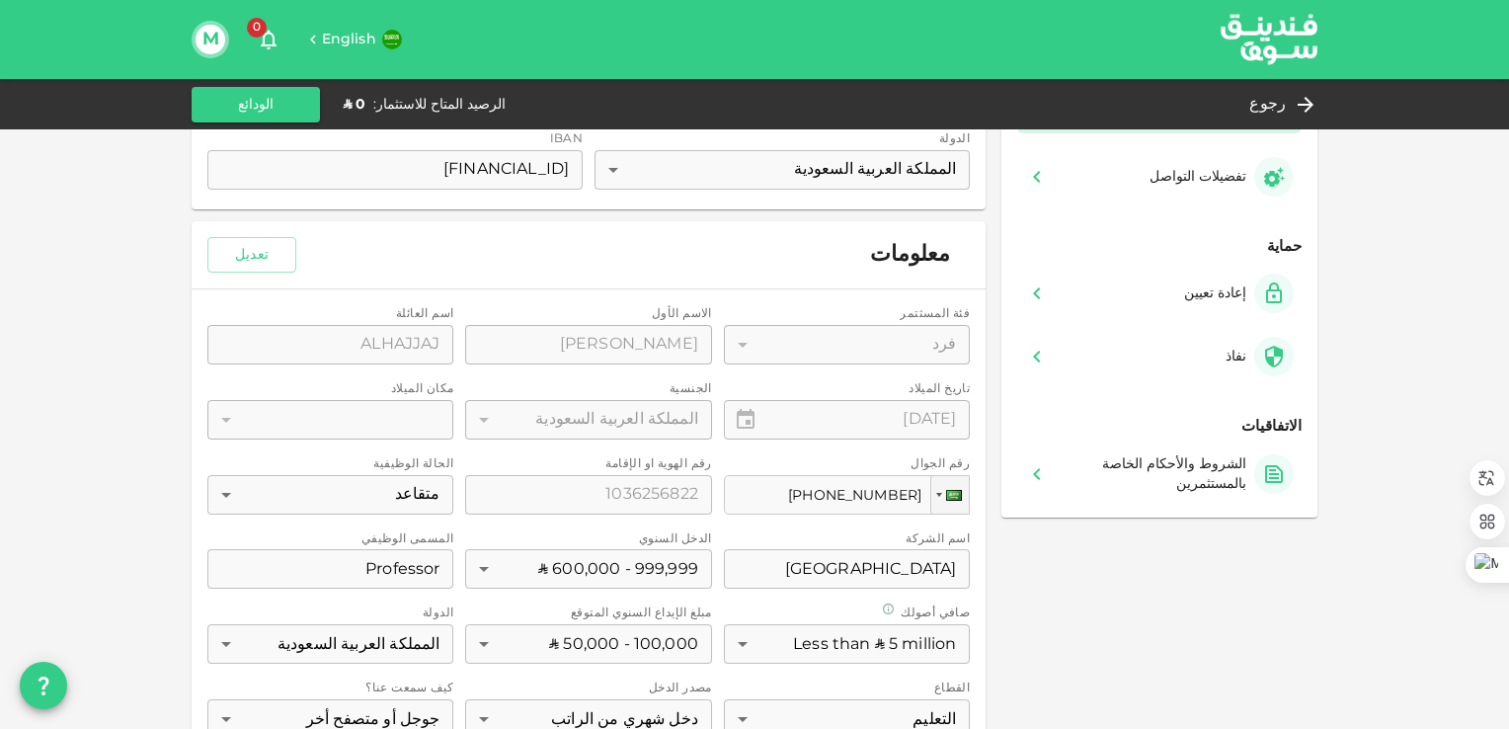
click at [309, 413] on div "فئة المسثتمر فرد 1 ​ الاسم الأول الاسم الأول MOHAMED الاسم الأول اسم العائلة اس…" at bounding box center [588, 561] width 762 height 512
click at [258, 253] on button "تعديل" at bounding box center [251, 255] width 89 height 36
click at [332, 417] on div "​" at bounding box center [330, 419] width 246 height 39
click at [265, 421] on div "​" at bounding box center [330, 419] width 246 height 39
click at [231, 415] on div "​" at bounding box center [330, 419] width 246 height 39
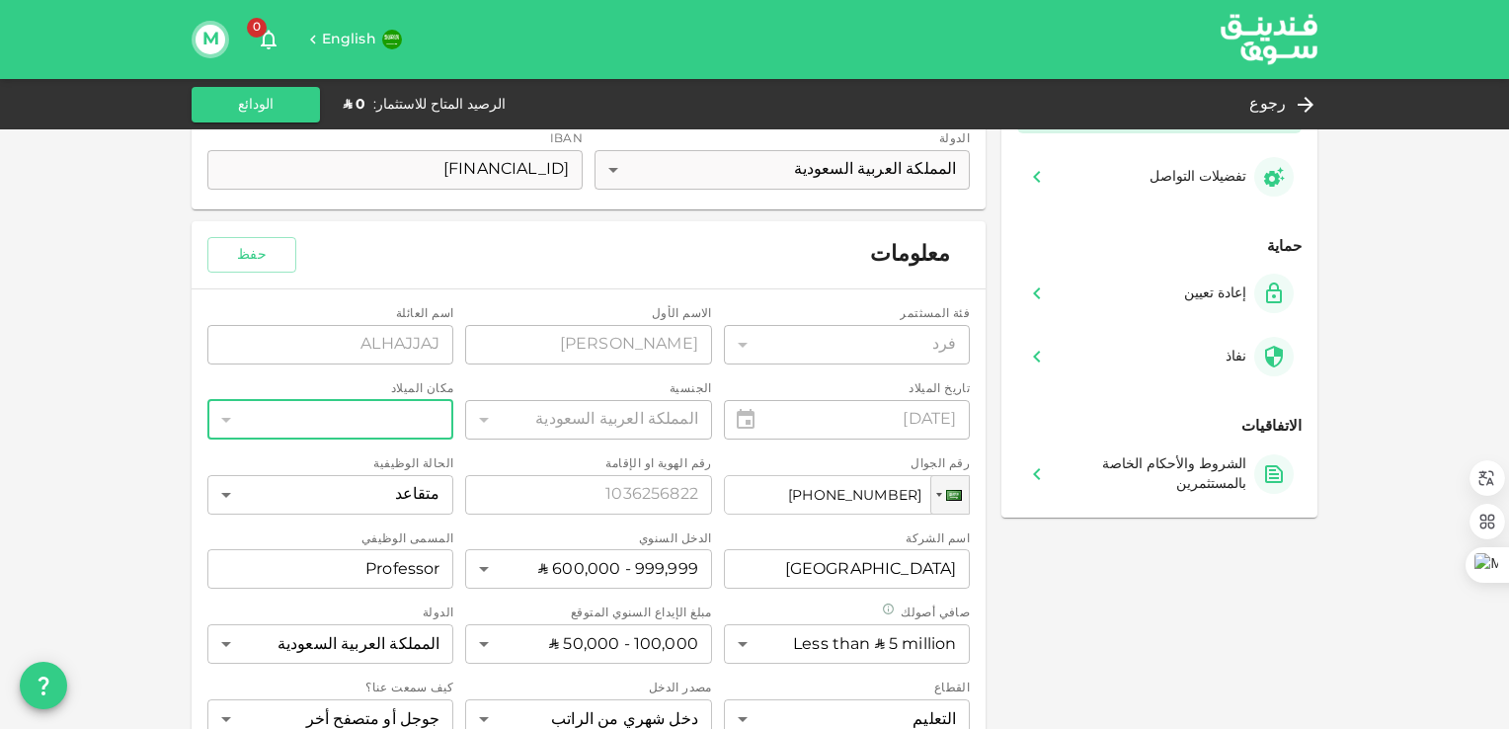
click at [391, 406] on div "​" at bounding box center [330, 419] width 246 height 39
click at [431, 419] on div "​" at bounding box center [330, 419] width 246 height 39
click at [420, 412] on div "​" at bounding box center [330, 419] width 246 height 39
click at [422, 411] on div "​" at bounding box center [330, 419] width 246 height 39
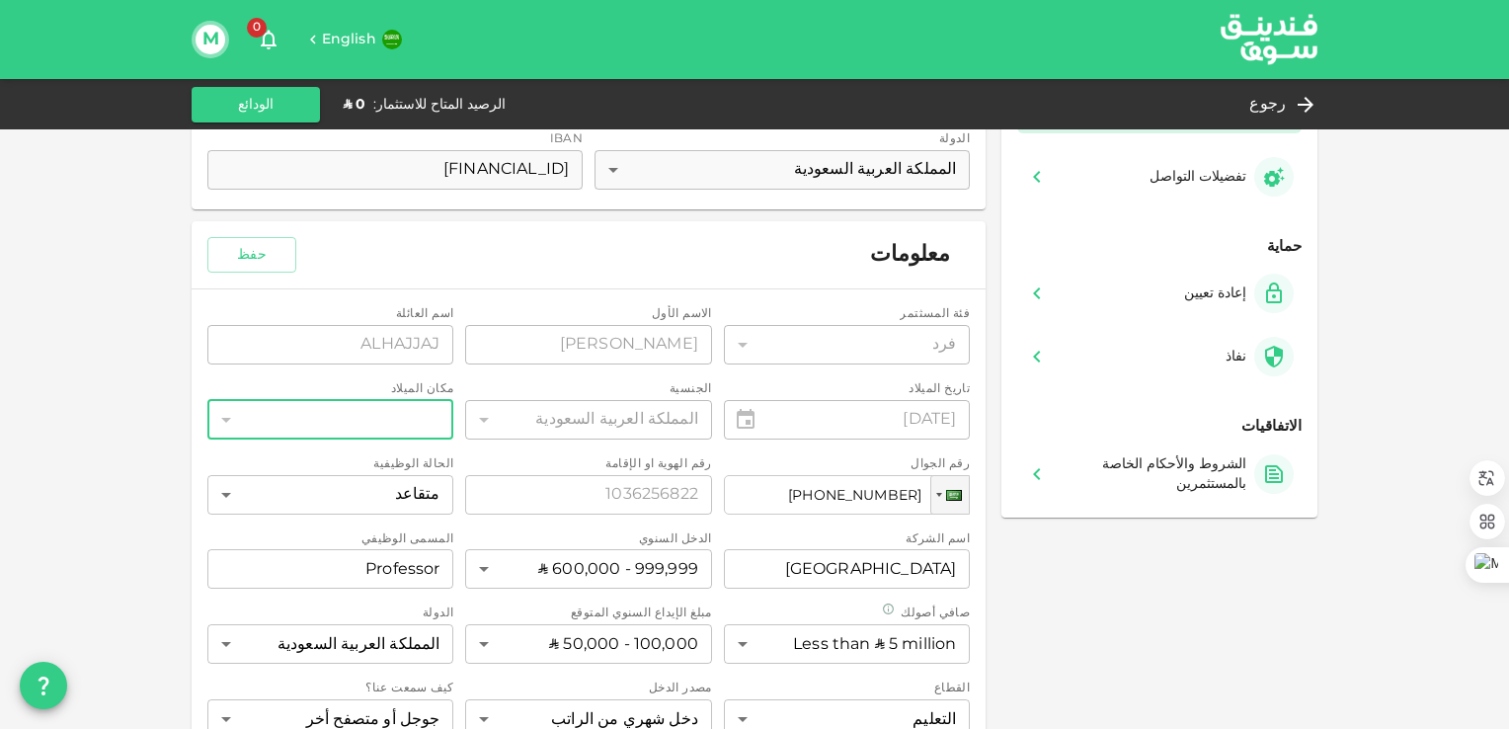
click at [423, 412] on div "​" at bounding box center [330, 419] width 246 height 39
click at [423, 414] on div "​" at bounding box center [330, 419] width 246 height 39
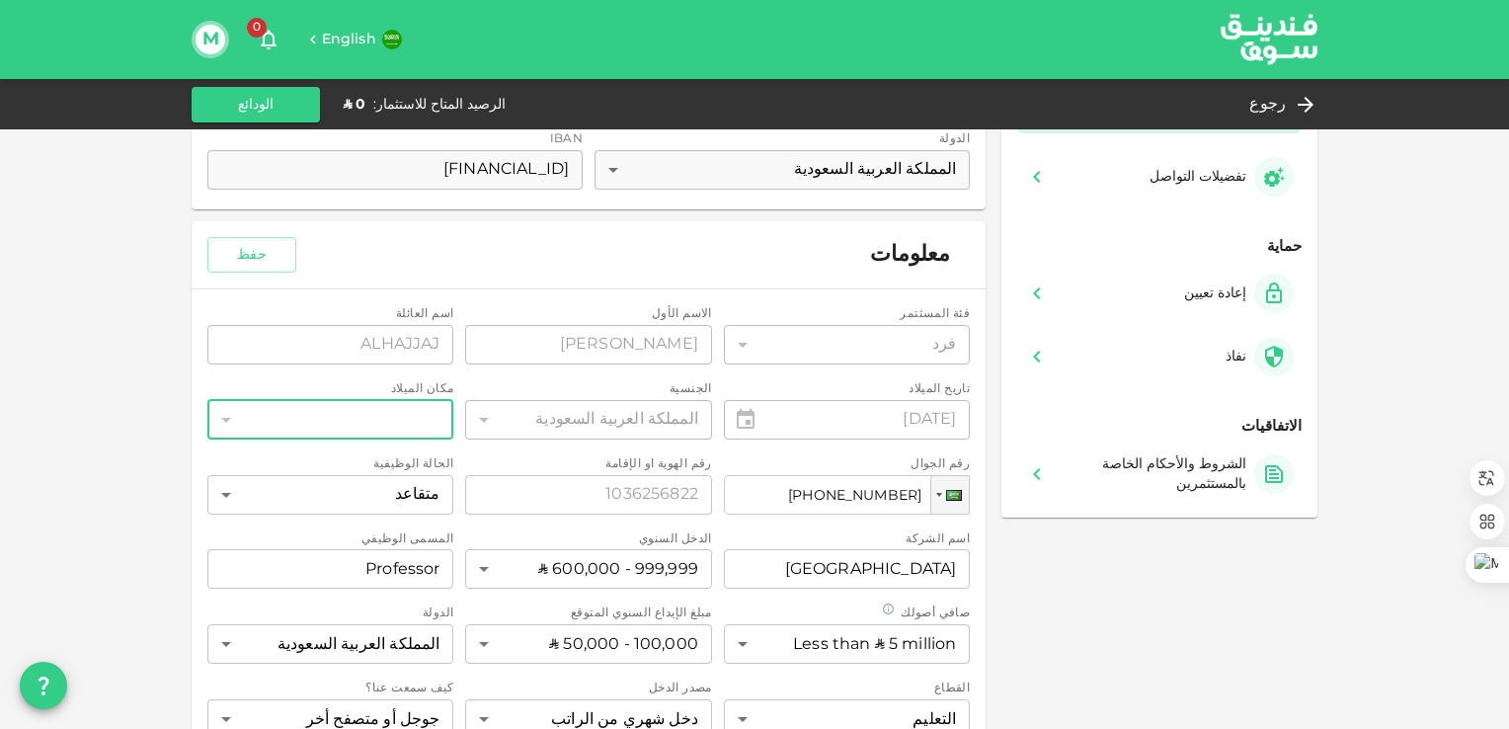
click at [423, 414] on div "​" at bounding box center [330, 419] width 246 height 39
click at [423, 421] on div "​" at bounding box center [330, 419] width 246 height 39
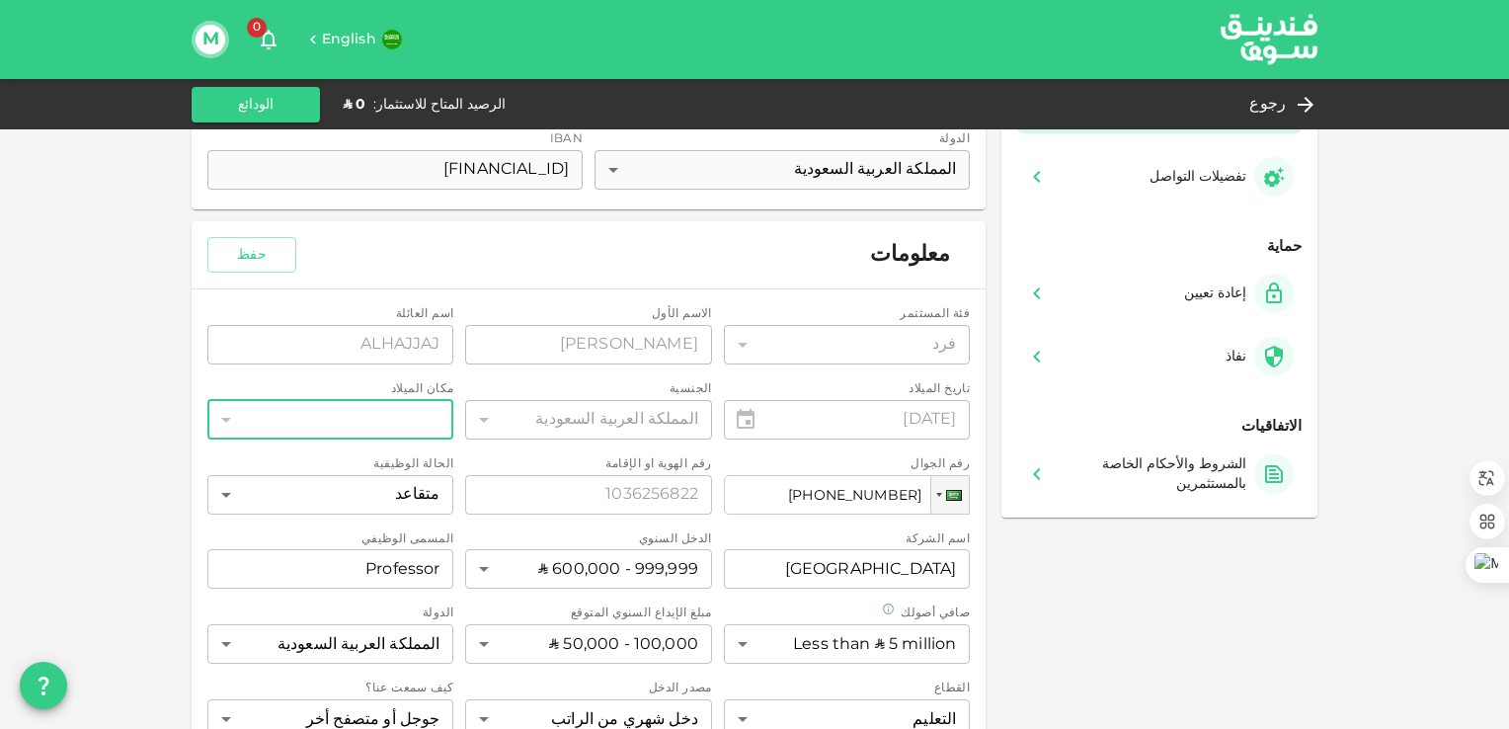
click at [423, 421] on div "​" at bounding box center [330, 419] width 246 height 39
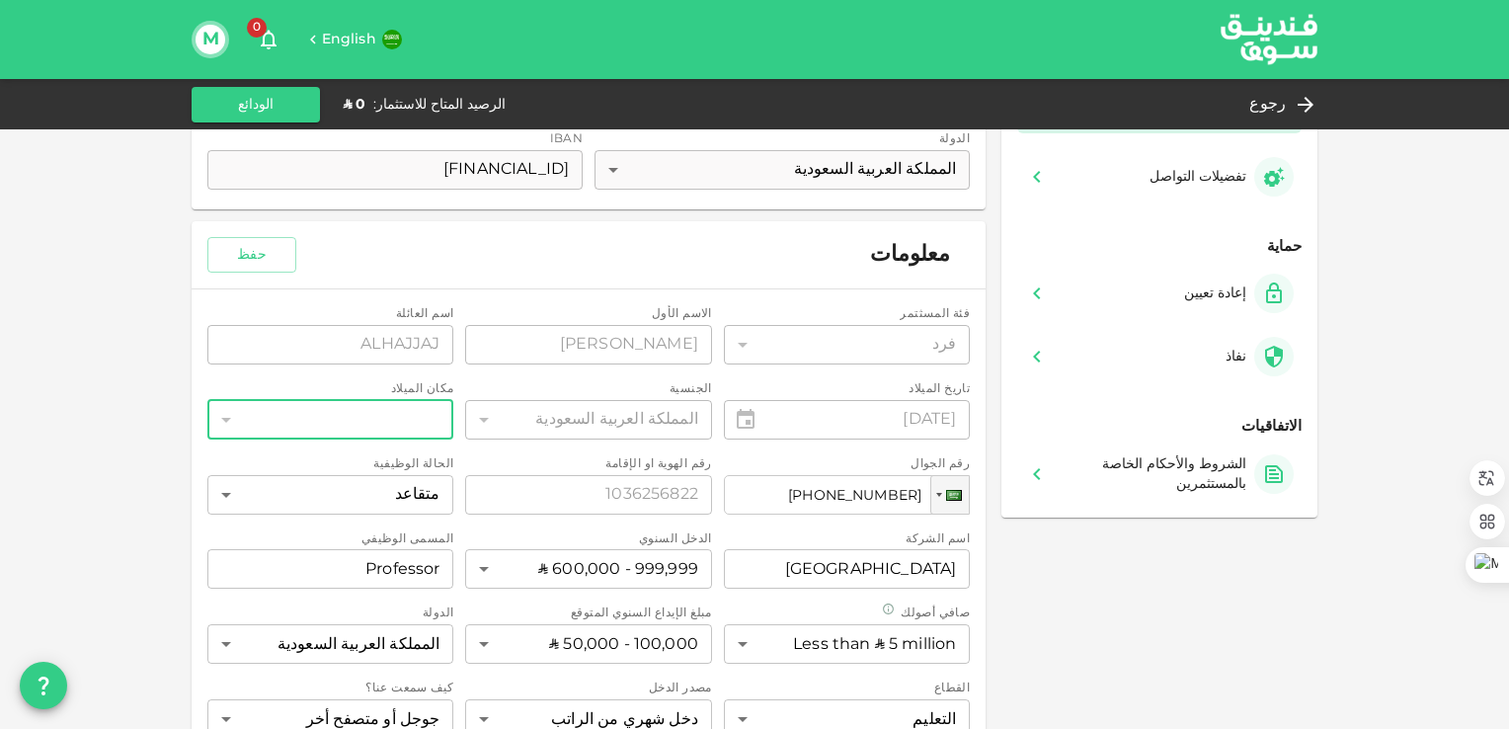
click at [423, 423] on div "​" at bounding box center [330, 419] width 246 height 39
click at [429, 425] on div "​" at bounding box center [330, 419] width 246 height 39
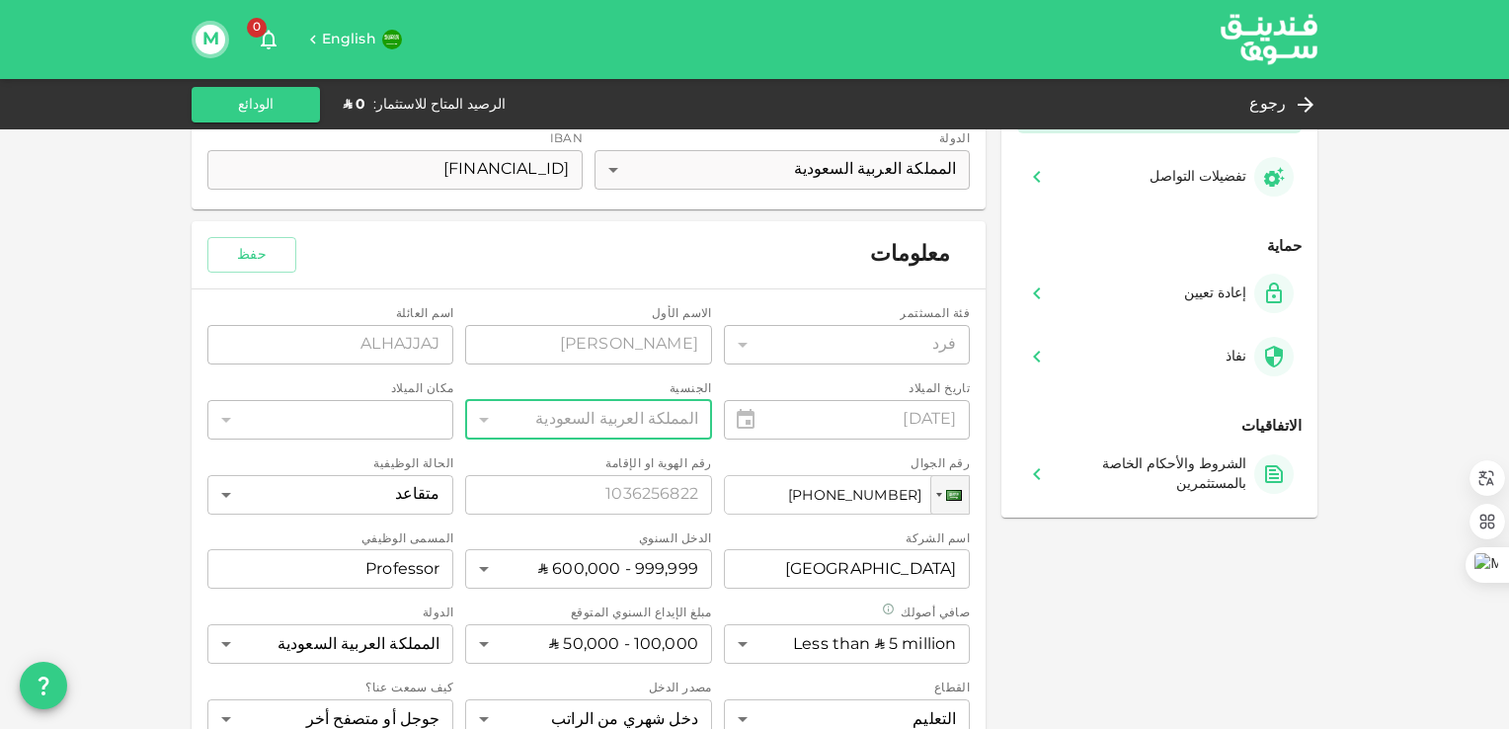
click at [507, 413] on div "المملكة العربية السعودية" at bounding box center [588, 419] width 246 height 39
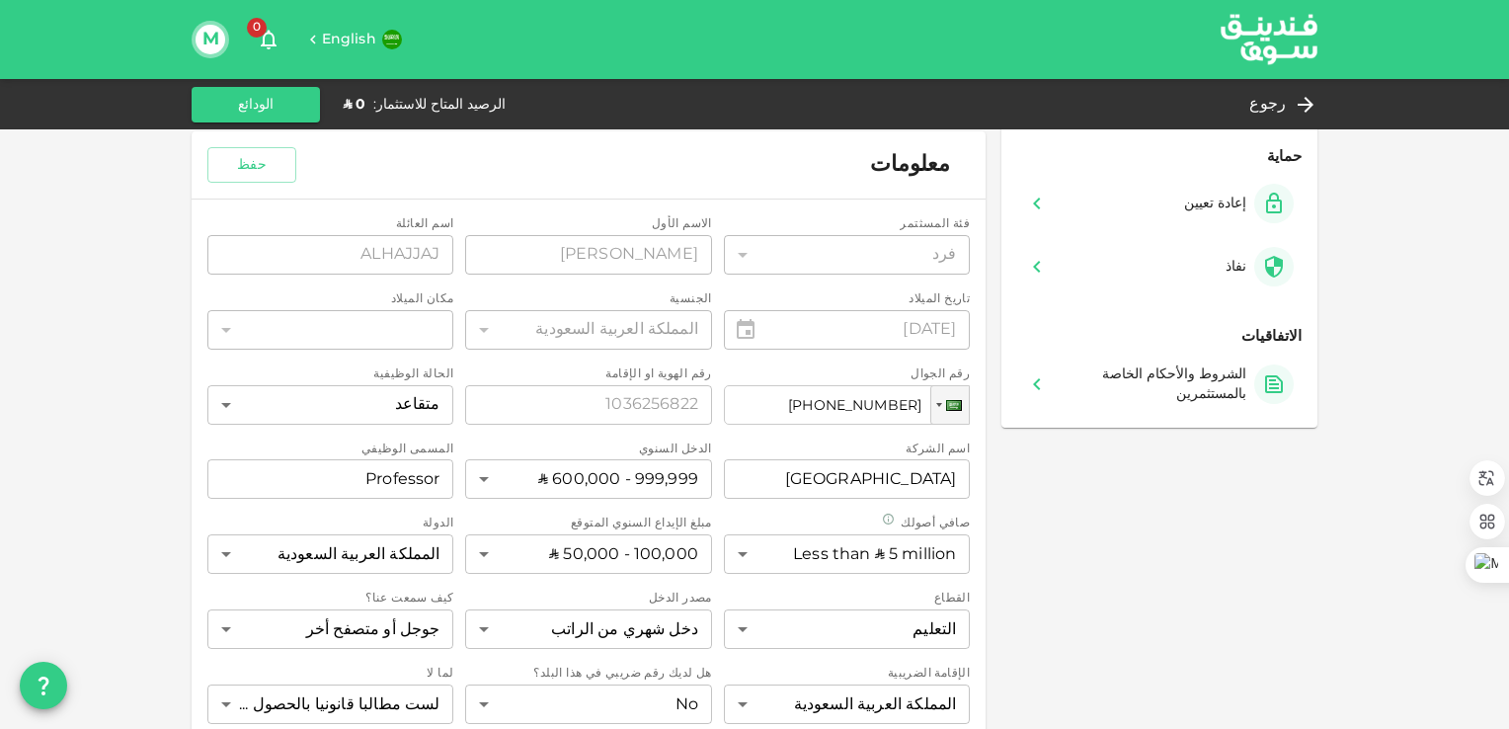
scroll to position [368, 0]
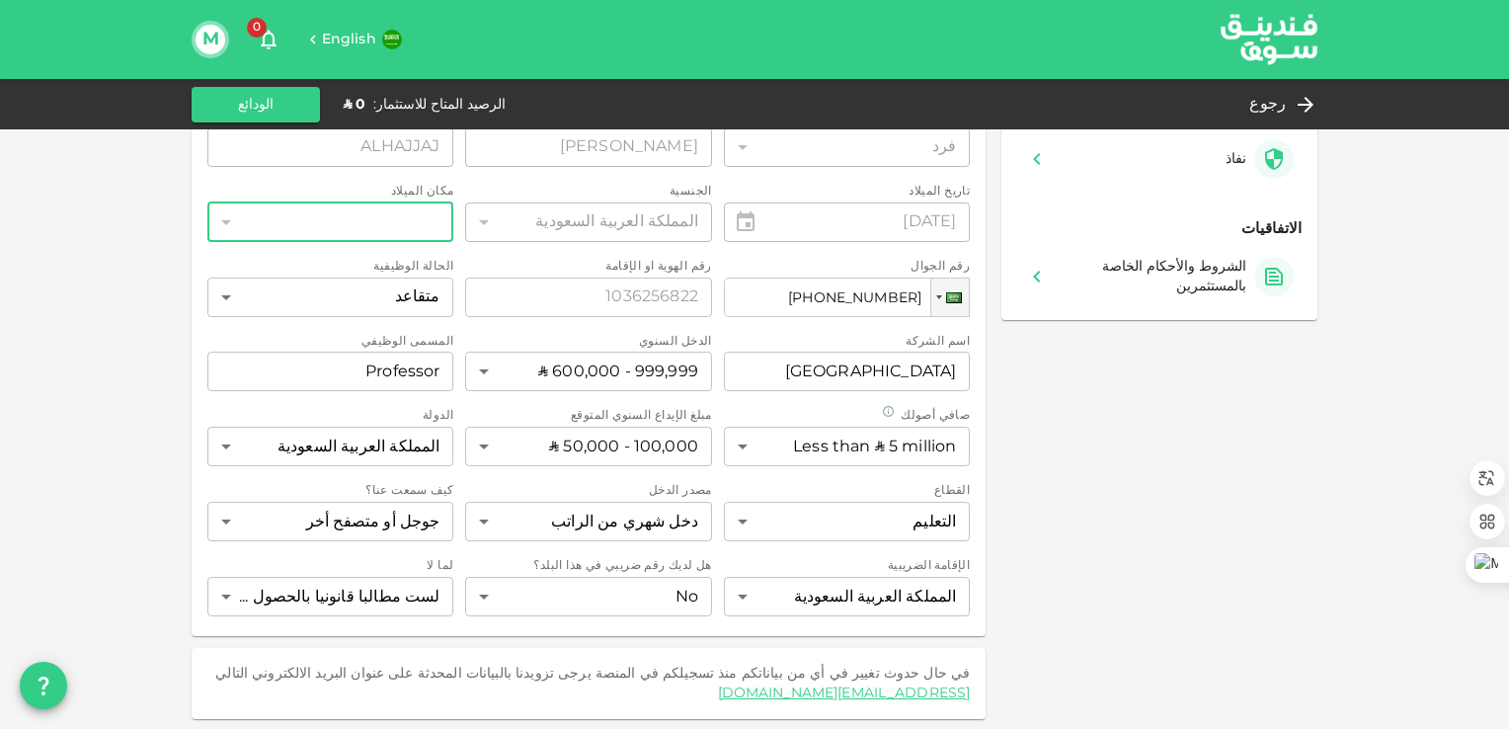
click at [315, 224] on div "​" at bounding box center [330, 221] width 246 height 39
click at [316, 226] on div "​" at bounding box center [330, 221] width 246 height 39
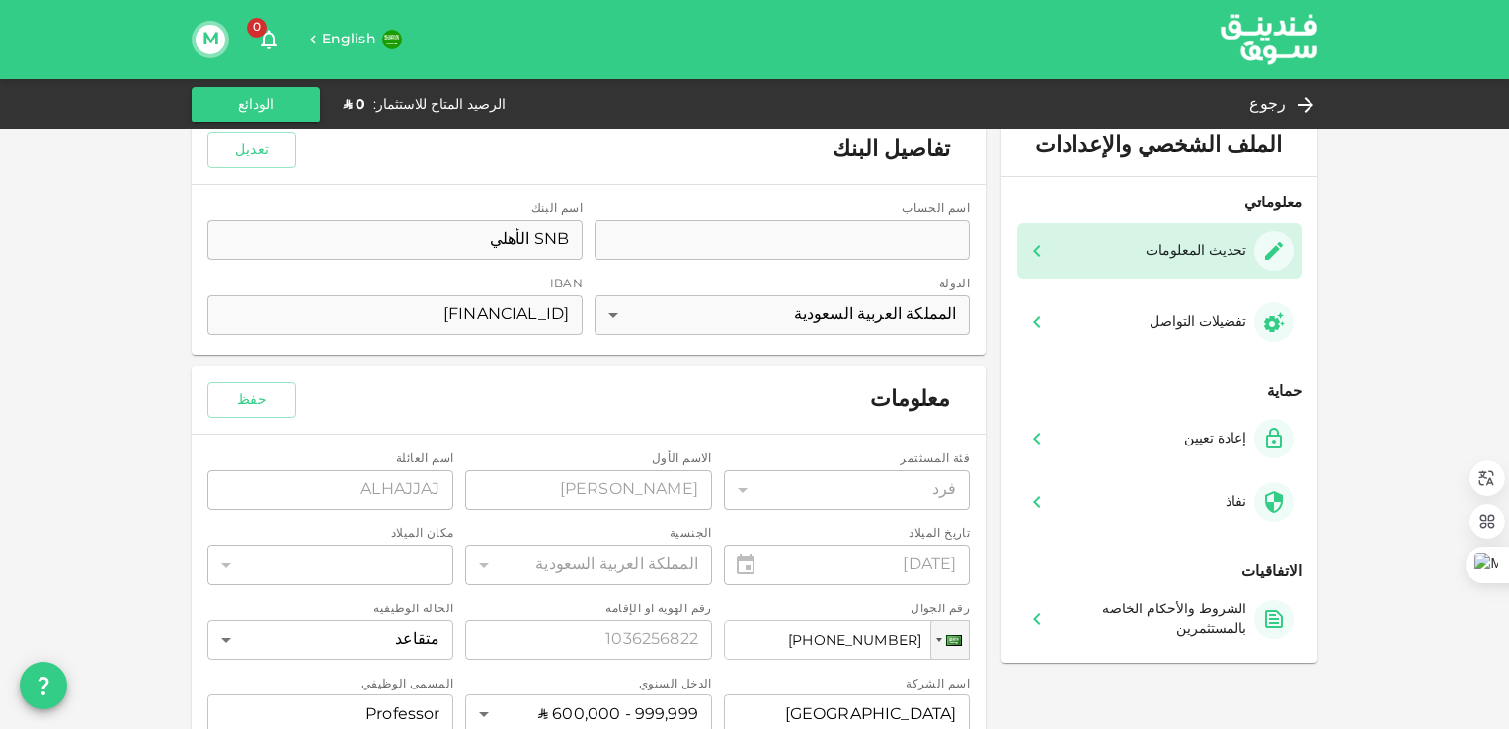
scroll to position [0, 0]
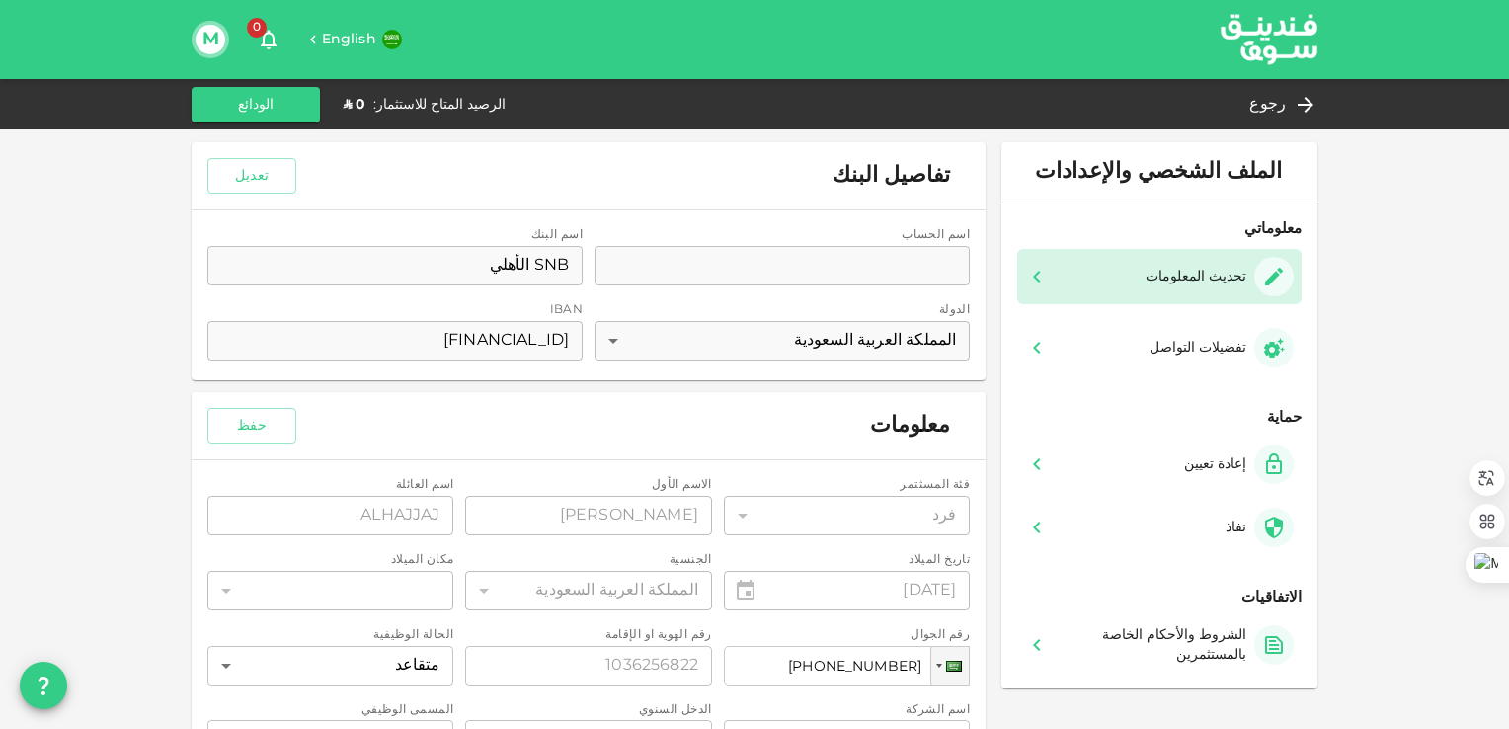
click at [316, 42] on icon at bounding box center [313, 40] width 18 height 18
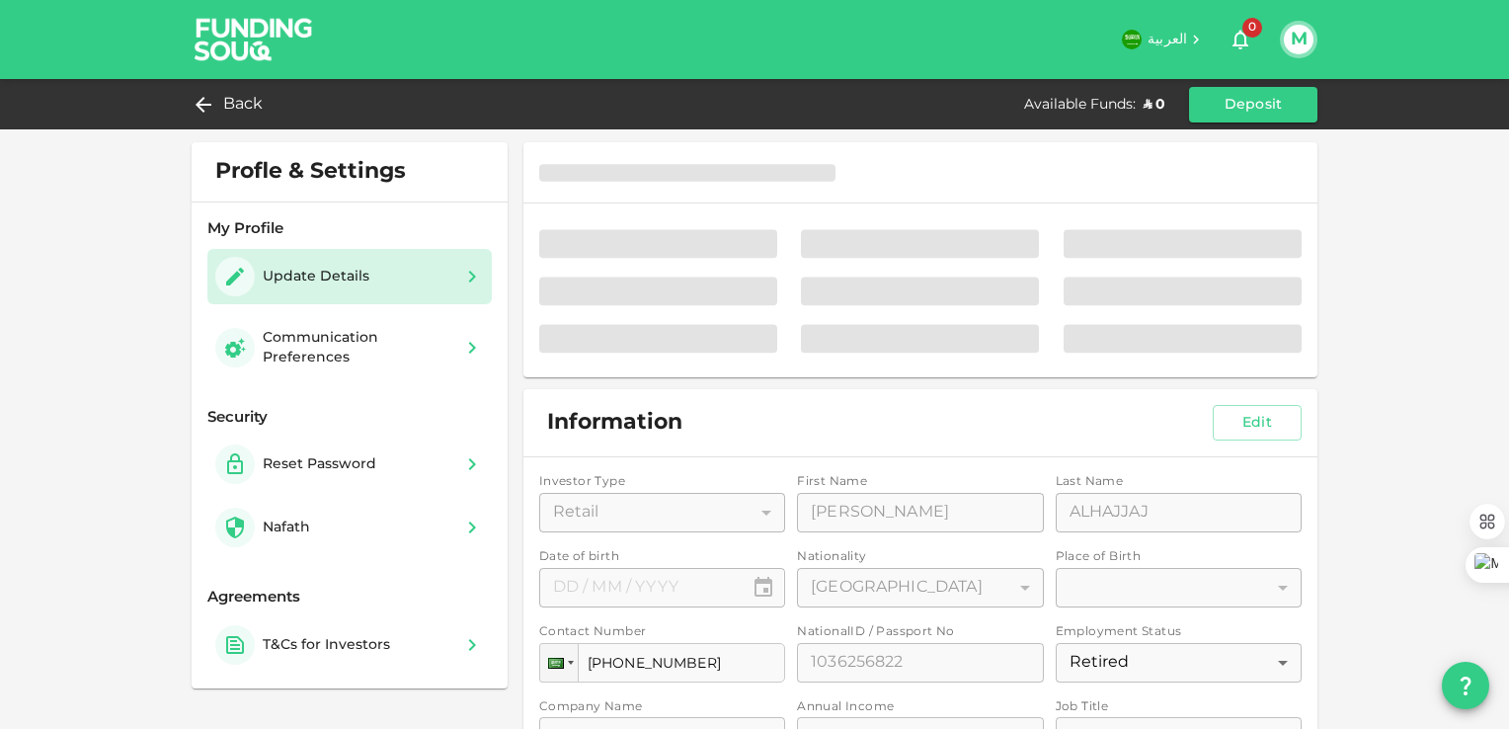
type input "⁦⁨[DATE]⁩⁩"
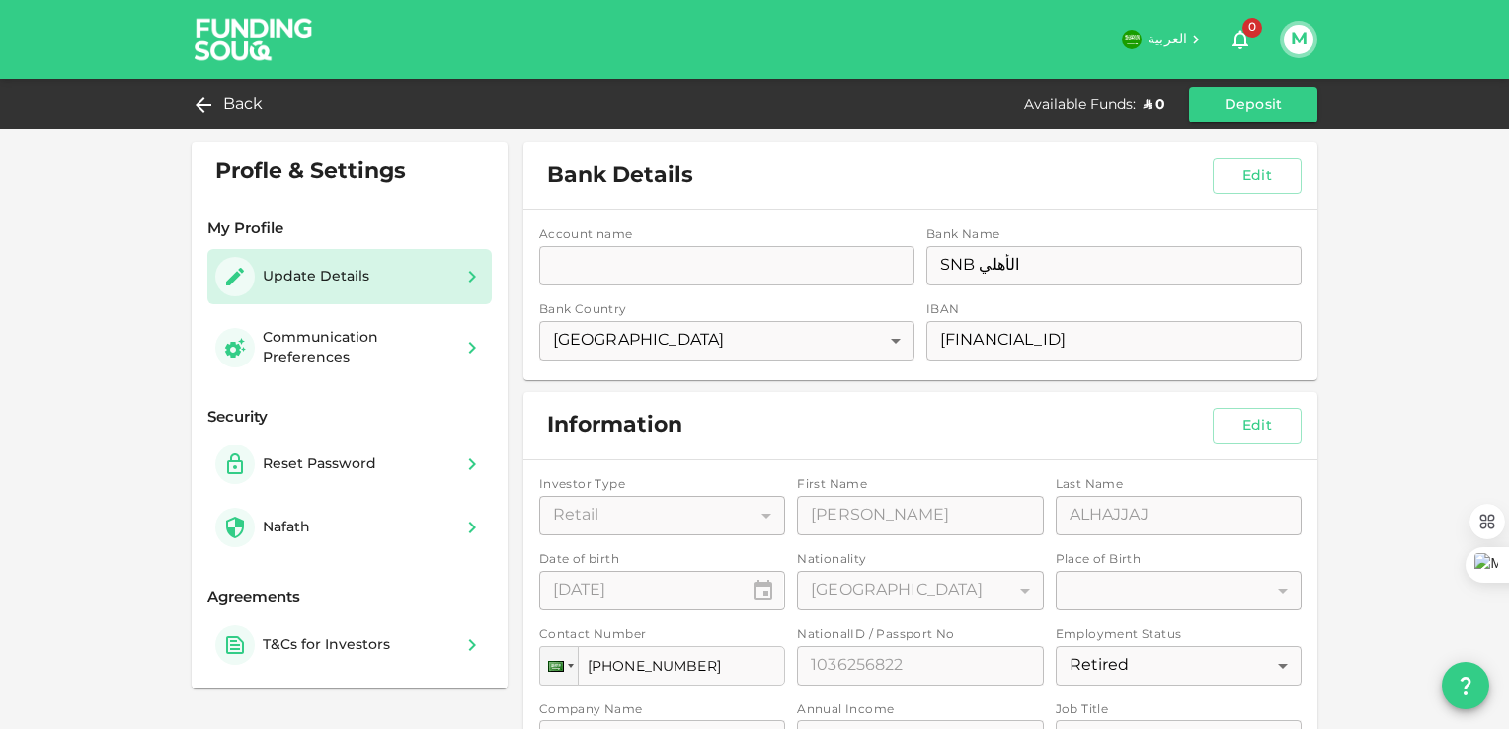
click at [634, 267] on div "Account name accountName accountName Bank Name bankName SNB الأهلي bankName Ban…" at bounding box center [920, 295] width 794 height 170
click at [1248, 177] on button "Edit" at bounding box center [1256, 176] width 89 height 36
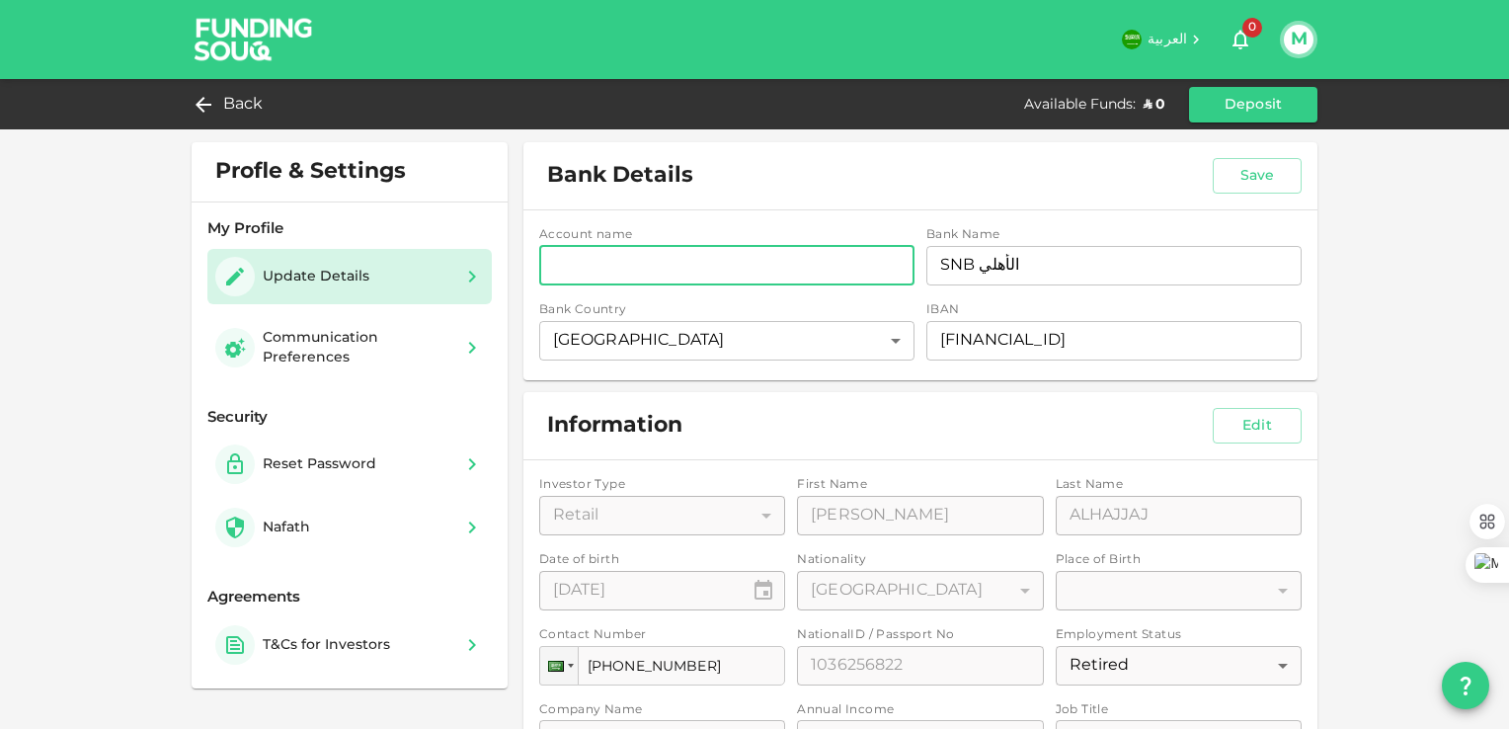
click at [655, 259] on input "accountName" at bounding box center [726, 265] width 375 height 39
type input "[PERSON_NAME]"
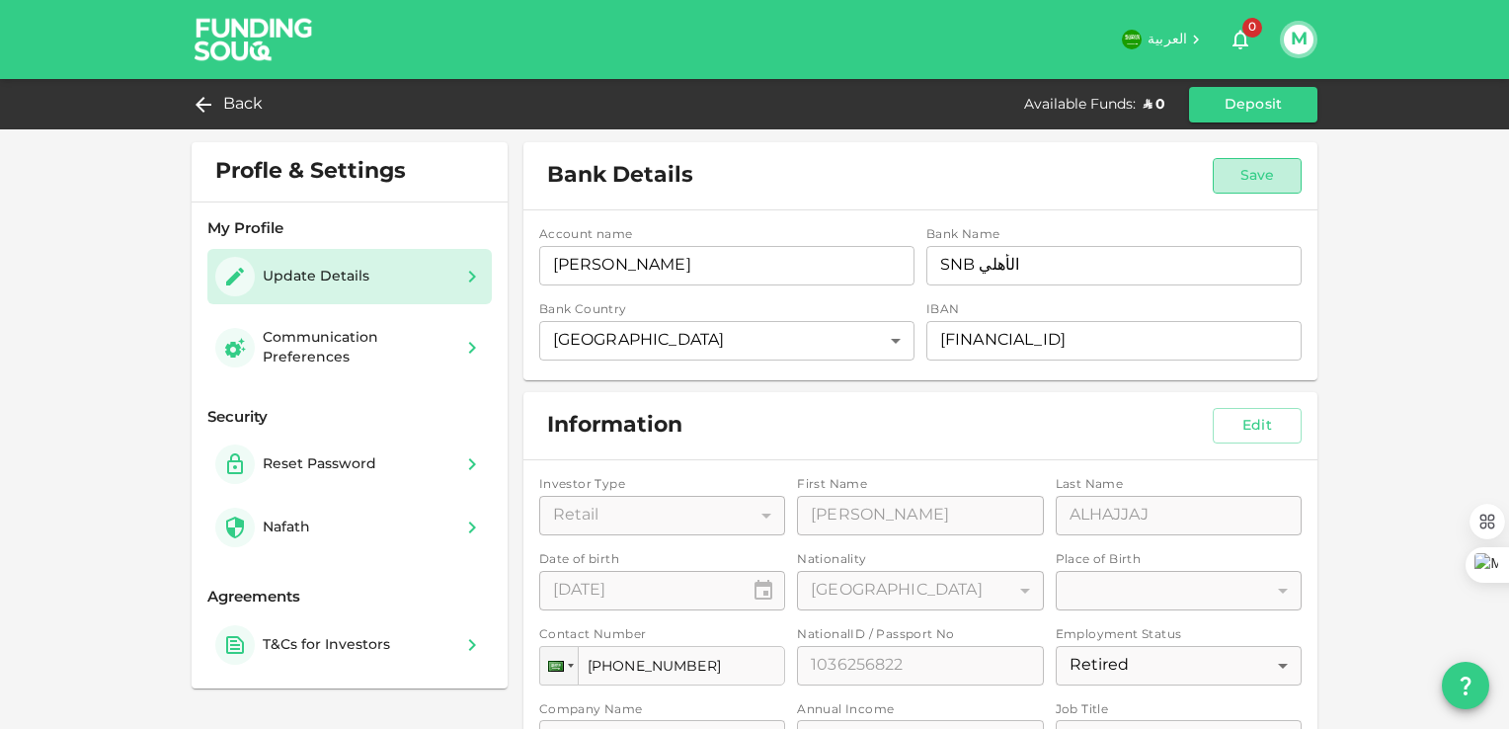
click at [1243, 180] on button "Save" at bounding box center [1256, 176] width 89 height 36
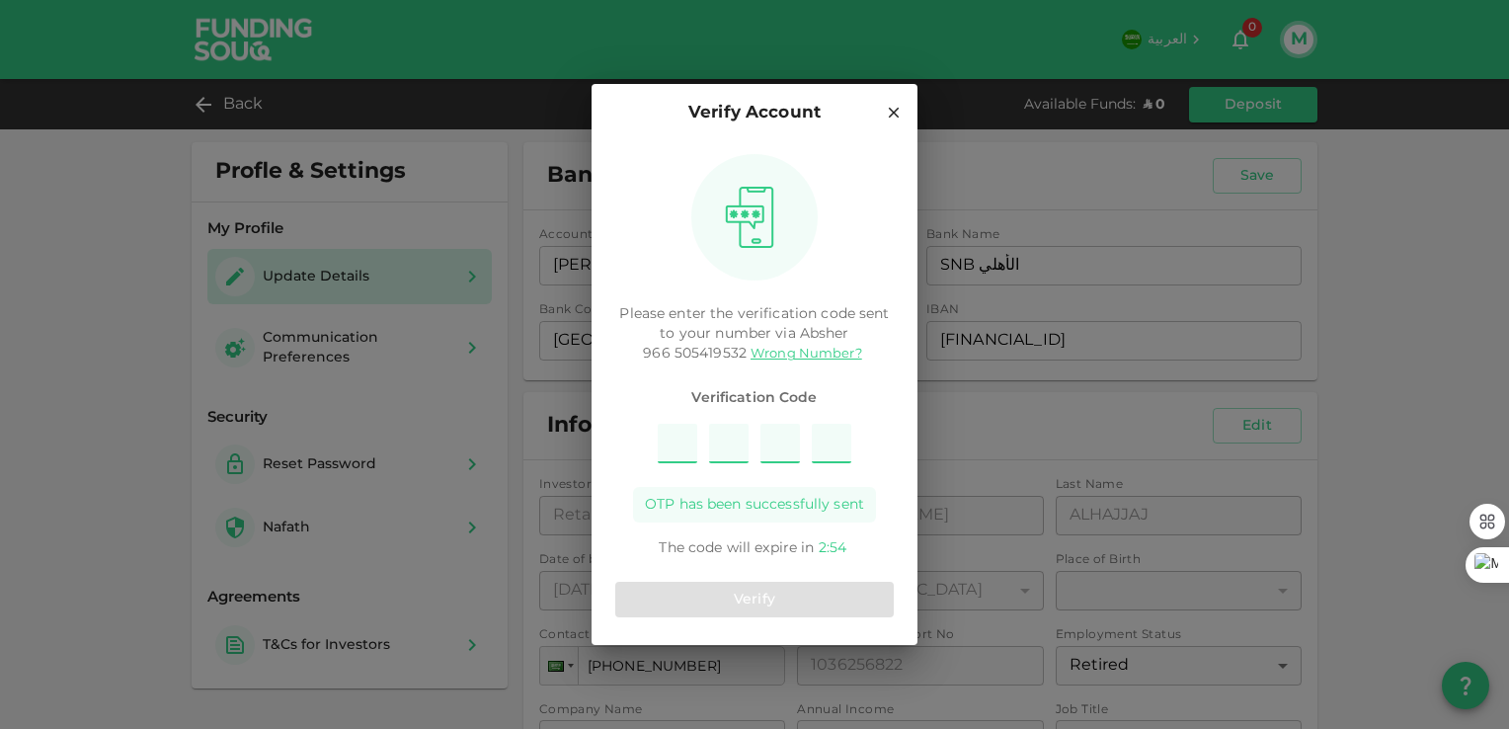
type input "2"
type input "4"
type input "5"
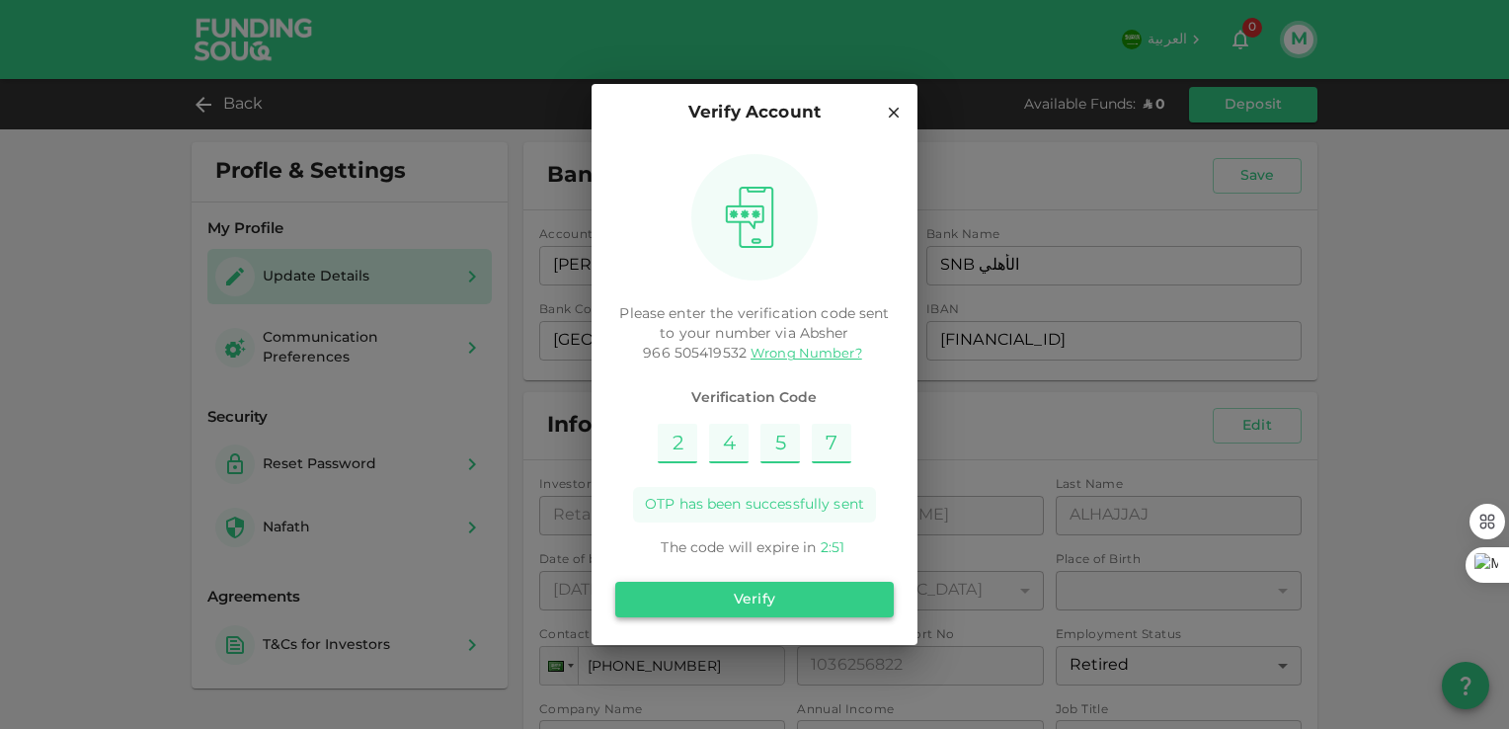
type input "7"
click at [694, 606] on button "Verify" at bounding box center [754, 600] width 278 height 36
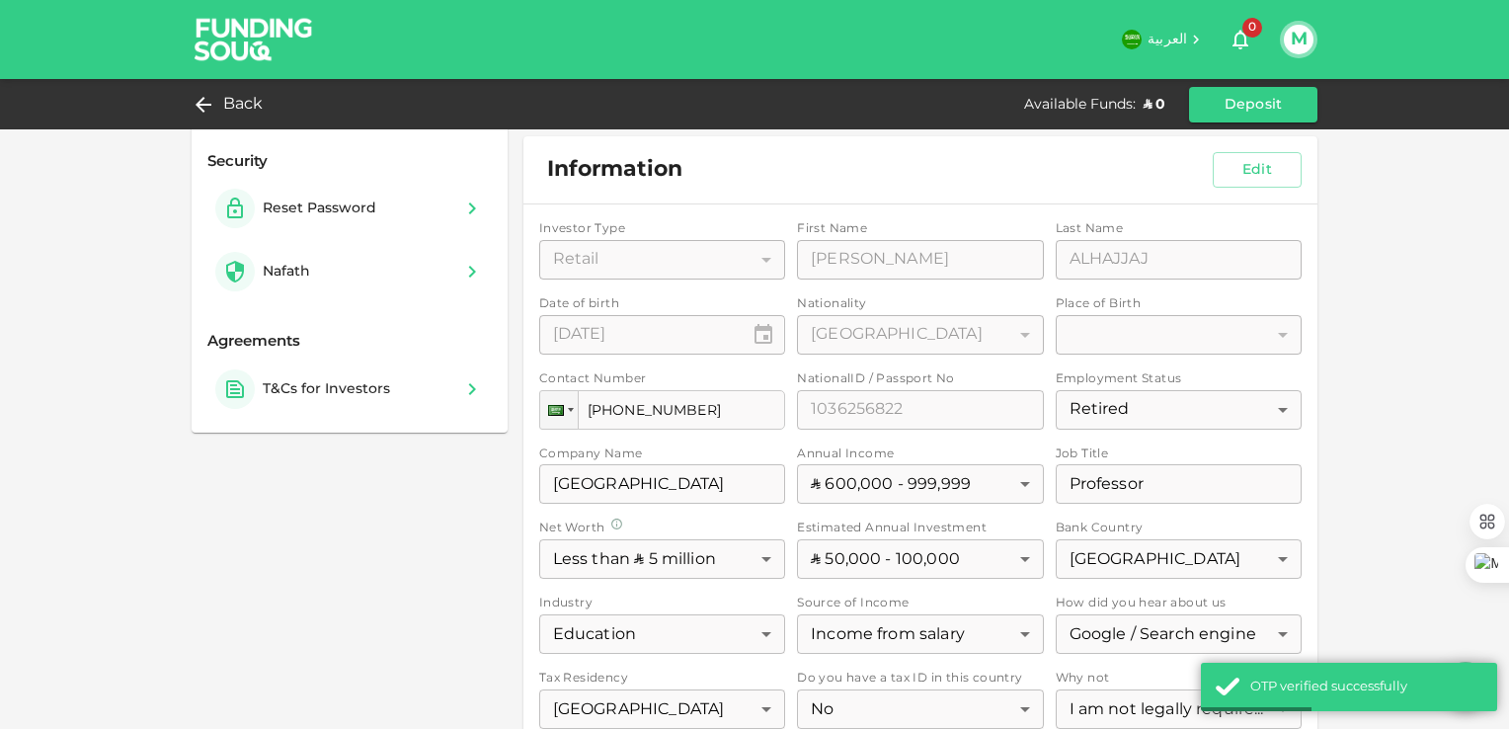
scroll to position [296, 0]
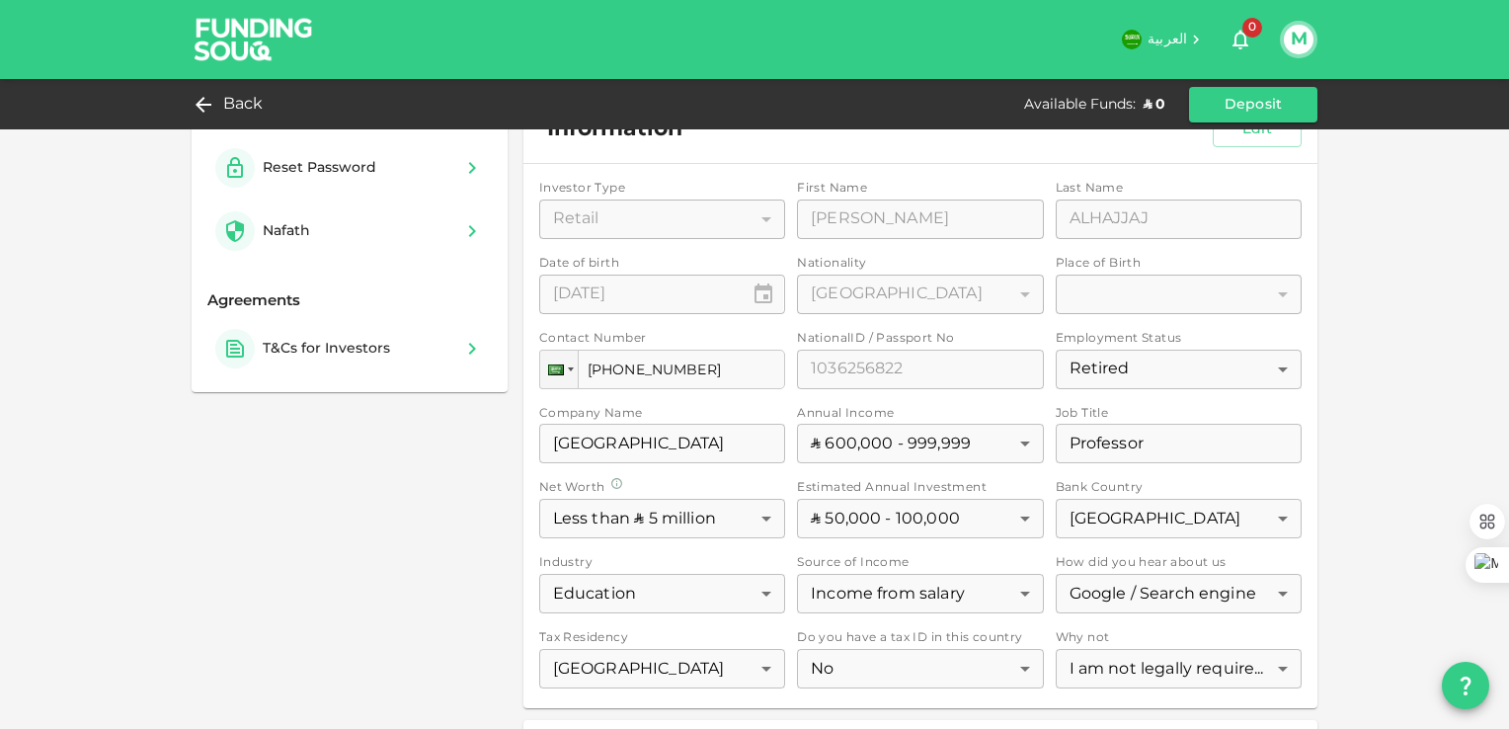
click at [1157, 302] on div "Investor Type Retail 1 ​ First Name First Name MOHAMED First Name Last Name Las…" at bounding box center [920, 436] width 762 height 512
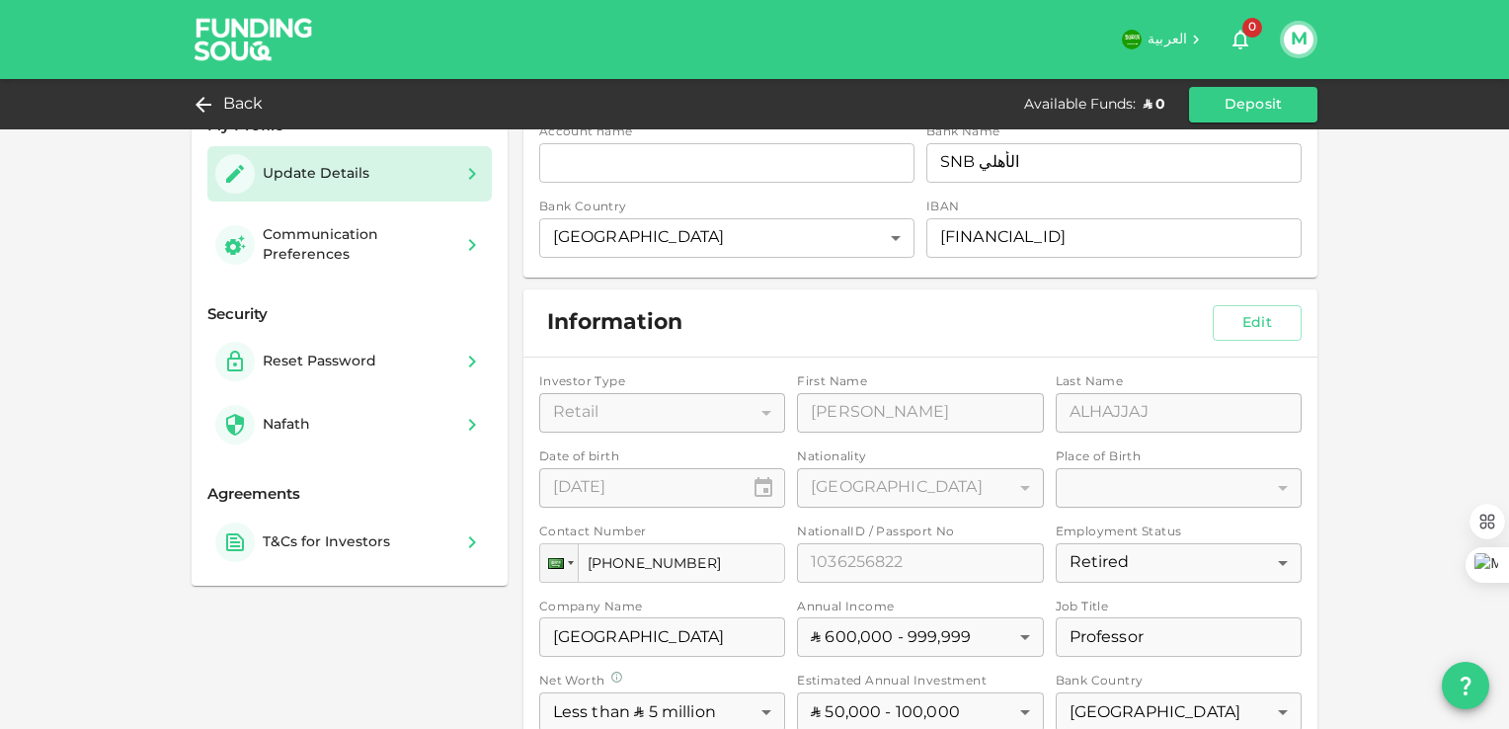
scroll to position [99, 0]
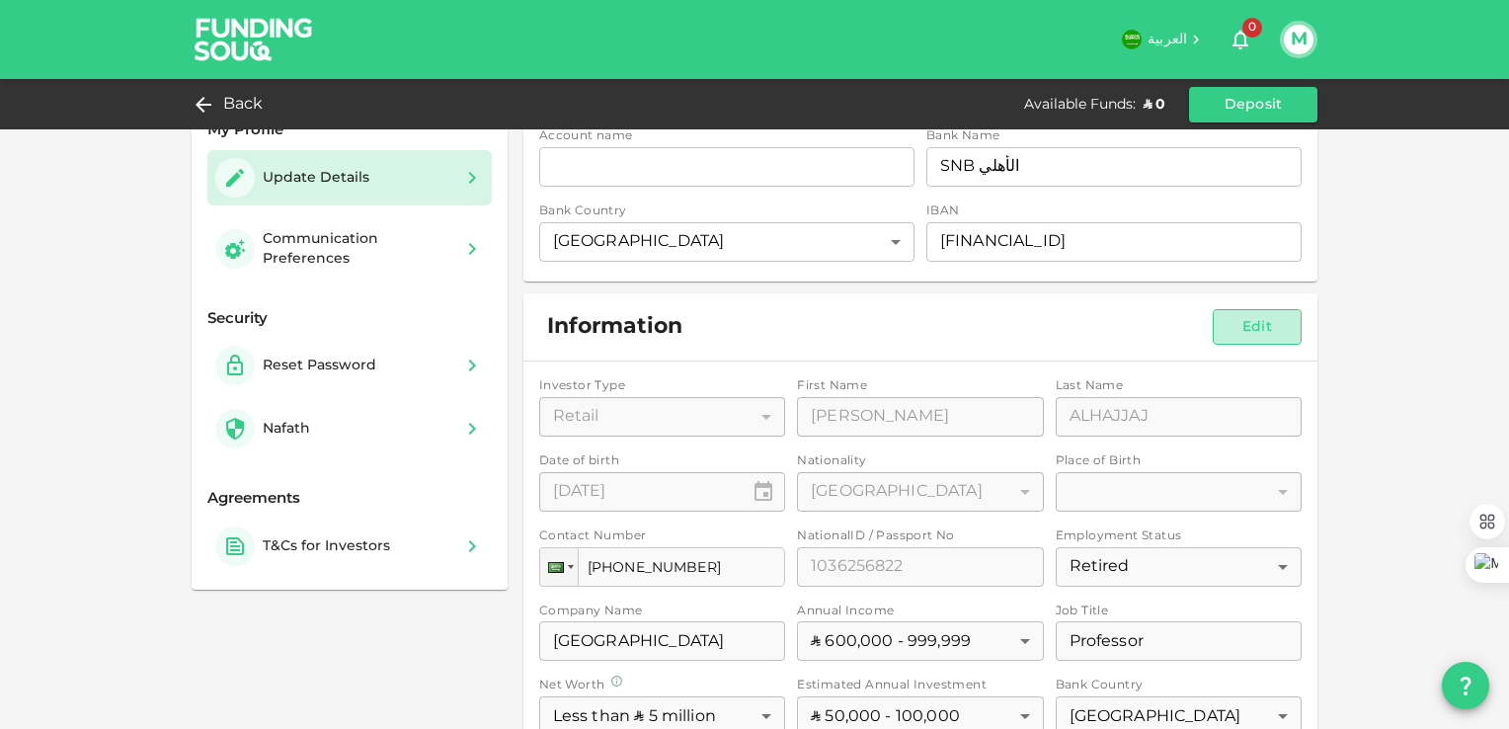
click at [1257, 322] on button "Edit" at bounding box center [1256, 327] width 89 height 36
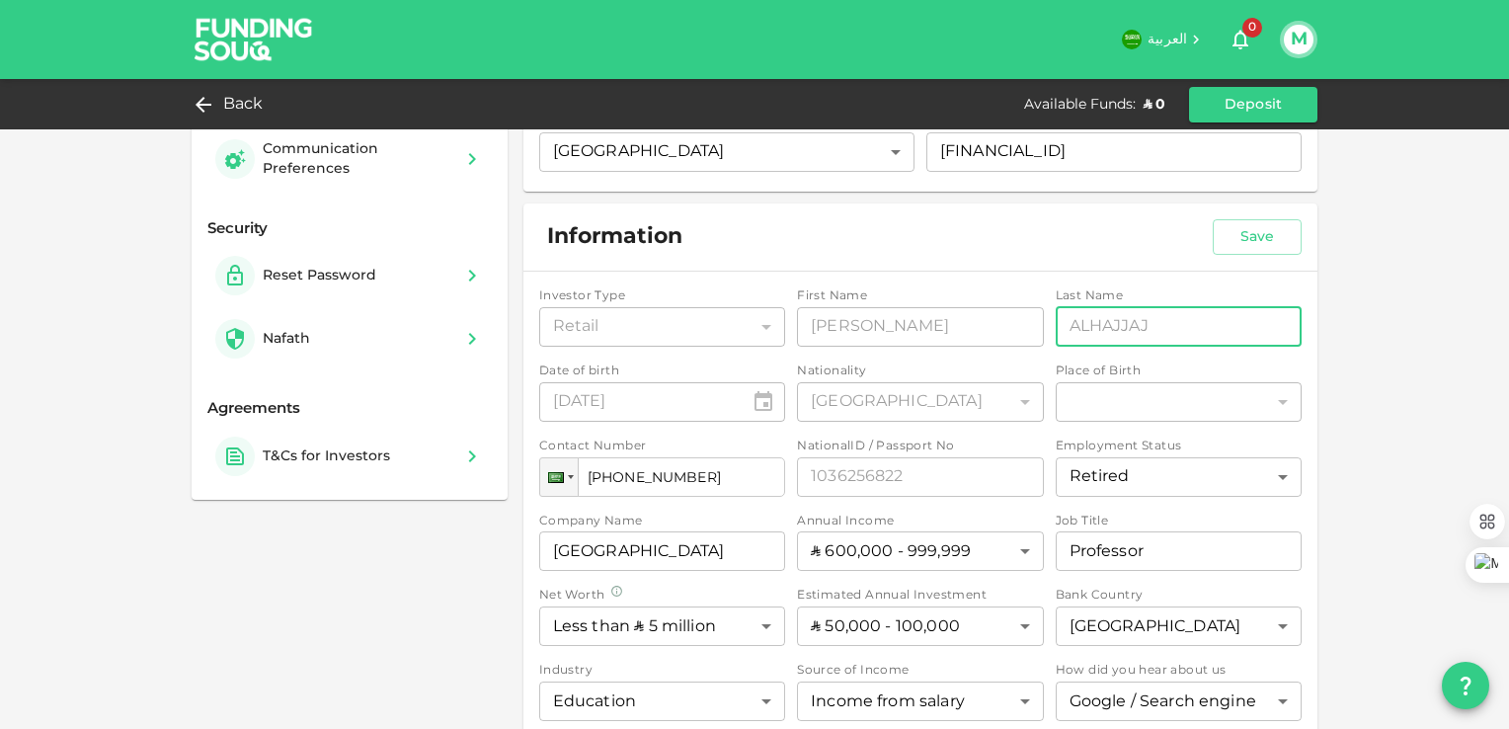
scroll to position [296, 0]
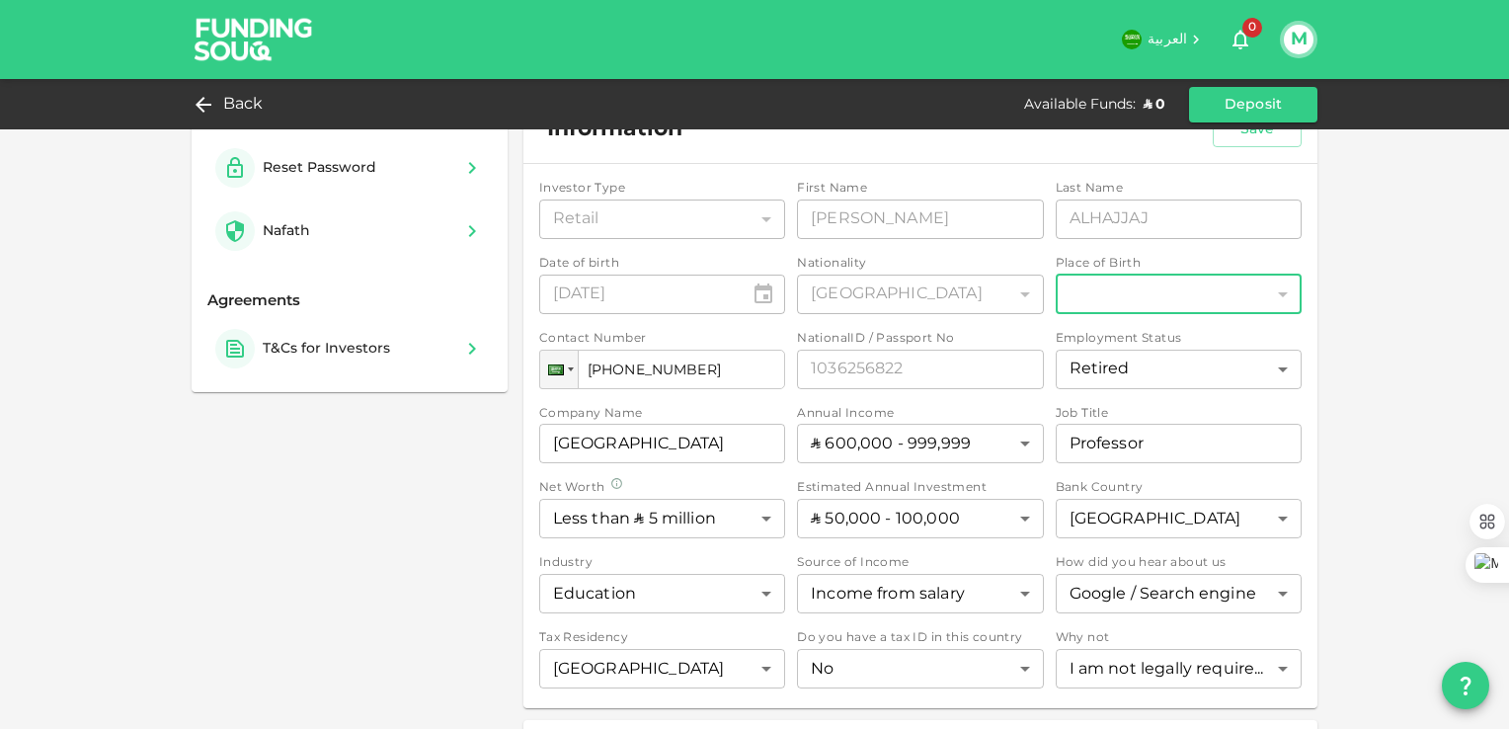
click at [1161, 307] on div "​" at bounding box center [1178, 293] width 246 height 39
click at [1232, 284] on div "​" at bounding box center [1178, 293] width 246 height 39
click at [1232, 286] on div "​" at bounding box center [1178, 293] width 246 height 39
click at [1247, 289] on div "​" at bounding box center [1178, 293] width 246 height 39
click at [1243, 290] on div "​" at bounding box center [1178, 293] width 246 height 39
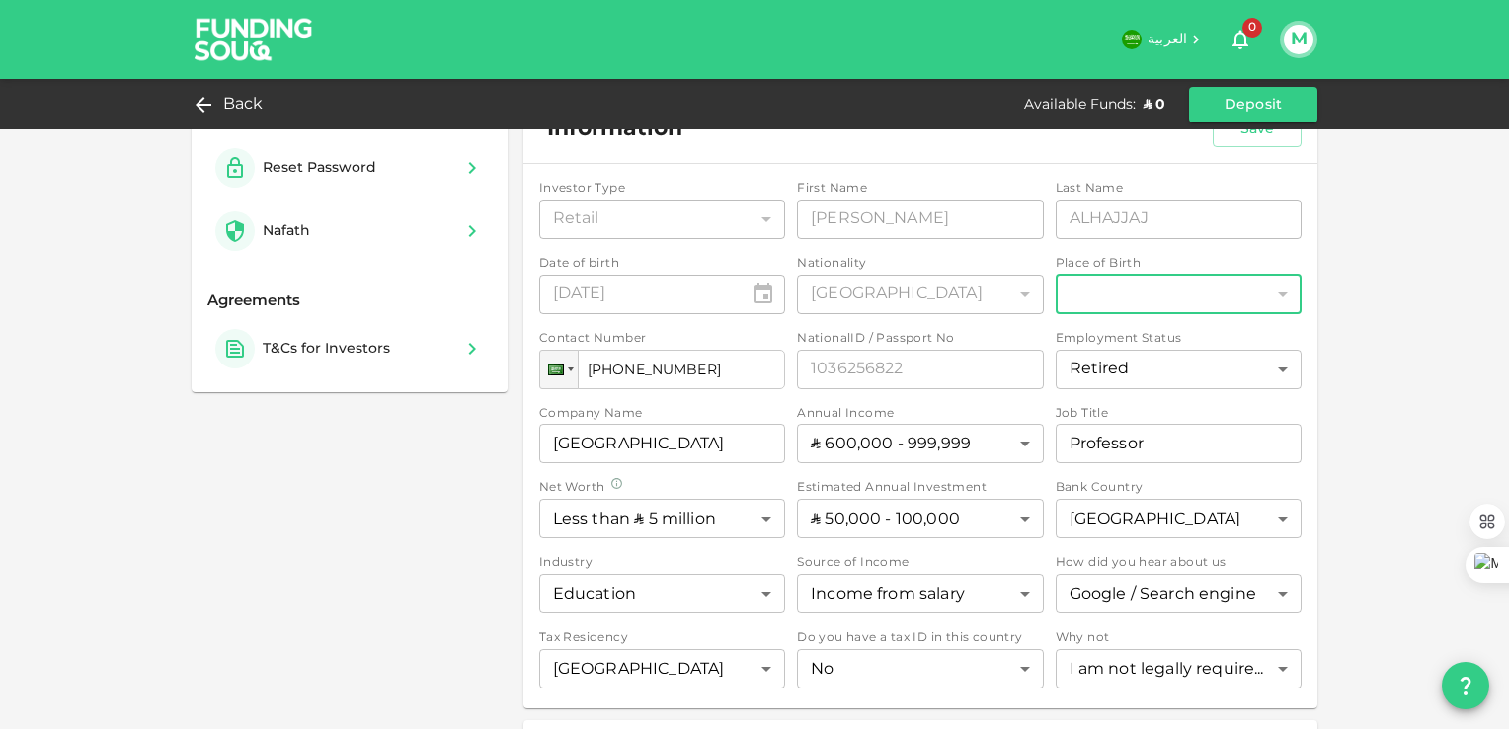
click at [1238, 292] on div "​" at bounding box center [1178, 293] width 246 height 39
click at [1235, 294] on div "​" at bounding box center [1178, 293] width 246 height 39
click at [1234, 294] on div "​" at bounding box center [1178, 293] width 246 height 39
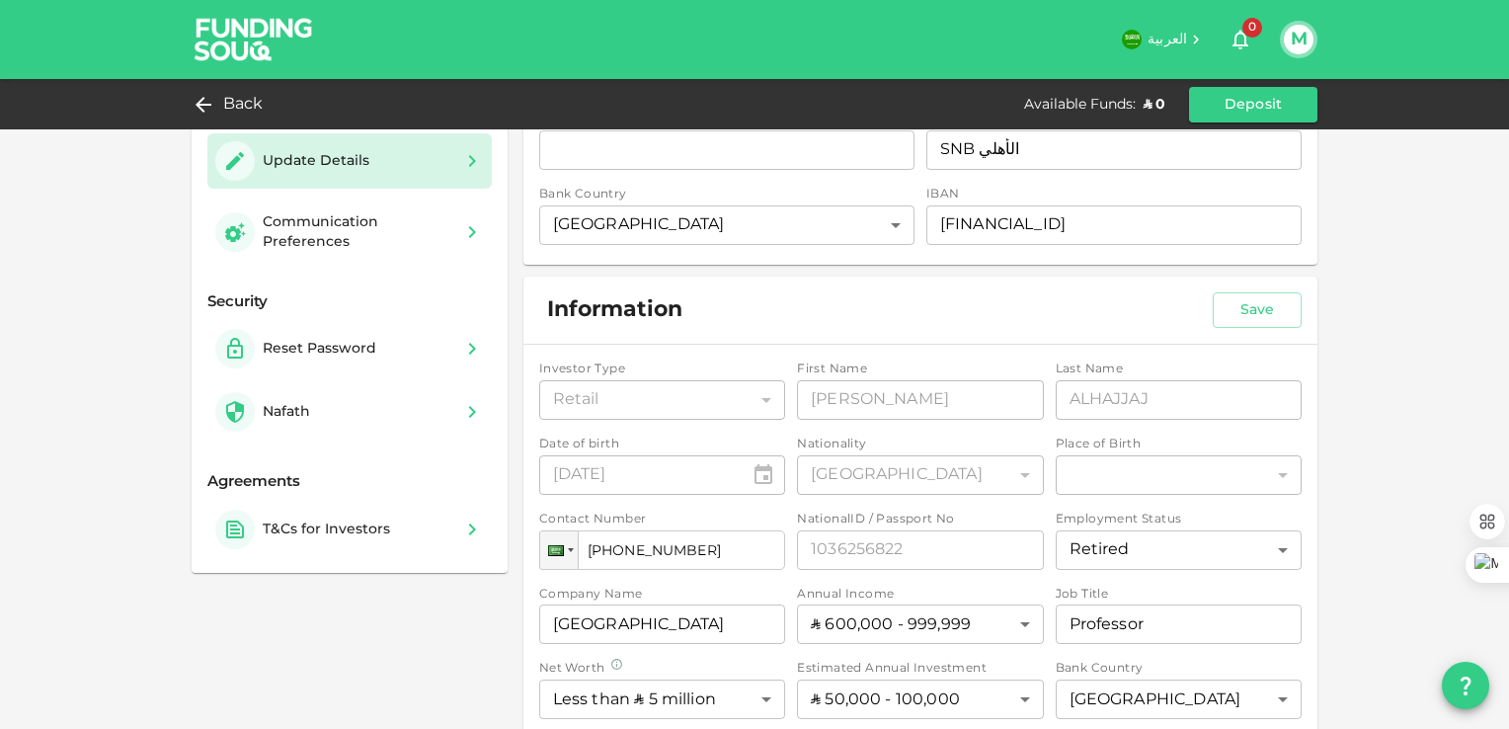
scroll to position [197, 0]
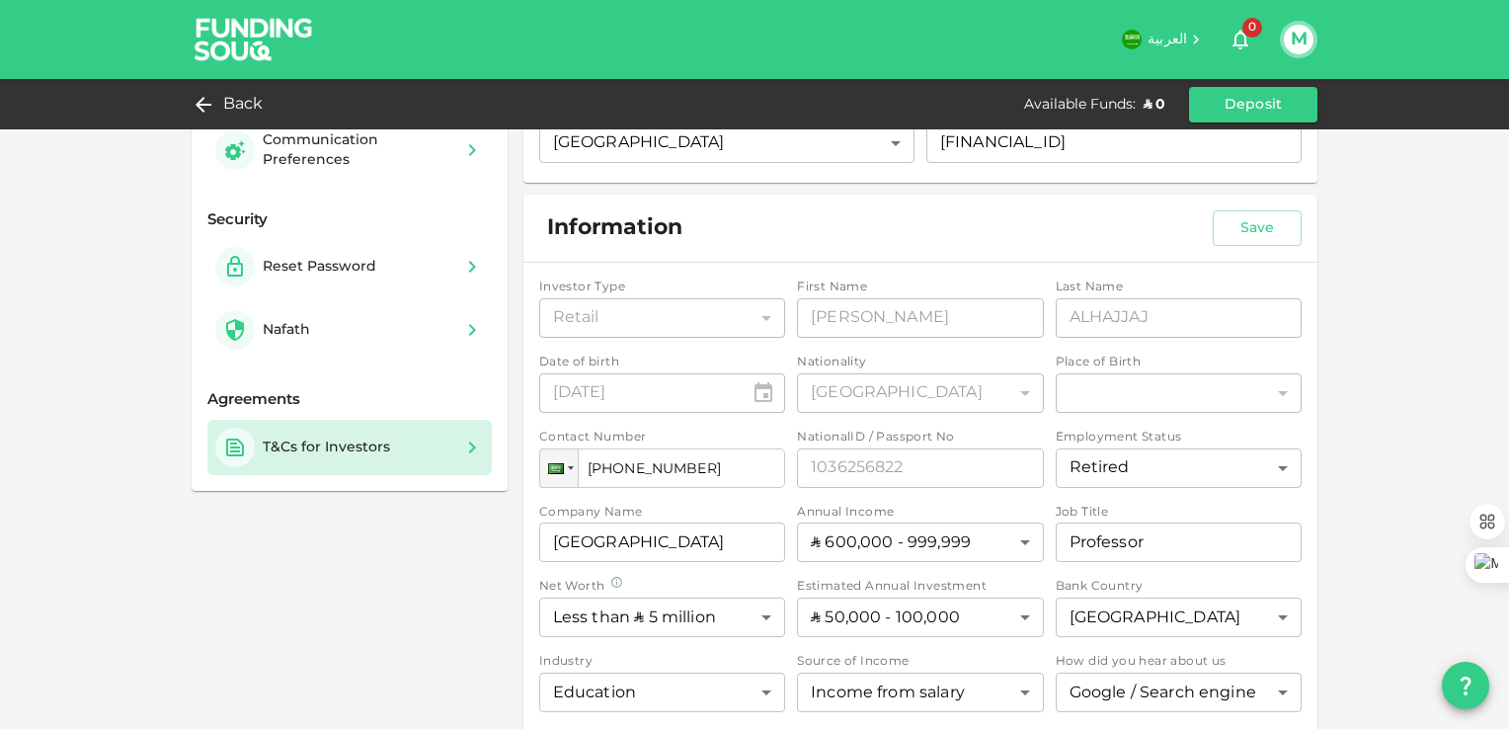
click at [348, 449] on div "T&Cs for Investors" at bounding box center [326, 447] width 127 height 20
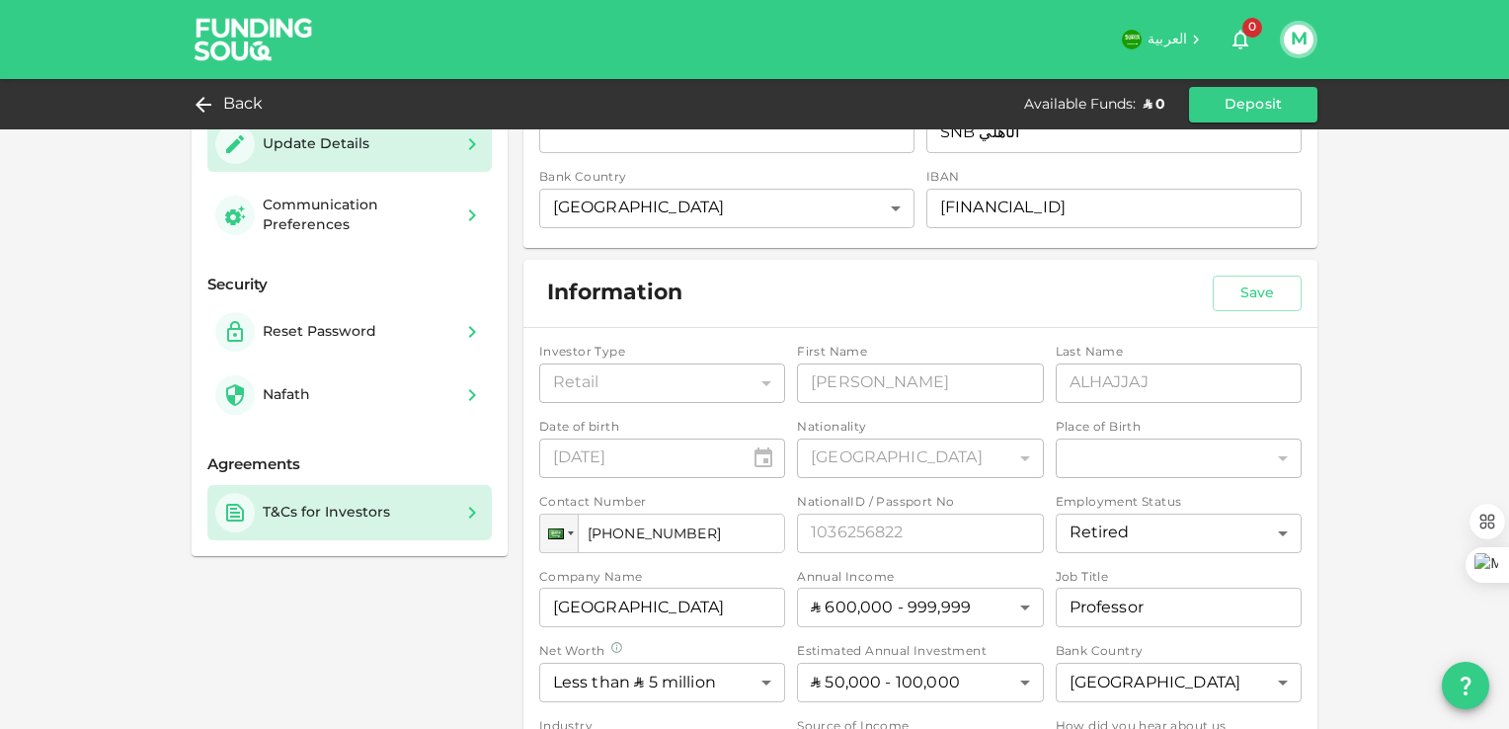
scroll to position [99, 0]
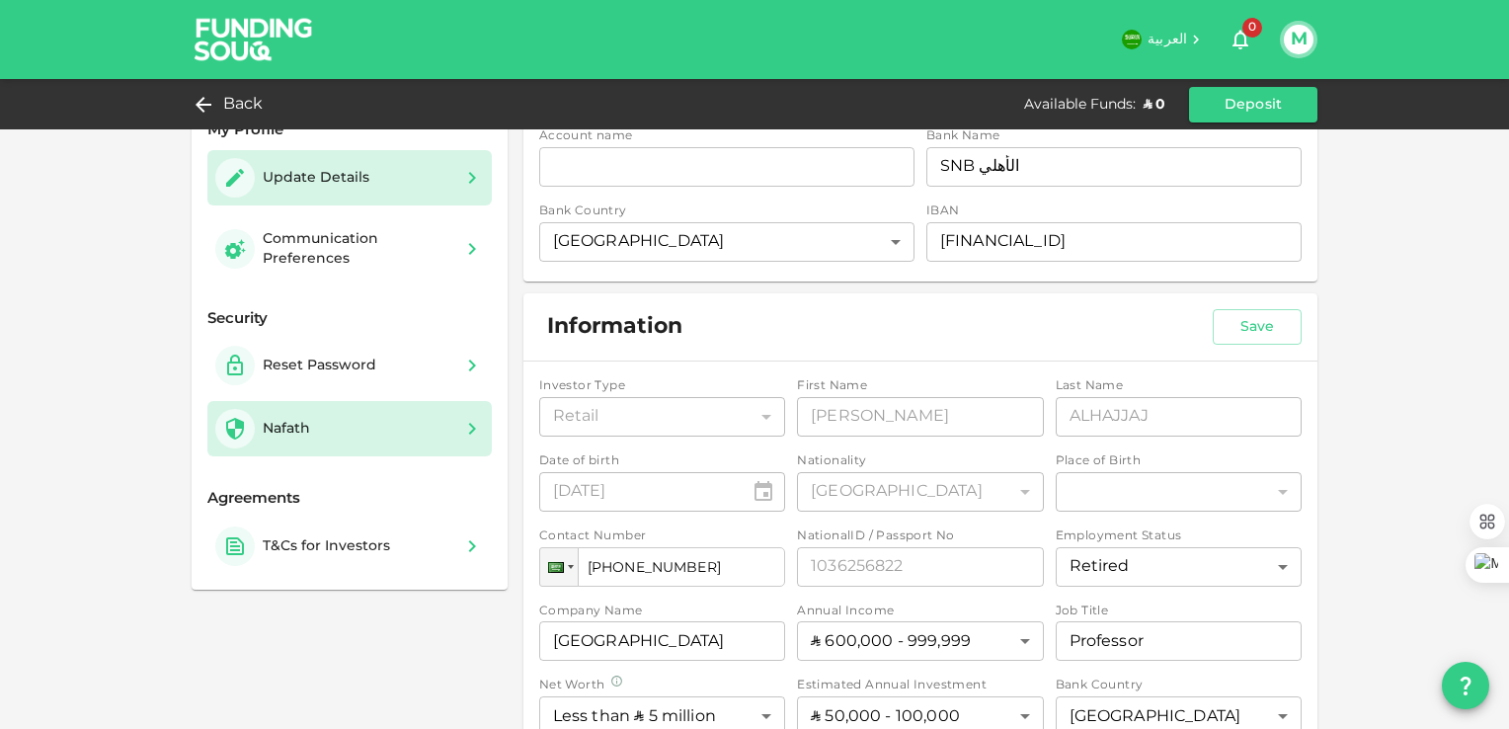
click at [430, 434] on div "Nafath" at bounding box center [349, 428] width 269 height 39
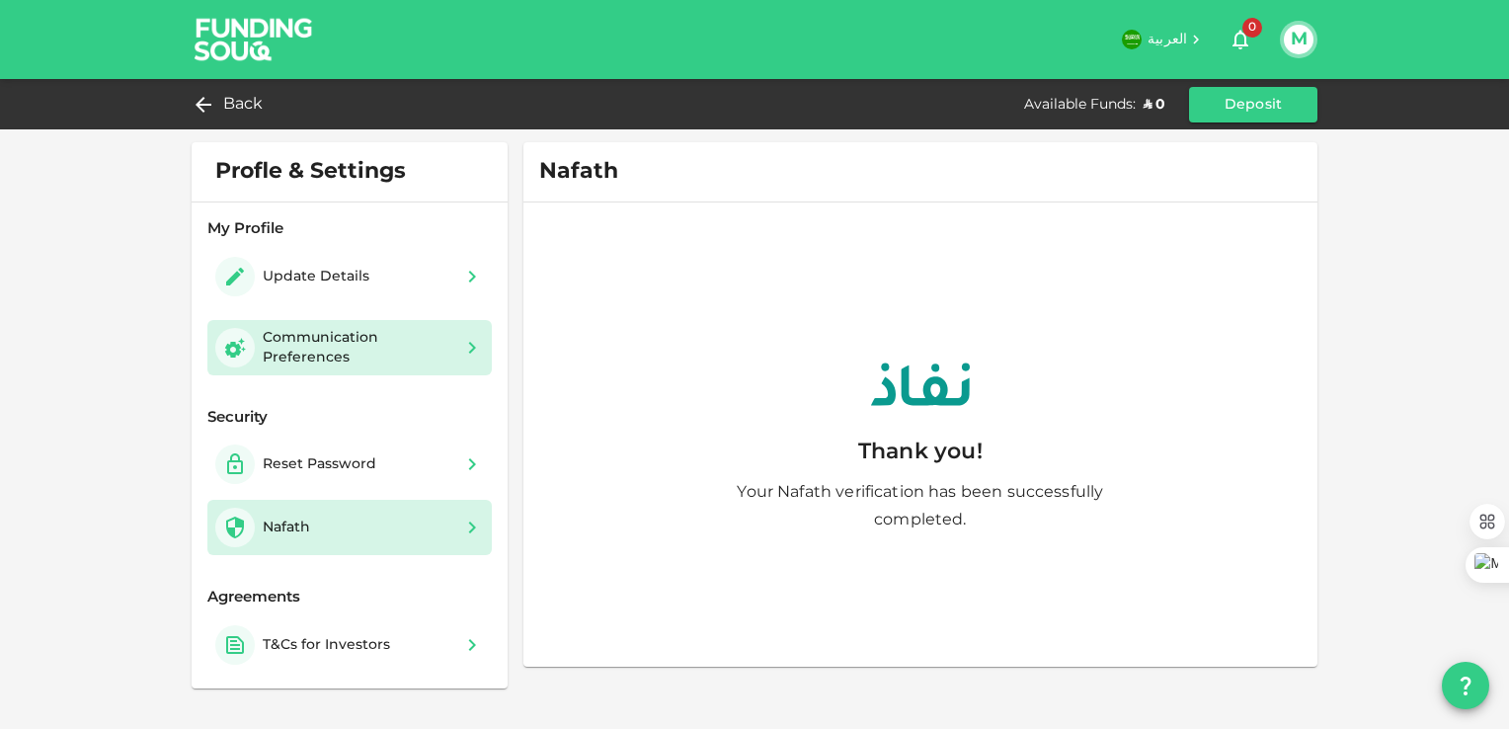
click at [339, 347] on div "Communication Preferences" at bounding box center [358, 347] width 190 height 39
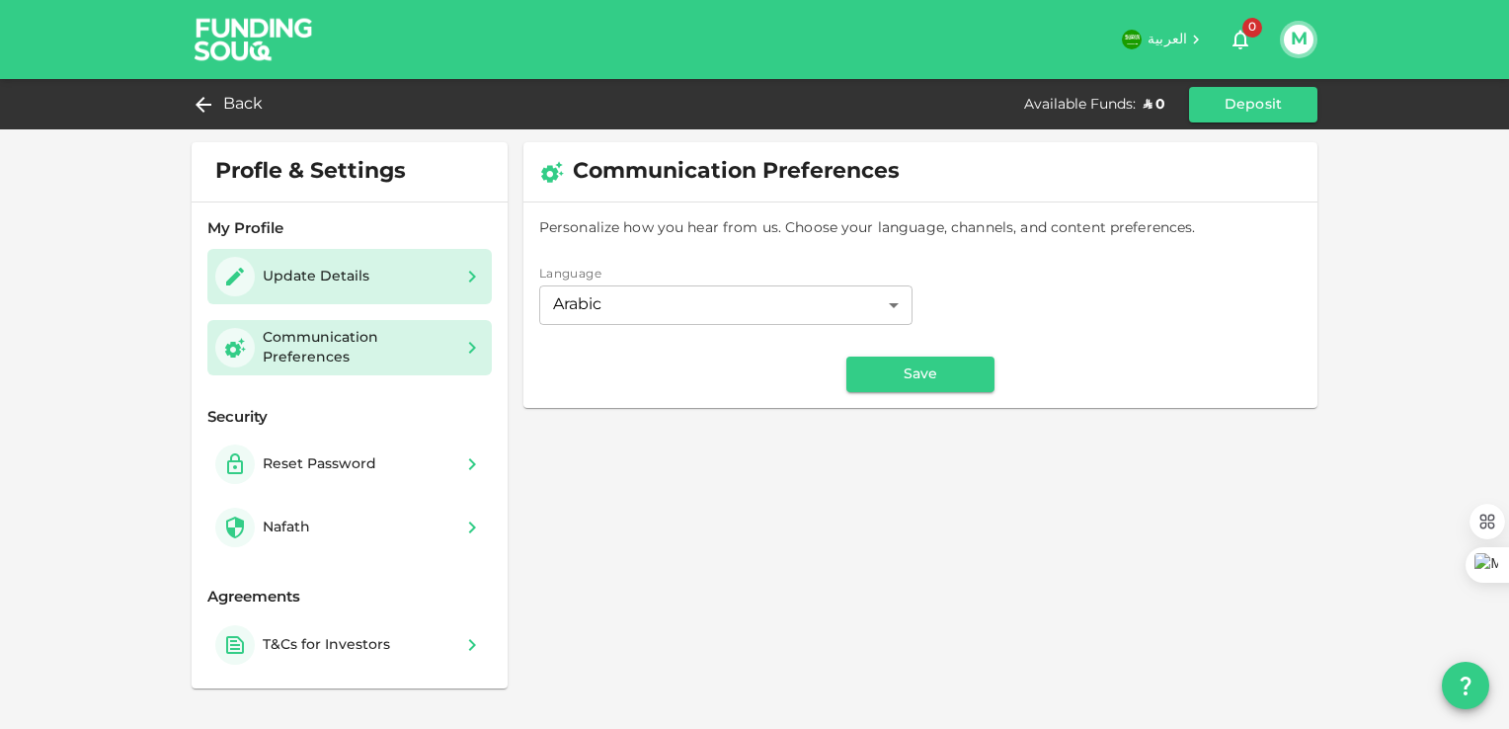
click at [335, 285] on div "Update Details" at bounding box center [316, 277] width 107 height 20
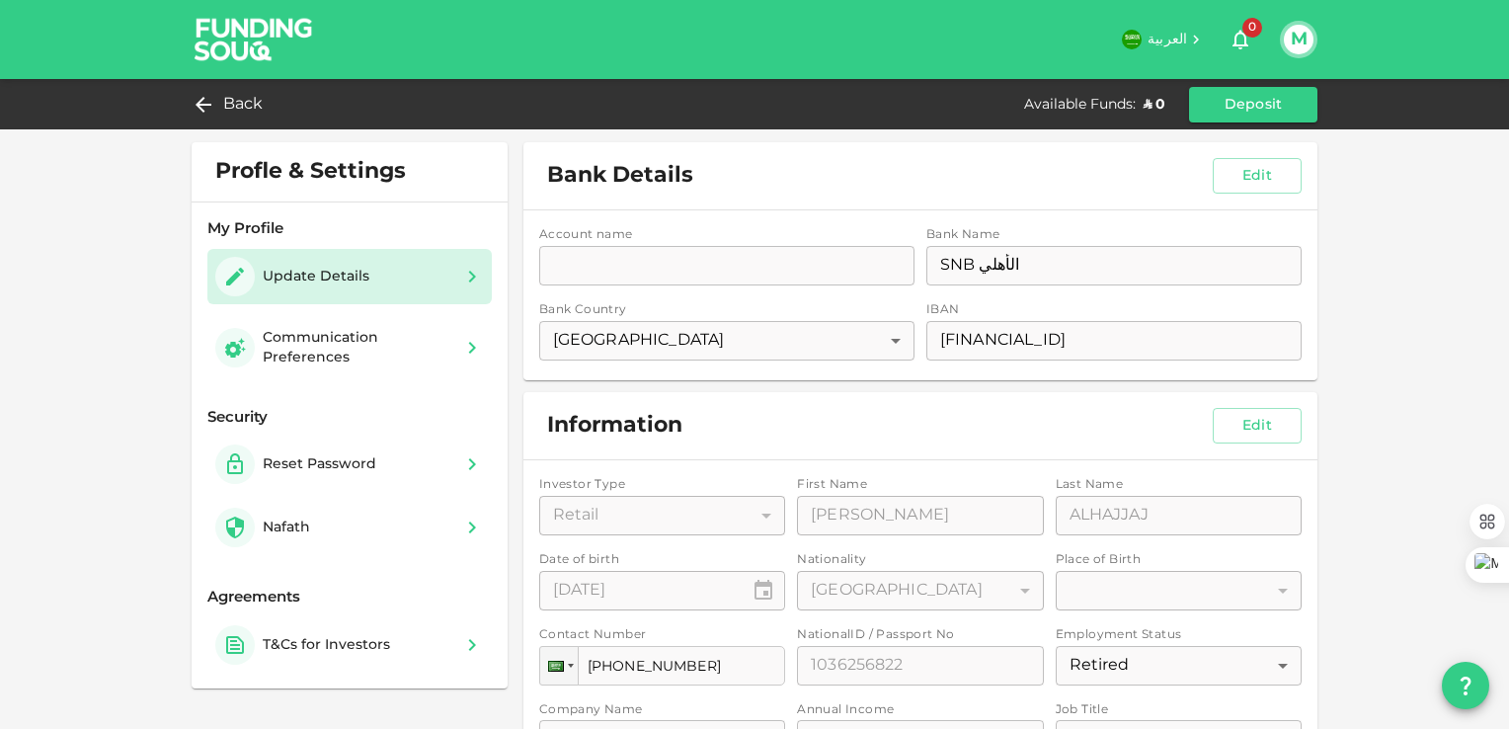
click at [850, 263] on div "Account name accountName accountName Bank Name bankName SNB الأهلي bankName Ban…" at bounding box center [920, 295] width 794 height 170
click at [223, 106] on span "Back" at bounding box center [243, 105] width 40 height 28
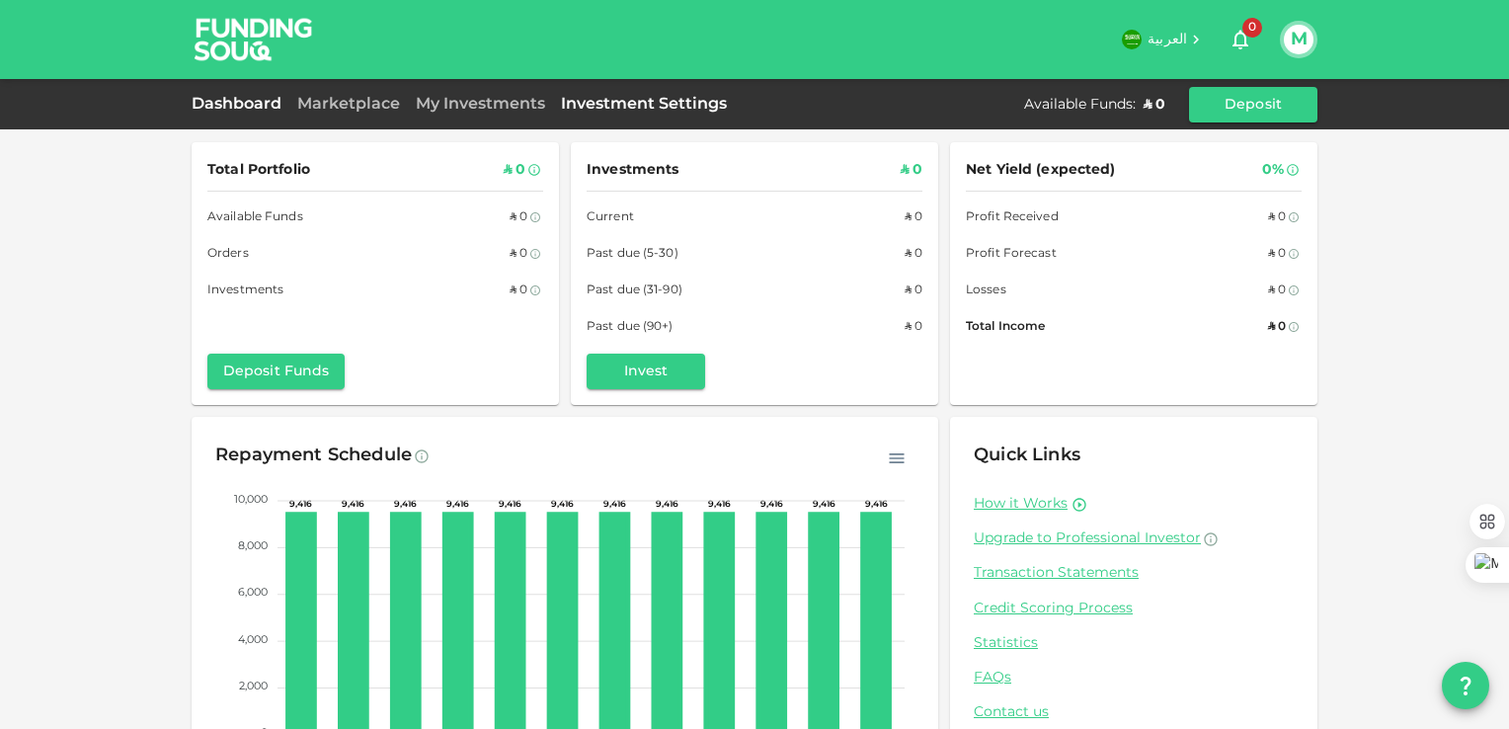
click at [620, 106] on link "Investment Settings" at bounding box center [644, 104] width 182 height 15
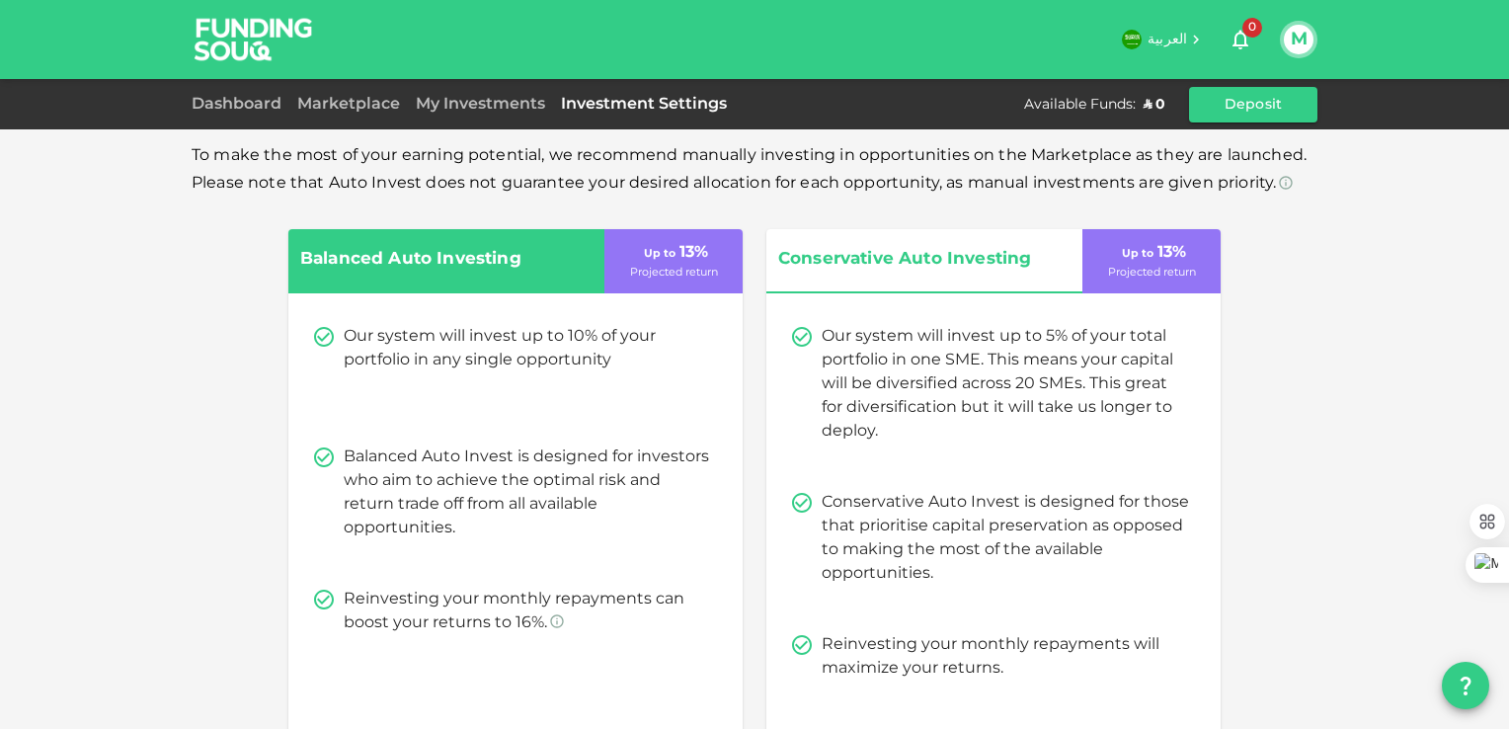
click at [444, 107] on link "My Investments" at bounding box center [480, 104] width 145 height 15
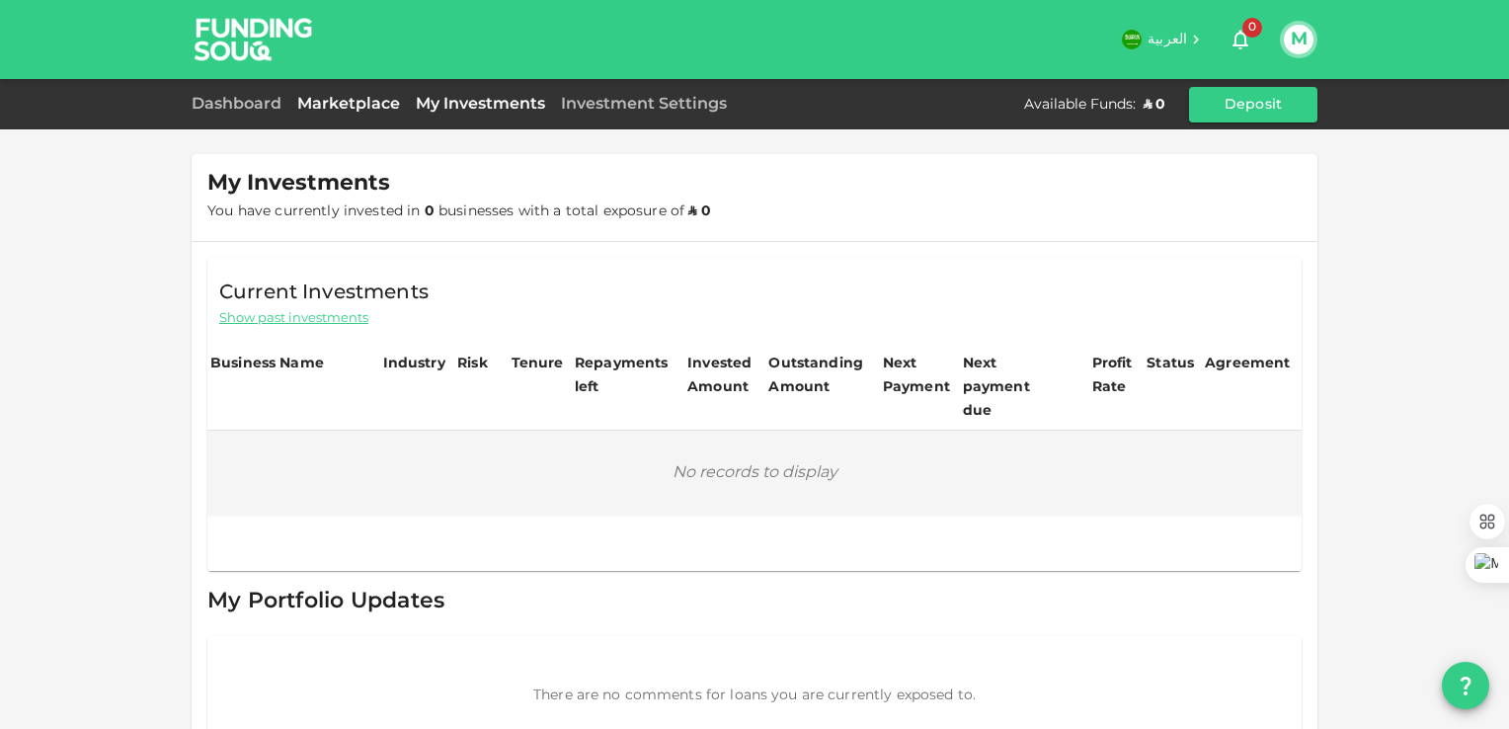
click at [355, 105] on link "Marketplace" at bounding box center [348, 104] width 118 height 15
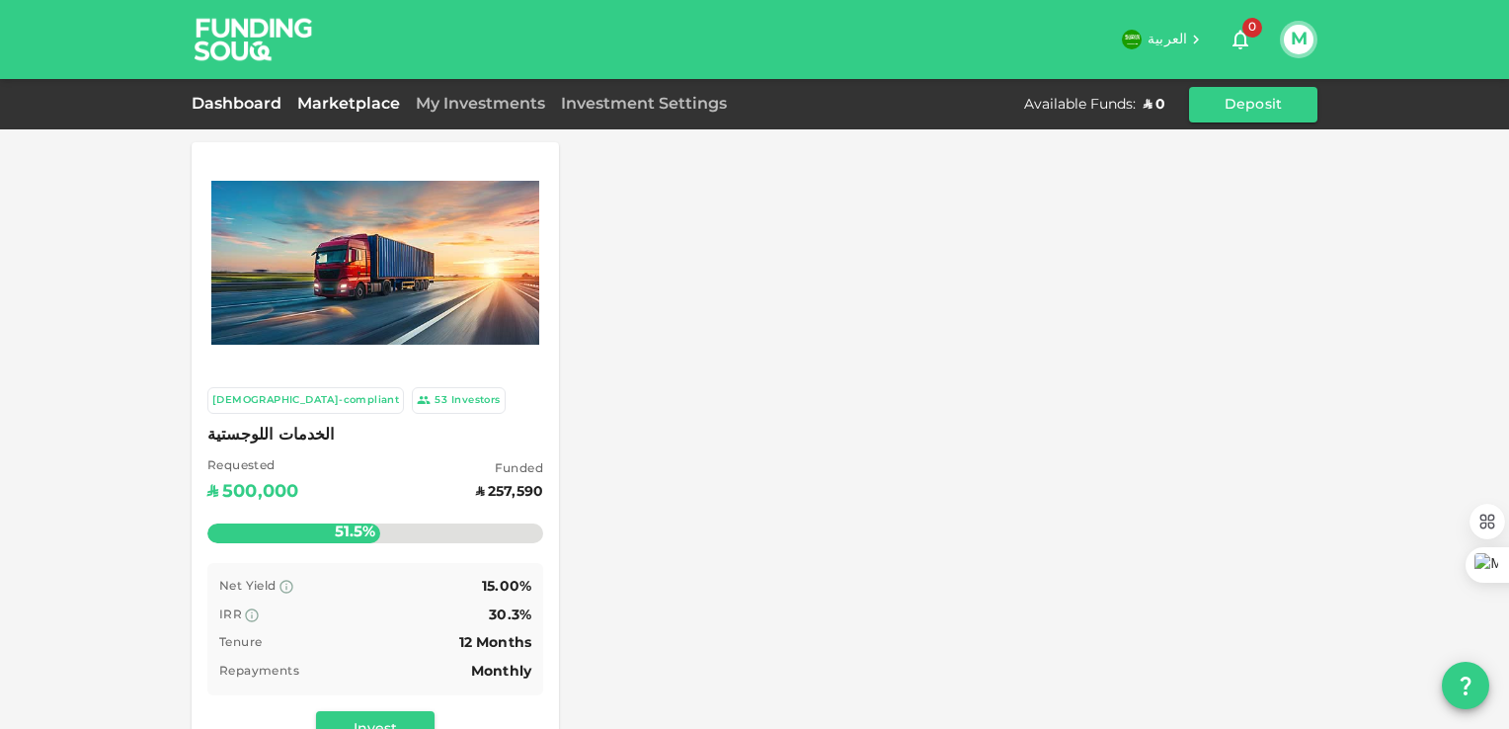
click at [255, 99] on link "Dashboard" at bounding box center [241, 104] width 98 height 15
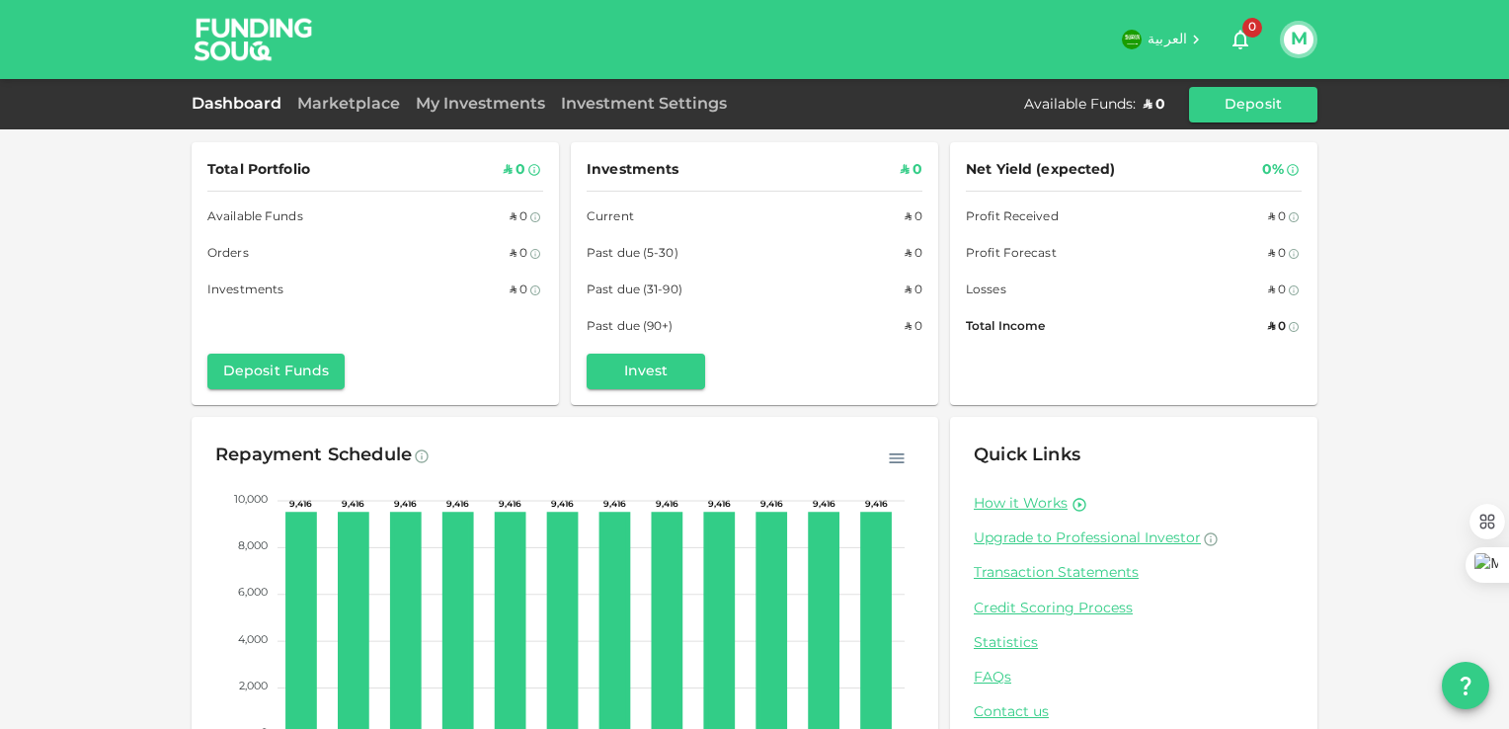
scroll to position [108, 0]
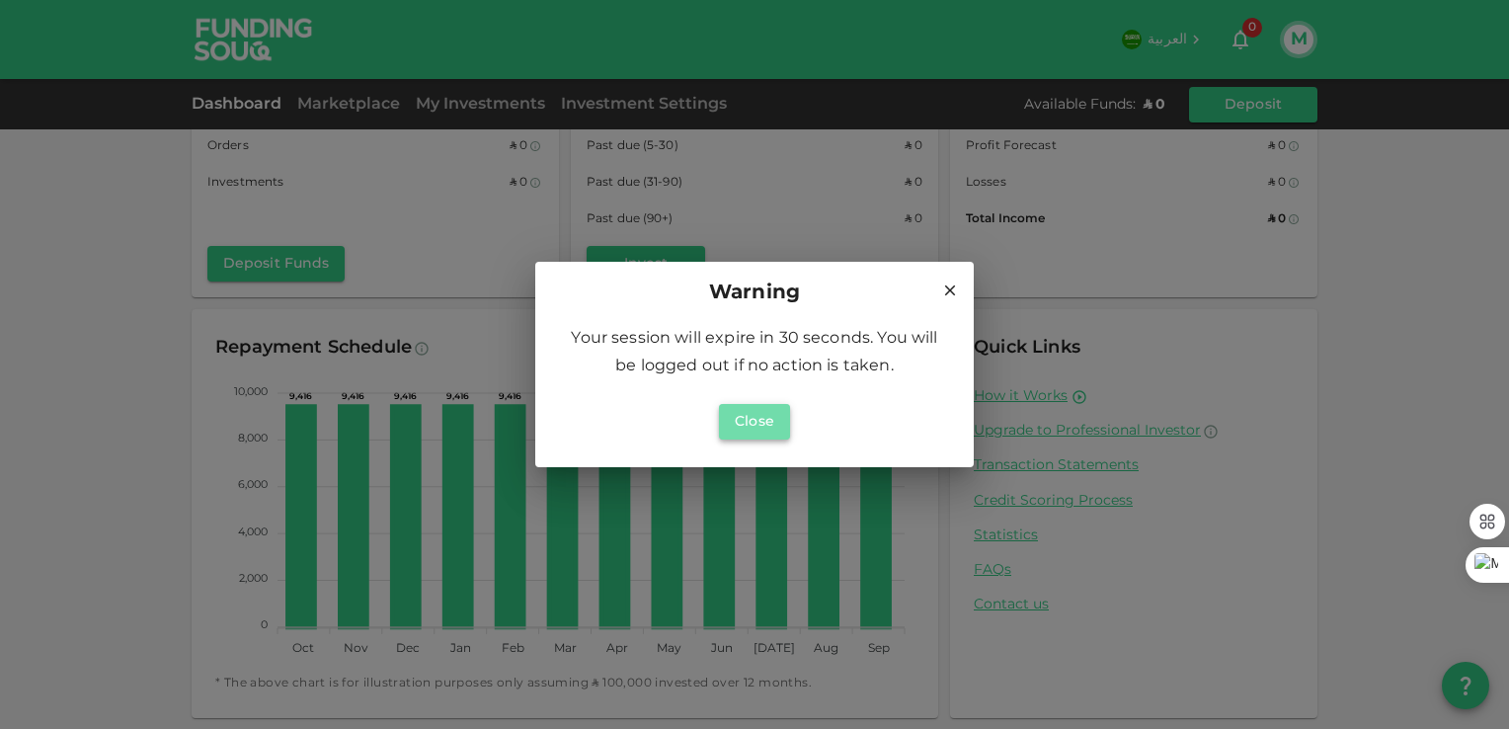
click at [746, 424] on button "Close" at bounding box center [754, 422] width 71 height 36
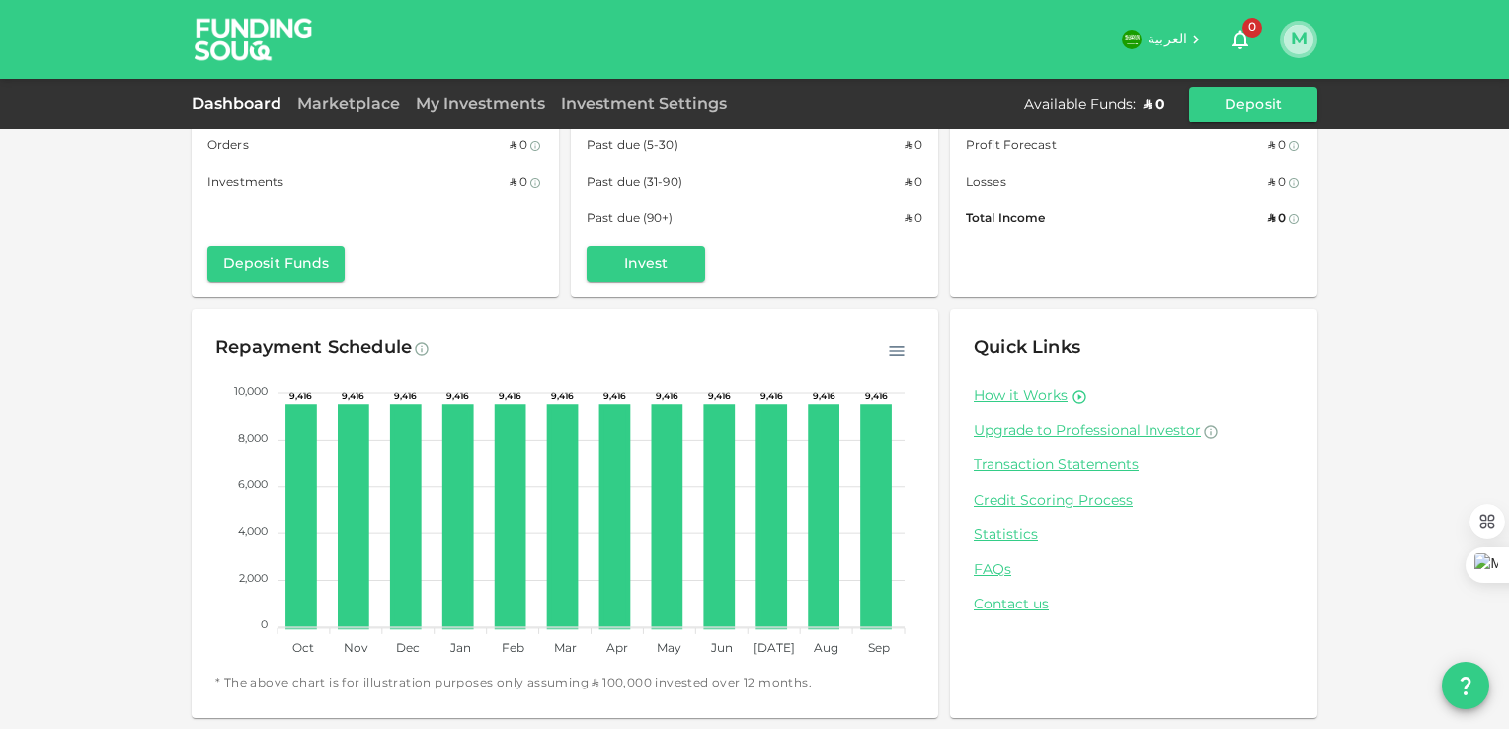
click at [1302, 40] on button "M" at bounding box center [1299, 40] width 30 height 30
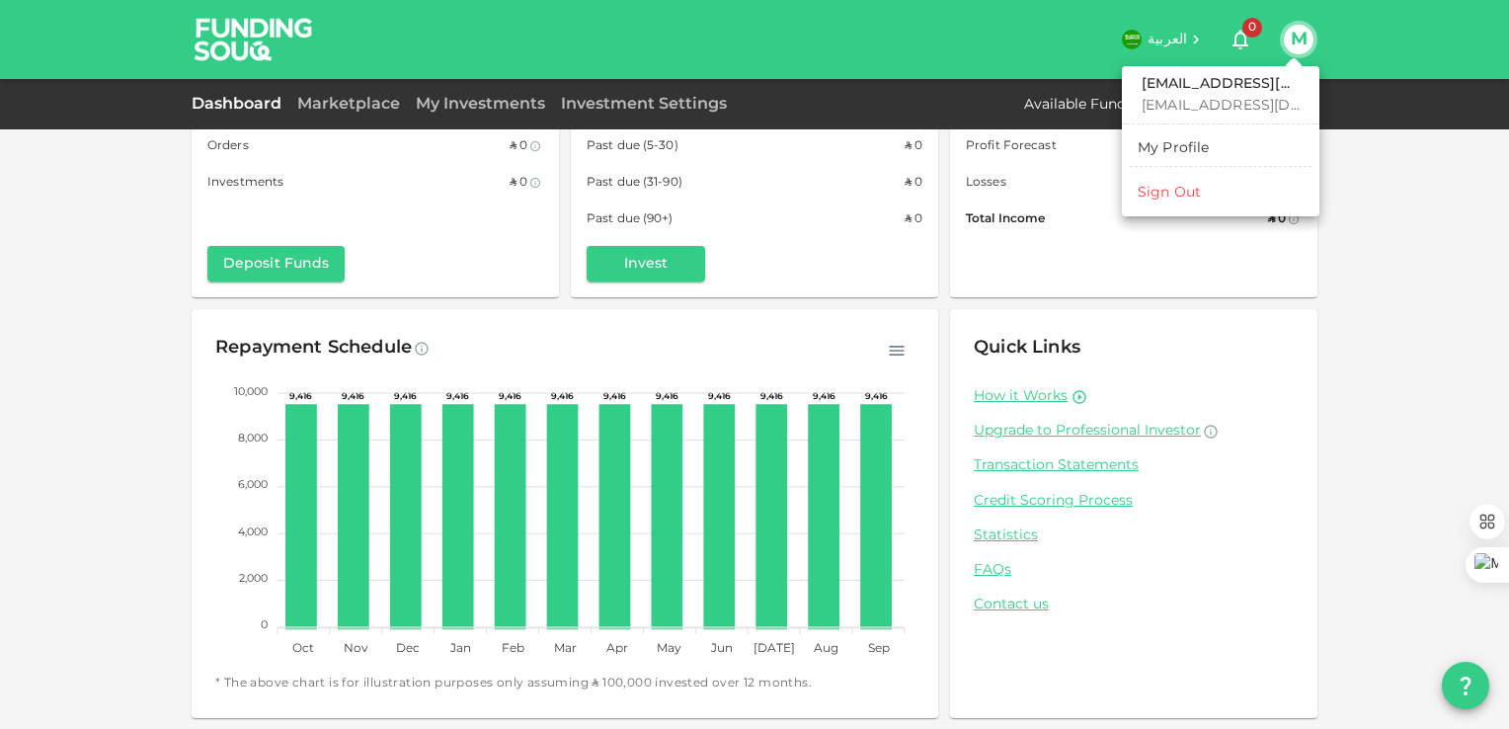
click at [1220, 85] on h6 "msalhajjaj@gmail.com" at bounding box center [1220, 85] width 158 height 22
click at [1218, 148] on link "My Profile" at bounding box center [1221, 148] width 182 height 32
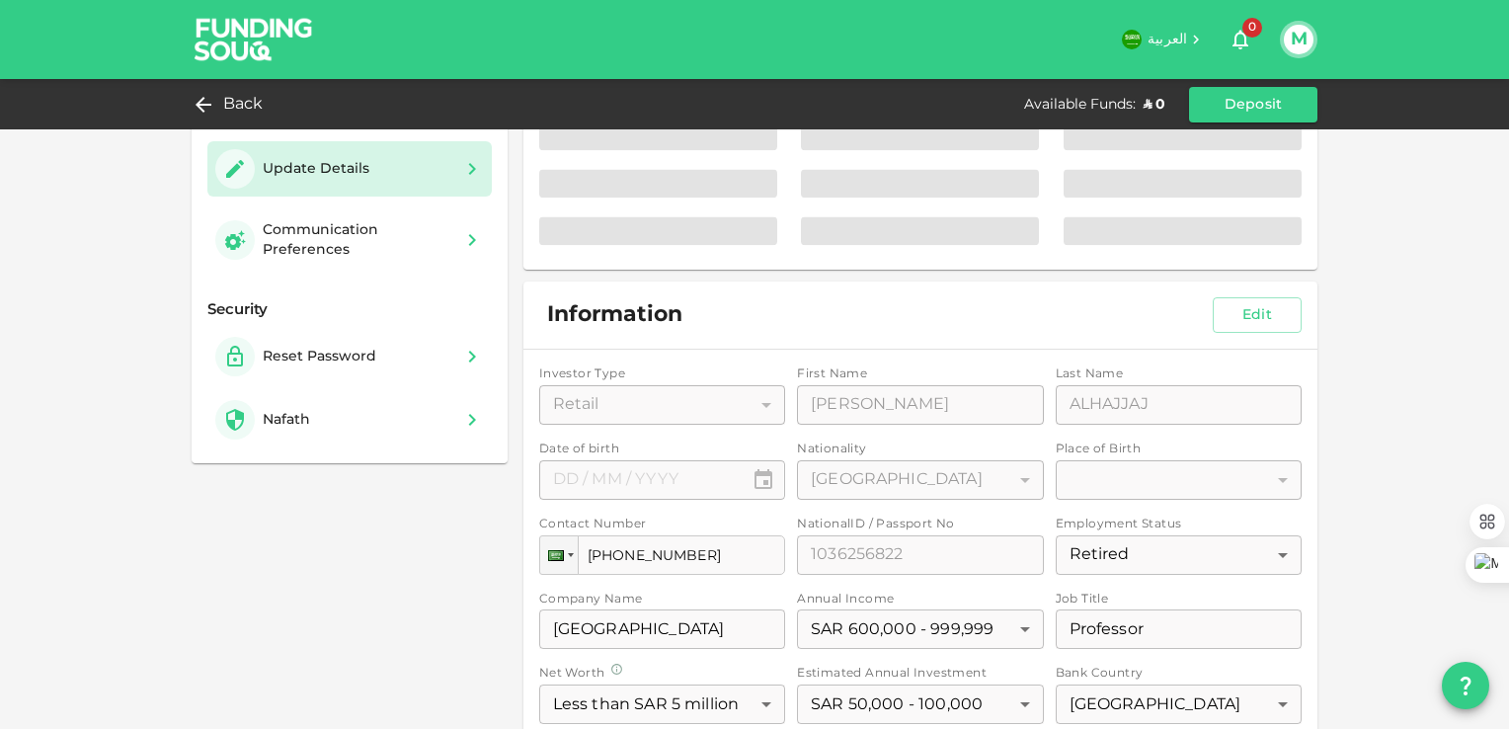
type input "⁦⁨31⁩ / ⁨01⁩ / ⁨1957⁩⁩"
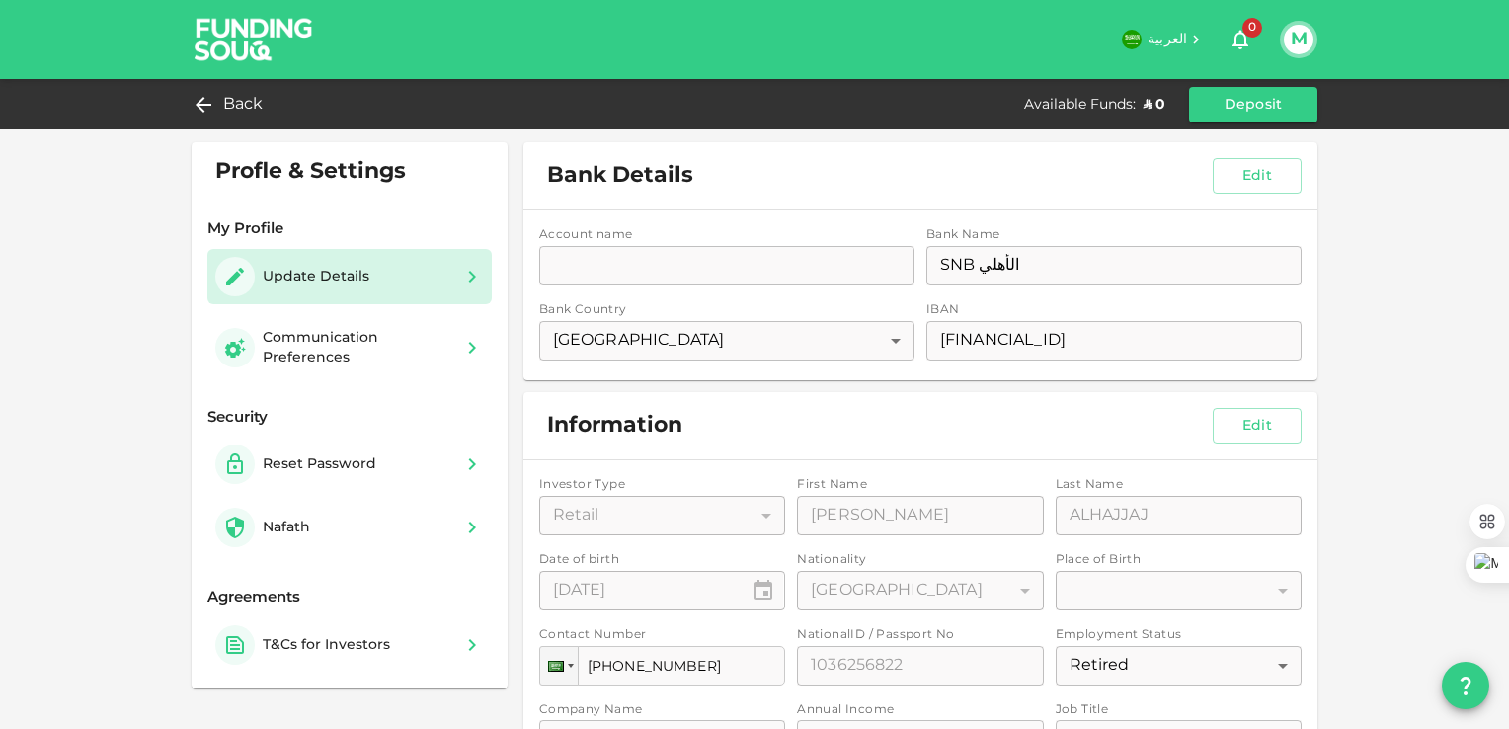
click at [251, 50] on img at bounding box center [254, 39] width 148 height 78
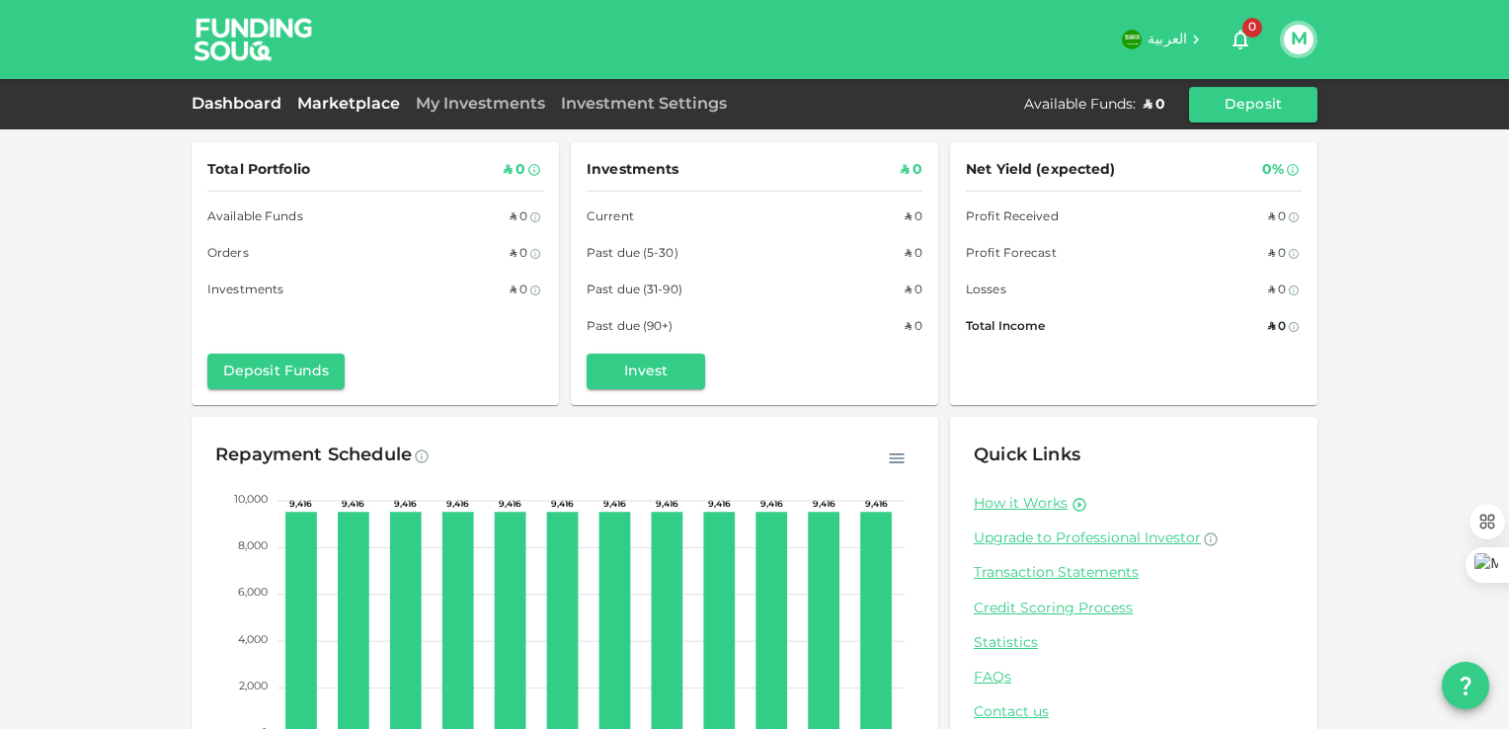
click at [337, 109] on link "Marketplace" at bounding box center [348, 104] width 118 height 15
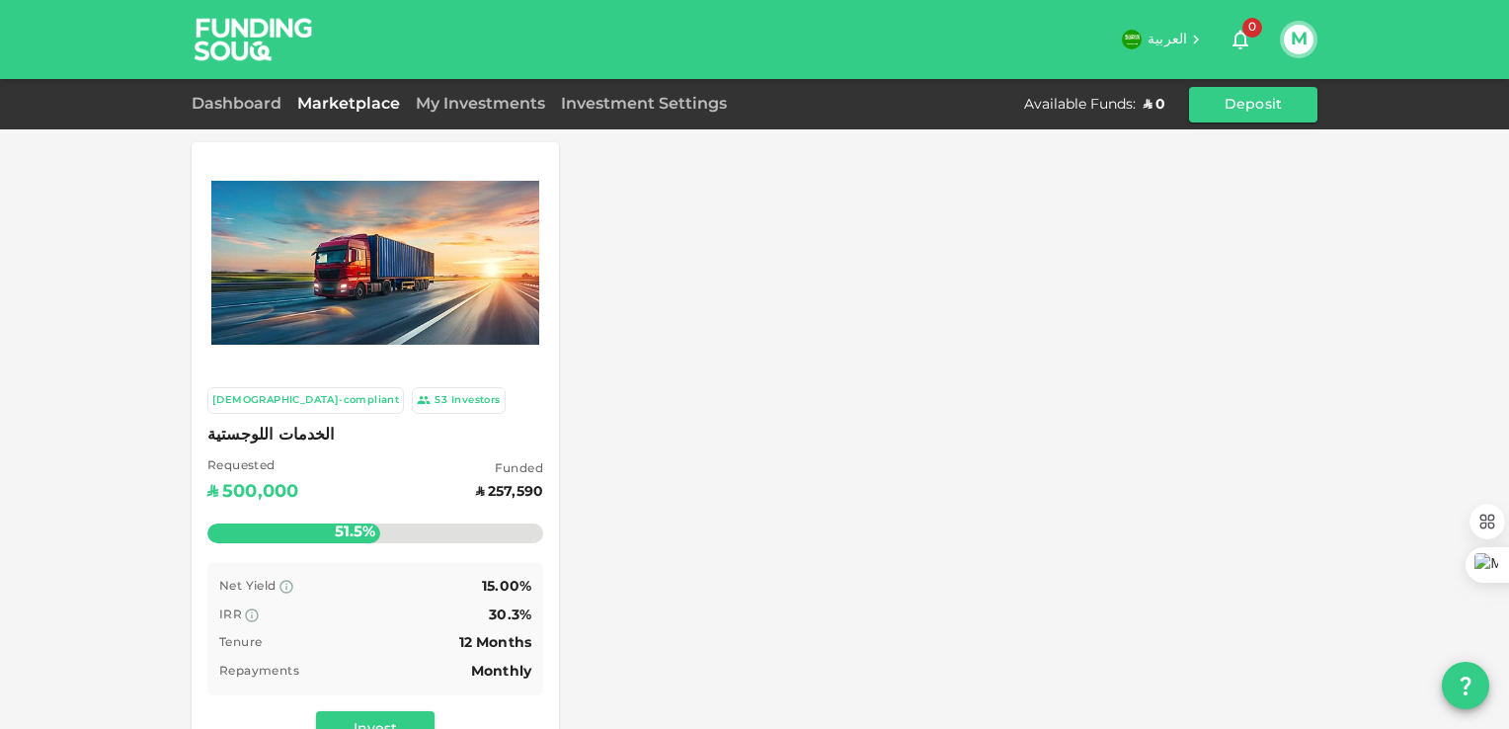
click at [466, 112] on div "My Investments" at bounding box center [480, 105] width 145 height 24
click at [664, 105] on link "Investment Settings" at bounding box center [644, 104] width 182 height 15
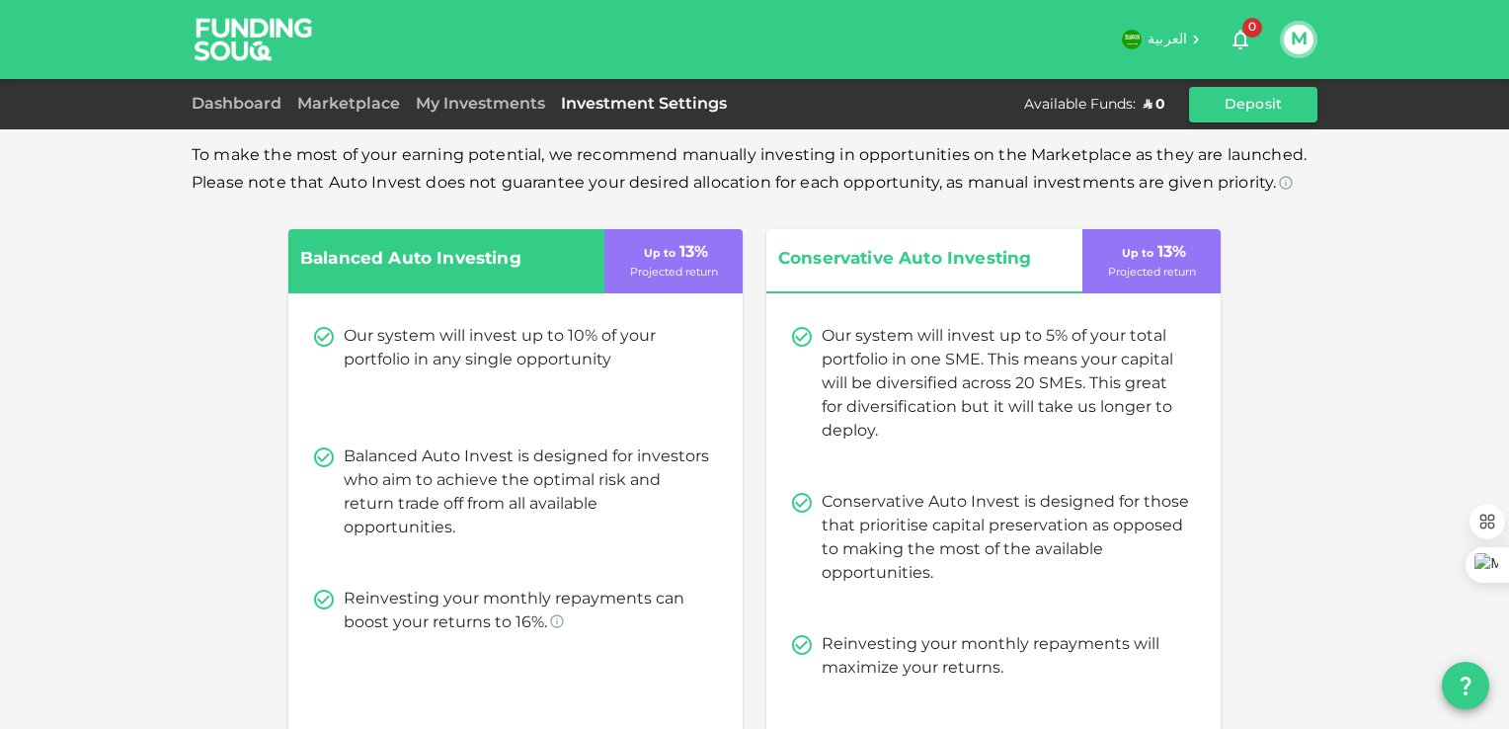
click at [1069, 108] on div "Available Funds :" at bounding box center [1080, 105] width 112 height 20
click at [1260, 107] on button "Deposit" at bounding box center [1253, 105] width 128 height 36
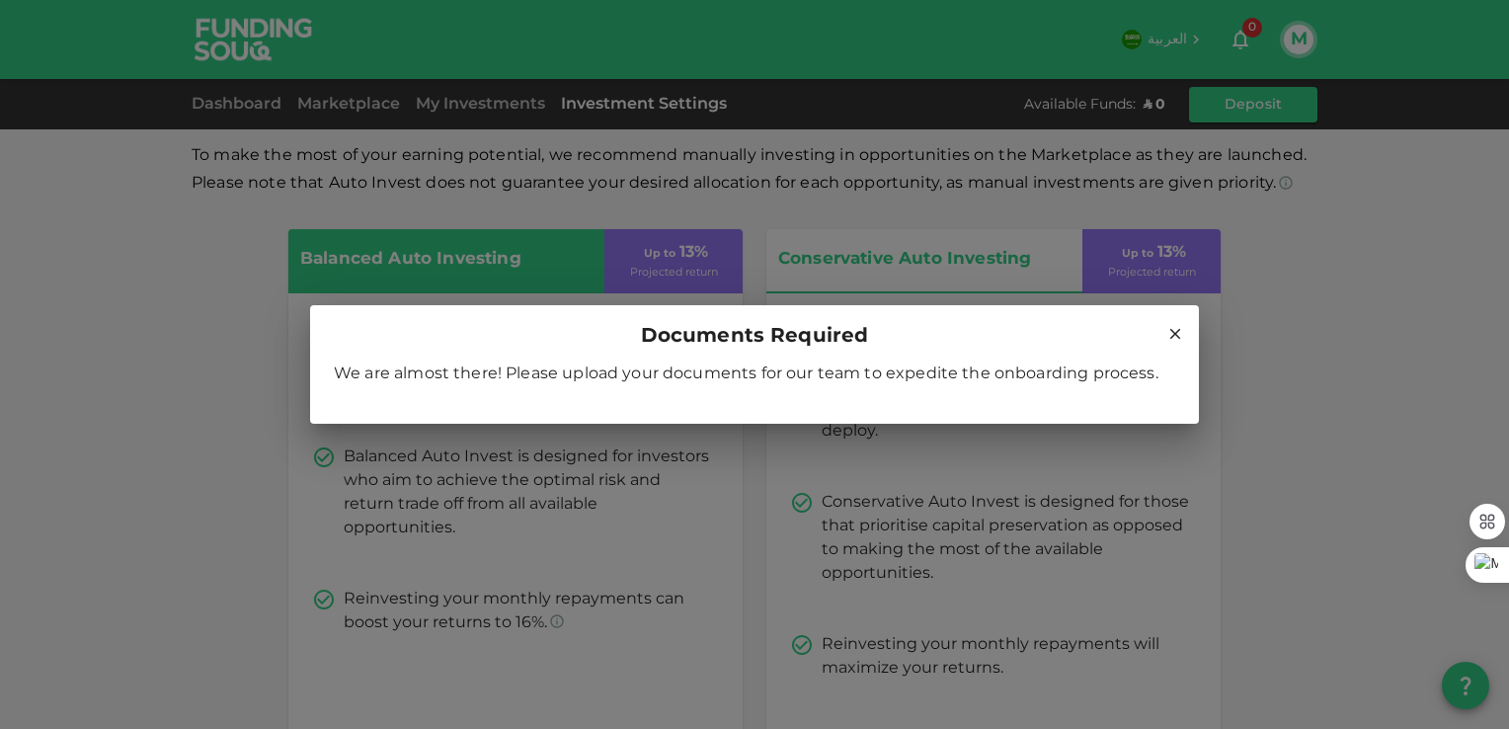
click at [1169, 329] on icon at bounding box center [1175, 334] width 18 height 18
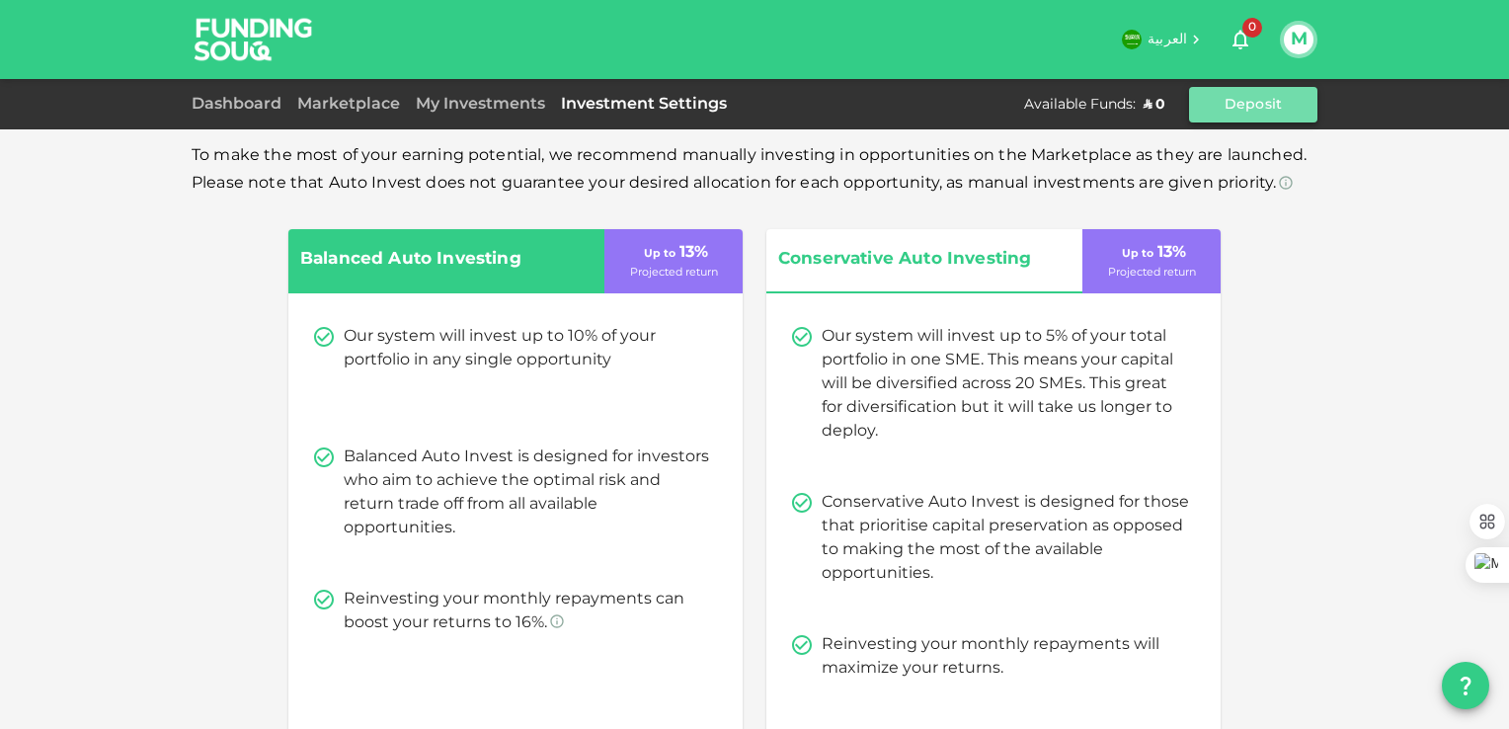
click at [1248, 106] on button "Deposit" at bounding box center [1253, 105] width 128 height 36
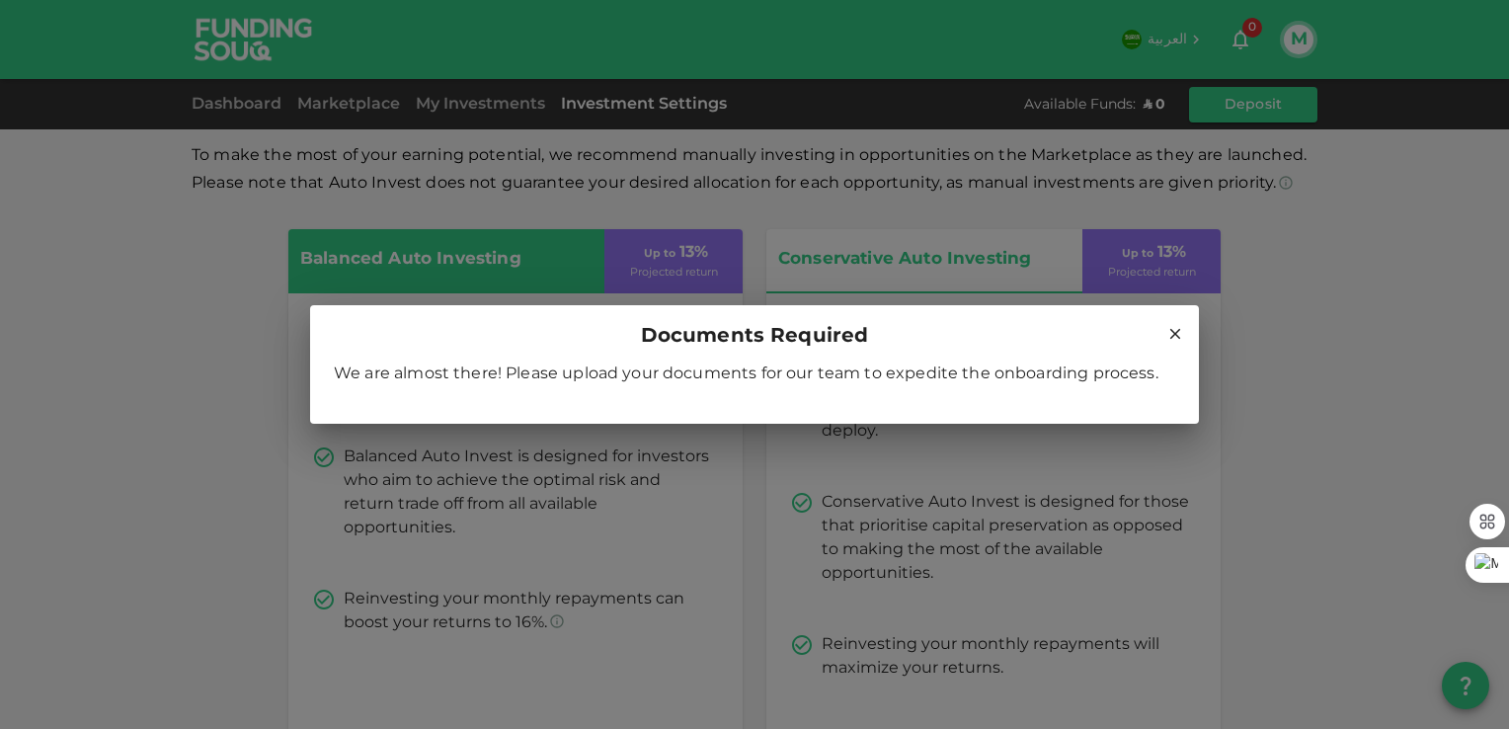
click at [1175, 337] on icon at bounding box center [1175, 334] width 18 height 18
